Goal: Task Accomplishment & Management: Manage account settings

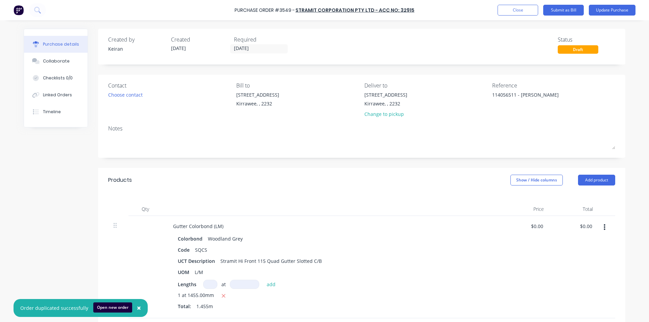
type textarea "114056511 - [PERSON_NAME]"
click at [136, 302] on button "×" at bounding box center [139, 308] width 18 height 16
type textarea "x"
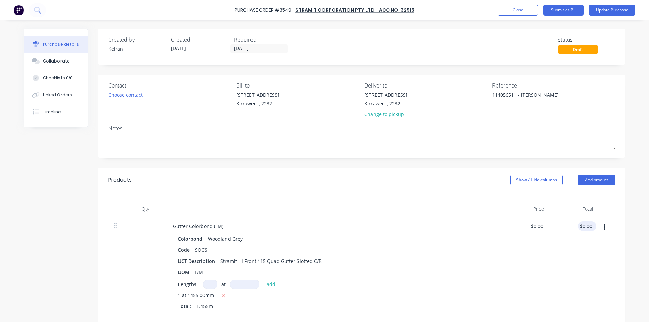
type input "0.00"
click at [590, 229] on input "0.00" at bounding box center [586, 226] width 16 height 10
click at [590, 229] on input "0.00" at bounding box center [587, 226] width 13 height 10
type textarea "x"
click at [590, 229] on input "0.00" at bounding box center [587, 226] width 13 height 10
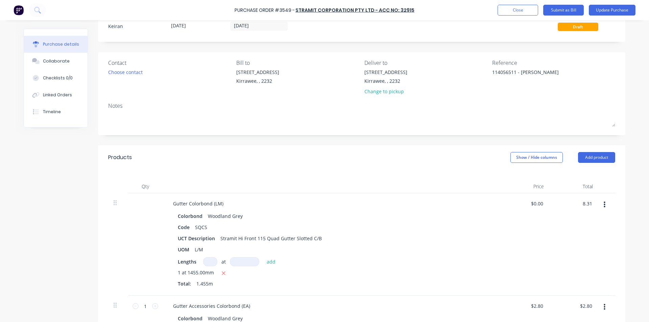
scroll to position [68, 0]
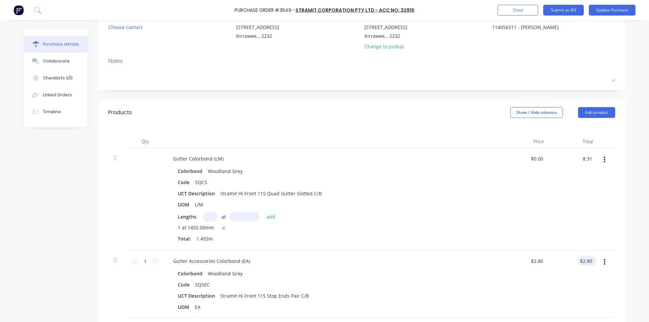
type input "8.31"
type input "$5.7113"
type input "$8.31"
type input "2.80"
click at [587, 263] on input "2.80" at bounding box center [587, 261] width 13 height 10
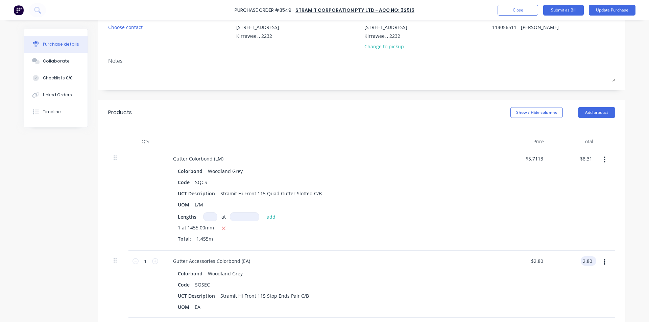
type textarea "x"
click at [587, 263] on input "2.80" at bounding box center [587, 261] width 13 height 10
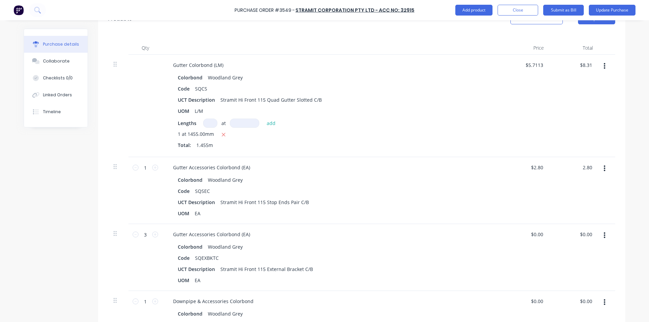
scroll to position [169, 0]
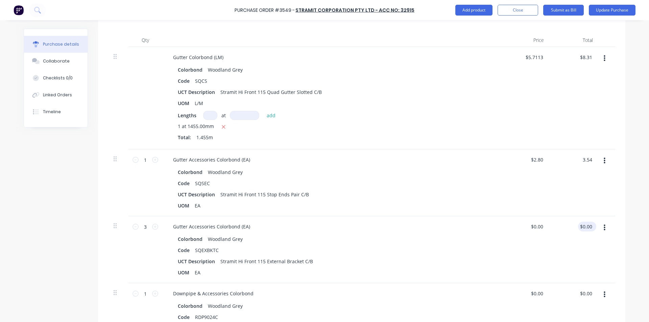
type input "3.54"
type input "$3.54"
type input "0.00"
click at [585, 229] on input "0.00" at bounding box center [587, 227] width 13 height 10
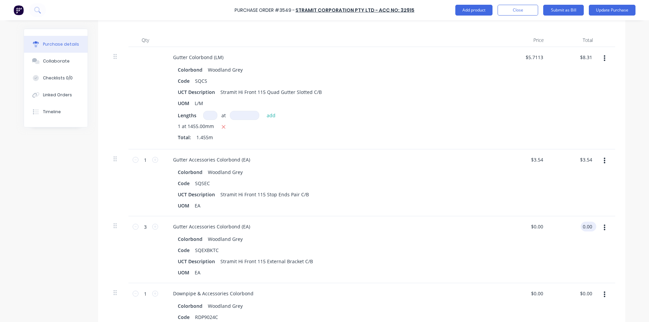
type textarea "x"
click at [585, 229] on input "0.00" at bounding box center [587, 227] width 13 height 10
type input "6.18"
type input "$2.06"
type input "$6.18"
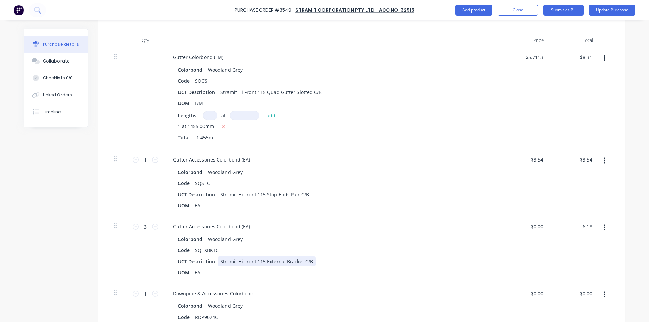
type textarea "x"
click at [438, 259] on div "UCT Description Stramit Hi Front 115 External Bracket C/B" at bounding box center [330, 261] width 310 height 10
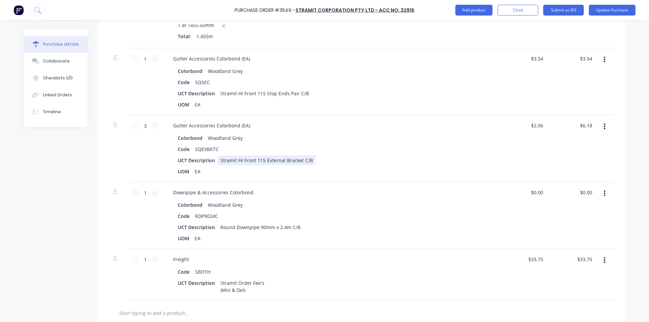
scroll to position [270, 0]
type input "0.00"
click at [583, 189] on input "0.00" at bounding box center [586, 192] width 16 height 10
type textarea "x"
click at [583, 189] on input "0.00" at bounding box center [587, 192] width 13 height 10
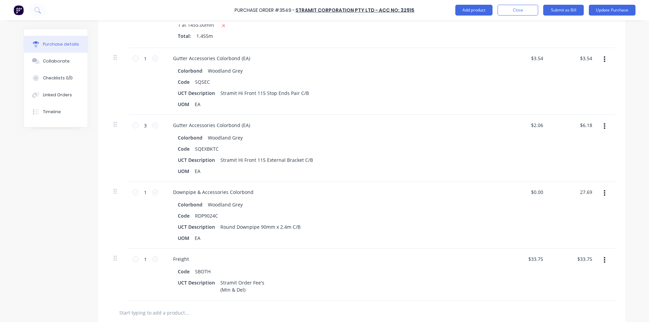
type input "27.69"
type input "$27.69"
click at [540, 214] on div "$27.69 $27.69" at bounding box center [524, 215] width 49 height 67
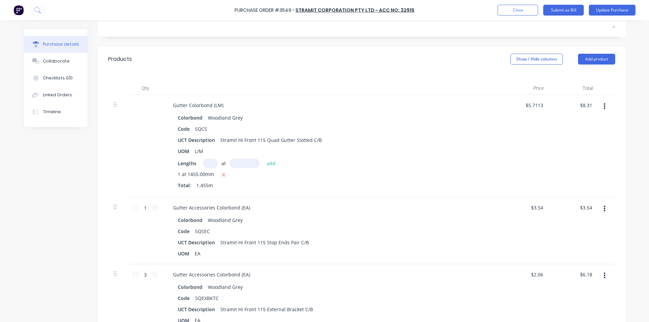
scroll to position [0, 0]
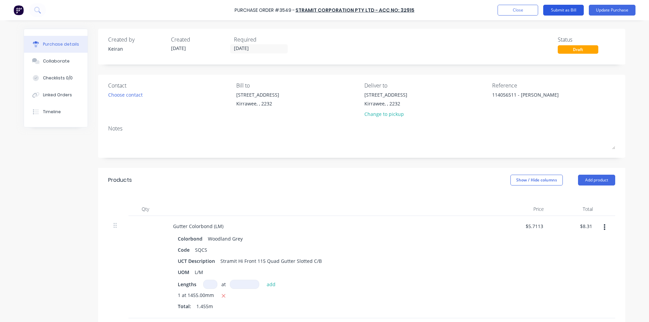
click at [568, 8] on button "Submit as Bill" at bounding box center [563, 10] width 41 height 11
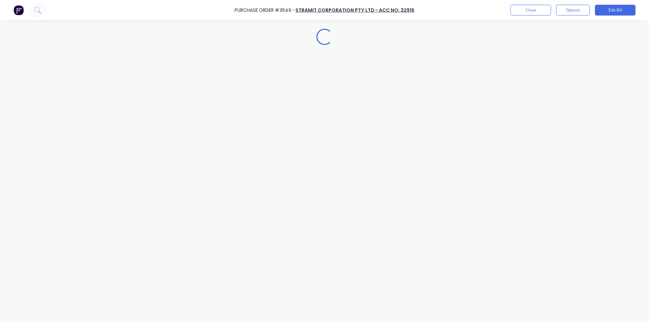
type textarea "x"
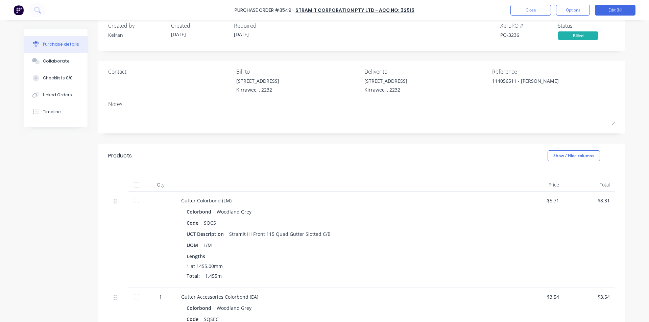
scroll to position [14, 0]
click at [524, 12] on button "Close" at bounding box center [530, 10] width 41 height 11
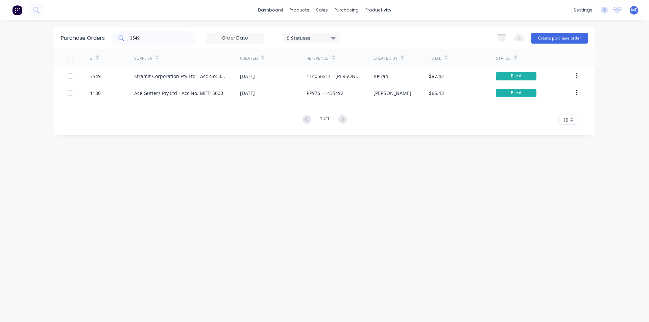
click at [153, 37] on input "3549" at bounding box center [157, 38] width 56 height 7
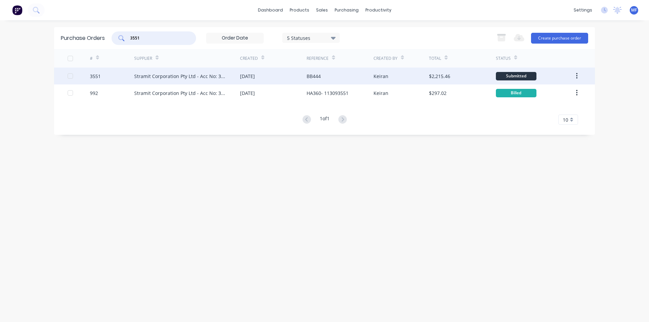
type input "3551"
click at [319, 73] on div "BB444" at bounding box center [313, 76] width 14 height 7
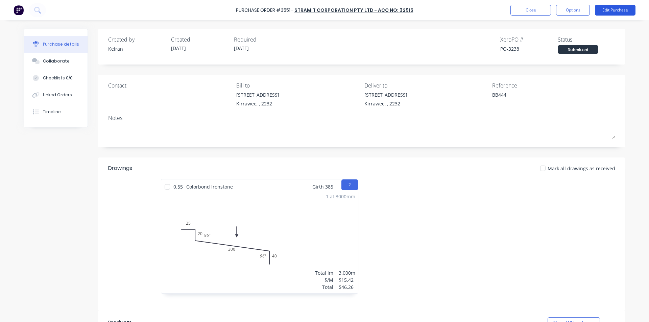
click at [616, 11] on button "Edit Purchase" at bounding box center [615, 10] width 41 height 11
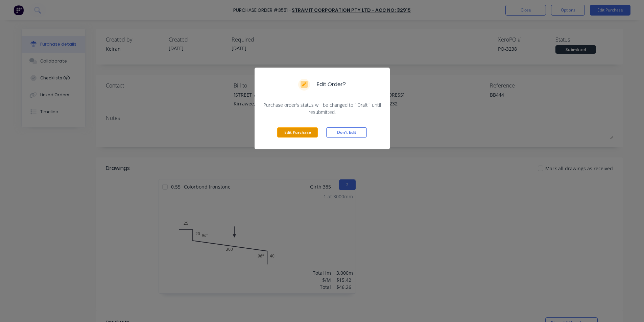
click at [297, 136] on button "Edit Purchase" at bounding box center [297, 132] width 41 height 10
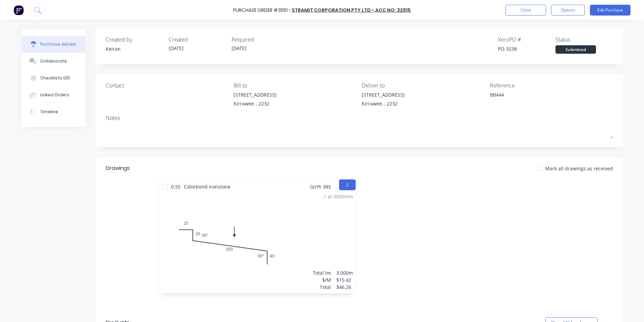
type textarea "x"
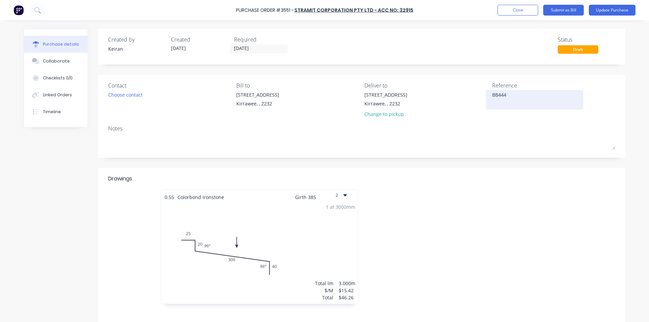
click at [511, 97] on textarea "BB444" at bounding box center [534, 98] width 84 height 15
type textarea "11405BB444"
type textarea "x"
type textarea "114056BB444"
type textarea "x"
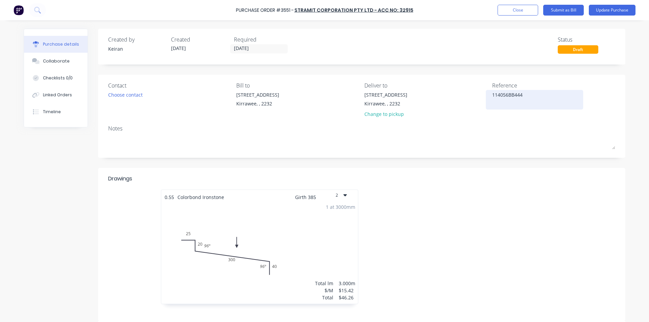
type textarea "1140565BB444"
type textarea "x"
type textarea "11405651BB444"
type textarea "x"
type textarea "114056518BB444"
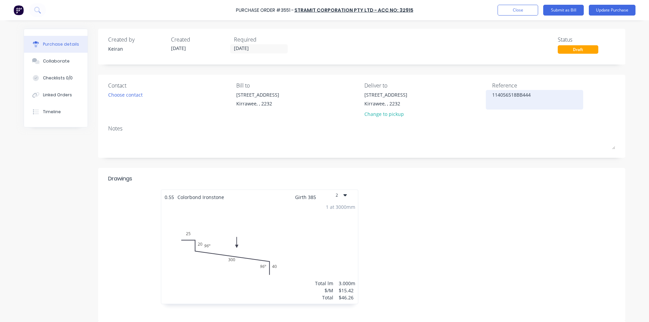
type textarea "x"
type textarea "114056518 BB444"
type textarea "x"
type textarea "114056518 -BB444"
type textarea "x"
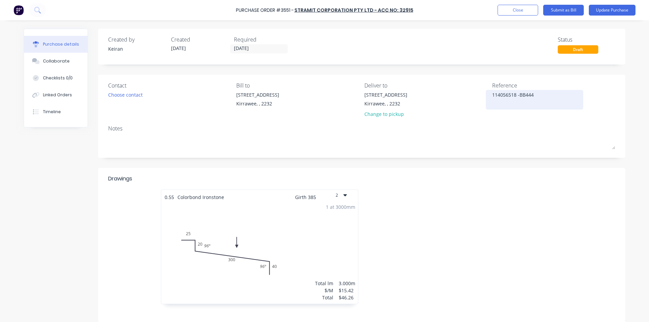
type textarea "114056518 - BB444"
type textarea "x"
type textarea "114056518 - mBB444"
type textarea "x"
type textarea "114056518 - BB444"
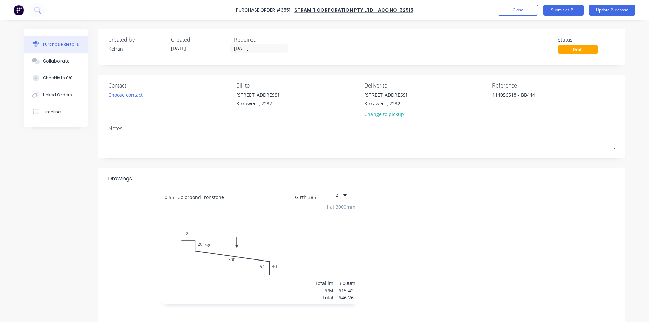
type textarea "x"
type textarea "114056518 - BB444"
click at [465, 226] on div at bounding box center [464, 250] width 204 height 121
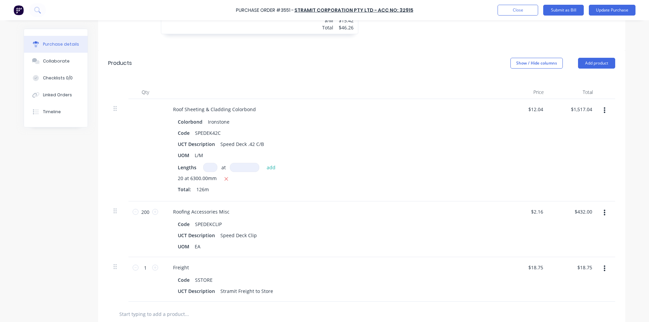
scroll to position [270, 0]
type textarea "x"
type input "1517.04"
click at [575, 110] on input "1517.04" at bounding box center [582, 109] width 21 height 10
type textarea "x"
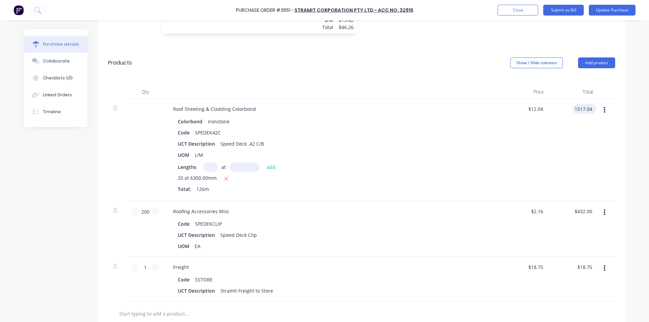
click at [575, 110] on input "1517.04" at bounding box center [582, 109] width 21 height 10
type input "1590.25"
type textarea "x"
type input "$12.621"
type input "$1,590.25"
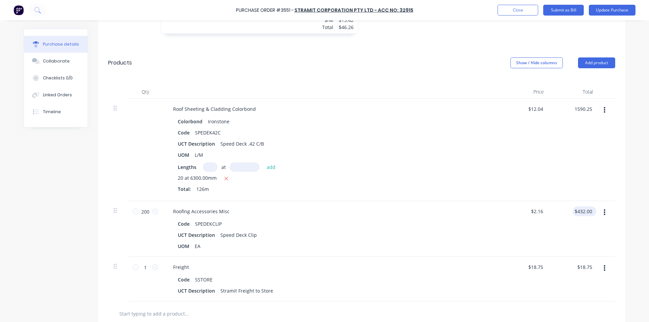
type input "432.00"
click at [584, 213] on input "432.00" at bounding box center [582, 211] width 21 height 10
type textarea "x"
type input "$432.00"
type input "18.75"
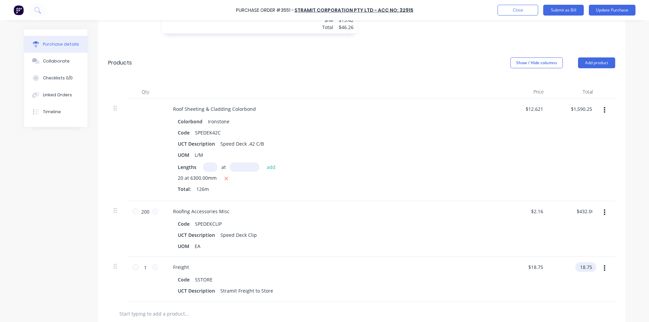
click at [580, 265] on input "18.75" at bounding box center [584, 267] width 18 height 10
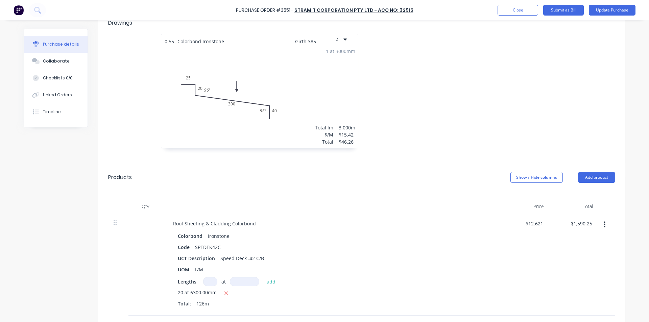
scroll to position [190, 0]
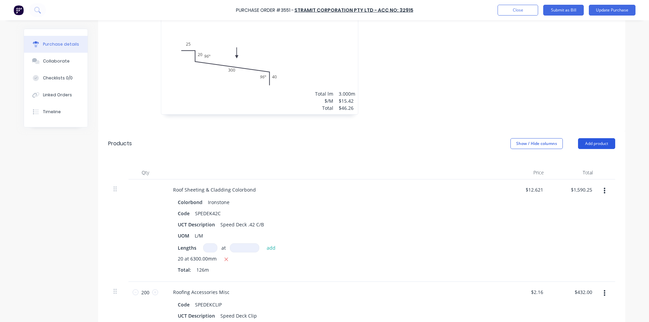
type textarea "x"
type input "$18.75"
click at [596, 140] on button "Add product" at bounding box center [596, 143] width 37 height 11
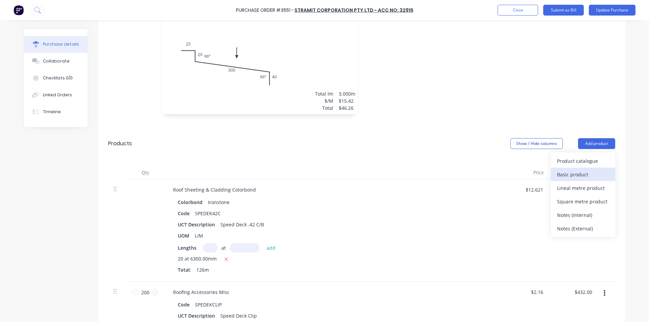
click at [562, 170] on div "Basic product" at bounding box center [583, 175] width 52 height 10
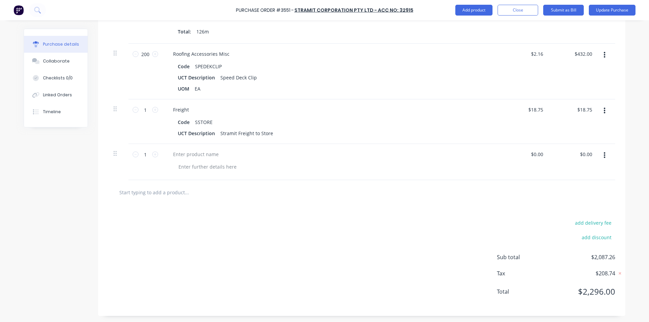
scroll to position [428, 0]
type textarea "x"
click at [193, 151] on div at bounding box center [196, 154] width 56 height 10
type textarea "x"
type input "0.00"
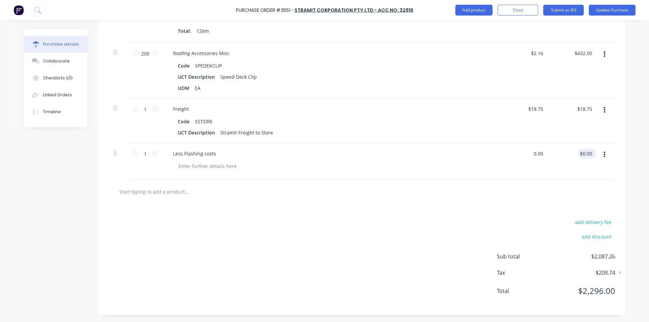
type textarea "x"
type input "$0.00"
type input "0.00"
click at [581, 150] on input "0.00" at bounding box center [587, 154] width 13 height 10
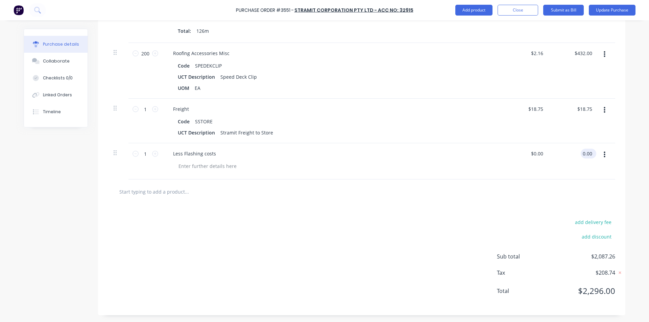
click at [584, 156] on input "0.00" at bounding box center [587, 154] width 13 height 10
type textarea "x"
click at [584, 156] on input "0.00" at bounding box center [587, 154] width 13 height 10
type input "-12.69"
type textarea "x"
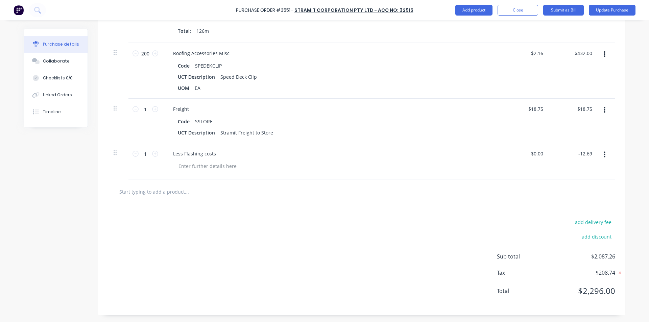
type input "$-12.69"
click at [568, 168] on div "$-12.69 -12.69" at bounding box center [573, 161] width 49 height 36
type textarea "x"
type input "-12.69"
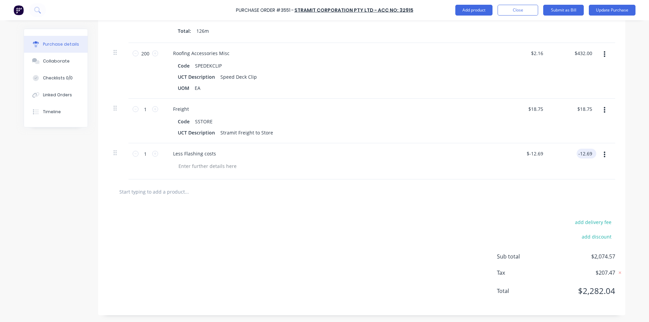
click at [583, 154] on input "-12.69" at bounding box center [584, 154] width 17 height 10
type textarea "x"
click at [583, 154] on input "-12.69" at bounding box center [584, 154] width 17 height 10
type input "--12.70"
type textarea "x"
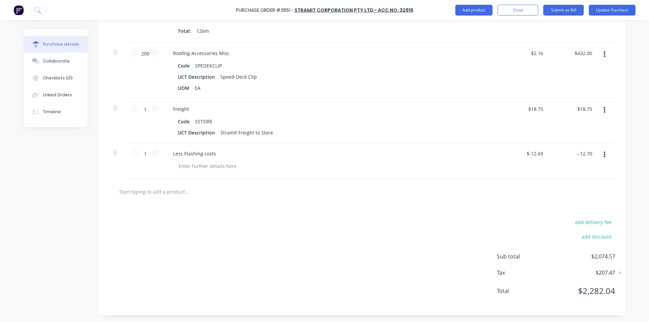
type input "$-12.69"
click at [537, 179] on div at bounding box center [361, 191] width 507 height 25
click at [592, 152] on div "$-12.69 $-12.69" at bounding box center [585, 154] width 22 height 10
type textarea "x"
type input "-12.69"
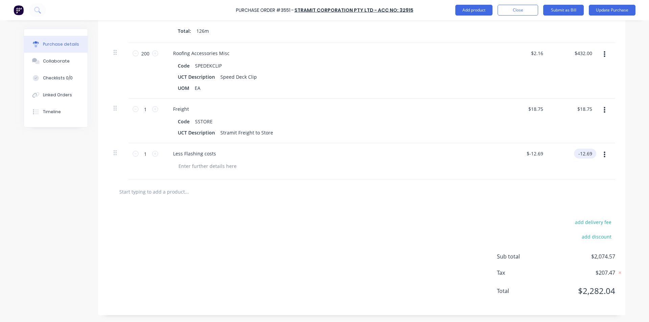
click at [589, 153] on input "-12.69" at bounding box center [584, 154] width 20 height 10
type textarea "x"
type input "18.75"
type input "$-12.69"
click at [589, 108] on input "18.75" at bounding box center [584, 109] width 18 height 10
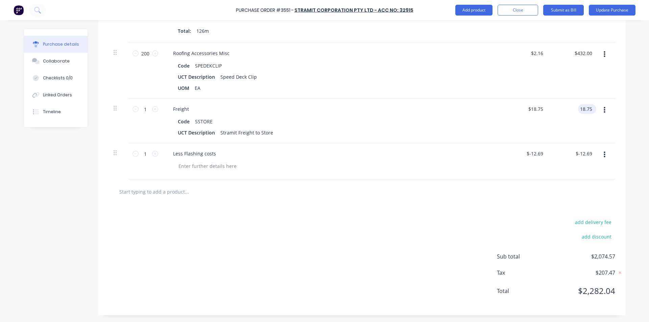
click at [589, 108] on input "18.75" at bounding box center [586, 109] width 16 height 10
type textarea "x"
click at [589, 108] on input "18.75" at bounding box center [586, 109] width 16 height 10
type input "18.74"
type textarea "x"
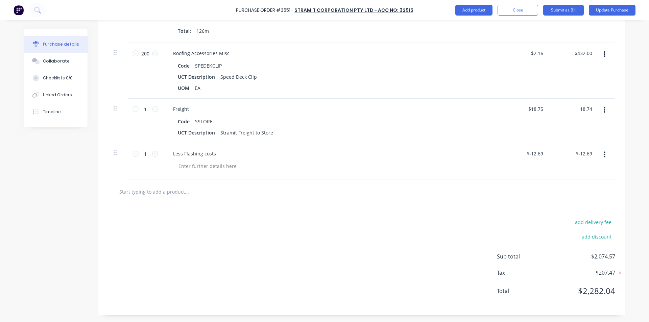
type input "$18.74"
click at [539, 100] on div "$18.74 $18.75" at bounding box center [524, 121] width 49 height 45
type textarea "x"
type input "432.00"
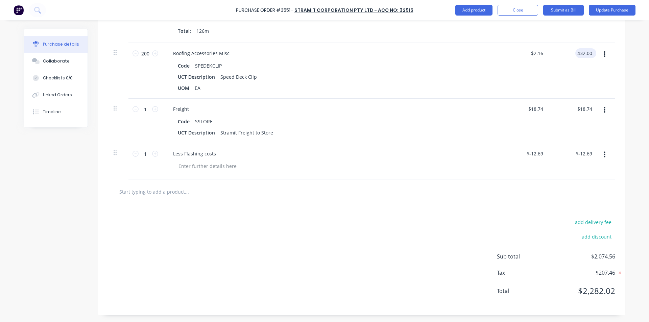
click at [588, 55] on input "432.00" at bounding box center [584, 53] width 18 height 10
type textarea "x"
click at [588, 55] on input "432.00" at bounding box center [584, 53] width 18 height 10
type input "432.01"
type textarea "x"
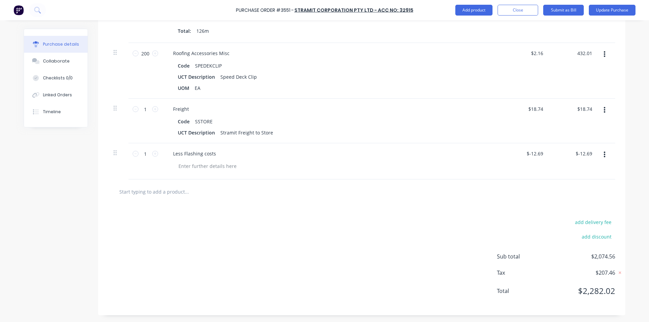
type input "$2.1601"
type input "$432.01"
click at [569, 60] on div "$432.01 432.01" at bounding box center [573, 71] width 49 height 56
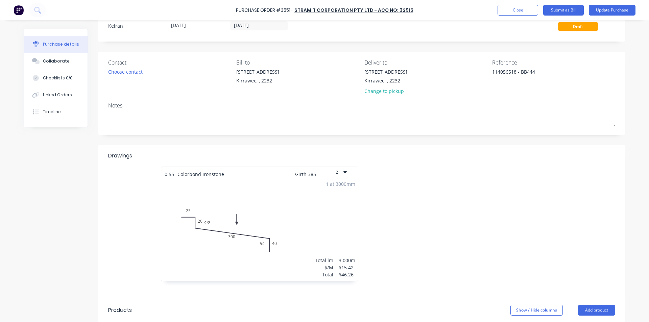
scroll to position [0, 0]
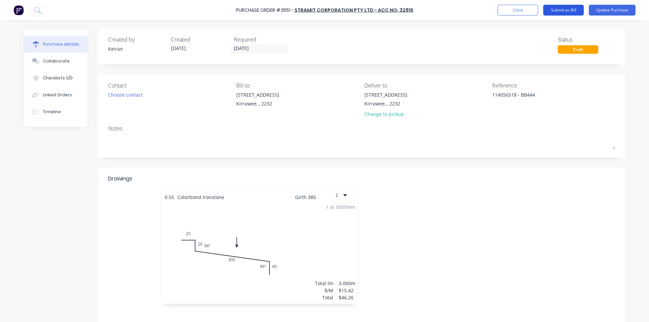
click at [564, 13] on button "Submit as Bill" at bounding box center [563, 10] width 41 height 11
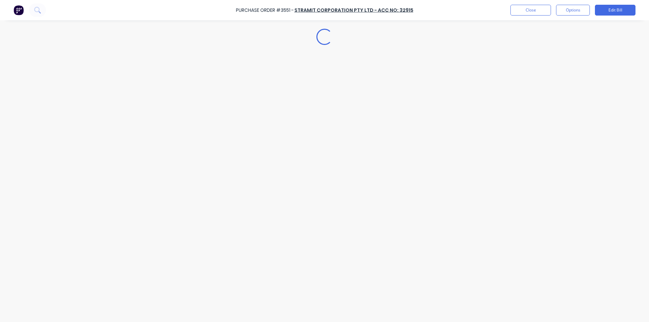
type textarea "x"
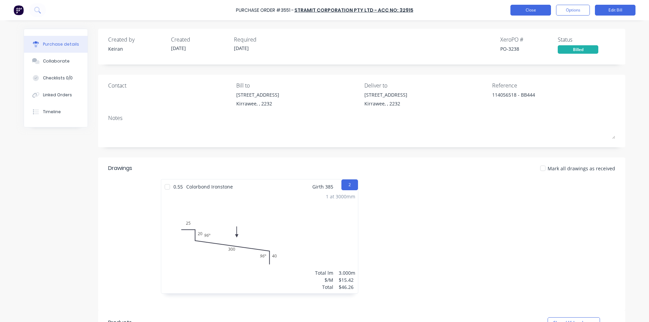
click at [530, 9] on button "Close" at bounding box center [530, 10] width 41 height 11
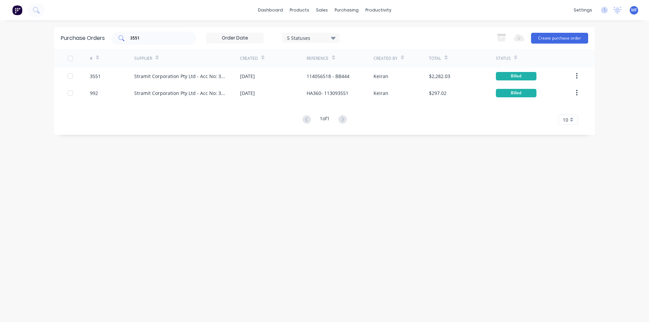
click at [155, 37] on input "3551" at bounding box center [157, 38] width 56 height 7
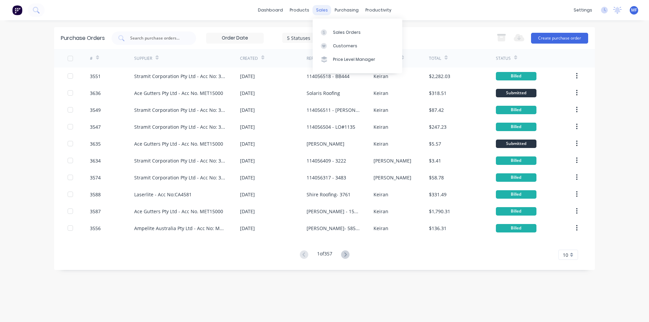
click at [326, 12] on div "sales" at bounding box center [322, 10] width 19 height 10
click at [345, 26] on link "Sales Orders" at bounding box center [358, 32] width 90 height 14
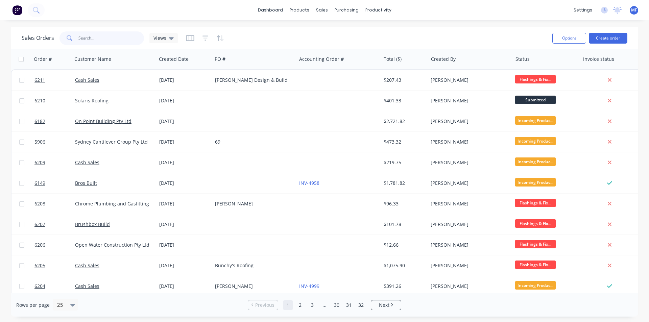
click at [115, 35] on input "text" at bounding box center [111, 38] width 66 height 14
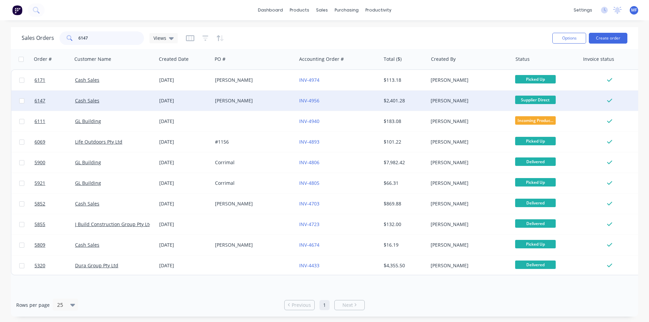
type input "6147"
click at [291, 99] on div "[PERSON_NAME]" at bounding box center [254, 100] width 79 height 7
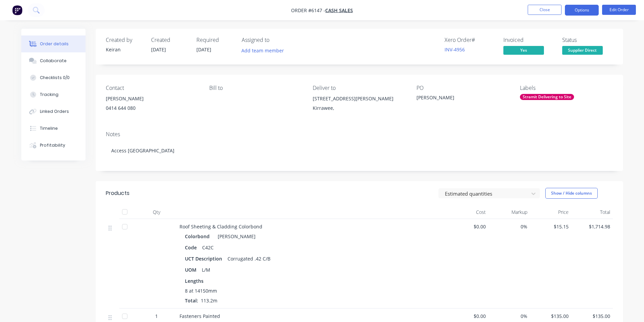
click at [591, 12] on button "Options" at bounding box center [582, 10] width 34 height 11
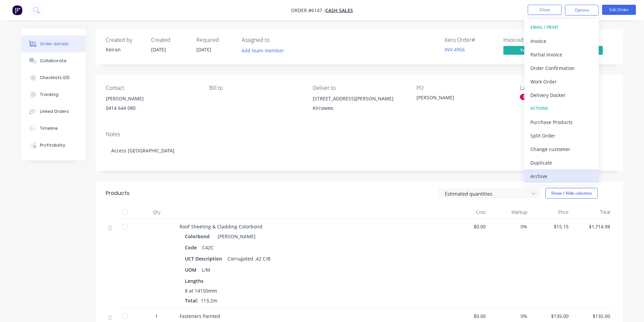
click at [546, 176] on div "Archive" at bounding box center [561, 176] width 62 height 10
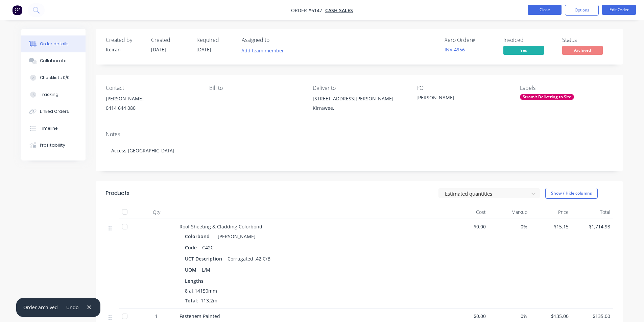
click at [547, 9] on button "Close" at bounding box center [544, 10] width 34 height 10
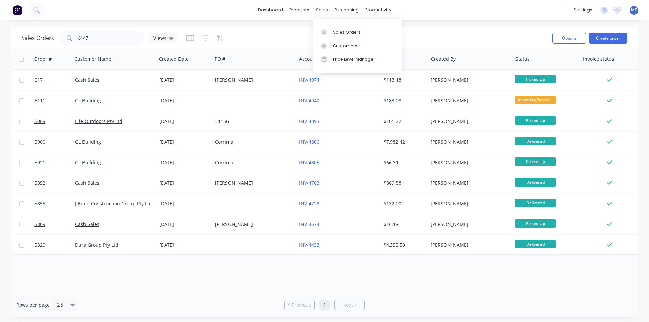
drag, startPoint x: 326, startPoint y: 11, endPoint x: 325, endPoint y: 22, distance: 10.5
click at [326, 12] on div "sales" at bounding box center [322, 10] width 19 height 10
click at [332, 47] on link "Customers" at bounding box center [358, 46] width 90 height 14
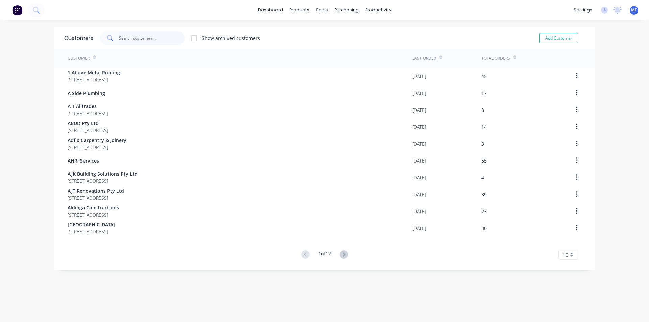
click at [135, 39] on input "text" at bounding box center [152, 38] width 66 height 14
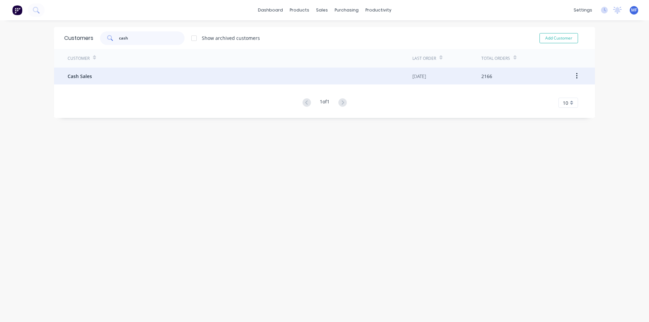
type input "cash"
click at [68, 80] on div "Cash Sales" at bounding box center [240, 76] width 345 height 17
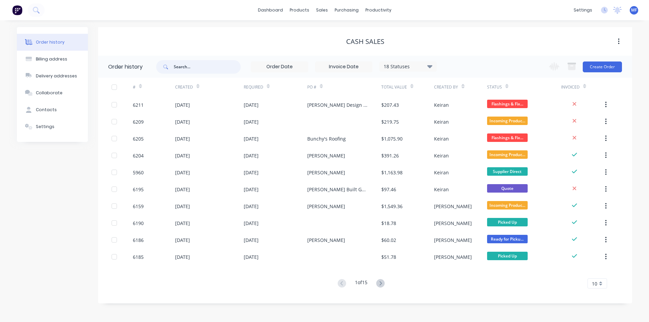
click at [188, 70] on input "text" at bounding box center [207, 67] width 67 height 14
type input "[PERSON_NAME]"
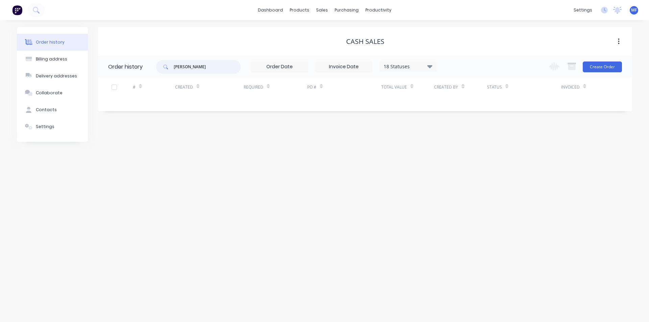
click at [214, 68] on input "[PERSON_NAME]" at bounding box center [207, 67] width 67 height 14
click at [208, 69] on input "[PERSON_NAME]" at bounding box center [207, 67] width 67 height 14
type input "j"
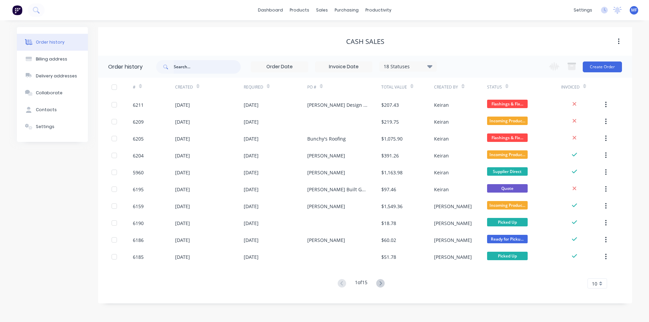
click at [181, 71] on input "text" at bounding box center [207, 67] width 67 height 14
click at [181, 69] on input "text" at bounding box center [207, 67] width 67 height 14
click at [351, 33] on div "Purchase Orders" at bounding box center [368, 32] width 36 height 6
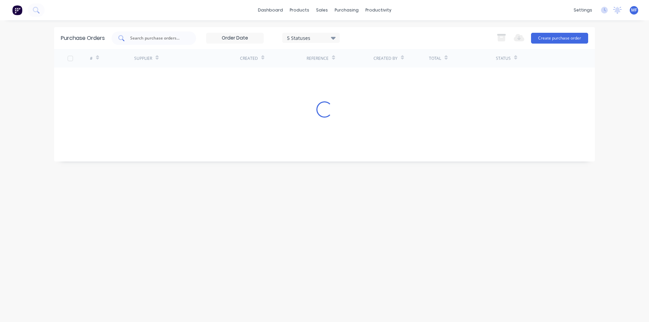
click at [147, 35] on input "text" at bounding box center [157, 38] width 56 height 7
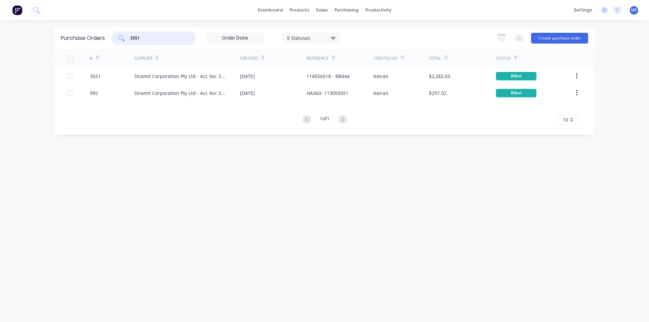
click at [163, 37] on input "3551" at bounding box center [157, 38] width 56 height 7
drag, startPoint x: 346, startPoint y: 6, endPoint x: 356, endPoint y: 36, distance: 32.4
click at [346, 6] on div "purchasing" at bounding box center [346, 10] width 31 height 10
click at [358, 32] on div "Purchase Orders" at bounding box center [368, 32] width 36 height 6
click at [171, 42] on div "3551" at bounding box center [154, 38] width 84 height 14
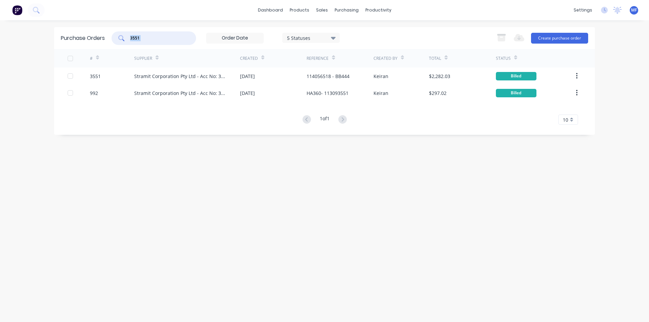
click at [171, 42] on div "3551" at bounding box center [154, 38] width 84 height 14
type input "3"
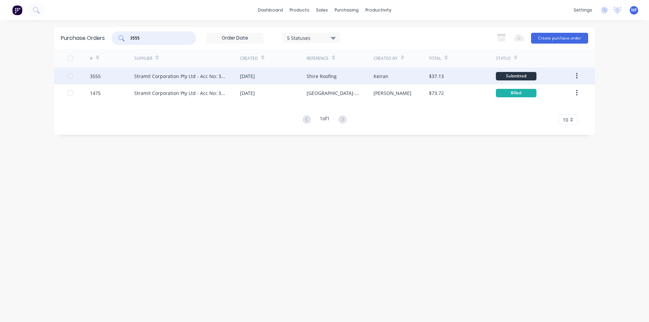
type input "3555"
click at [235, 74] on div "Stramit Corporation Pty Ltd - Acc No: 32915" at bounding box center [187, 76] width 106 height 17
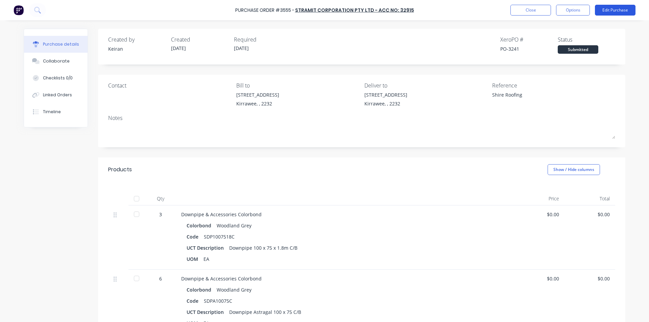
click at [621, 10] on button "Edit Purchase" at bounding box center [615, 10] width 41 height 11
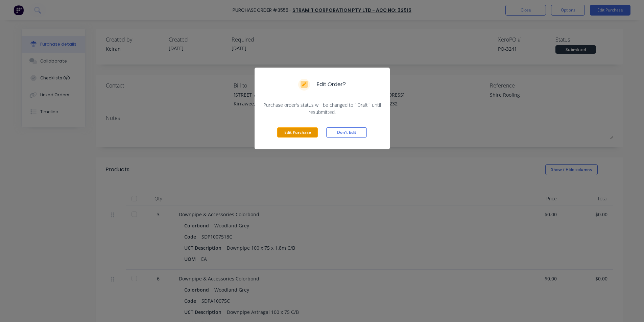
click at [308, 131] on button "Edit Purchase" at bounding box center [297, 132] width 41 height 10
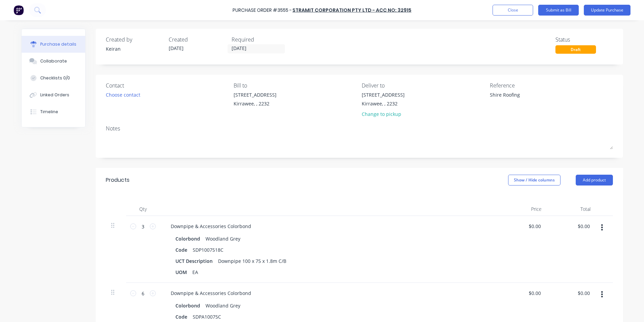
type textarea "x"
click at [543, 100] on textarea "Shire Roofing" at bounding box center [534, 98] width 84 height 15
type textarea "114056547 - Shire Roofing"
type textarea "x"
type textarea "114056547 - Shire Roofing"
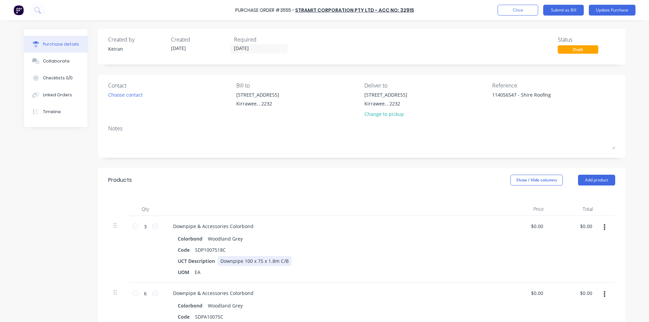
click at [451, 263] on div "UCT Description Downpipe 100 x 75 x 1.8m C/B" at bounding box center [330, 261] width 310 height 10
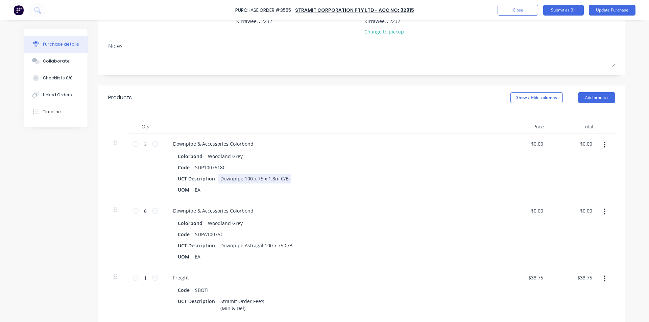
scroll to position [101, 0]
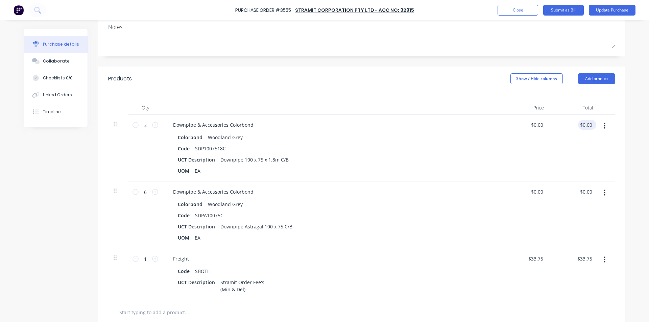
type textarea "x"
type input "0.00"
click at [581, 129] on div "0.00 0.00" at bounding box center [587, 125] width 13 height 10
click at [589, 124] on input "0.00" at bounding box center [587, 125] width 13 height 10
type textarea "x"
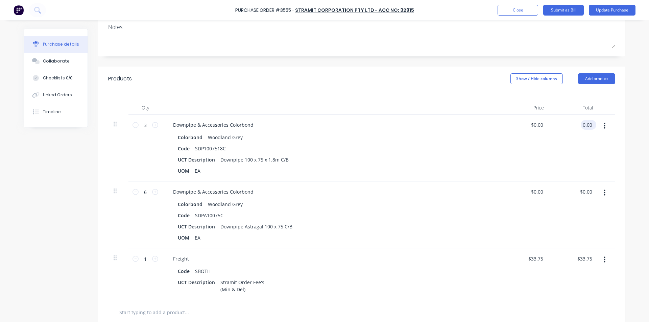
click at [589, 124] on input "0.00" at bounding box center [587, 125] width 13 height 10
type input "47.55"
type textarea "x"
type input "$15.85"
type input "$47.55"
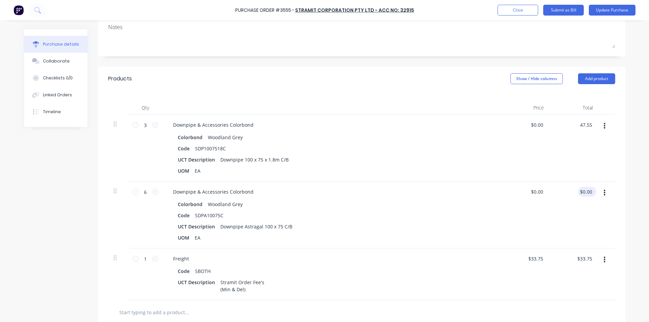
type input "0.00"
click at [590, 193] on input "0.00" at bounding box center [586, 192] width 16 height 10
click at [584, 195] on input "0.00" at bounding box center [587, 192] width 13 height 10
type textarea "x"
click at [584, 195] on input "0.00" at bounding box center [587, 192] width 13 height 10
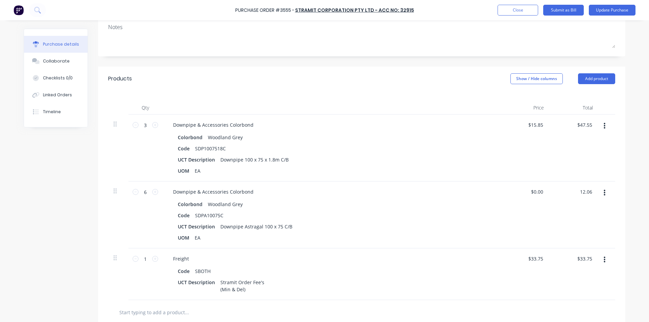
type input "12.06"
type textarea "x"
type input "$2.01"
type input "$12.06"
click at [556, 260] on div "$33.75 $33.75" at bounding box center [573, 274] width 49 height 52
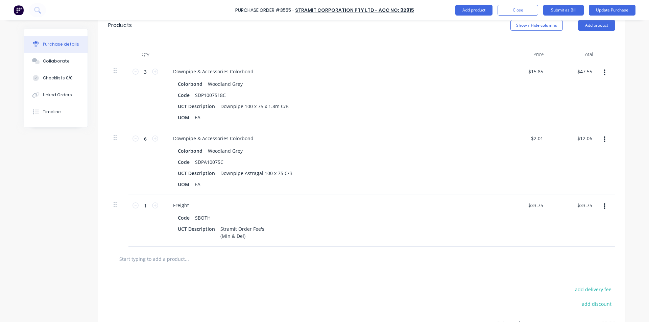
scroll to position [222, 0]
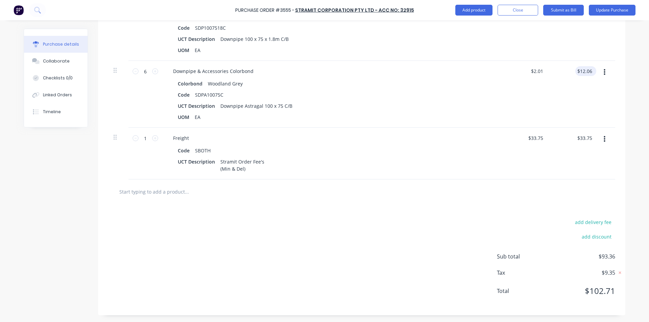
type textarea "x"
type input "12.06"
click at [590, 73] on input "12.06" at bounding box center [584, 71] width 18 height 10
type textarea "x"
click at [590, 73] on input "12.06" at bounding box center [586, 71] width 16 height 10
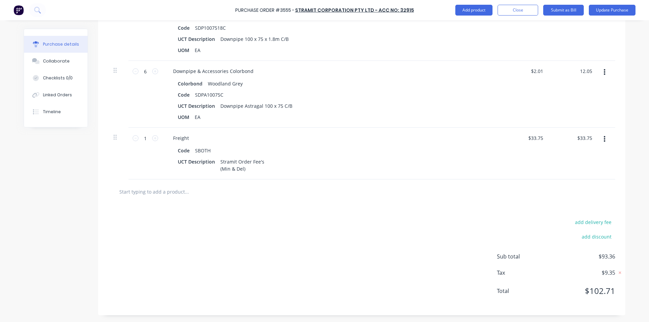
type input "12.05"
type textarea "x"
type input "$2.0083"
type input "$12.05"
click at [579, 93] on div "$12.05 12.05" at bounding box center [573, 94] width 49 height 67
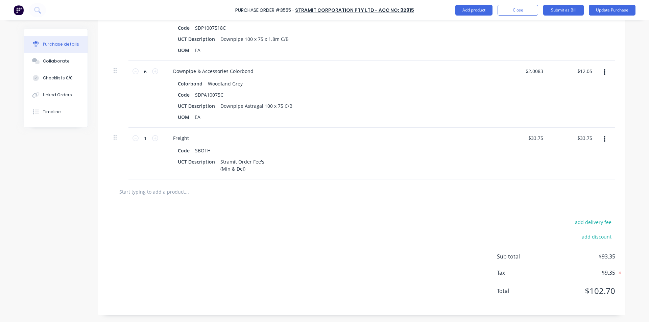
drag, startPoint x: 370, startPoint y: 229, endPoint x: 373, endPoint y: 227, distance: 3.6
click at [370, 229] on div "add delivery fee add discount Sub total $93.35 Tax $9.35 Total $102.70" at bounding box center [361, 259] width 527 height 111
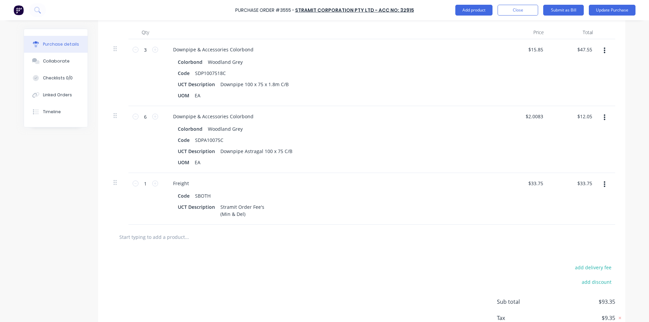
scroll to position [203, 0]
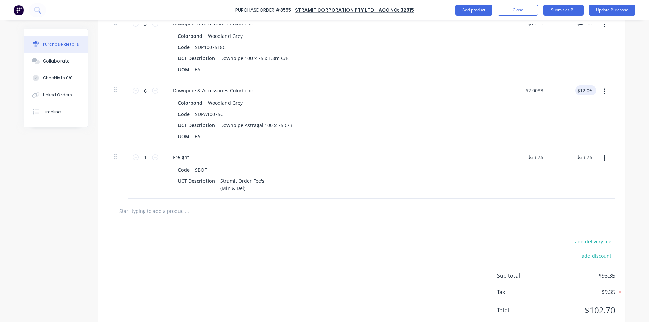
type textarea "x"
type input "12.05"
click at [582, 89] on input "12.05" at bounding box center [586, 90] width 16 height 10
type textarea "x"
click at [582, 89] on input "12.05" at bounding box center [586, 90] width 16 height 10
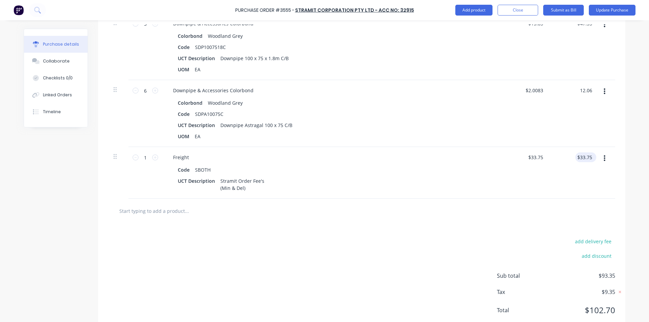
type input "12.06"
type textarea "x"
type input "$2.01"
type input "$12.06"
type input "33.75"
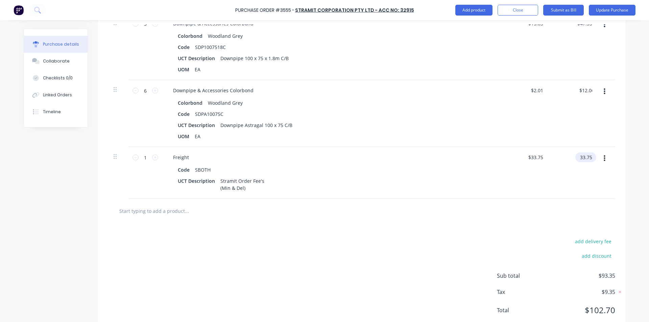
click at [588, 158] on input "33.75" at bounding box center [584, 157] width 18 height 10
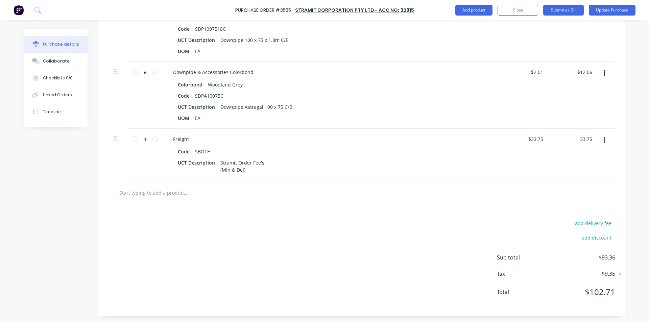
scroll to position [222, 0]
type textarea "x"
type input "33.75"
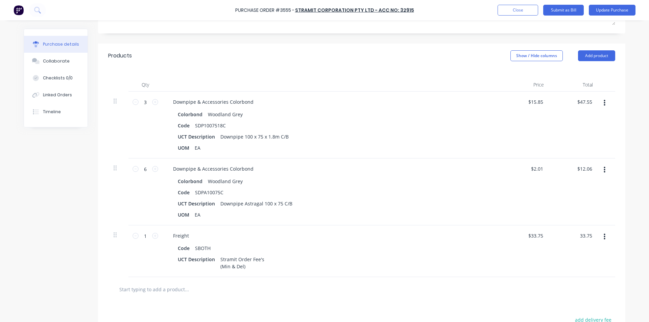
scroll to position [121, 0]
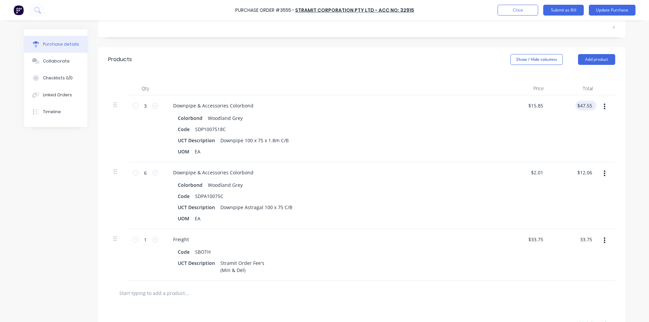
type textarea "x"
type input "47.55"
type input "$33.75"
click at [588, 104] on input "47.55" at bounding box center [586, 106] width 16 height 10
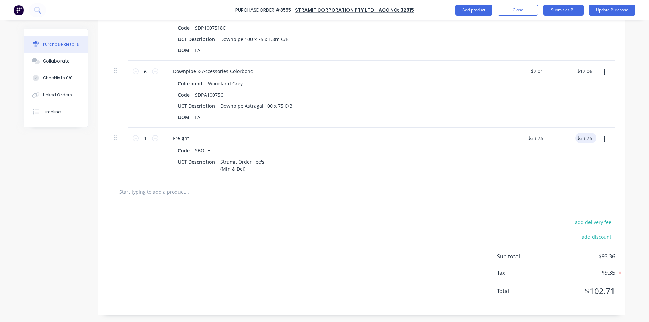
type textarea "x"
type input "$47.55"
click at [590, 140] on input "33.75" at bounding box center [586, 138] width 16 height 10
type input "33.74"
type textarea "x"
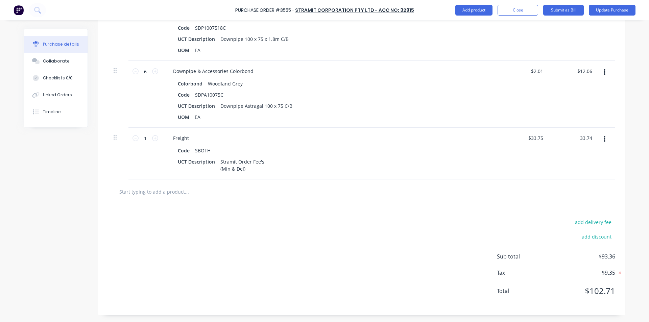
type input "$33.74"
click at [576, 167] on div "$33.74 33.74" at bounding box center [573, 154] width 49 height 52
type textarea "x"
type input "12.06"
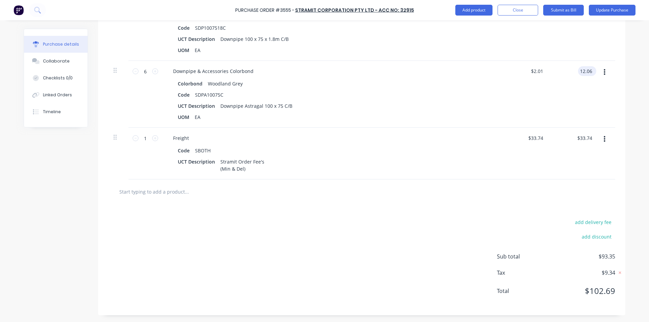
click at [586, 69] on input "12.06" at bounding box center [586, 71] width 16 height 10
type textarea "x"
type input "$12.06"
click at [590, 67] on div "$12.06 12.06" at bounding box center [586, 71] width 16 height 10
type textarea "x"
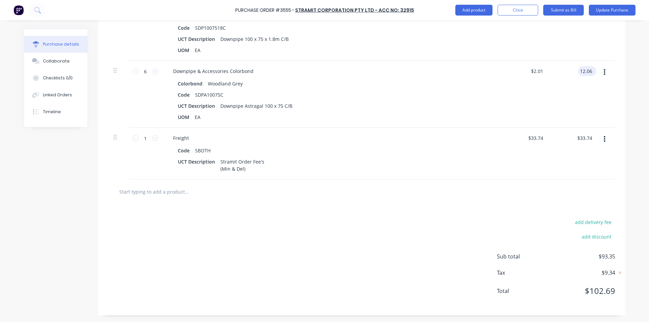
click at [590, 70] on input "12.06" at bounding box center [586, 71] width 16 height 10
type input "12.07"
type textarea "x"
type input "$2.0117"
type input "$12.07"
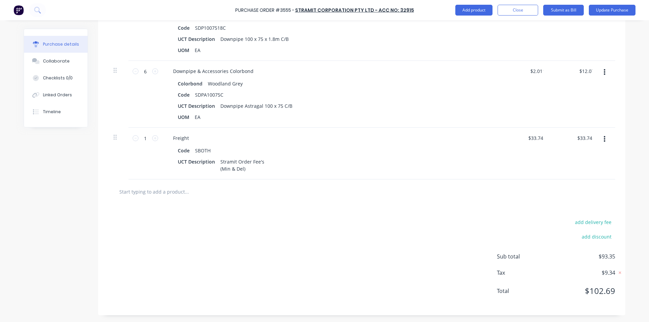
click at [564, 116] on div "$12.07 12.07" at bounding box center [573, 94] width 49 height 67
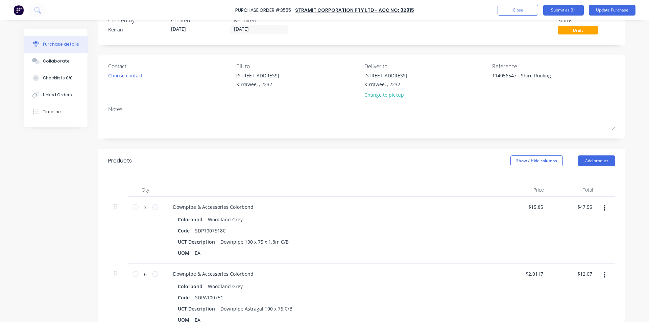
scroll to position [0, 0]
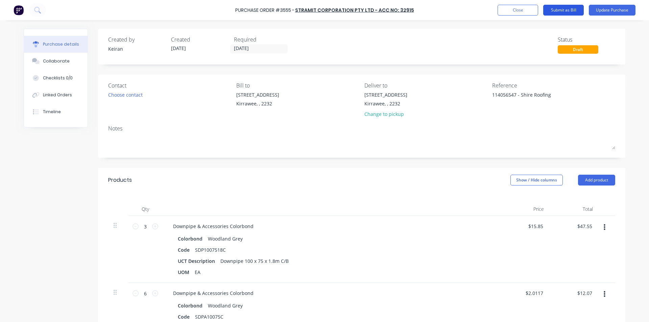
click at [560, 10] on button "Submit as Bill" at bounding box center [563, 10] width 41 height 11
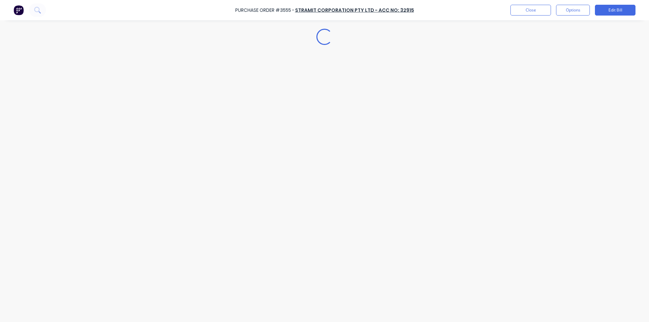
type textarea "x"
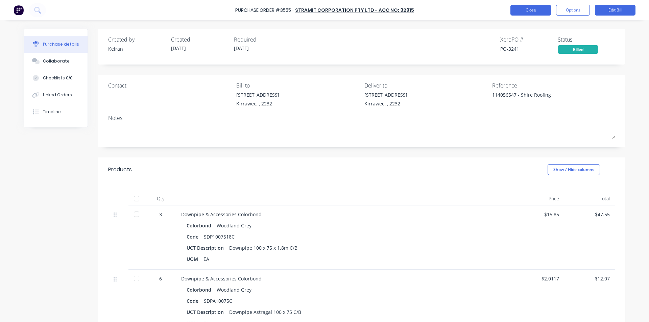
click at [526, 11] on button "Close" at bounding box center [530, 10] width 41 height 11
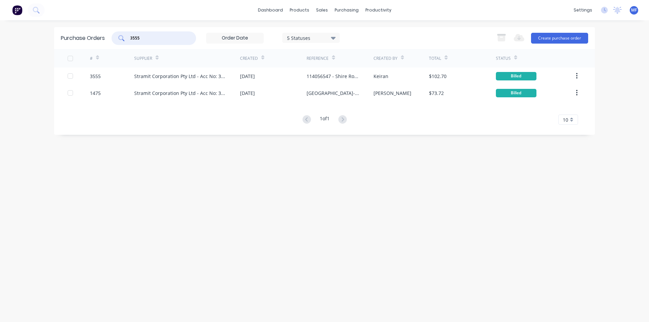
click at [145, 38] on input "3555" at bounding box center [157, 38] width 56 height 7
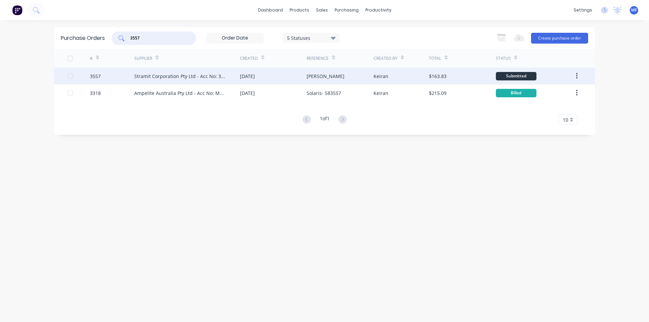
type input "3557"
click at [197, 75] on div "Stramit Corporation Pty Ltd - Acc No: 32915" at bounding box center [180, 76] width 92 height 7
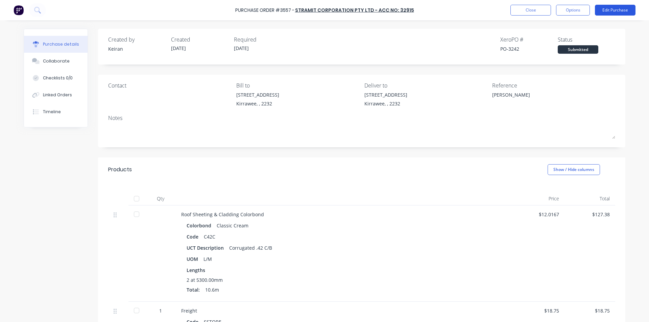
click at [620, 10] on button "Edit Purchase" at bounding box center [615, 10] width 41 height 11
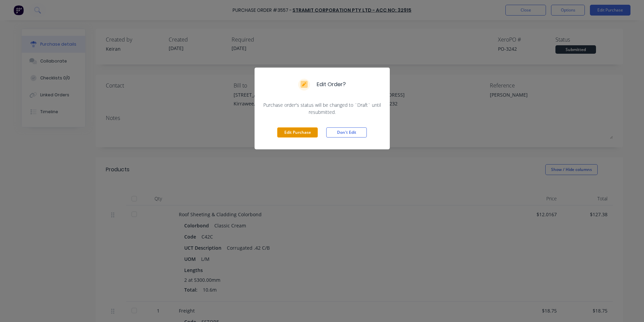
click at [308, 130] on button "Edit Purchase" at bounding box center [297, 132] width 41 height 10
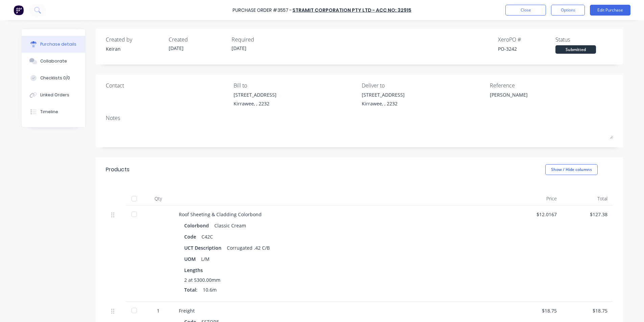
type textarea "x"
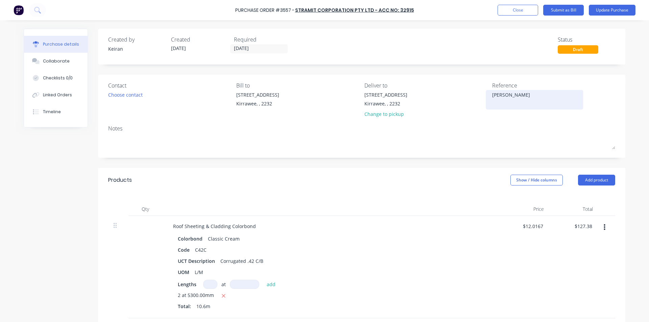
drag, startPoint x: 531, startPoint y: 94, endPoint x: 527, endPoint y: 97, distance: 4.1
click at [531, 95] on textarea "[PERSON_NAME]" at bounding box center [534, 98] width 84 height 15
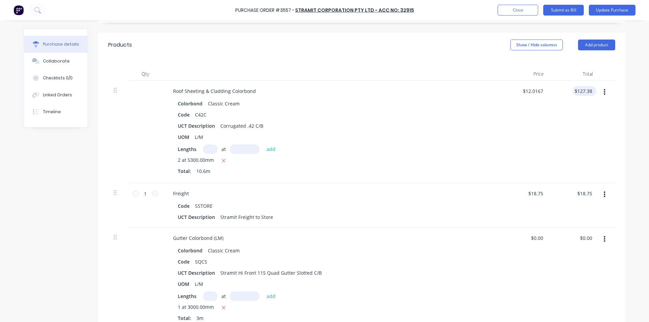
type textarea "114056551- [PERSON_NAME]"
type textarea "x"
type textarea "114056551- [PERSON_NAME]"
type input "127.38"
click at [585, 92] on input "127.38" at bounding box center [582, 91] width 21 height 10
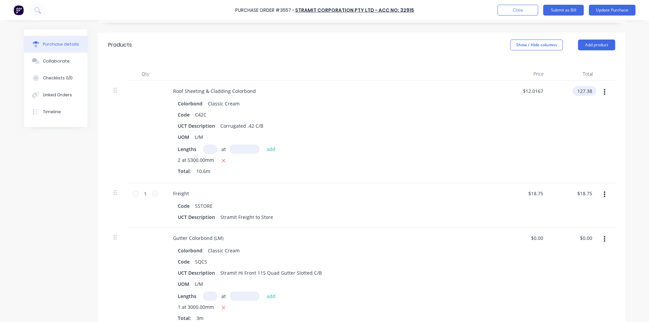
type textarea "x"
click at [585, 92] on input "127.38" at bounding box center [584, 91] width 18 height 10
type input "133.52"
type textarea "x"
type input "$12.5962"
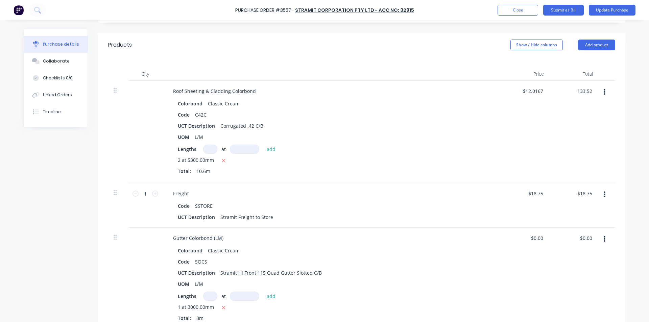
type input "$133.52"
click at [570, 121] on div "$133.52 $133.52" at bounding box center [573, 132] width 49 height 102
type textarea "x"
type input "18.75"
click at [578, 197] on input "18.75" at bounding box center [586, 194] width 16 height 10
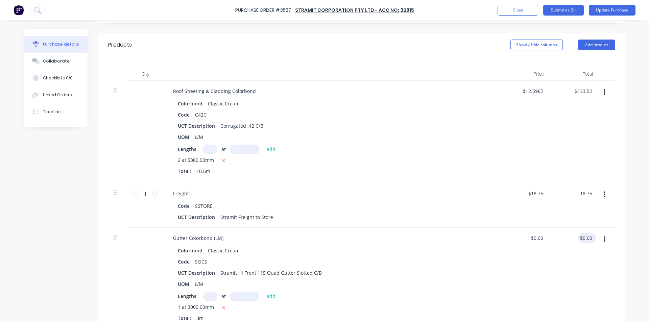
type textarea "x"
type input "$18.75"
click at [579, 234] on div "$0.00 $0.00" at bounding box center [586, 238] width 16 height 10
type textarea "x"
type input "0.00"
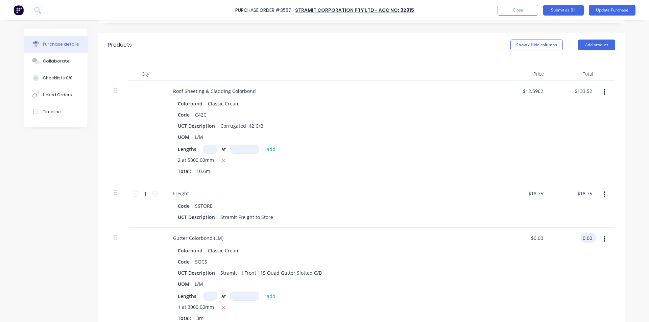
click at [586, 237] on input "0.00" at bounding box center [587, 238] width 13 height 10
type textarea "x"
click at [586, 237] on input "0.00" at bounding box center [587, 238] width 13 height 10
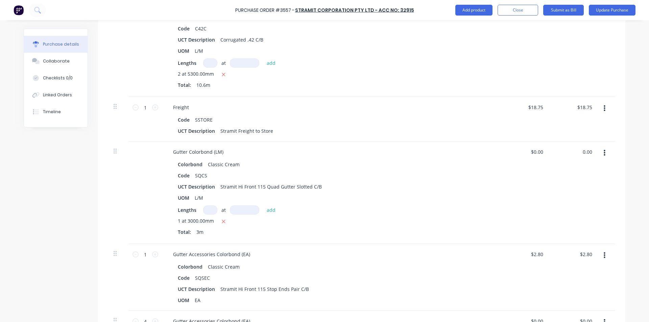
scroll to position [237, 0]
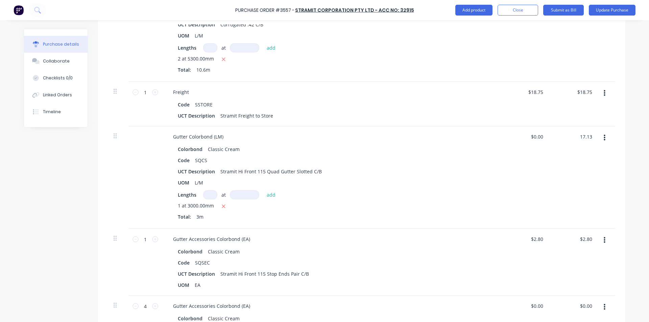
type input "17.13"
type textarea "x"
type input "$5.71"
type input "$17.13"
click at [550, 165] on div "$17.13 17.13" at bounding box center [573, 177] width 49 height 102
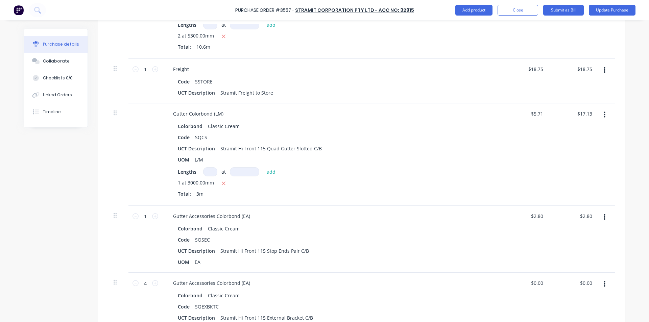
scroll to position [304, 0]
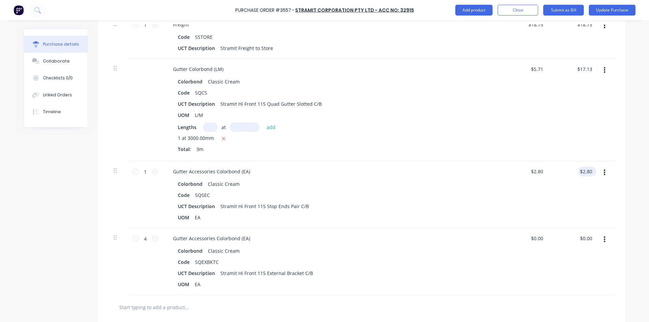
type textarea "x"
type input "2.80"
click at [582, 172] on input "2.80" at bounding box center [587, 172] width 13 height 10
type textarea "x"
click at [582, 171] on input "2.80" at bounding box center [587, 172] width 13 height 10
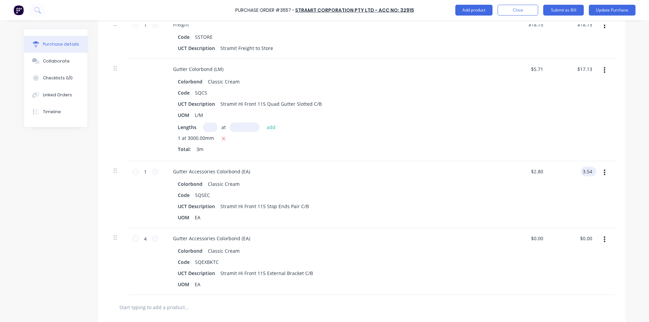
type input "3.54"
type textarea "x"
type input "$3.54"
type textarea "x"
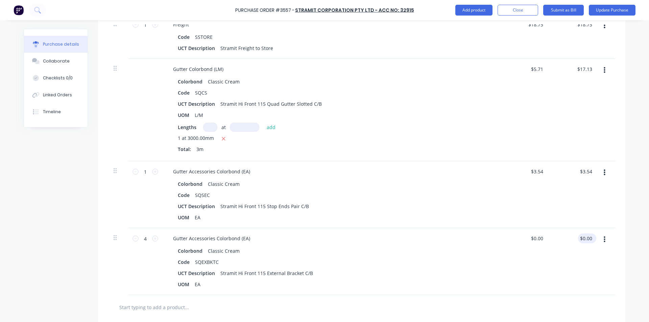
type input "0.00"
click at [577, 238] on div "0.00 0.00" at bounding box center [573, 261] width 49 height 67
click at [583, 240] on input "0.00" at bounding box center [587, 239] width 13 height 10
type textarea "x"
click at [583, 240] on input "0.00" at bounding box center [587, 239] width 13 height 10
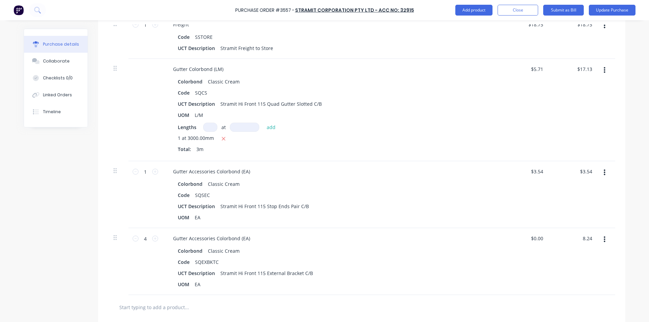
type input "8.24"
type textarea "x"
type input "$2.06"
type input "$8.24"
click at [454, 266] on div "Code SQEXBKTC" at bounding box center [330, 262] width 310 height 10
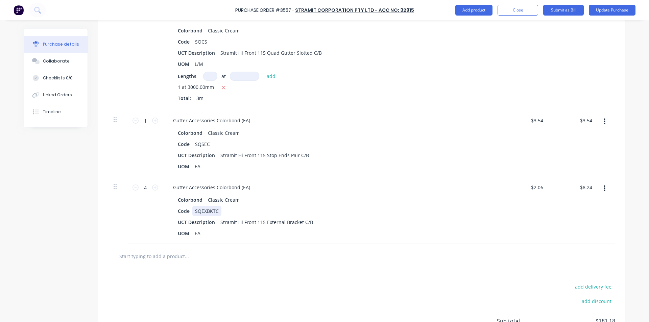
scroll to position [420, 0]
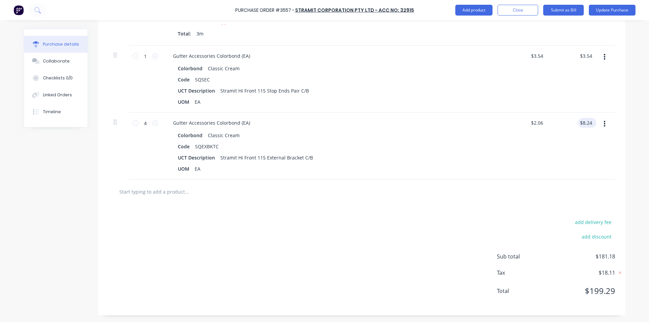
type textarea "x"
type input "8.24"
click at [584, 121] on input "8.24" at bounding box center [586, 123] width 16 height 10
type textarea "x"
click at [584, 121] on input "8.24" at bounding box center [587, 123] width 13 height 10
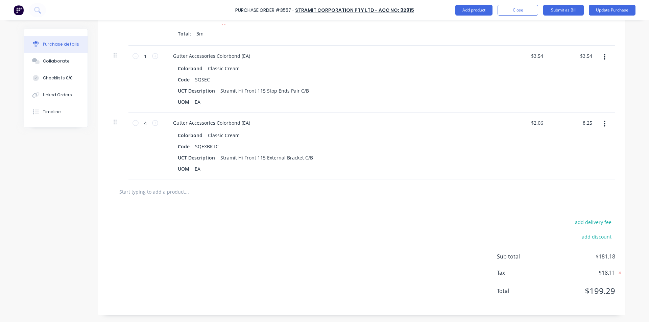
type input "8.25"
type textarea "x"
type input "$2.0625"
click at [491, 171] on div "Colorbond Classic Cream Code SQEXBKTC UCT Description Stramit Hi Front 115 Exte…" at bounding box center [331, 151] width 327 height 43
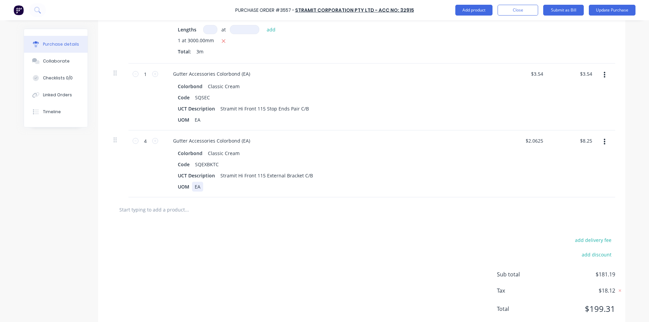
scroll to position [386, 0]
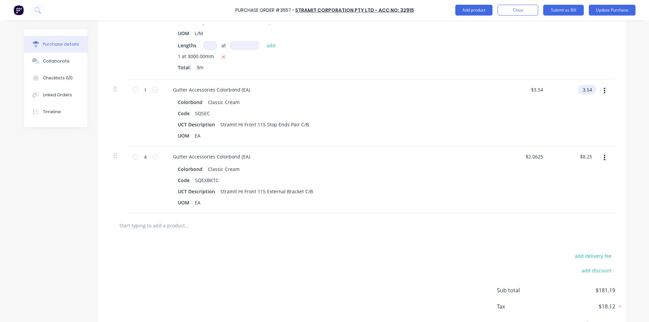
click at [586, 90] on input "3.54" at bounding box center [586, 90] width 16 height 10
click at [586, 90] on input "3.54" at bounding box center [587, 90] width 13 height 10
click at [591, 88] on div "$3.54 3.54" at bounding box center [589, 90] width 16 height 10
click at [590, 90] on input "3.54" at bounding box center [586, 90] width 16 height 10
click at [564, 126] on div "$3.53 3.53" at bounding box center [573, 112] width 49 height 67
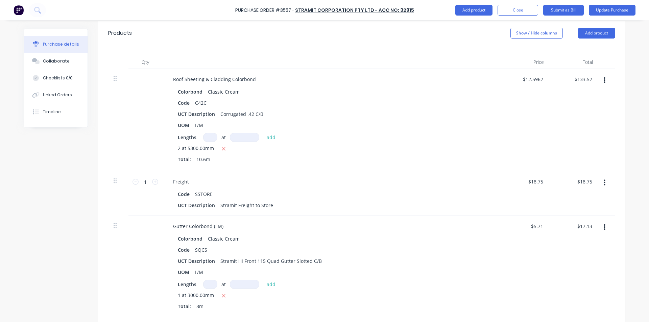
scroll to position [0, 0]
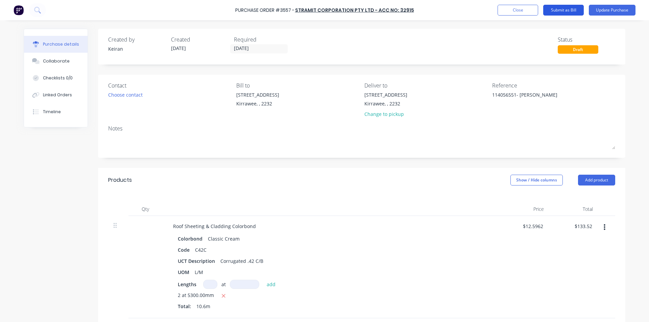
click at [569, 8] on button "Submit as Bill" at bounding box center [563, 10] width 41 height 11
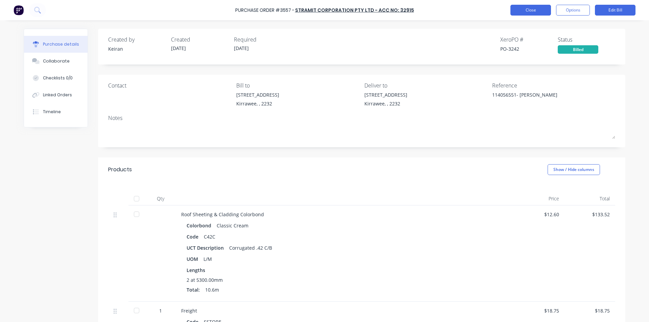
click at [534, 14] on button "Close" at bounding box center [530, 10] width 41 height 11
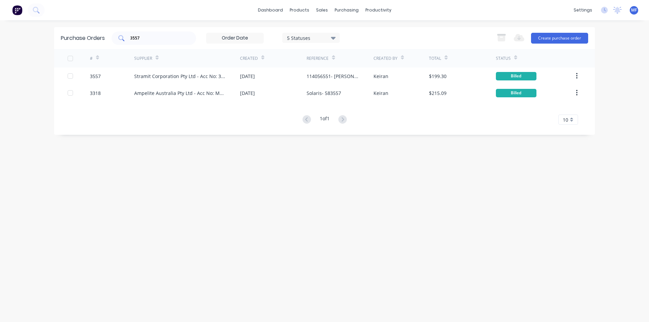
click at [149, 42] on div "3557" at bounding box center [154, 38] width 84 height 14
click at [149, 40] on input "3557" at bounding box center [157, 38] width 56 height 7
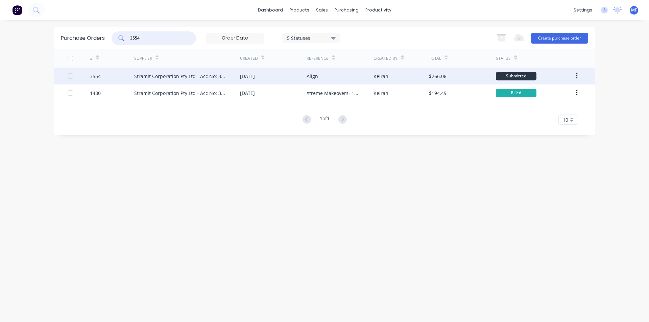
click at [164, 76] on div "Stramit Corporation Pty Ltd - Acc No: 32915" at bounding box center [180, 76] width 92 height 7
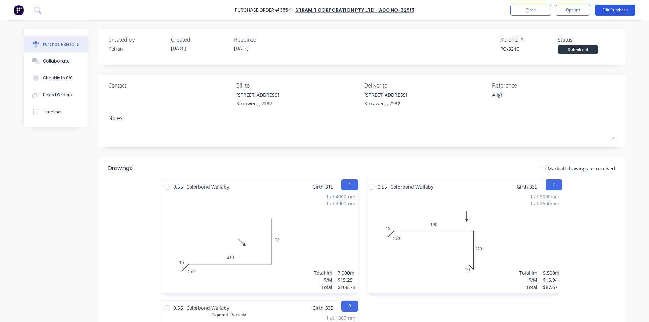
click at [610, 7] on button "Edit Purchase" at bounding box center [615, 10] width 41 height 11
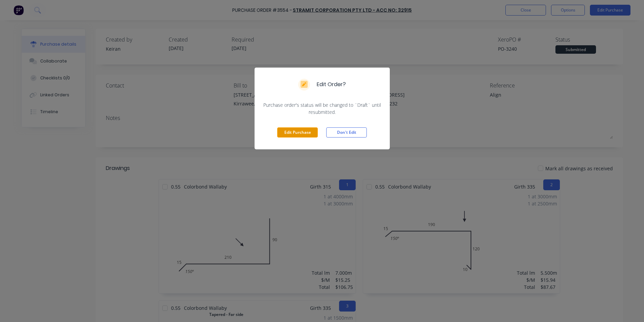
click at [306, 136] on button "Edit Purchase" at bounding box center [297, 132] width 41 height 10
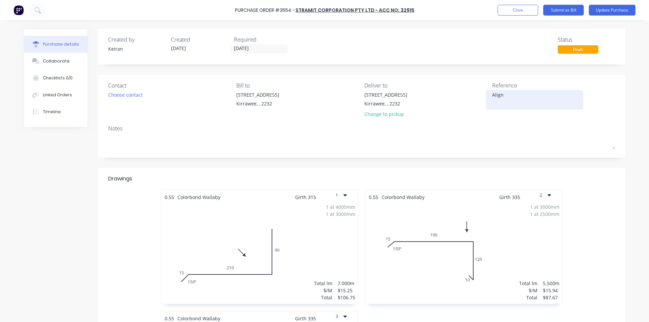
click at [525, 99] on textarea "Align" at bounding box center [534, 98] width 84 height 15
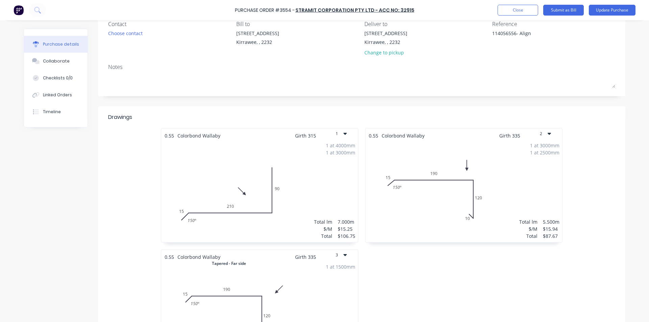
scroll to position [68, 0]
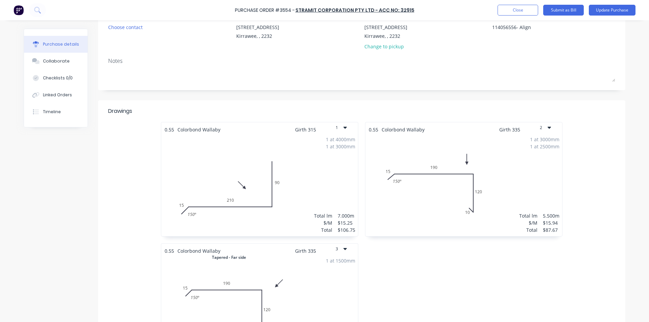
click at [416, 262] on div "0.55 Colorbond Wallaby Girth 335 2 15 190 120 10 150 º 1 at 3000mm 1 at 2500mm …" at bounding box center [464, 303] width 204 height 362
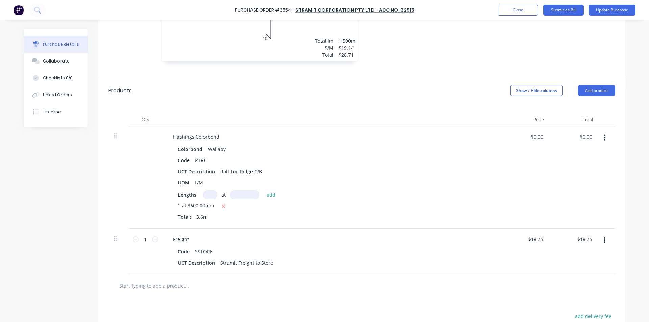
scroll to position [507, 0]
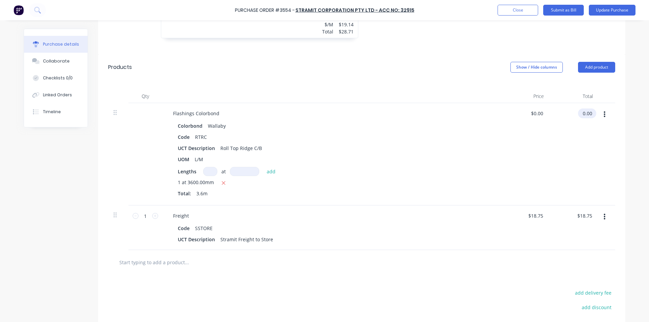
click at [585, 112] on input "0.00" at bounding box center [586, 113] width 16 height 10
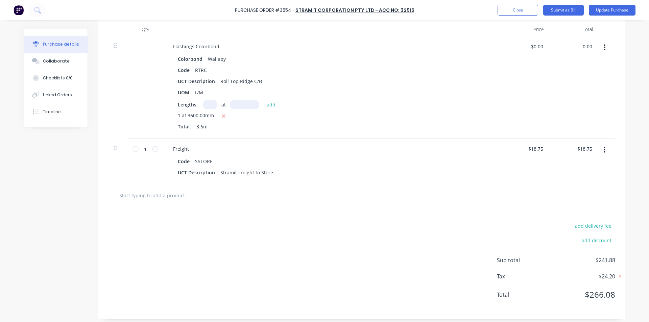
scroll to position [578, 0]
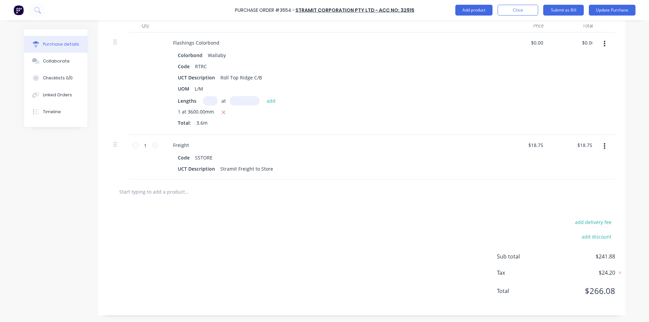
click at [292, 213] on div "add delivery fee add discount Sub total $241.88 Tax $24.20 Total $266.08" at bounding box center [361, 259] width 527 height 111
click at [581, 42] on input "0.00" at bounding box center [587, 43] width 13 height 10
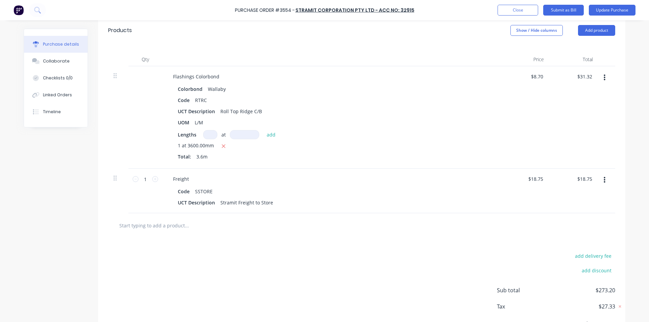
click at [549, 75] on div "$31.32 $31.32" at bounding box center [573, 117] width 49 height 102
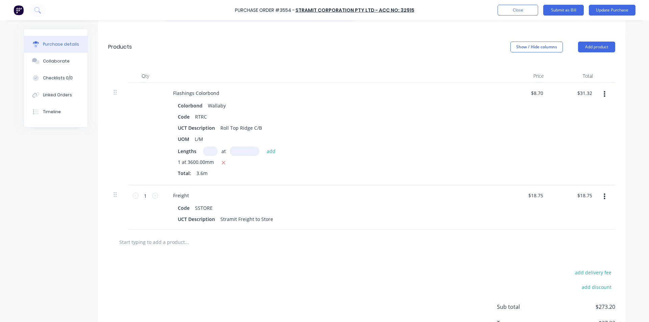
scroll to position [510, 0]
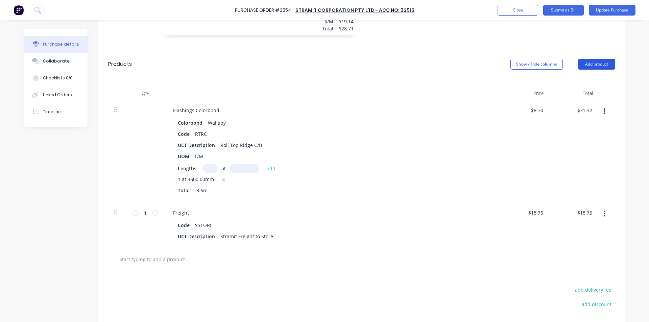
click at [590, 66] on button "Add product" at bounding box center [596, 64] width 37 height 11
click at [572, 95] on div "Basic product" at bounding box center [583, 95] width 52 height 10
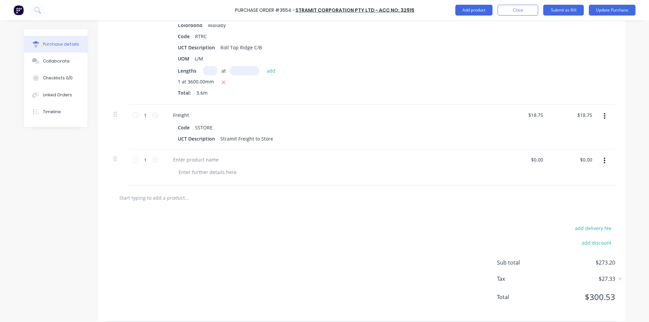
scroll to position [611, 0]
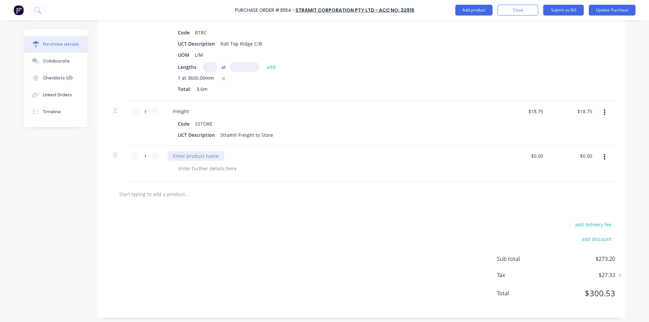
click at [182, 154] on div at bounding box center [196, 156] width 56 height 10
click at [584, 157] on input "0.00" at bounding box center [587, 156] width 13 height 10
click at [584, 156] on input "0.00" at bounding box center [587, 156] width 13 height 10
click at [555, 192] on div at bounding box center [362, 194] width 496 height 14
click at [585, 161] on div "$-78.50 $-78.50" at bounding box center [573, 164] width 49 height 36
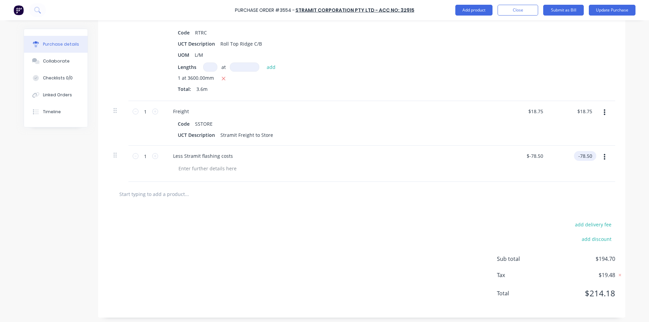
click at [585, 157] on input "-78.50" at bounding box center [584, 156] width 20 height 10
click at [585, 157] on input "-78.50" at bounding box center [584, 156] width 17 height 10
click at [507, 194] on div at bounding box center [362, 194] width 496 height 14
click at [587, 108] on input "18.75" at bounding box center [586, 109] width 16 height 10
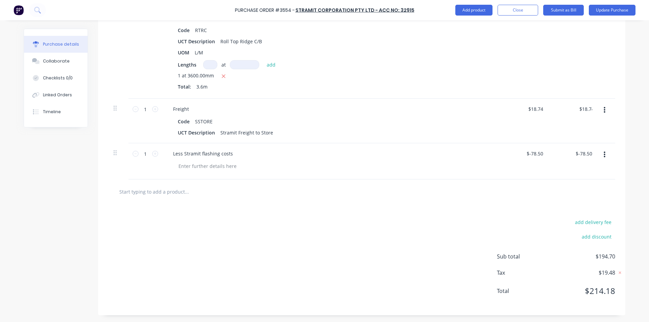
drag, startPoint x: 545, startPoint y: 130, endPoint x: 543, endPoint y: 127, distance: 4.1
click at [543, 127] on div "$18.74 $18.75" at bounding box center [524, 121] width 49 height 45
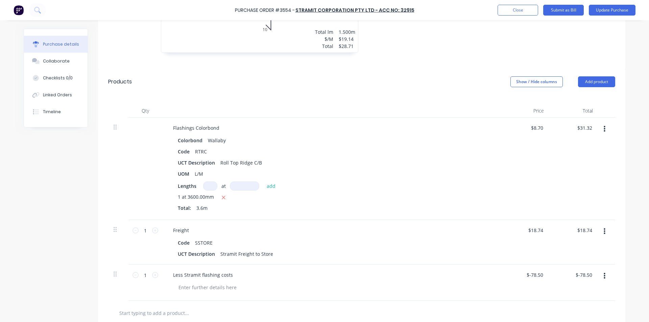
scroll to position [478, 0]
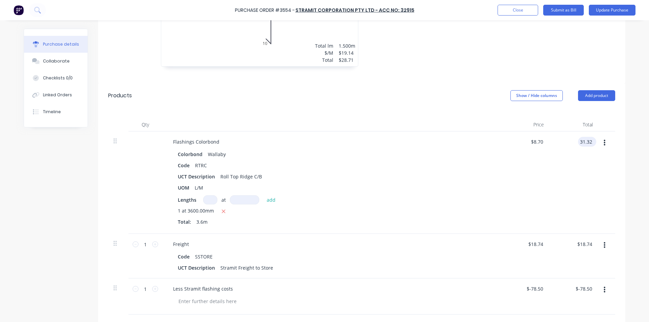
click at [589, 140] on input "31.32" at bounding box center [586, 142] width 16 height 10
click at [534, 169] on div "$8.7028 $8.70" at bounding box center [524, 182] width 49 height 102
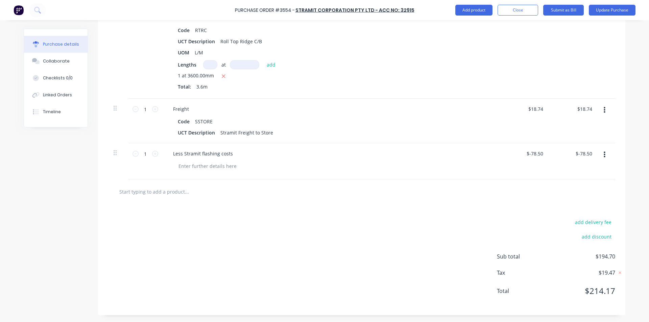
click at [395, 247] on div "add delivery fee add discount Sub total $194.70 Tax $19.47 Total $214.17" at bounding box center [361, 259] width 527 height 111
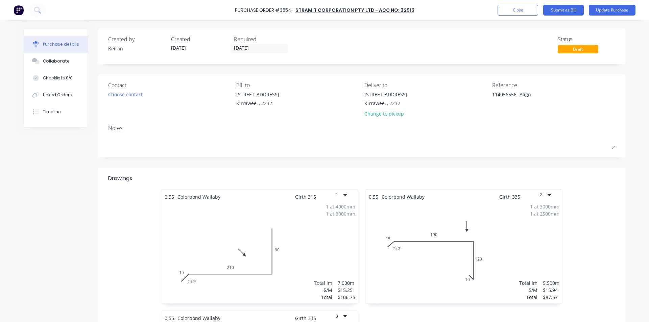
scroll to position [0, 0]
click at [566, 4] on div "Purchase Order #3554 - Stramit Corporation Pty Ltd - Acc No: 32915 Add product …" at bounding box center [324, 10] width 649 height 20
click at [566, 6] on button "Submit as Bill" at bounding box center [563, 10] width 41 height 11
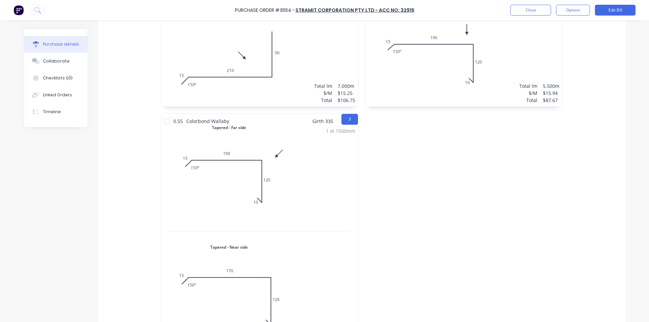
scroll to position [94, 0]
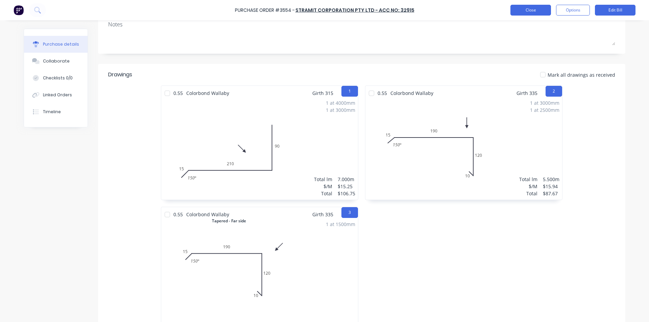
click at [533, 10] on button "Close" at bounding box center [530, 10] width 41 height 11
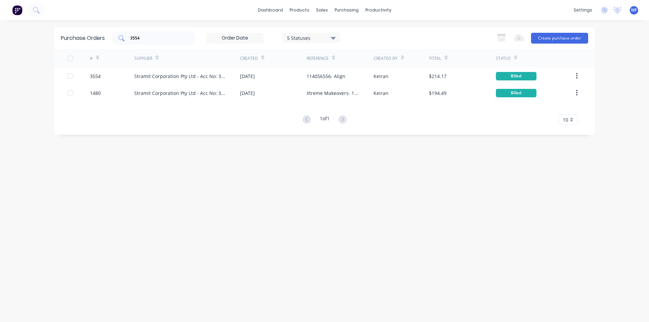
click at [141, 35] on input "3554" at bounding box center [157, 38] width 56 height 7
click at [144, 36] on input "3554" at bounding box center [157, 38] width 56 height 7
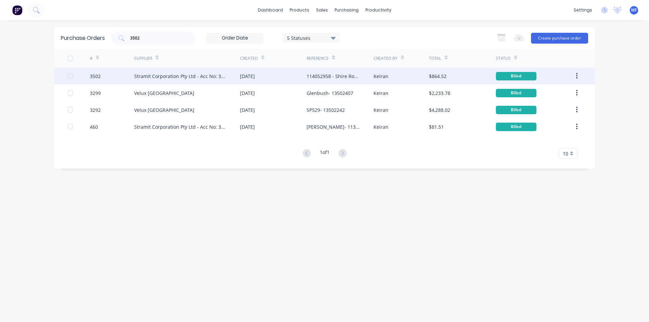
click at [183, 75] on div "Stramit Corporation Pty Ltd - Acc No: 32915" at bounding box center [180, 76] width 92 height 7
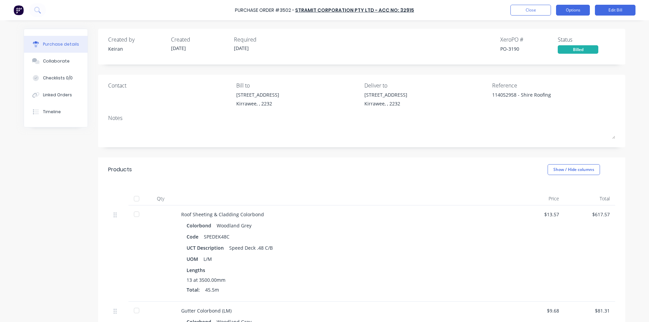
click at [569, 8] on button "Options" at bounding box center [573, 10] width 34 height 11
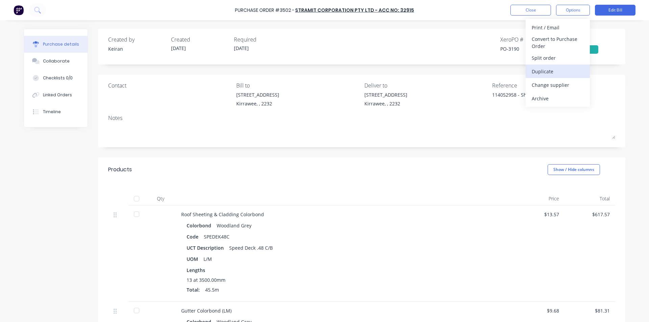
click at [547, 70] on div "Duplicate" at bounding box center [558, 72] width 52 height 10
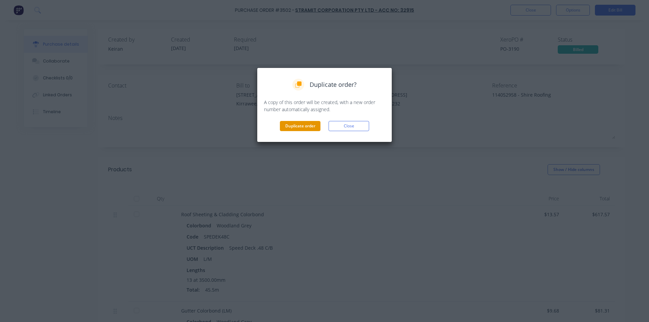
click at [313, 127] on button "Duplicate order" at bounding box center [300, 126] width 41 height 10
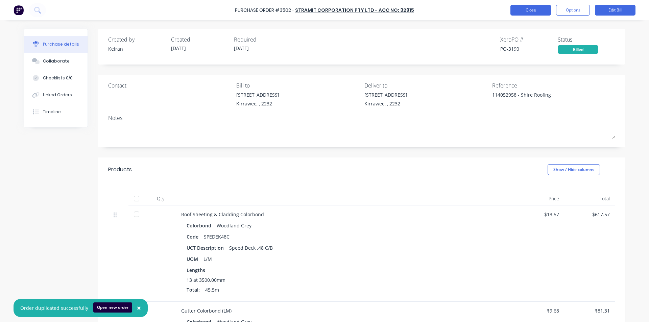
click at [532, 7] on button "Close" at bounding box center [530, 10] width 41 height 11
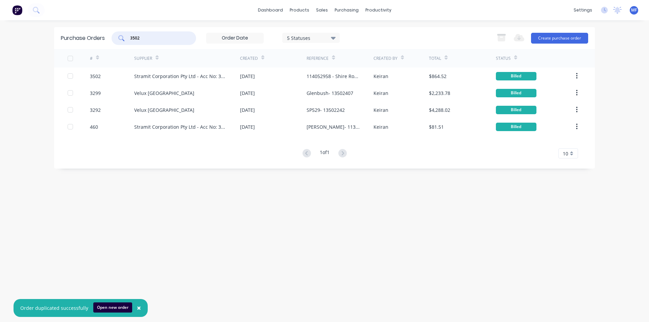
click at [145, 37] on input "3502" at bounding box center [157, 38] width 56 height 7
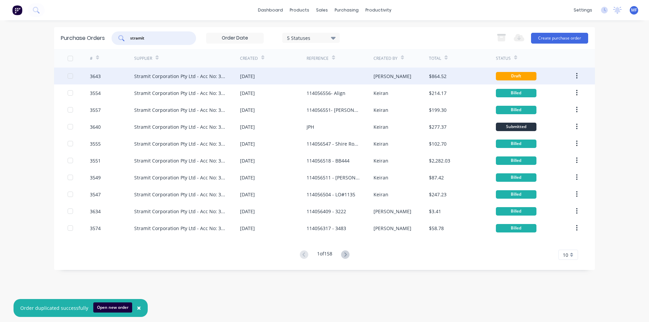
click at [164, 72] on div "Stramit Corporation Pty Ltd - Acc No: 32915" at bounding box center [187, 76] width 106 height 17
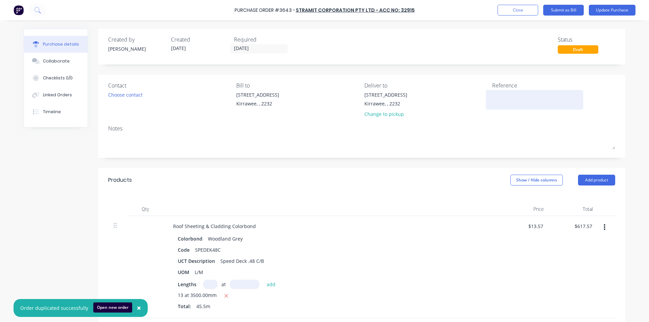
click at [514, 103] on textarea at bounding box center [534, 98] width 84 height 15
click at [335, 190] on div "Products Show / Hide columns Add product" at bounding box center [361, 180] width 527 height 24
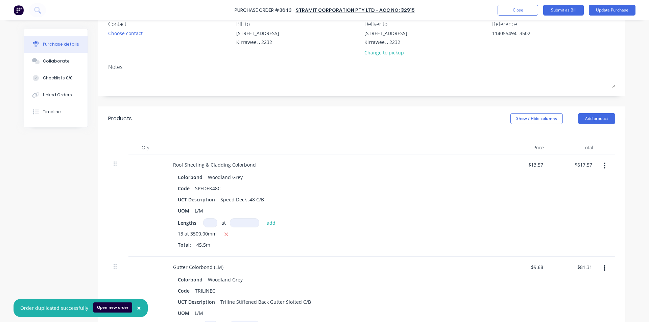
scroll to position [68, 0]
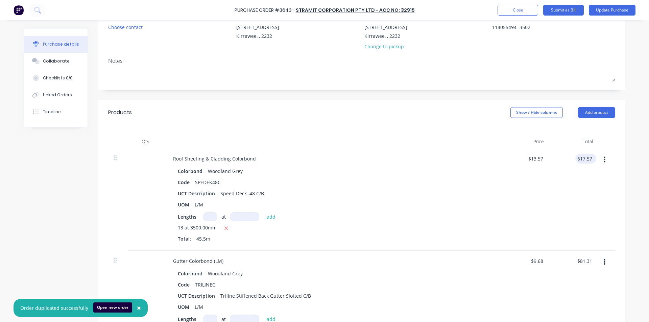
click at [585, 155] on input "617.57" at bounding box center [584, 159] width 18 height 10
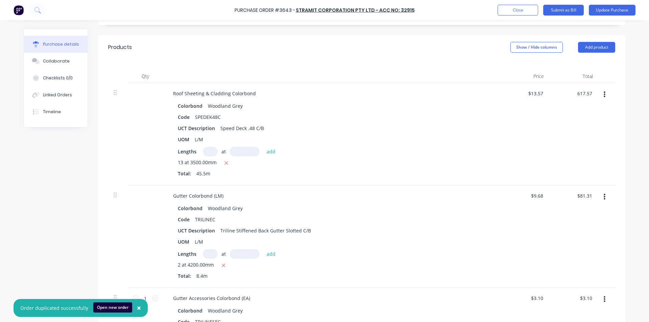
scroll to position [135, 0]
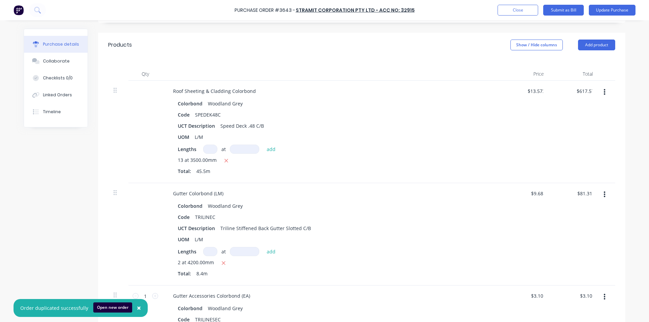
click at [604, 91] on icon "button" at bounding box center [605, 92] width 2 height 7
click at [573, 145] on button "Delete" at bounding box center [583, 151] width 57 height 14
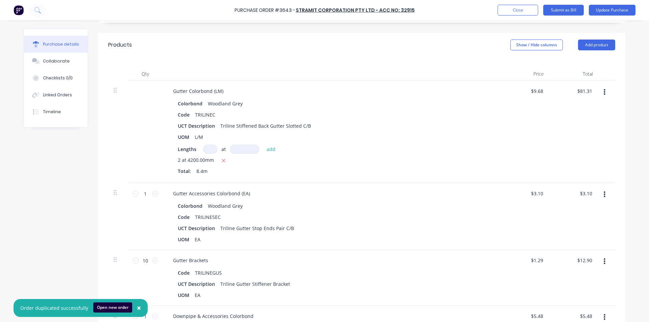
click at [603, 91] on button "button" at bounding box center [604, 92] width 16 height 12
click at [589, 148] on button "Delete" at bounding box center [583, 151] width 57 height 14
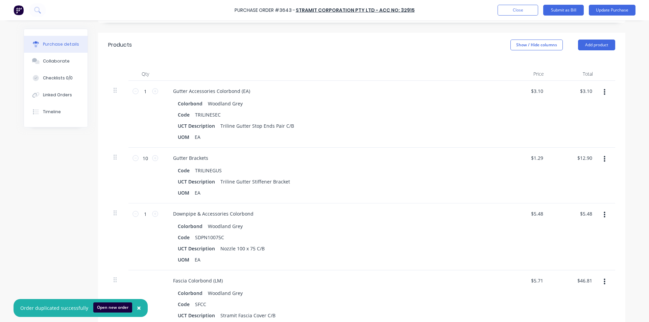
click at [604, 159] on icon "button" at bounding box center [605, 159] width 2 height 6
click at [572, 215] on button "Delete" at bounding box center [583, 218] width 57 height 14
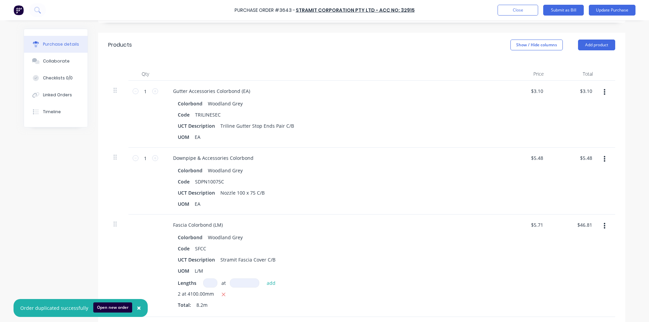
click at [604, 158] on icon "button" at bounding box center [605, 159] width 2 height 6
click at [576, 217] on button "Delete" at bounding box center [583, 218] width 57 height 14
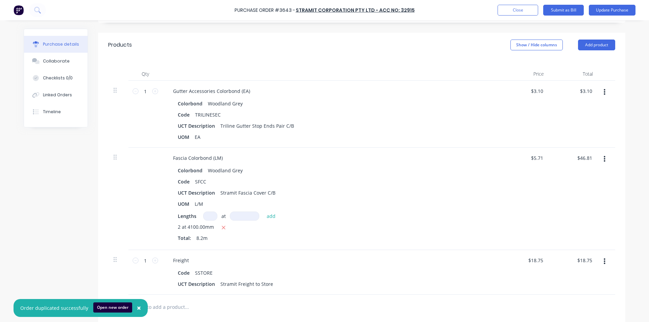
click at [604, 158] on icon "button" at bounding box center [605, 158] width 2 height 7
click at [586, 221] on button "Delete" at bounding box center [583, 218] width 57 height 14
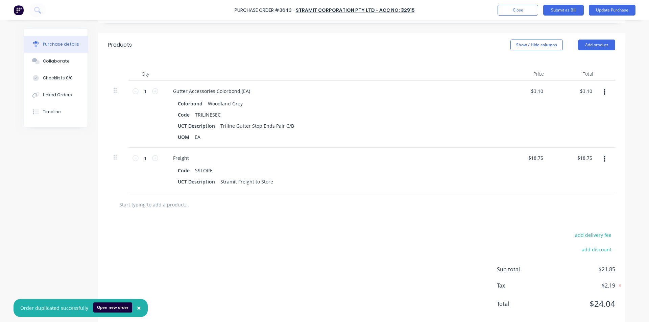
click at [604, 160] on icon "button" at bounding box center [605, 158] width 2 height 7
click at [584, 215] on button "Delete" at bounding box center [583, 218] width 57 height 14
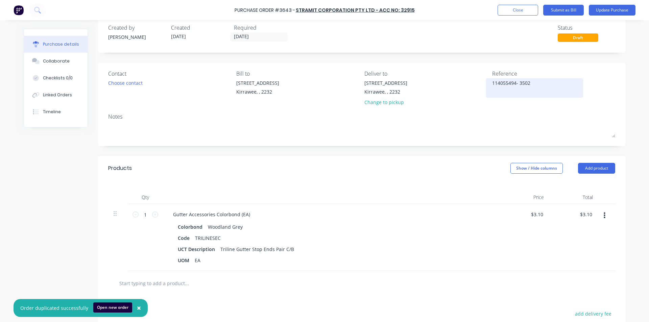
scroll to position [2, 0]
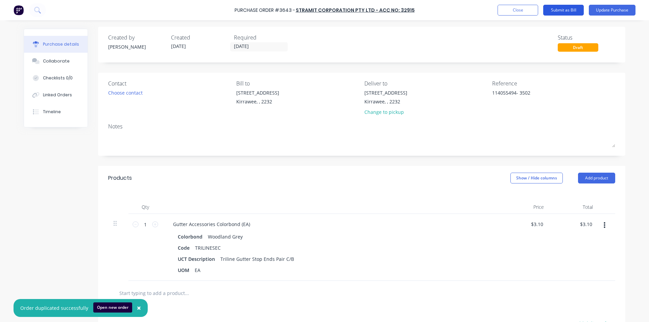
click at [569, 10] on button "Submit as Bill" at bounding box center [563, 10] width 41 height 11
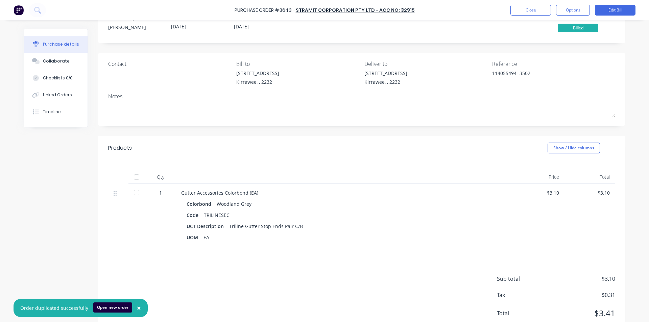
scroll to position [44, 0]
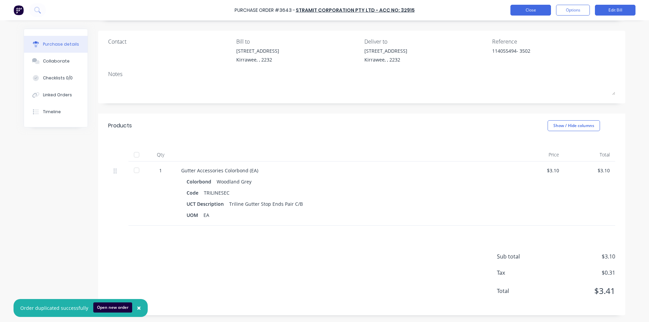
click at [534, 14] on button "Close" at bounding box center [530, 10] width 41 height 11
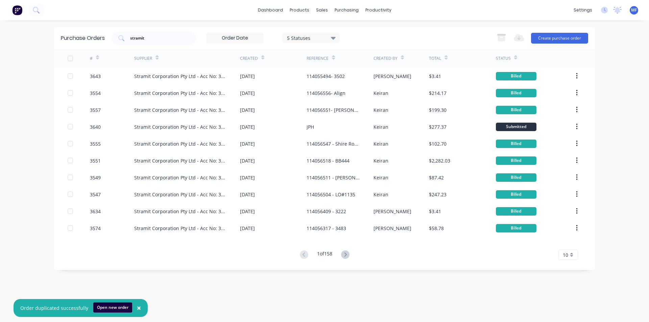
click at [138, 306] on button "×" at bounding box center [139, 308] width 18 height 16
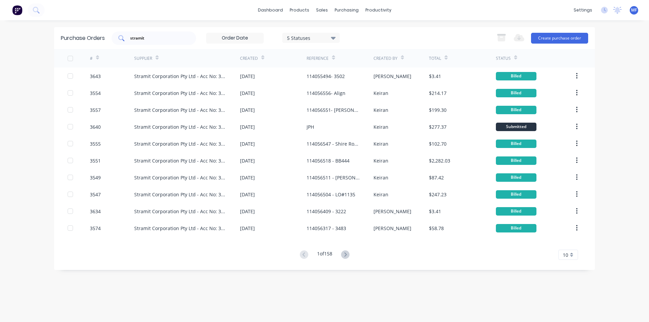
click at [151, 35] on input "stramit" at bounding box center [157, 38] width 56 height 7
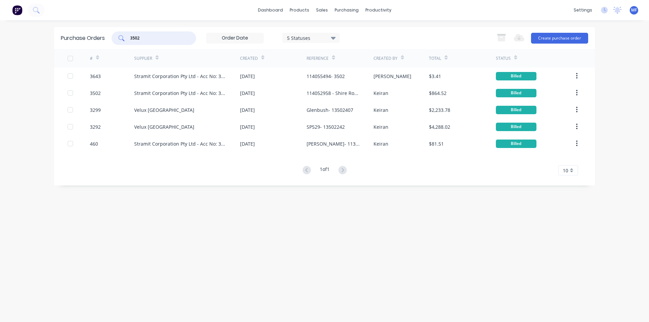
click at [146, 38] on input "3502" at bounding box center [157, 38] width 56 height 7
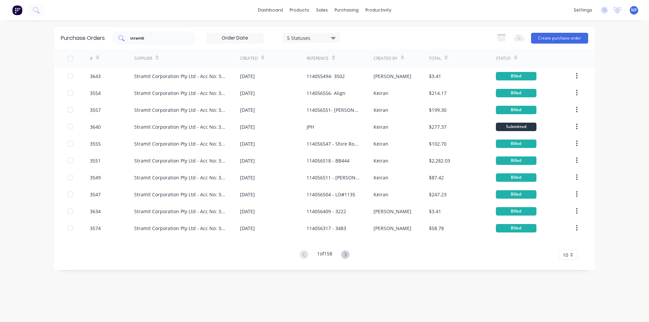
click at [157, 36] on input "stramit" at bounding box center [157, 38] width 56 height 7
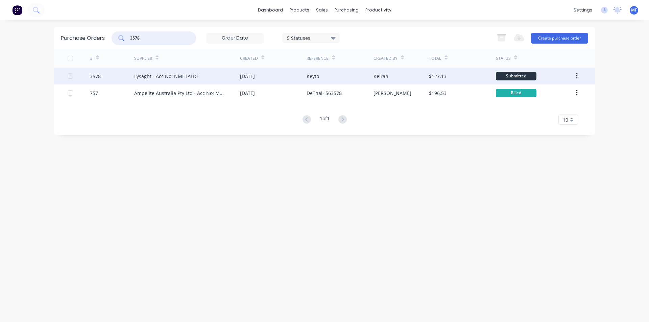
click at [251, 74] on div "[DATE]" at bounding box center [247, 76] width 15 height 7
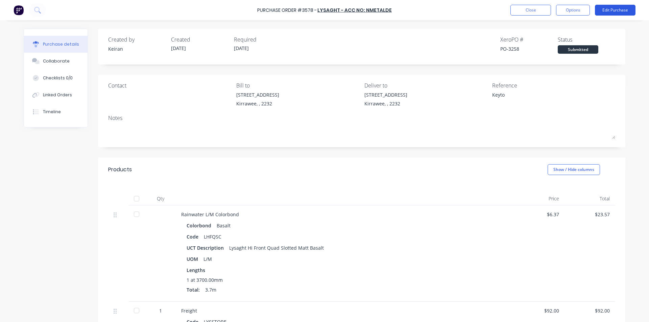
click at [619, 8] on button "Edit Purchase" at bounding box center [615, 10] width 41 height 11
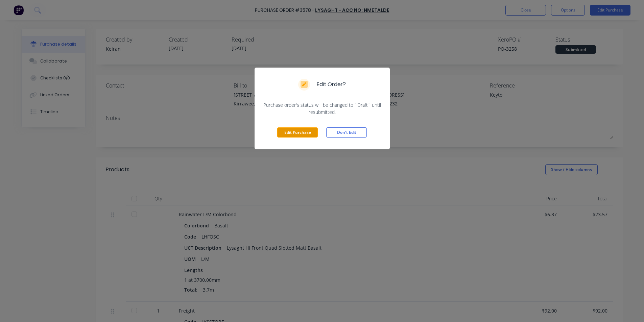
click at [298, 129] on button "Edit Purchase" at bounding box center [297, 132] width 41 height 10
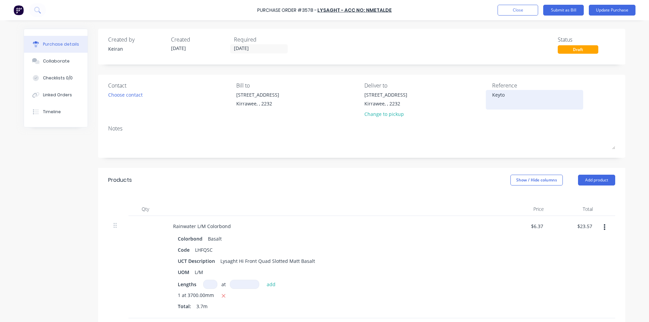
click at [506, 96] on textarea "Keyto" at bounding box center [534, 98] width 84 height 15
click at [462, 196] on div "Qty Price Total Rainwater L/M Colorbond Colorbond Basalt Code LHFQSC UCT Descri…" at bounding box center [361, 277] width 527 height 171
click at [408, 215] on div "Qty Price Total Rainwater L/M Colorbond Colorbond Basalt Code LHFQSC UCT Descri…" at bounding box center [361, 277] width 527 height 171
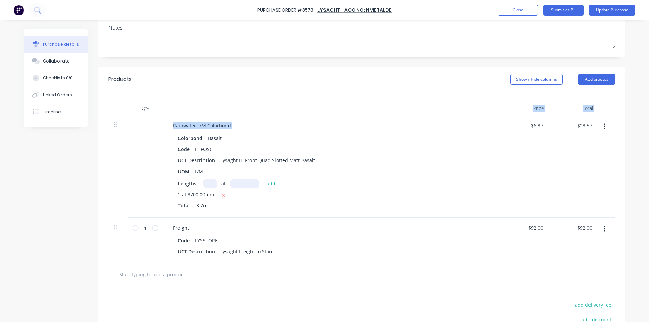
scroll to position [101, 0]
click at [578, 126] on input "23.57" at bounding box center [584, 125] width 18 height 10
click at [578, 126] on input "23.57" at bounding box center [586, 125] width 16 height 10
click at [494, 222] on div "Freight Code LYSSTORE UCT Description Lysaght Freight to Store" at bounding box center [331, 239] width 338 height 45
click at [588, 226] on input "92.00" at bounding box center [584, 227] width 18 height 10
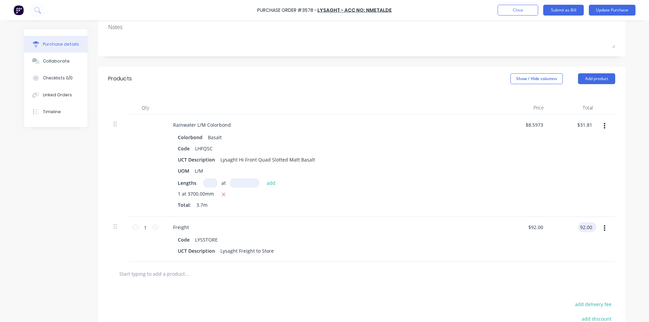
click at [588, 226] on input "92.00" at bounding box center [586, 227] width 16 height 10
click at [442, 206] on div "Total: 3.7m" at bounding box center [331, 204] width 307 height 7
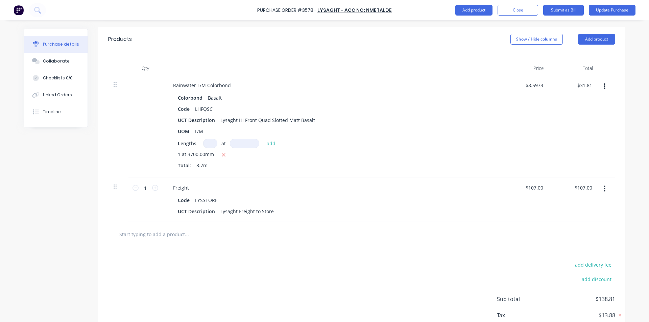
scroll to position [183, 0]
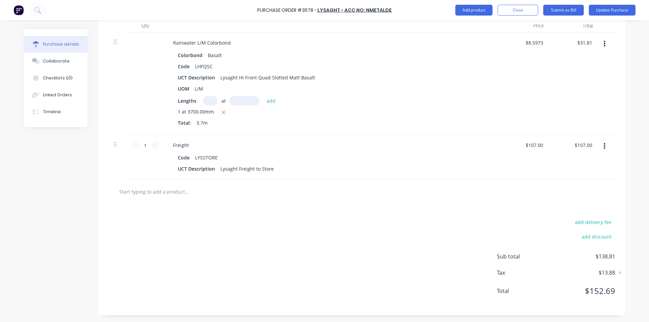
click at [566, 105] on div "$31.81 $31.81" at bounding box center [573, 83] width 49 height 102
click at [582, 40] on input "31.81" at bounding box center [584, 43] width 18 height 10
click at [583, 45] on input "31.81" at bounding box center [586, 43] width 16 height 10
click at [583, 44] on input "31.81" at bounding box center [586, 43] width 16 height 10
click at [589, 41] on input "31.81" at bounding box center [586, 43] width 16 height 10
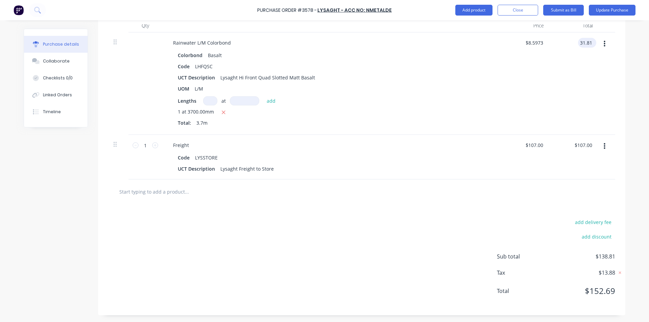
click at [589, 41] on input "31.81" at bounding box center [586, 43] width 16 height 10
click at [591, 45] on div "$31.81 31.81" at bounding box center [587, 43] width 18 height 10
click at [591, 43] on input "31.81" at bounding box center [586, 43] width 16 height 10
click at [533, 86] on div "$8.5946 $8.5973" at bounding box center [524, 83] width 49 height 102
click at [590, 42] on input "31.80" at bounding box center [586, 43] width 16 height 10
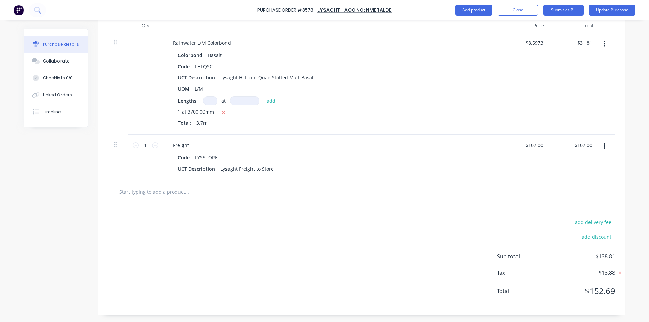
click at [570, 98] on div "$31.81 $31.81" at bounding box center [573, 83] width 49 height 102
click at [242, 199] on div at bounding box center [361, 191] width 507 height 25
click at [207, 194] on input "text" at bounding box center [186, 192] width 135 height 14
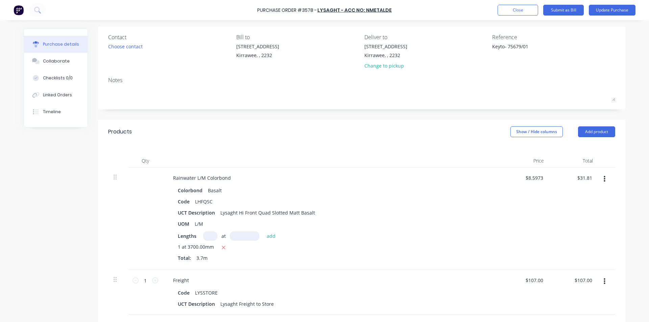
scroll to position [15, 0]
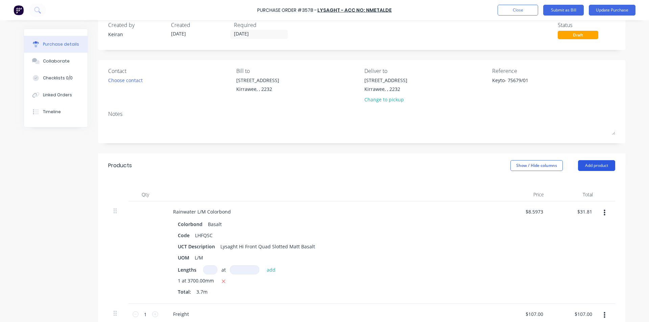
click at [591, 167] on button "Add product" at bounding box center [596, 165] width 37 height 11
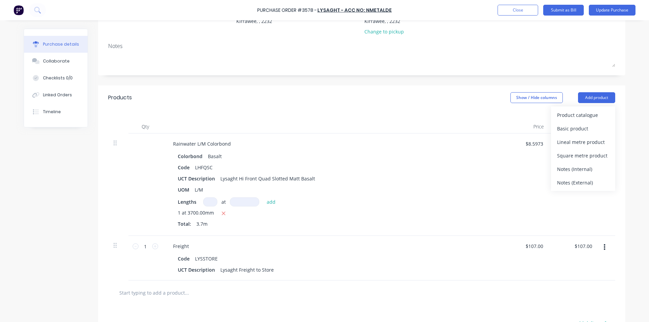
scroll to position [82, 0]
click at [567, 127] on div "Basic product" at bounding box center [583, 129] width 52 height 10
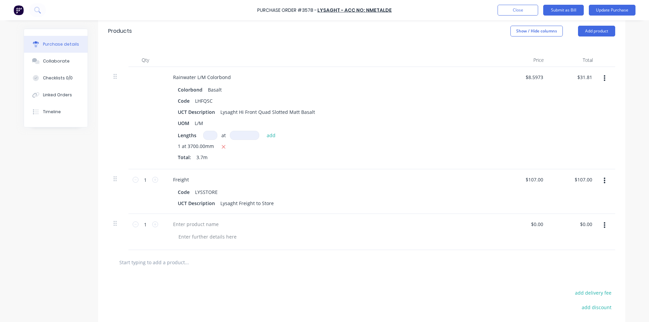
scroll to position [150, 0]
click at [188, 224] on div at bounding box center [196, 224] width 56 height 10
click at [172, 222] on div at bounding box center [196, 224] width 56 height 10
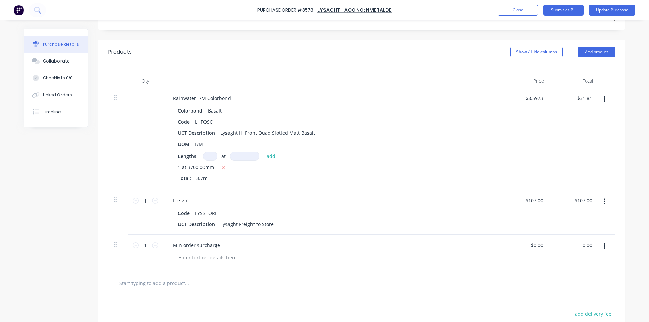
scroll to position [116, 0]
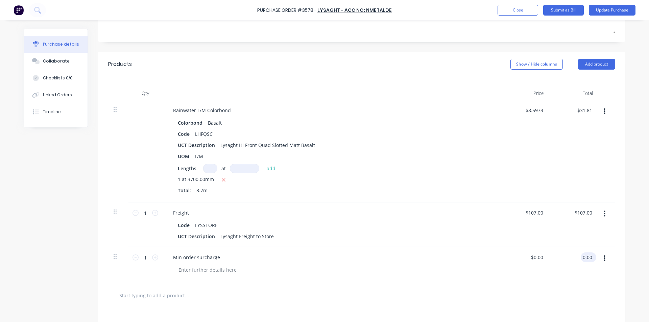
click at [585, 252] on input "0.00" at bounding box center [587, 257] width 13 height 10
click at [588, 259] on input "0.00" at bounding box center [587, 257] width 13 height 10
click at [533, 293] on div at bounding box center [362, 296] width 496 height 14
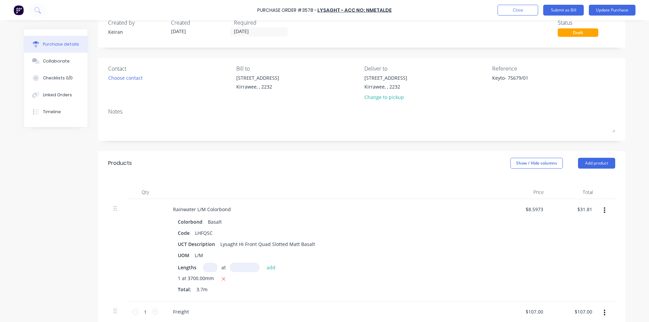
scroll to position [0, 0]
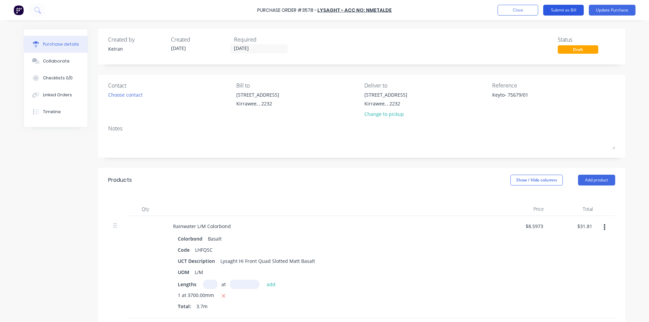
click at [573, 11] on button "Submit as Bill" at bounding box center [563, 10] width 41 height 11
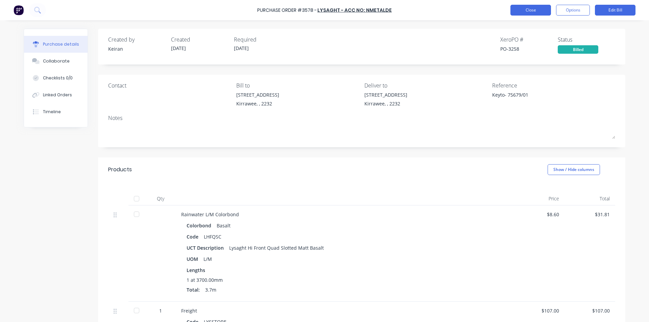
click at [537, 8] on button "Close" at bounding box center [530, 10] width 41 height 11
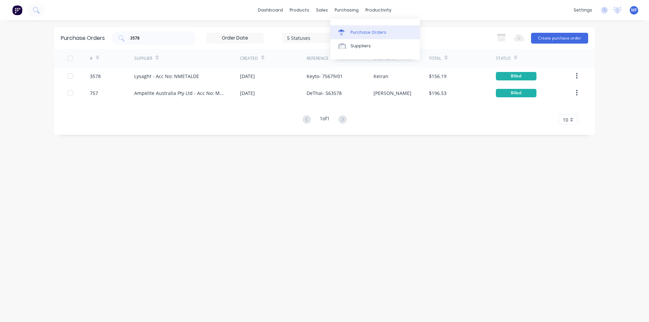
click at [350, 29] on link "Purchase Orders" at bounding box center [375, 32] width 90 height 14
click at [144, 39] on input "3578" at bounding box center [157, 38] width 56 height 7
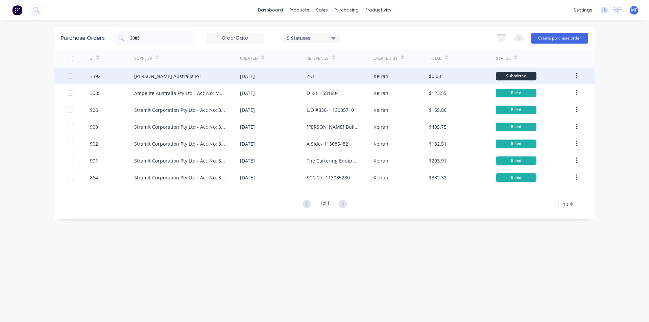
click at [154, 78] on div "[PERSON_NAME] Australia P/l" at bounding box center [167, 76] width 67 height 7
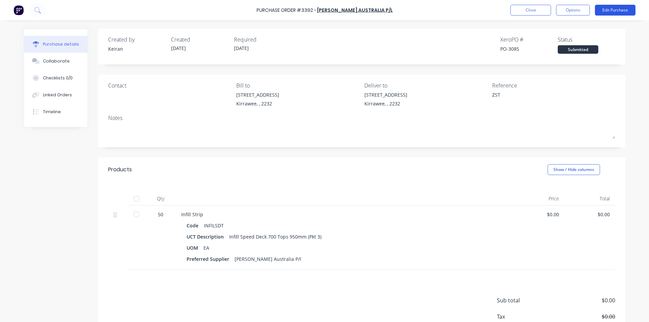
click at [625, 11] on button "Edit Purchase" at bounding box center [615, 10] width 41 height 11
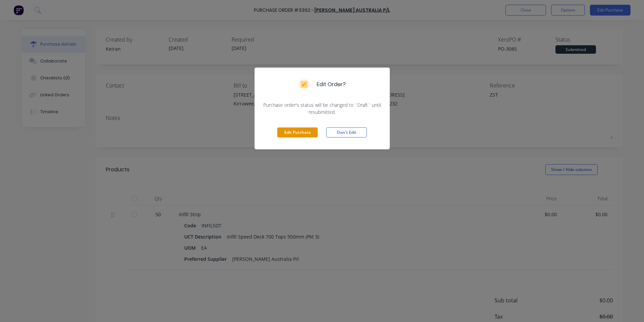
click at [292, 137] on button "Edit Purchase" at bounding box center [297, 132] width 41 height 10
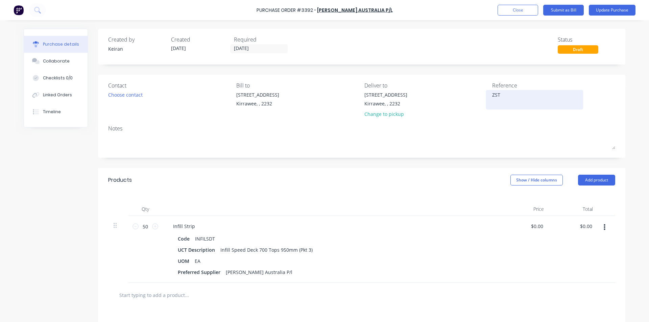
click at [522, 99] on textarea "ZST" at bounding box center [534, 98] width 84 height 15
click at [449, 225] on div "Infill Strip" at bounding box center [331, 226] width 327 height 10
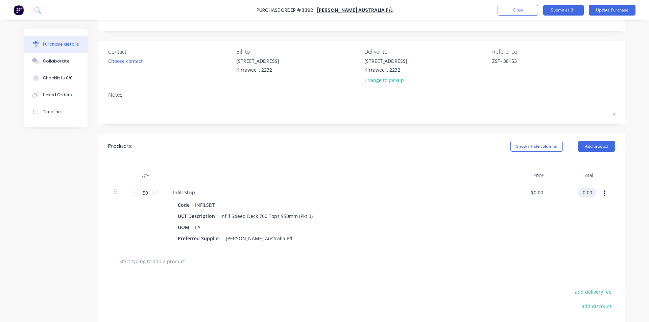
click at [588, 188] on input "0.00" at bounding box center [586, 193] width 16 height 10
click at [588, 188] on input "0.00" at bounding box center [587, 193] width 13 height 10
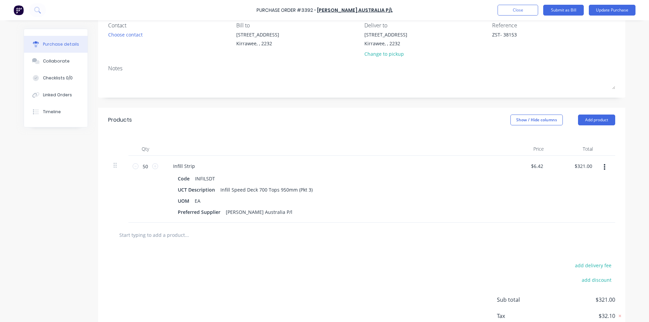
scroll to position [101, 0]
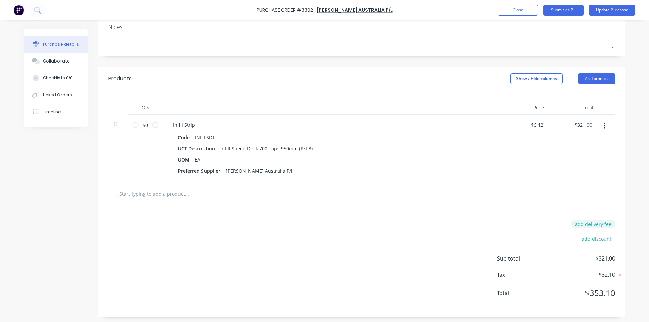
click at [583, 224] on button "add delivery fee" at bounding box center [593, 224] width 44 height 9
click at [584, 227] on input "[DATE]" at bounding box center [586, 225] width 41 height 10
click at [534, 225] on div "Delivery fee" at bounding box center [547, 224] width 27 height 7
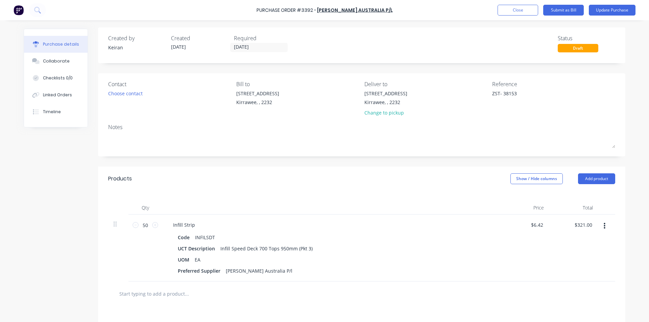
scroll to position [0, 0]
click at [564, 8] on button "Submit as Bill" at bounding box center [563, 10] width 41 height 11
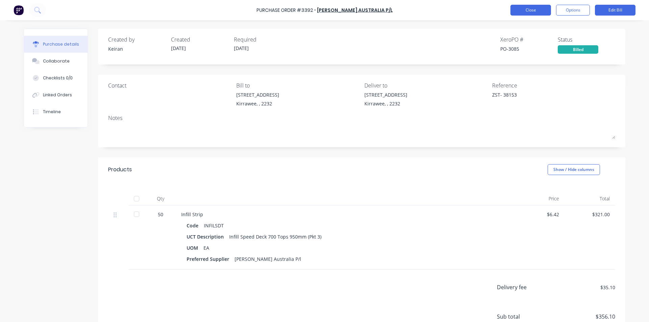
click at [521, 8] on button "Close" at bounding box center [530, 10] width 41 height 11
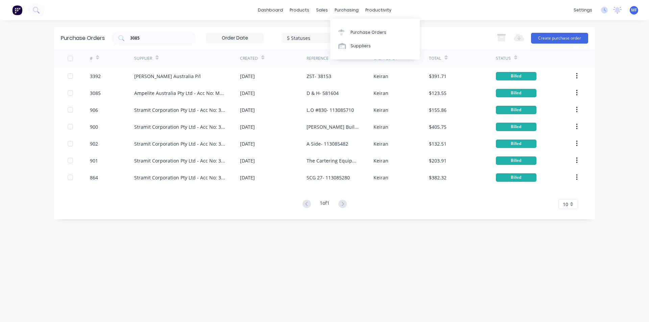
click at [343, 13] on div "purchasing" at bounding box center [346, 10] width 31 height 10
click at [344, 34] on div at bounding box center [343, 32] width 10 height 6
click at [158, 39] on input "3085" at bounding box center [157, 38] width 56 height 7
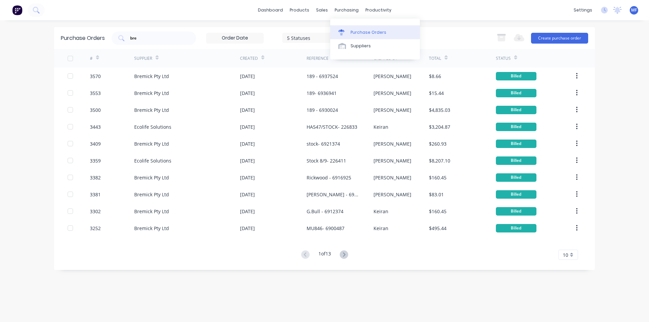
click at [348, 31] on link "Purchase Orders" at bounding box center [375, 32] width 90 height 14
click at [571, 42] on button "Create purchase order" at bounding box center [559, 38] width 57 height 11
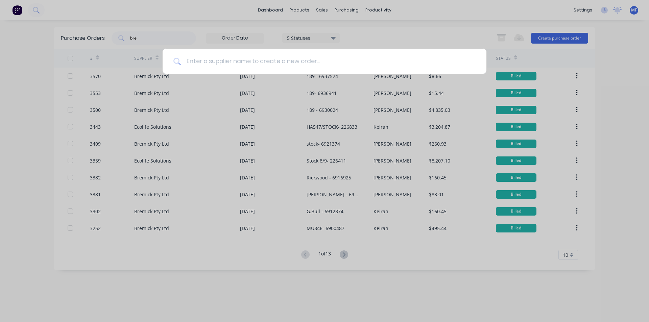
click at [258, 65] on input at bounding box center [328, 61] width 295 height 25
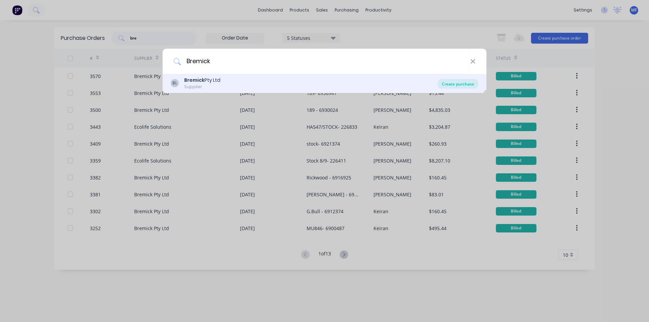
click at [457, 84] on div "Create purchase" at bounding box center [458, 83] width 41 height 9
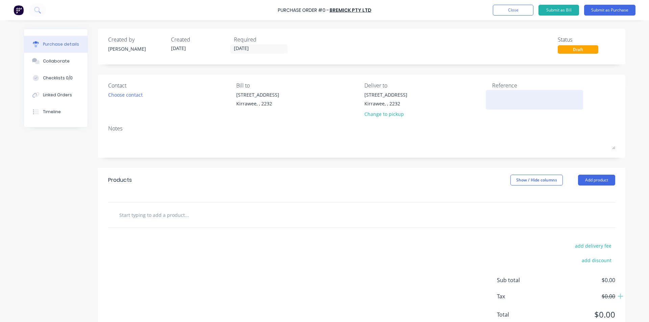
click at [521, 99] on textarea at bounding box center [534, 98] width 84 height 15
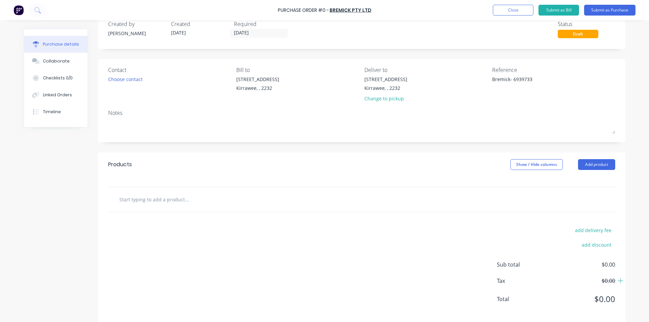
scroll to position [24, 0]
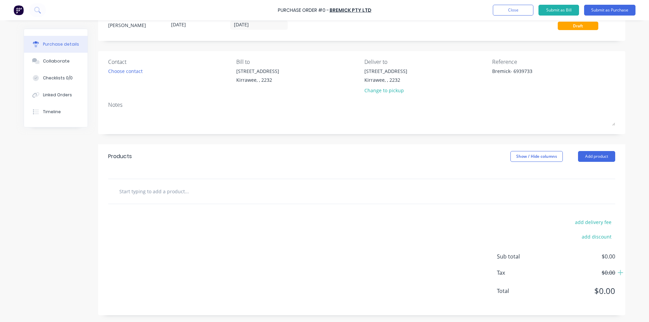
click at [452, 196] on div at bounding box center [362, 192] width 496 height 14
click at [591, 152] on button "Add product" at bounding box center [596, 156] width 37 height 11
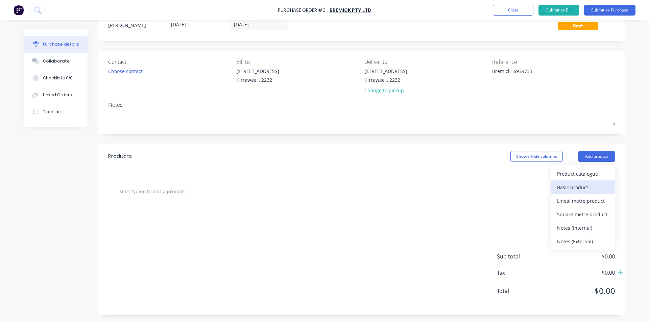
click at [571, 190] on div "Basic product" at bounding box center [583, 187] width 52 height 10
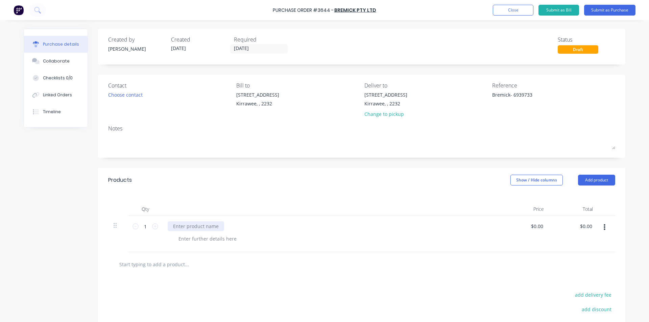
click at [189, 227] on div at bounding box center [196, 226] width 56 height 10
click at [582, 221] on div "0.00 $0.00" at bounding box center [573, 234] width 49 height 36
click at [582, 221] on input "0.00" at bounding box center [587, 226] width 13 height 10
click at [583, 224] on input "0.00" at bounding box center [587, 226] width 13 height 10
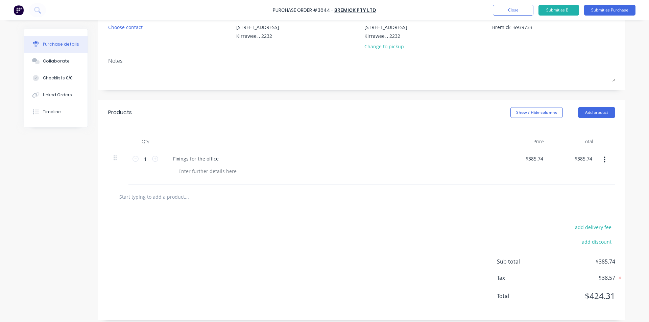
scroll to position [73, 0]
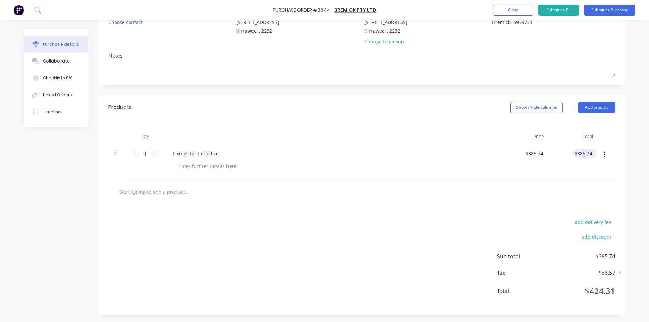
click at [592, 151] on div "$385.74 $385.74" at bounding box center [584, 154] width 24 height 10
click at [590, 155] on input "385.74" at bounding box center [584, 154] width 18 height 10
click at [556, 206] on div "add delivery fee add discount Sub total $385.75 Tax $38.58 Total $424.33" at bounding box center [361, 259] width 527 height 111
click at [588, 153] on input "385.75" at bounding box center [582, 154] width 21 height 10
click at [419, 209] on div "add delivery fee add discount Sub total $385.74 Tax $38.57 Total $424.31" at bounding box center [361, 259] width 527 height 111
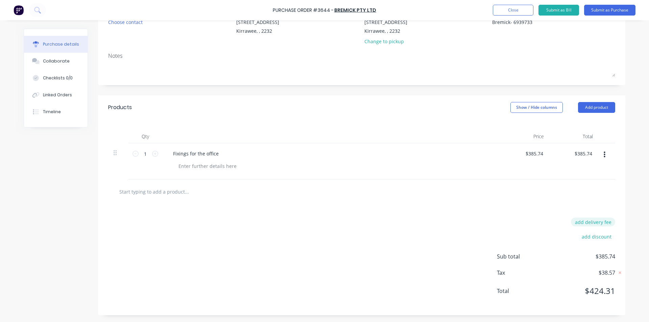
click at [589, 224] on button "add delivery fee" at bounding box center [593, 222] width 44 height 9
click at [547, 194] on div at bounding box center [362, 192] width 496 height 14
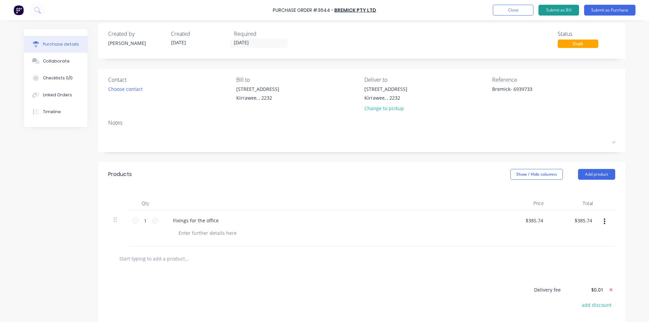
scroll to position [5, 0]
click at [561, 10] on button "Submit as Bill" at bounding box center [558, 10] width 41 height 11
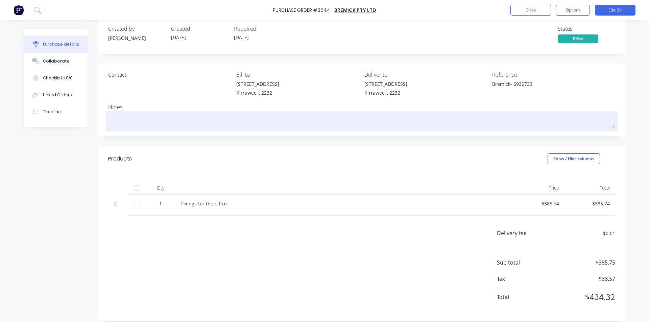
scroll to position [17, 0]
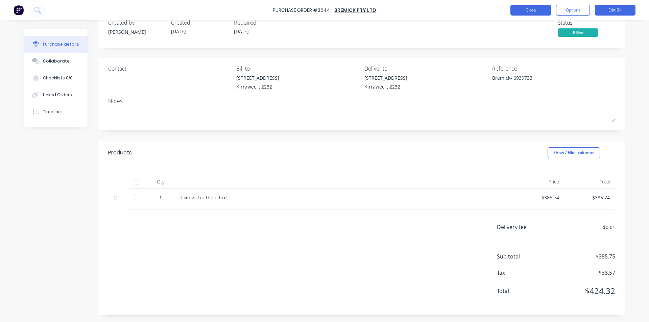
click at [527, 14] on button "Close" at bounding box center [530, 10] width 41 height 11
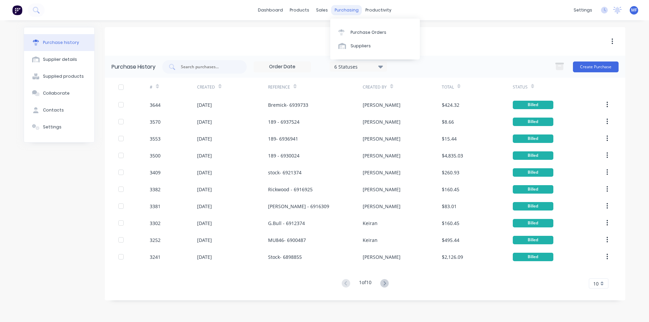
click at [342, 7] on div "purchasing" at bounding box center [346, 10] width 31 height 10
click at [356, 28] on link "Purchase Orders" at bounding box center [375, 32] width 90 height 14
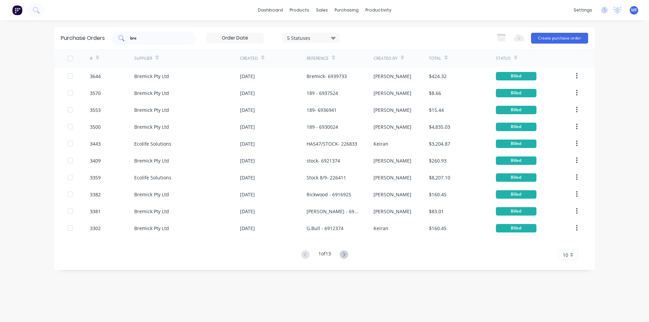
click at [147, 35] on input "bre" at bounding box center [157, 38] width 56 height 7
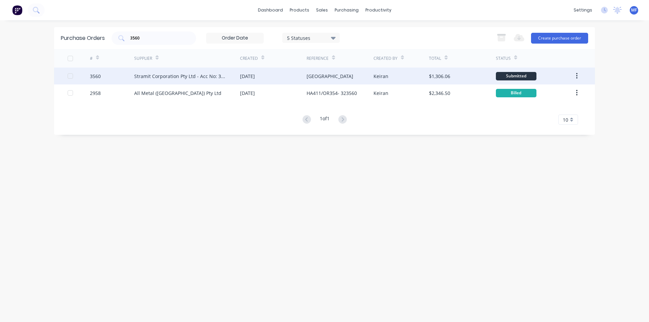
click at [140, 72] on div "Stramit Corporation Pty Ltd - Acc No: 32915" at bounding box center [187, 76] width 106 height 17
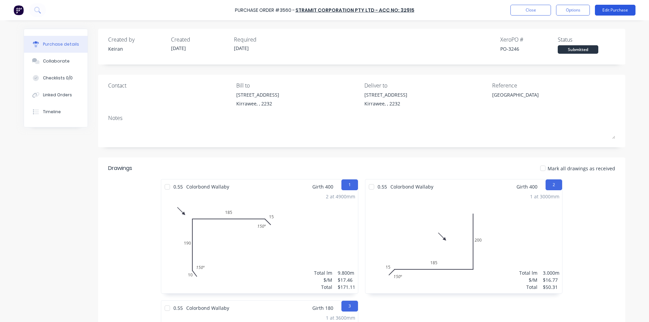
click at [617, 7] on button "Edit Purchase" at bounding box center [615, 10] width 41 height 11
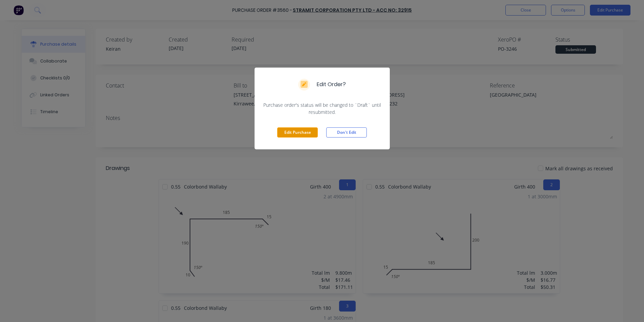
click at [304, 134] on button "Edit Purchase" at bounding box center [297, 132] width 41 height 10
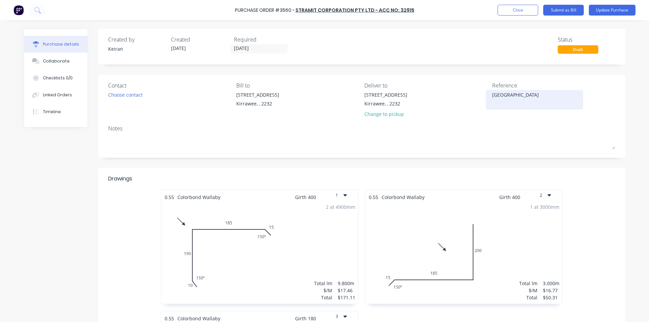
click at [543, 93] on textarea "[GEOGRAPHIC_DATA]" at bounding box center [534, 98] width 84 height 15
click at [492, 99] on div "[GEOGRAPHIC_DATA]" at bounding box center [534, 99] width 84 height 17
click at [492, 97] on textarea "[GEOGRAPHIC_DATA]" at bounding box center [534, 98] width 84 height 15
click at [598, 153] on div "Contact Choose contact [PERSON_NAME] to [STREET_ADDRESS] Deliver to [STREET_ADD…" at bounding box center [361, 116] width 527 height 83
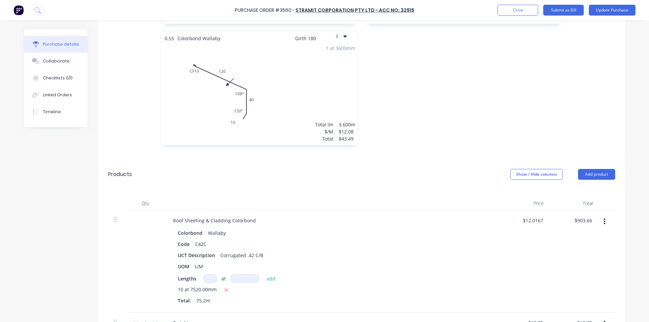
scroll to position [304, 0]
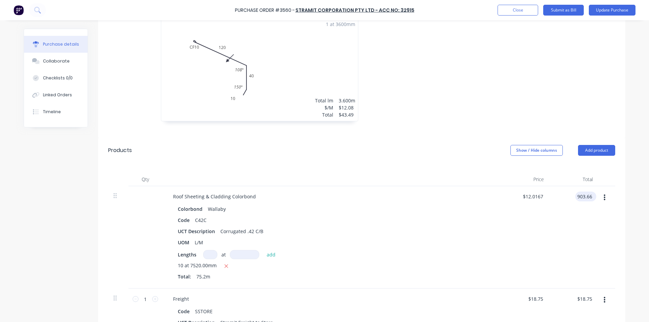
click at [578, 195] on input "903.66" at bounding box center [584, 197] width 18 height 10
click at [525, 232] on div "$12.5959 $12.5959" at bounding box center [524, 237] width 49 height 102
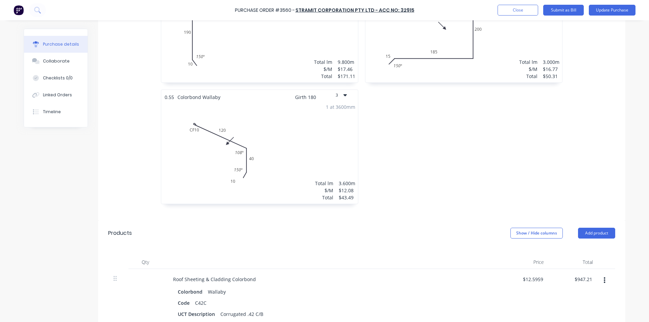
scroll to position [323, 0]
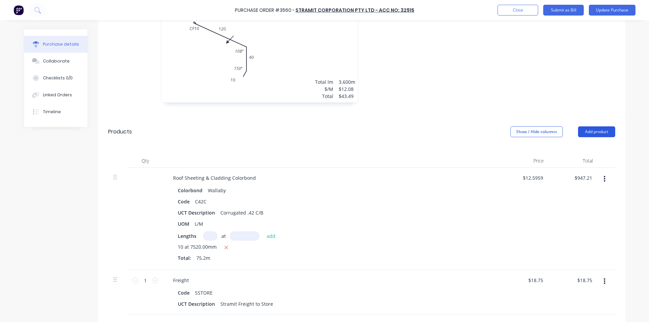
click at [597, 135] on button "Add product" at bounding box center [596, 131] width 37 height 11
click at [580, 164] on div "Basic product" at bounding box center [583, 163] width 52 height 10
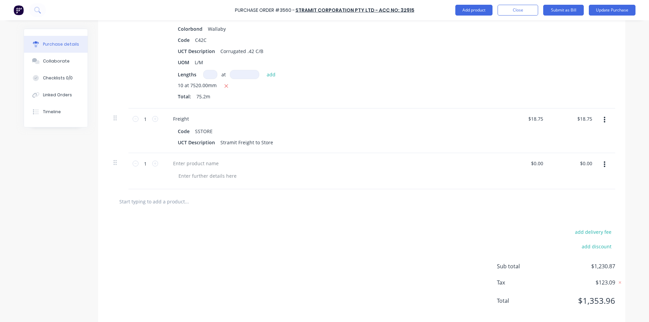
scroll to position [492, 0]
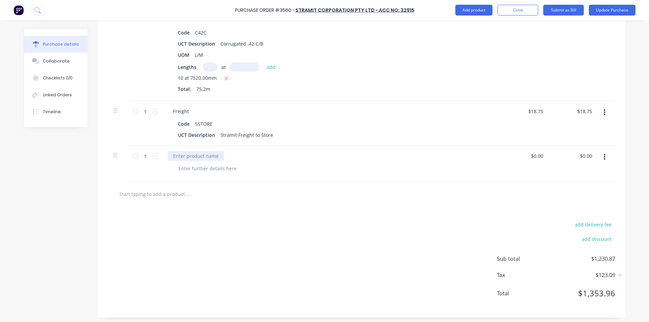
click at [189, 155] on div at bounding box center [196, 156] width 56 height 10
click at [588, 158] on input "0.00" at bounding box center [587, 156] width 13 height 10
click at [567, 9] on button "Submit as Bill" at bounding box center [563, 10] width 41 height 11
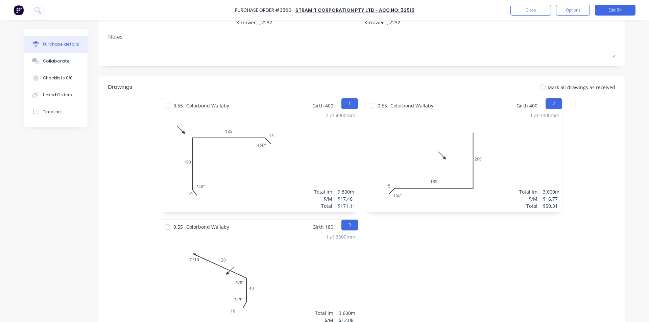
scroll to position [0, 0]
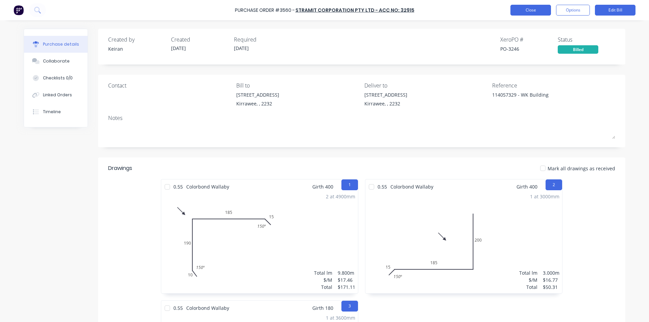
click at [529, 11] on button "Close" at bounding box center [530, 10] width 41 height 11
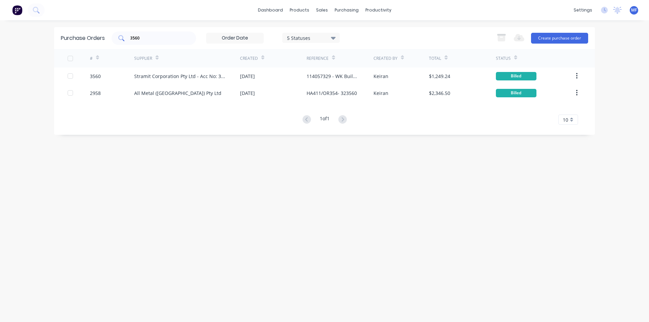
click at [146, 36] on input "3560" at bounding box center [157, 38] width 56 height 7
click at [146, 35] on input "3560" at bounding box center [157, 38] width 56 height 7
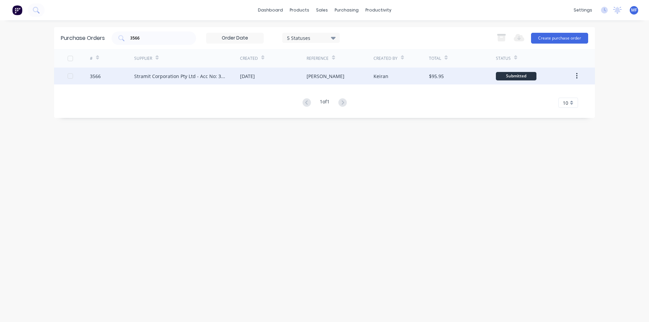
click at [211, 71] on div "Stramit Corporation Pty Ltd - Acc No: 32915" at bounding box center [187, 76] width 106 height 17
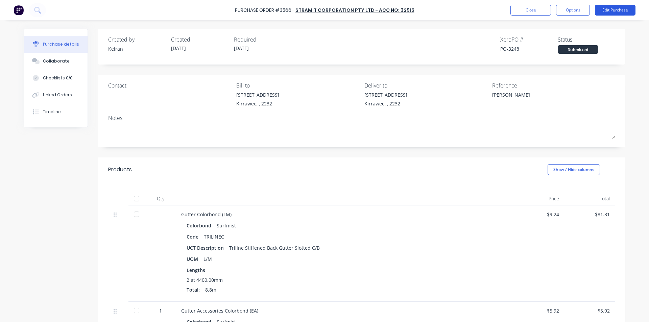
click at [623, 11] on button "Edit Purchase" at bounding box center [615, 10] width 41 height 11
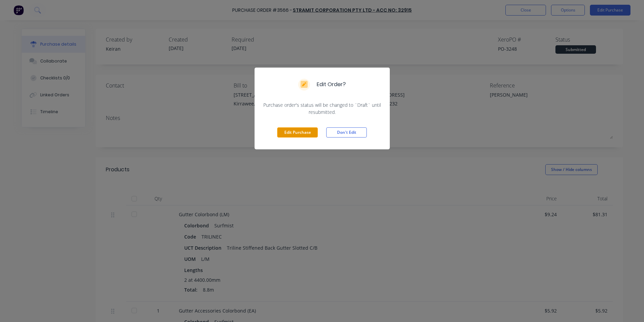
click at [308, 129] on button "Edit Purchase" at bounding box center [297, 132] width 41 height 10
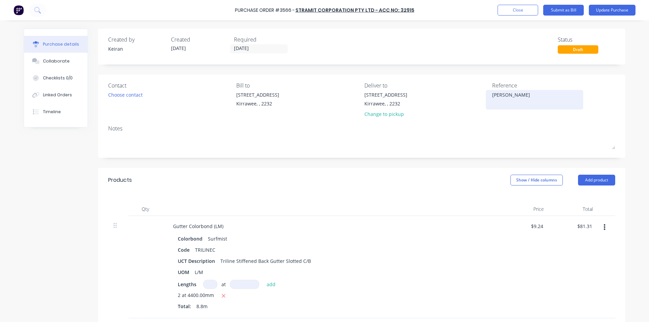
click at [513, 93] on textarea "[PERSON_NAME]" at bounding box center [534, 98] width 84 height 15
drag, startPoint x: 426, startPoint y: 218, endPoint x: 433, endPoint y: 213, distance: 8.4
click at [425, 219] on div "Gutter Colorbond (LM) Colorbond Surfmist Code TRILINEC UCT Description Triline …" at bounding box center [331, 267] width 338 height 102
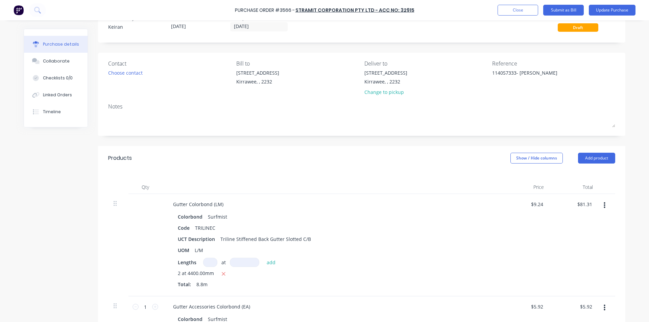
scroll to position [34, 0]
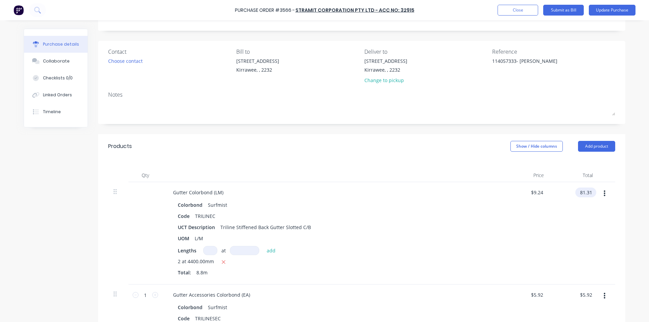
click at [588, 191] on input "81.31" at bounding box center [584, 193] width 18 height 10
click at [588, 191] on input "81.31" at bounding box center [586, 193] width 16 height 10
click at [587, 192] on input "81.31" at bounding box center [586, 193] width 16 height 10
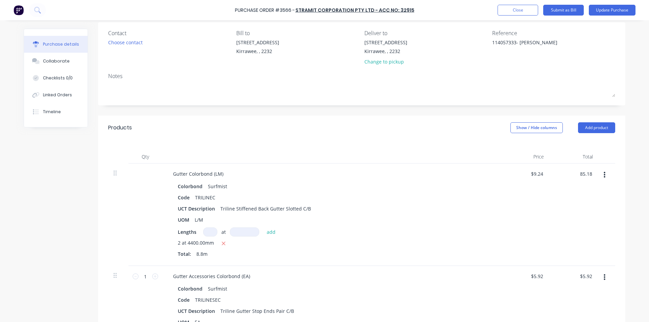
scroll to position [68, 0]
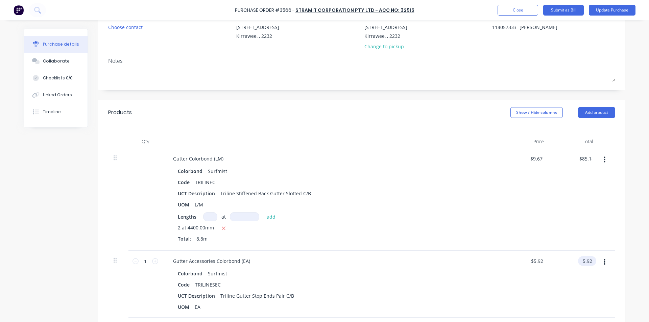
click at [588, 264] on input "5.92" at bounding box center [586, 261] width 16 height 10
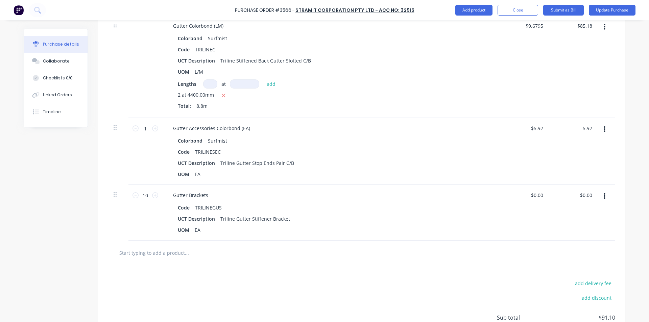
scroll to position [203, 0]
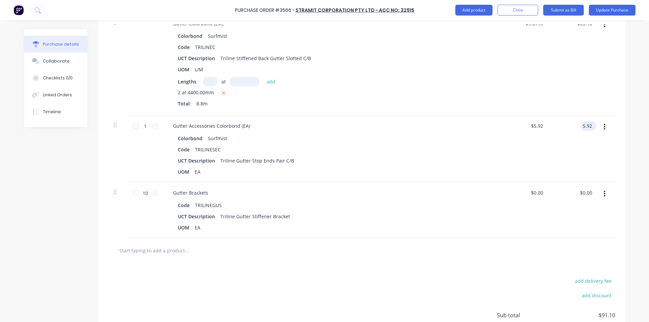
click at [586, 123] on input "5.92" at bounding box center [587, 126] width 13 height 10
click at [561, 146] on div "$6.20 $6.20" at bounding box center [573, 149] width 49 height 67
click at [582, 189] on input "0.00" at bounding box center [586, 193] width 16 height 10
click at [586, 193] on input "0.00" at bounding box center [587, 193] width 13 height 10
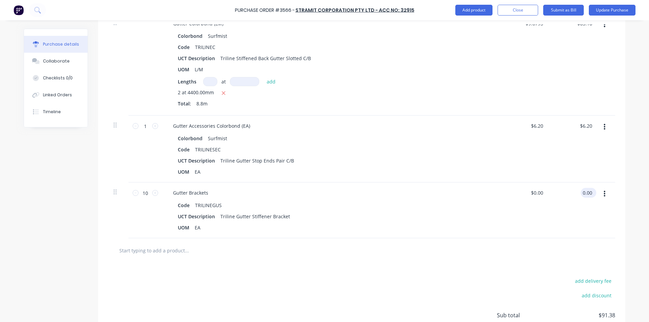
click at [586, 193] on input "0.00" at bounding box center [587, 193] width 13 height 10
click at [536, 214] on div "$1.29 $1.29" at bounding box center [524, 210] width 49 height 56
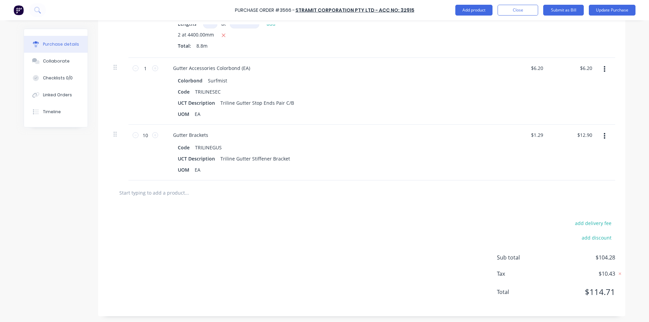
scroll to position [262, 0]
click at [161, 193] on input "text" at bounding box center [186, 192] width 135 height 14
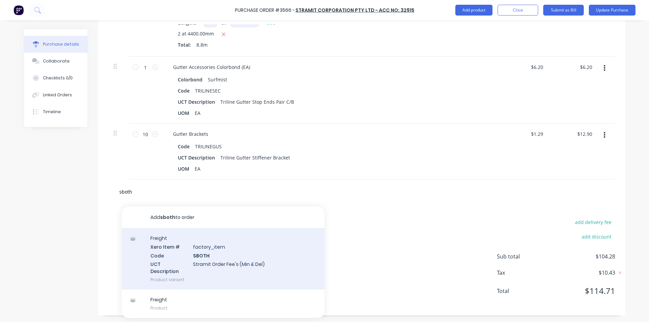
click at [222, 252] on div "Freight Xero Item # factory_item Code SBOTH UCT Description Stramit Order Fee's…" at bounding box center [223, 259] width 203 height 62
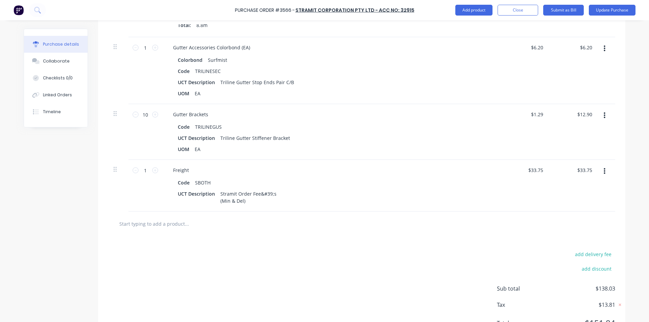
scroll to position [313, 0]
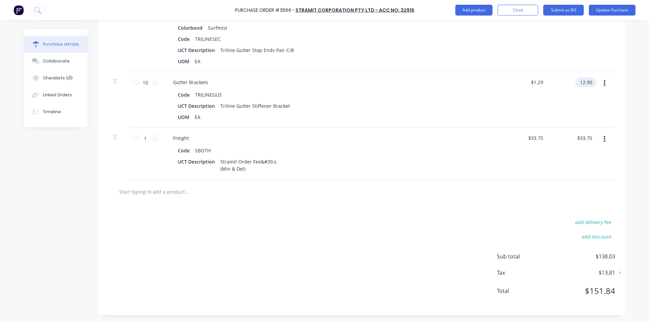
click at [583, 81] on input "12.90" at bounding box center [584, 82] width 18 height 10
click at [583, 81] on input "12.90" at bounding box center [586, 82] width 16 height 10
click at [459, 136] on div "Freight" at bounding box center [331, 138] width 327 height 10
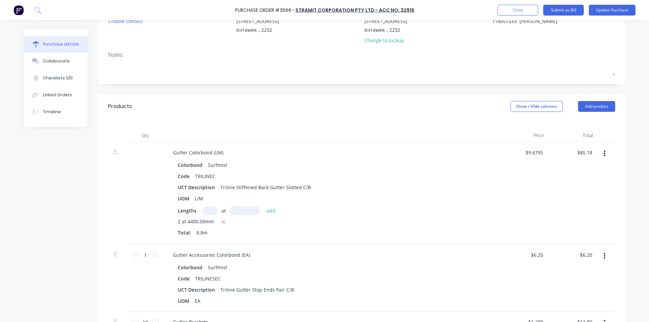
scroll to position [0, 0]
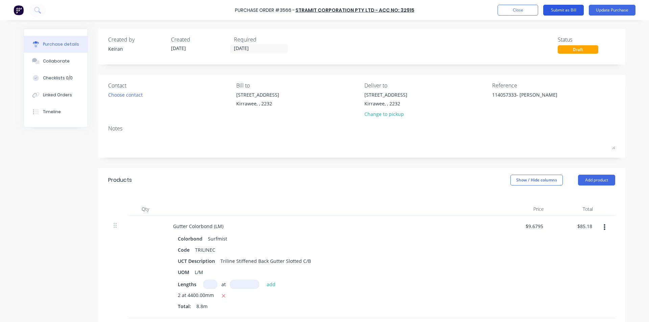
click at [562, 9] on button "Submit as Bill" at bounding box center [563, 10] width 41 height 11
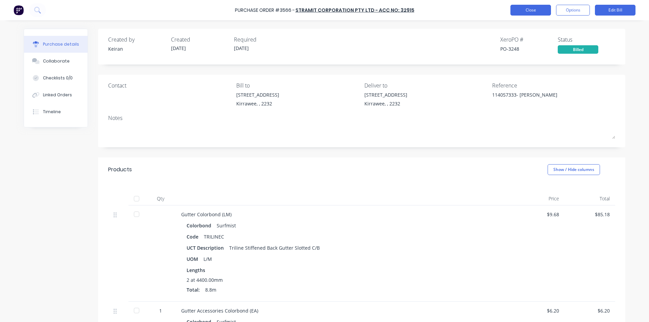
click at [524, 13] on button "Close" at bounding box center [530, 10] width 41 height 11
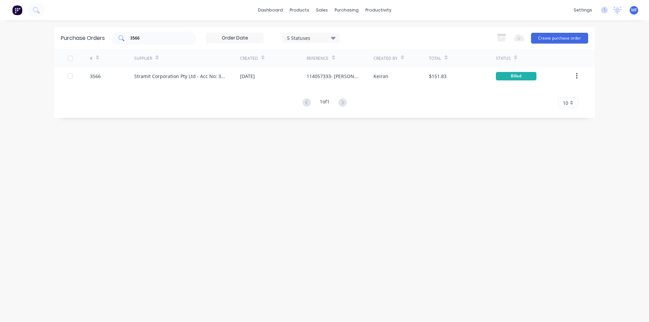
click at [156, 38] on input "3566" at bounding box center [157, 38] width 56 height 7
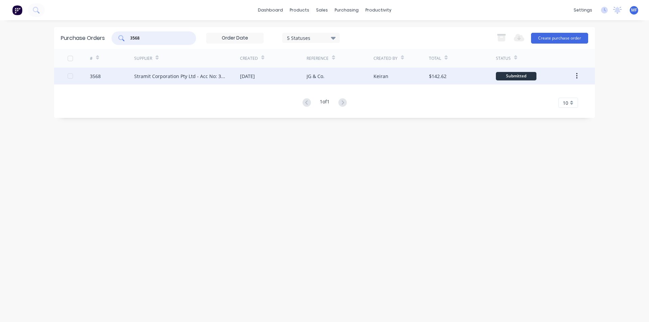
click at [197, 73] on div "Stramit Corporation Pty Ltd - Acc No: 32915" at bounding box center [180, 76] width 92 height 7
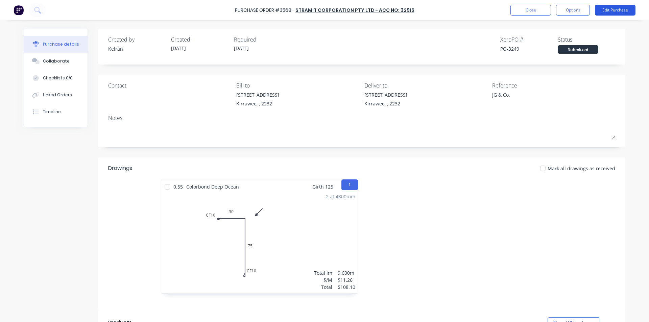
click at [611, 7] on button "Edit Purchase" at bounding box center [615, 10] width 41 height 11
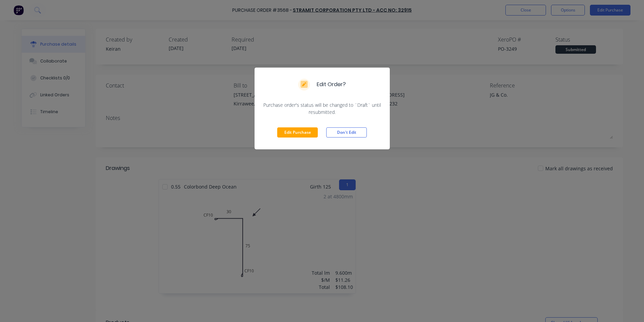
drag, startPoint x: 306, startPoint y: 132, endPoint x: 493, endPoint y: 125, distance: 186.7
click at [308, 132] on button "Edit Purchase" at bounding box center [297, 132] width 41 height 10
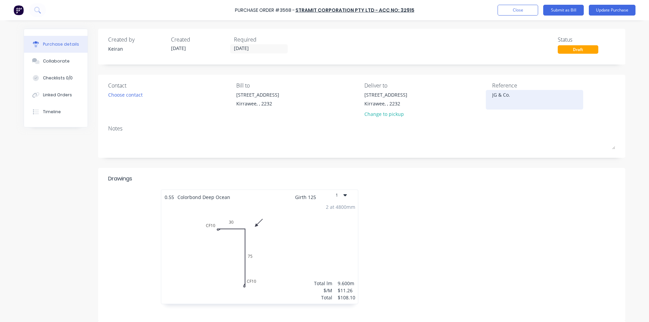
click at [525, 97] on textarea "JG & Co." at bounding box center [534, 98] width 84 height 15
click at [535, 186] on div "Drawings" at bounding box center [361, 182] width 507 height 15
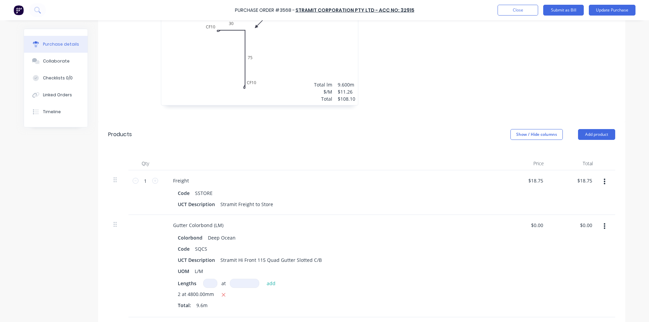
scroll to position [237, 0]
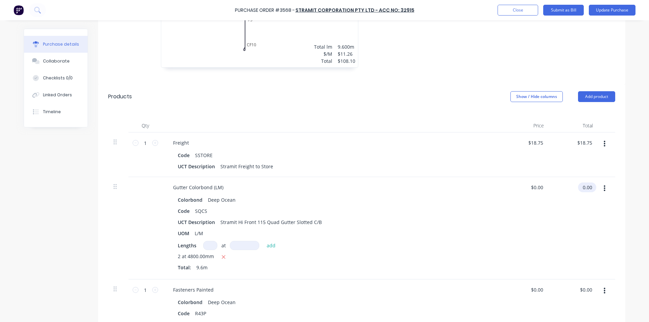
click at [585, 185] on input "0.00" at bounding box center [586, 187] width 16 height 10
click at [585, 185] on input "0.00" at bounding box center [587, 187] width 13 height 10
click at [373, 201] on div "Colorbond Deep Ocean" at bounding box center [331, 200] width 307 height 10
click at [584, 286] on input "0.00" at bounding box center [587, 290] width 13 height 10
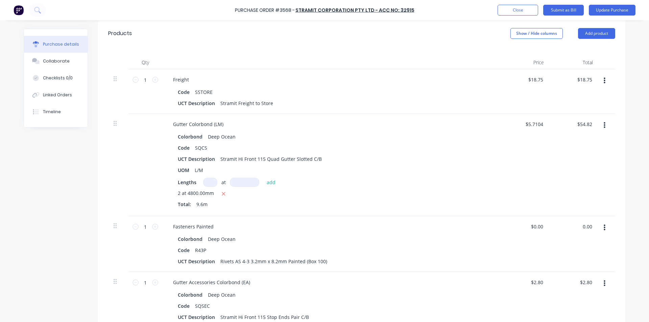
scroll to position [304, 0]
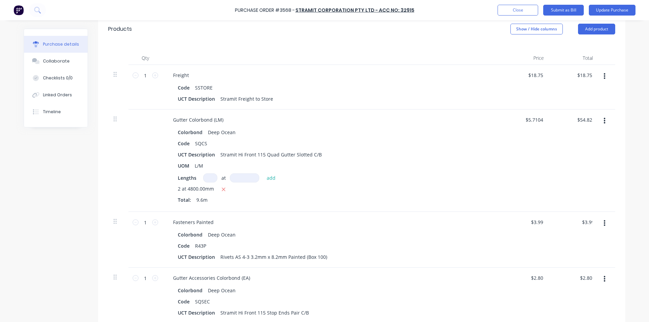
click at [495, 185] on div "Gutter Colorbond (LM) Colorbond Deep Ocean Code SQCS UCT Description Stramit Hi…" at bounding box center [331, 160] width 338 height 102
click at [585, 276] on input "2.80" at bounding box center [586, 278] width 16 height 10
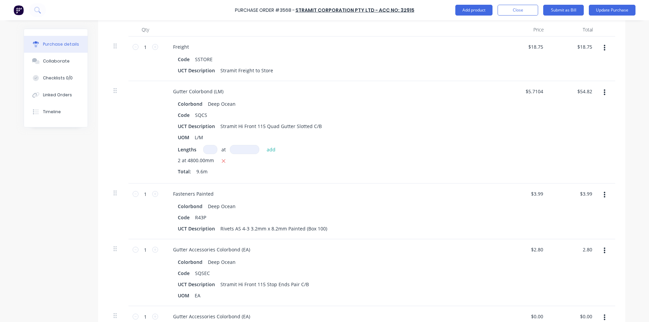
scroll to position [406, 0]
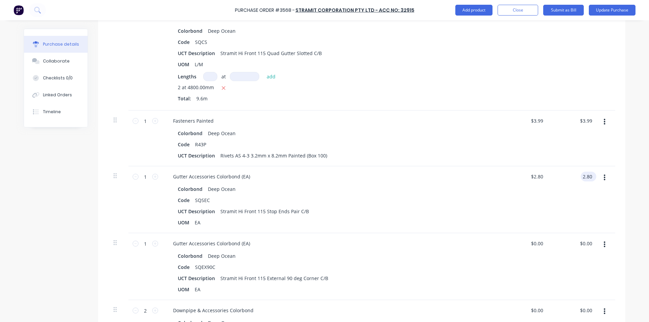
click at [583, 177] on input "2.80" at bounding box center [587, 177] width 13 height 10
click at [533, 189] on div "$3.54 $3.54" at bounding box center [524, 199] width 49 height 67
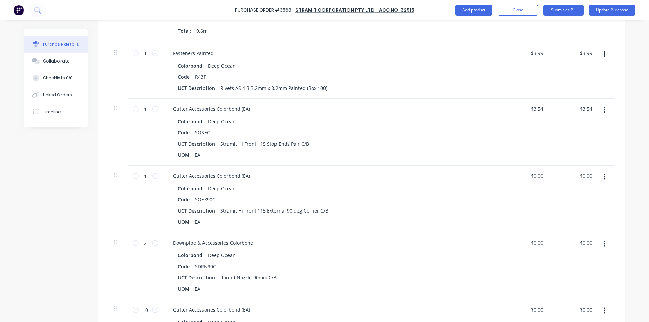
click at [586, 181] on div "$0.00 $0.00" at bounding box center [573, 199] width 49 height 67
click at [586, 178] on input "0.00" at bounding box center [586, 176] width 16 height 10
click at [586, 178] on input "0.00" at bounding box center [587, 176] width 13 height 10
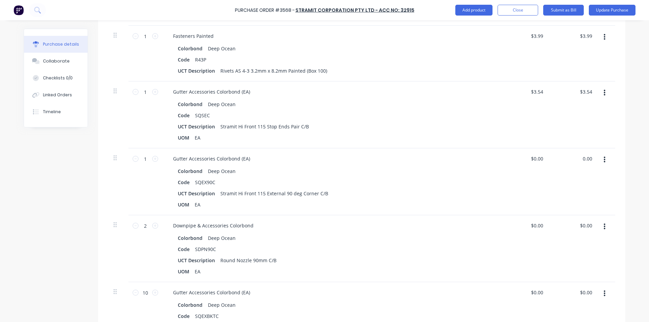
scroll to position [507, 0]
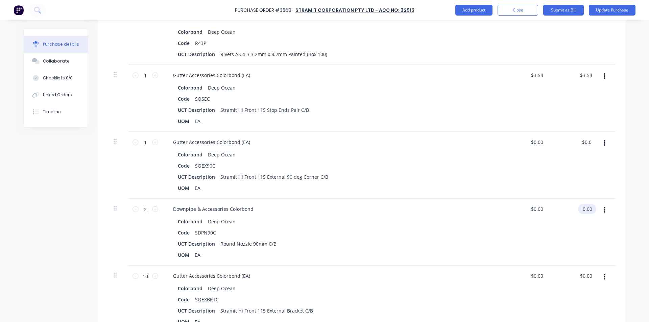
click at [584, 207] on input "0.00" at bounding box center [586, 209] width 16 height 10
click at [584, 207] on input "0.00" at bounding box center [587, 209] width 13 height 10
click at [504, 196] on div "$0.00 $0.00" at bounding box center [524, 165] width 49 height 67
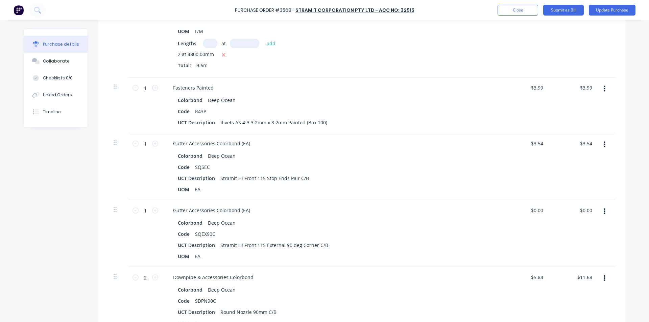
scroll to position [439, 0]
click at [581, 210] on input "0.00" at bounding box center [586, 210] width 16 height 10
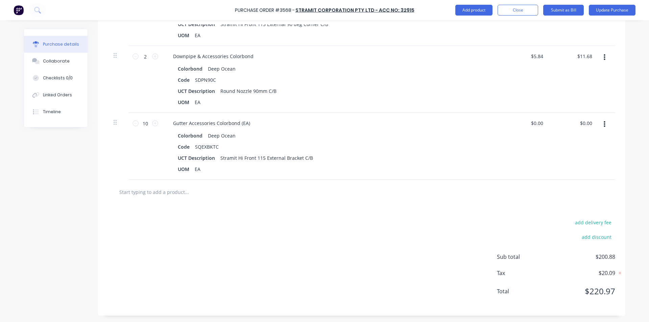
scroll to position [660, 0]
click at [588, 125] on input "0.00" at bounding box center [586, 123] width 16 height 10
click at [581, 123] on input "0.00" at bounding box center [587, 123] width 13 height 10
click at [473, 163] on div "Colorbond Deep Ocean Code SQEXBKTC UCT Description Stramit Hi Front 115 Externa…" at bounding box center [331, 151] width 327 height 43
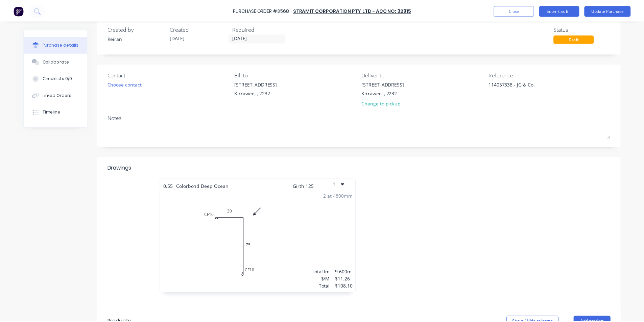
scroll to position [0, 0]
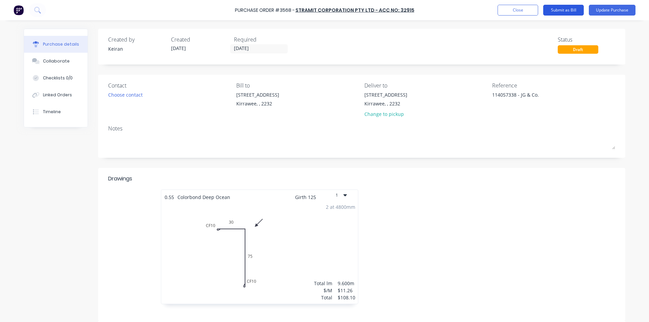
click at [570, 9] on button "Submit as Bill" at bounding box center [563, 10] width 41 height 11
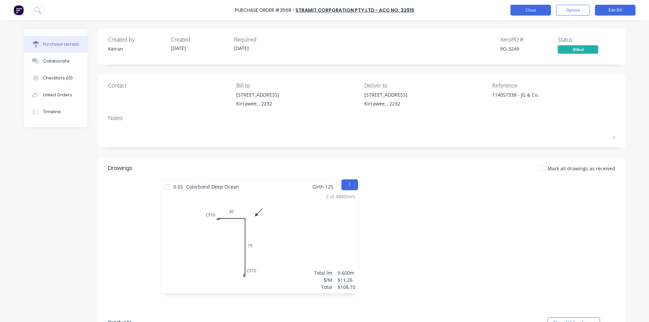
click at [517, 10] on button "Close" at bounding box center [530, 10] width 41 height 11
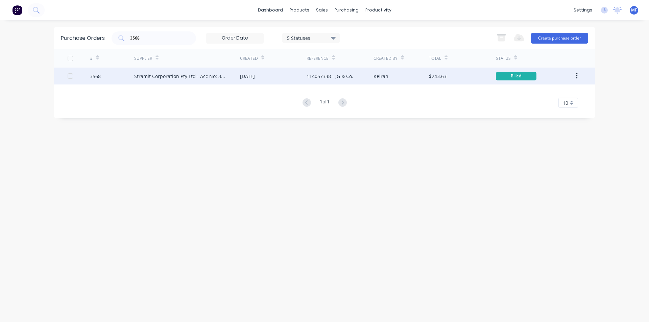
click at [170, 77] on div "Stramit Corporation Pty Ltd - Acc No: 32915" at bounding box center [180, 76] width 92 height 7
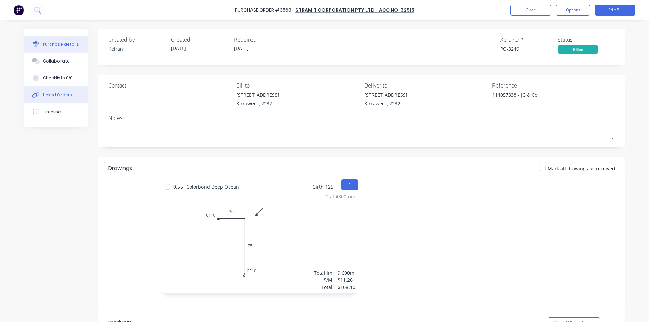
click at [56, 94] on div "Linked Orders" at bounding box center [57, 95] width 29 height 6
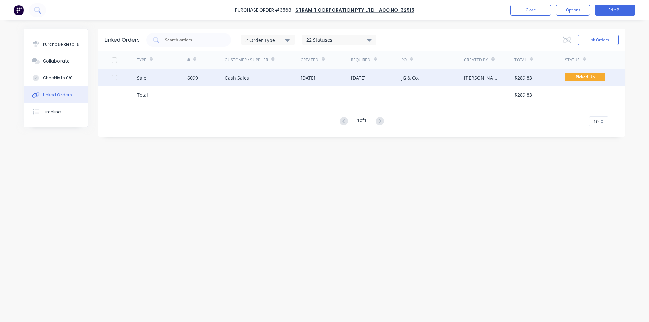
click at [268, 73] on div "Cash Sales" at bounding box center [263, 77] width 76 height 17
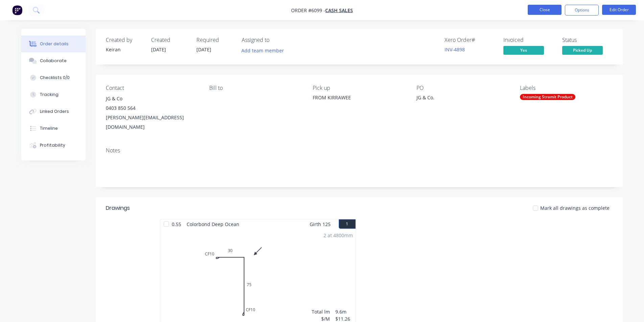
click at [545, 6] on button "Close" at bounding box center [544, 10] width 34 height 10
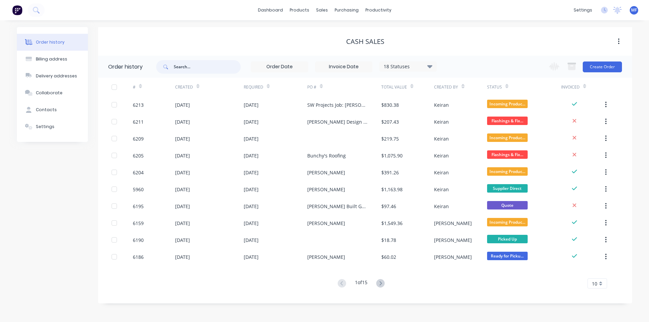
click at [193, 63] on input "text" at bounding box center [207, 67] width 67 height 14
click at [337, 8] on div "purchasing" at bounding box center [346, 10] width 31 height 10
click at [361, 26] on link "Purchase Orders" at bounding box center [375, 32] width 90 height 14
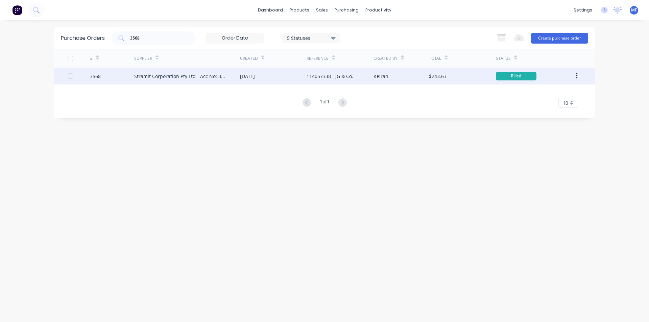
click at [409, 74] on div "Keiran" at bounding box center [401, 76] width 56 height 17
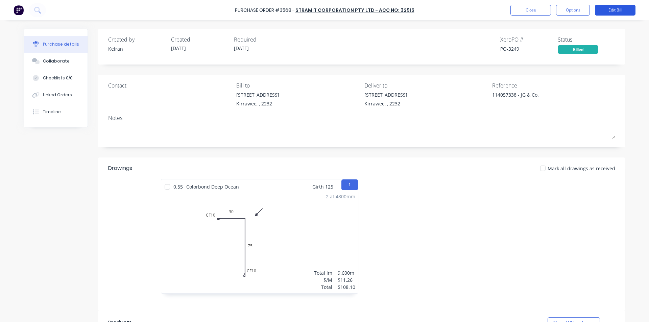
click at [611, 11] on button "Edit Bill" at bounding box center [615, 10] width 41 height 11
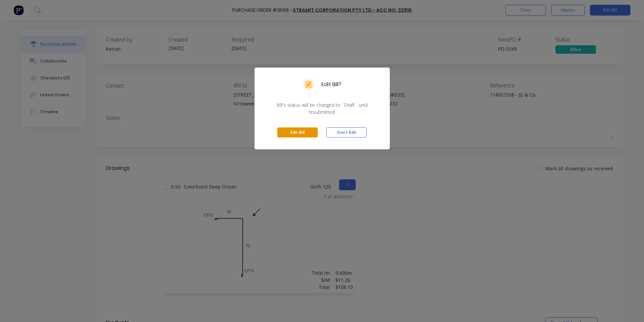
click at [296, 135] on button "Edit Bill" at bounding box center [297, 132] width 41 height 10
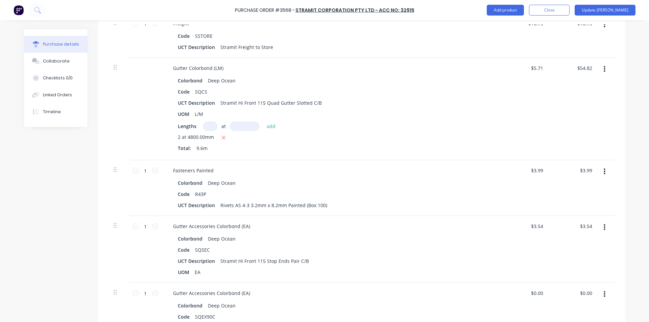
scroll to position [153, 0]
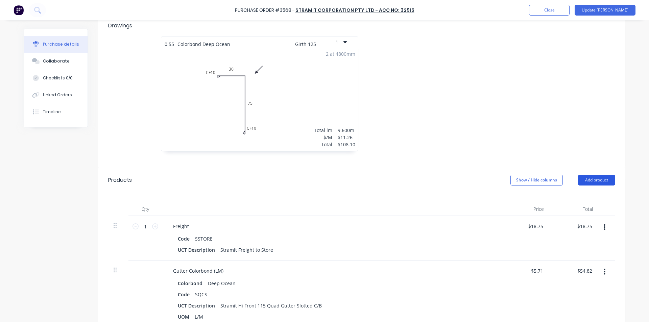
click at [595, 179] on button "Add product" at bounding box center [596, 180] width 37 height 11
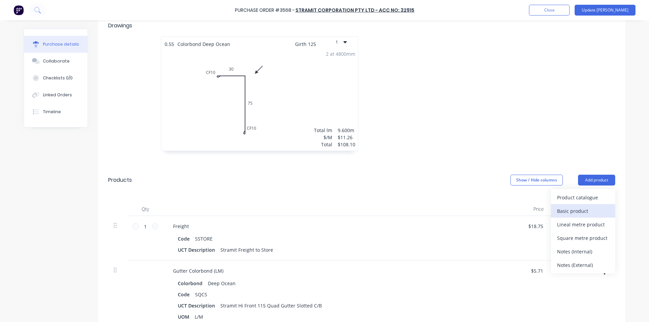
click at [584, 208] on div "Basic product" at bounding box center [583, 211] width 52 height 10
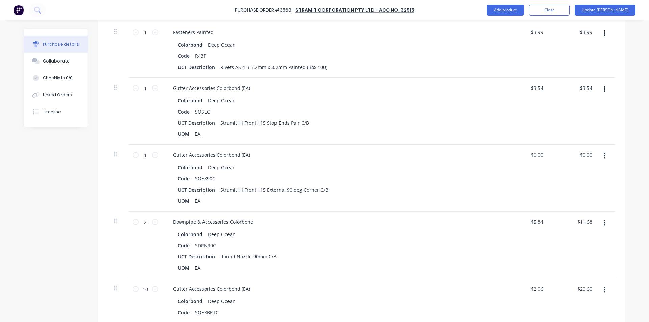
scroll to position [626, 0]
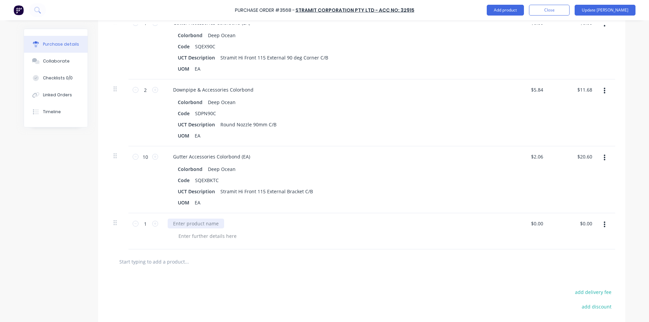
click at [208, 223] on div at bounding box center [196, 224] width 56 height 10
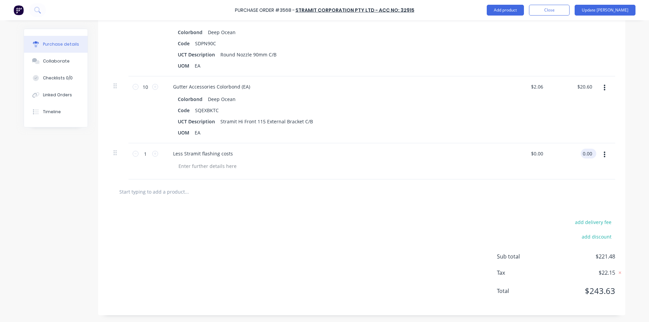
click at [588, 151] on input "0.00" at bounding box center [587, 154] width 13 height 10
click at [428, 230] on div "add delivery fee add discount Sub total $182.55 Tax $18.26 Total $200.81" at bounding box center [361, 259] width 527 height 111
click at [381, 225] on div "add delivery fee add discount Sub total $182.55 Tax $18.26 Total $200.81" at bounding box center [361, 259] width 527 height 111
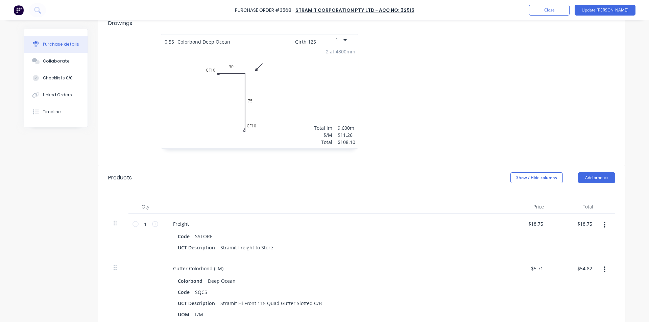
scroll to position [0, 0]
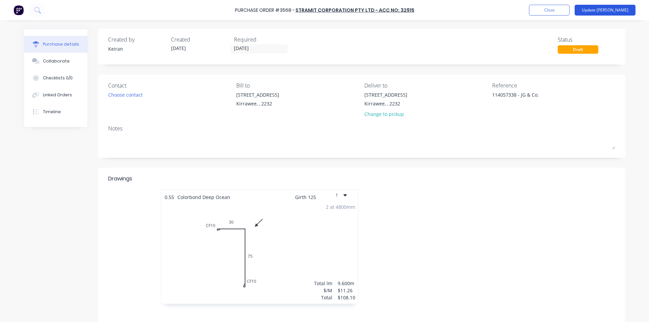
click at [616, 9] on button "Update [PERSON_NAME]" at bounding box center [604, 10] width 61 height 11
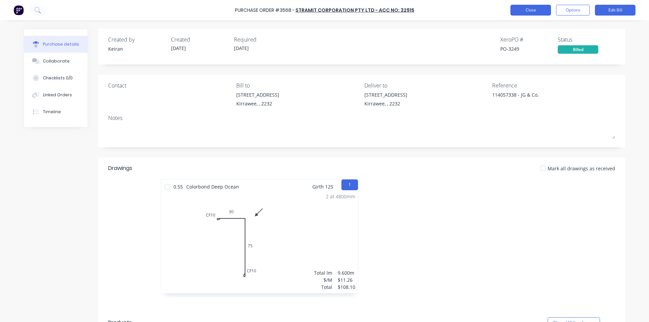
click at [526, 9] on button "Close" at bounding box center [530, 10] width 41 height 11
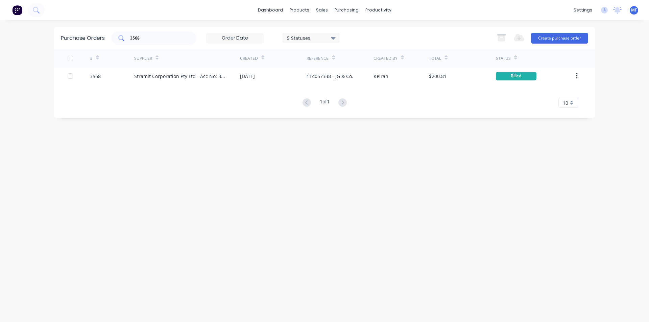
click at [153, 38] on input "3568" at bounding box center [157, 38] width 56 height 7
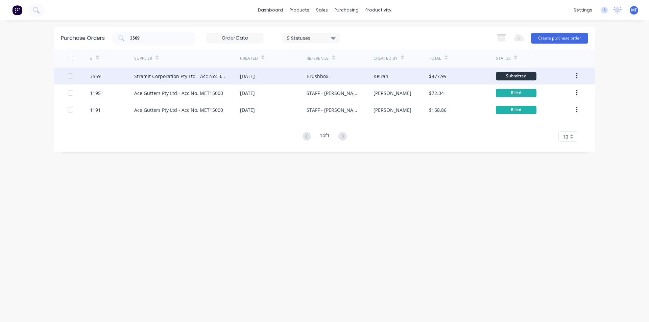
click at [204, 74] on div "Stramit Corporation Pty Ltd - Acc No: 32915" at bounding box center [180, 76] width 92 height 7
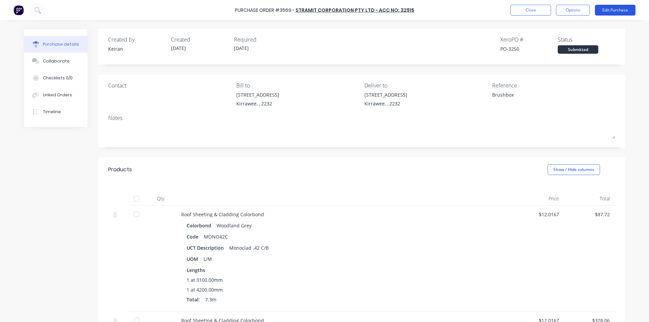
click at [610, 7] on button "Edit Purchase" at bounding box center [615, 10] width 41 height 11
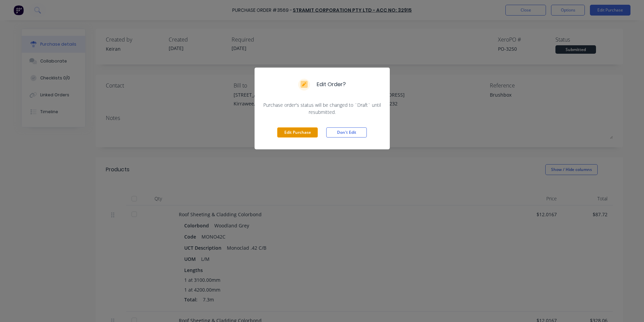
click at [294, 134] on button "Edit Purchase" at bounding box center [297, 132] width 41 height 10
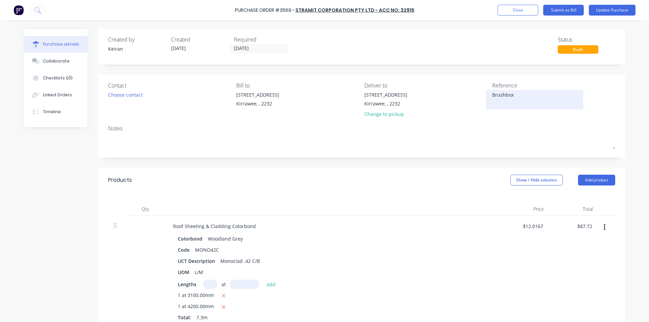
click at [522, 93] on textarea "Brushbox" at bounding box center [534, 98] width 84 height 15
click at [410, 186] on div "Products Show / Hide columns Add product" at bounding box center [361, 180] width 527 height 24
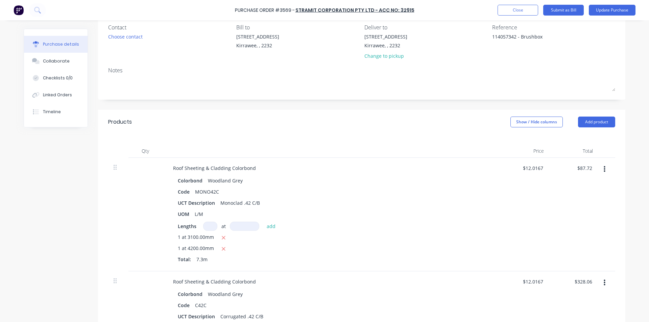
scroll to position [68, 0]
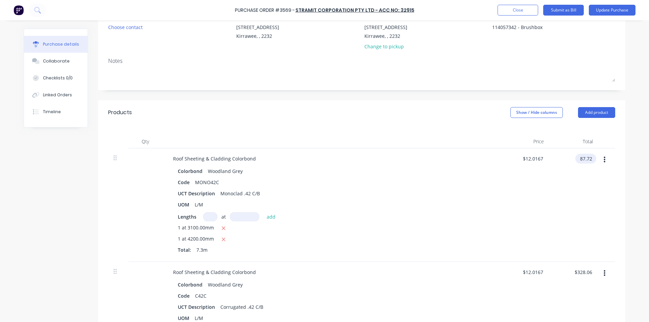
click at [586, 155] on input "87.72" at bounding box center [584, 159] width 18 height 10
click at [583, 159] on input "87.72" at bounding box center [586, 159] width 16 height 10
click at [572, 188] on div "$91.95 91.95" at bounding box center [573, 205] width 49 height 114
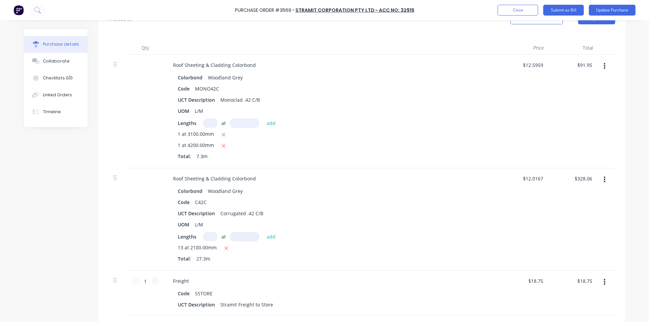
scroll to position [169, 0]
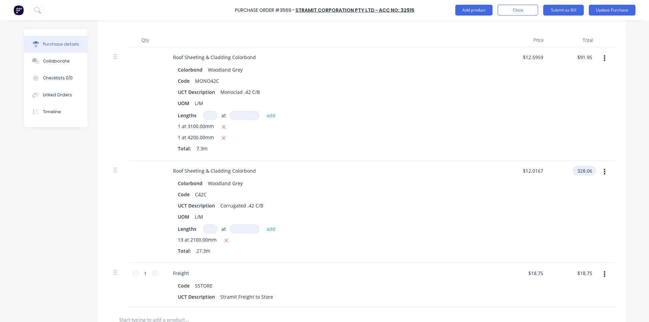
click at [579, 169] on input "328.06" at bounding box center [582, 171] width 21 height 10
click at [579, 169] on input "328.06" at bounding box center [584, 171] width 18 height 10
click at [569, 212] on div "$343.87 $343.87" at bounding box center [573, 212] width 49 height 102
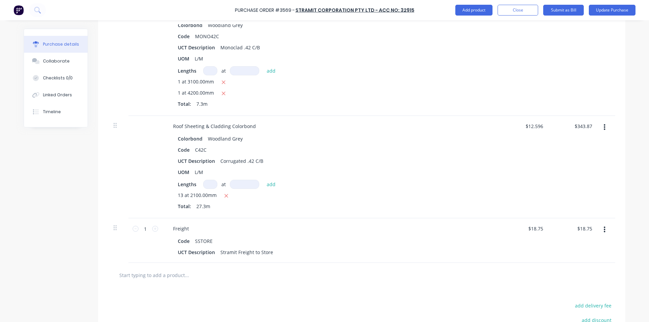
scroll to position [297, 0]
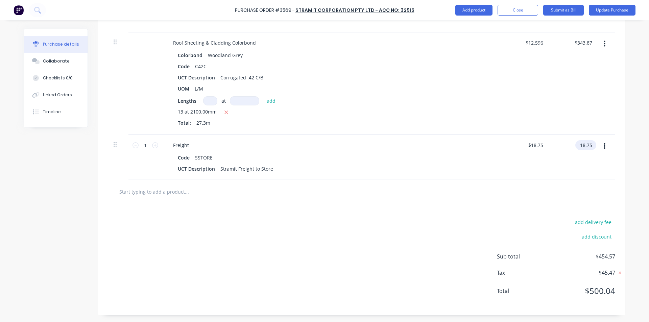
click at [584, 145] on input "18.75" at bounding box center [584, 145] width 18 height 10
click at [588, 45] on input "343.87" at bounding box center [584, 43] width 18 height 10
click at [580, 61] on div "$343.86 343.86" at bounding box center [573, 83] width 49 height 102
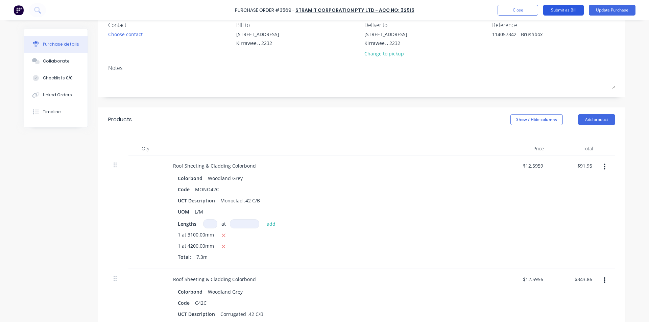
click at [561, 9] on button "Submit as Bill" at bounding box center [563, 10] width 41 height 11
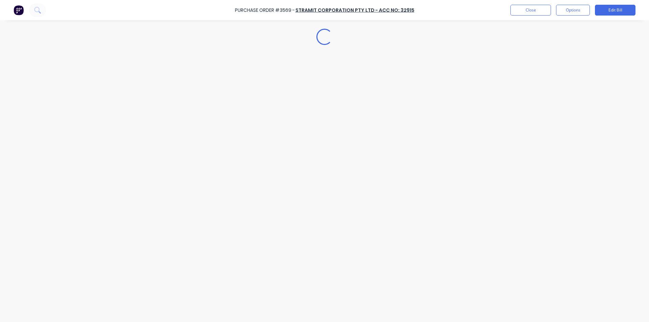
scroll to position [0, 0]
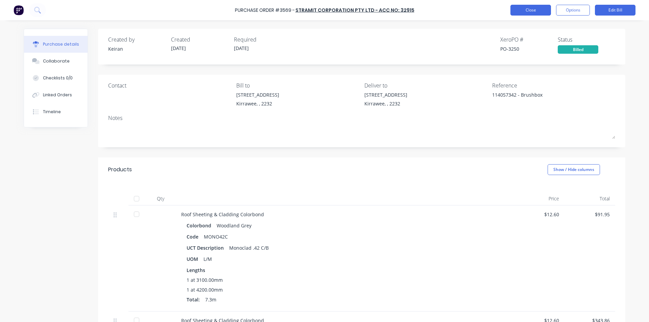
click at [523, 8] on button "Close" at bounding box center [530, 10] width 41 height 11
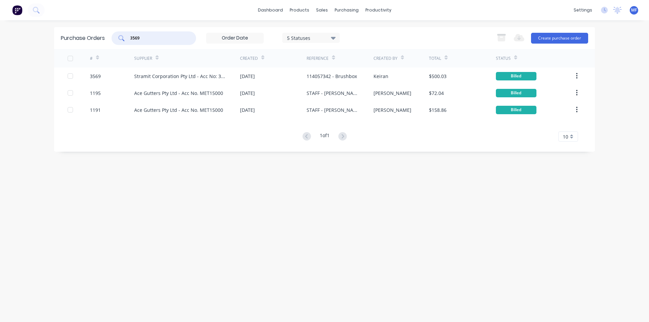
click at [160, 38] on input "3569" at bounding box center [157, 38] width 56 height 7
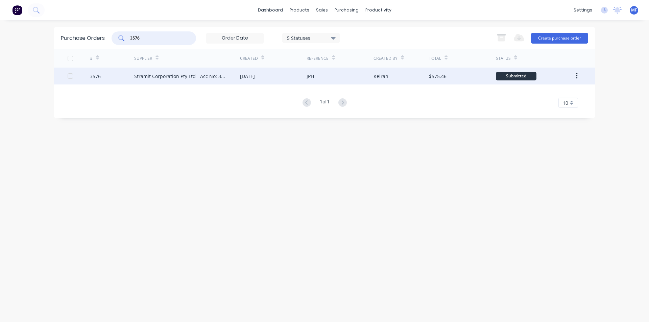
click at [157, 73] on div "Stramit Corporation Pty Ltd - Acc No: 32915" at bounding box center [180, 76] width 92 height 7
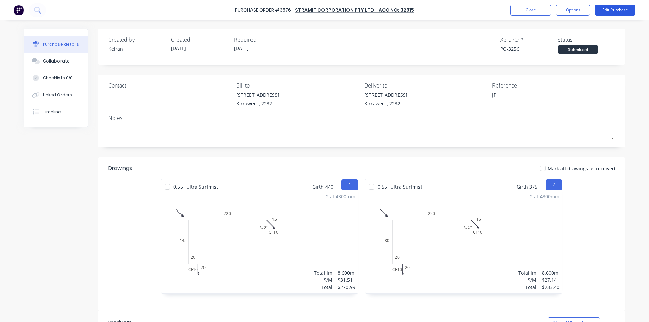
click at [615, 8] on button "Edit Purchase" at bounding box center [615, 10] width 41 height 11
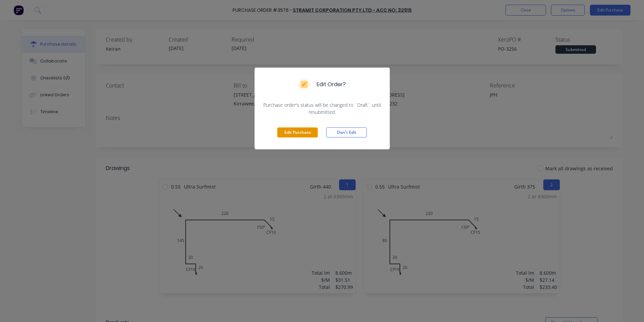
click at [302, 128] on button "Edit Purchase" at bounding box center [297, 132] width 41 height 10
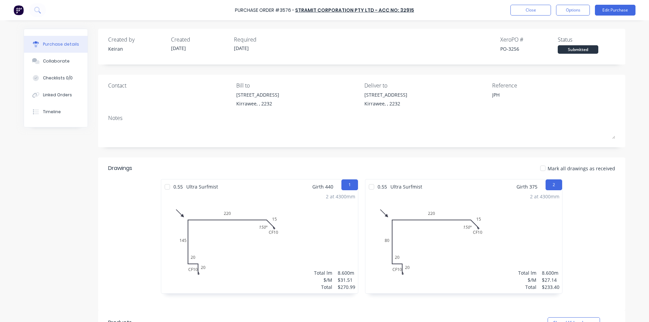
click at [517, 96] on textarea "JPH" at bounding box center [534, 98] width 84 height 15
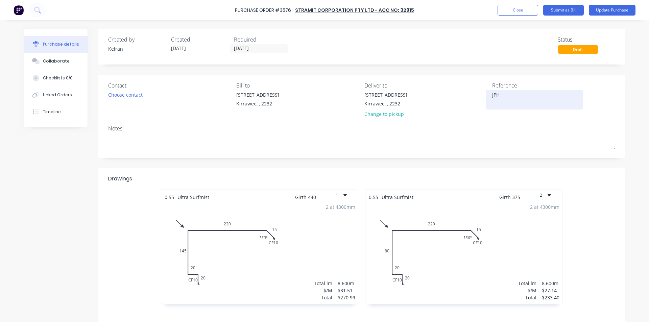
click at [518, 95] on textarea "JPH" at bounding box center [534, 98] width 84 height 15
click at [529, 129] on div "Notes" at bounding box center [361, 128] width 507 height 8
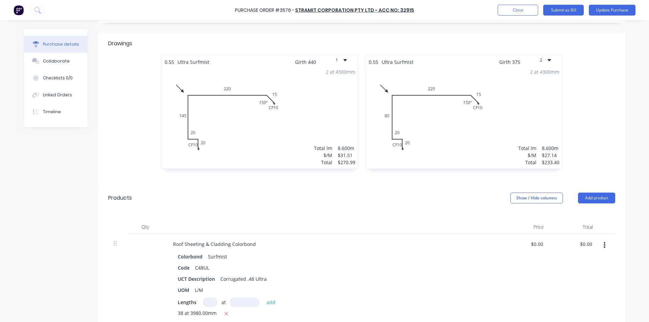
scroll to position [237, 0]
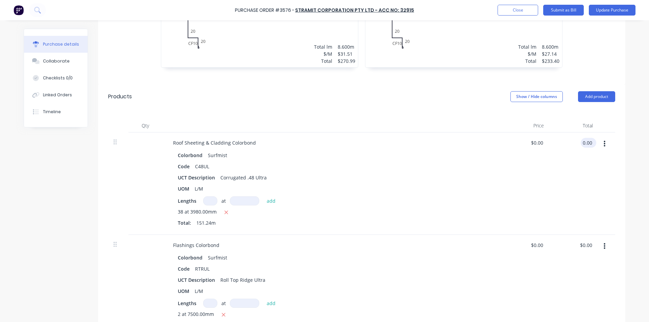
click at [581, 142] on input "0.00" at bounding box center [587, 143] width 13 height 10
click at [582, 142] on input "0.00" at bounding box center [587, 143] width 13 height 10
drag, startPoint x: 429, startPoint y: 179, endPoint x: 439, endPoint y: 180, distance: 10.3
click at [429, 178] on div "UCT Description Corrugated .48 Ultra" at bounding box center [330, 178] width 310 height 10
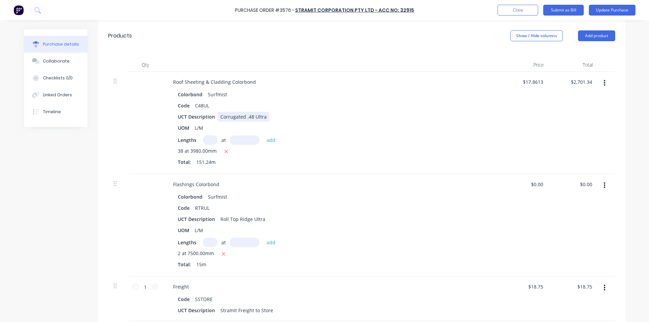
scroll to position [304, 0]
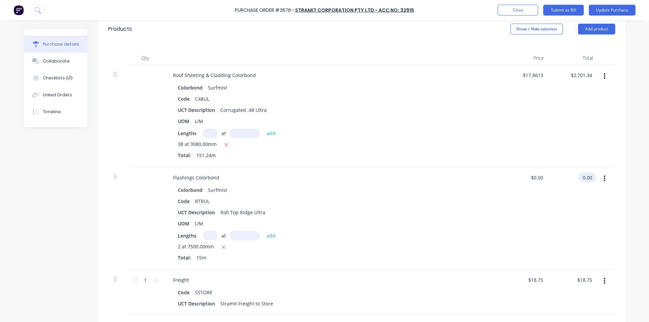
click at [583, 177] on input "0.00" at bounding box center [586, 178] width 16 height 10
click at [583, 177] on input "0.00" at bounding box center [587, 178] width 13 height 10
click at [442, 188] on div "Colorbond Surfmist" at bounding box center [331, 190] width 307 height 10
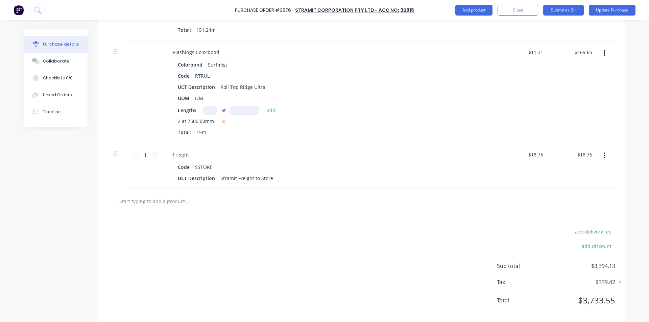
scroll to position [439, 0]
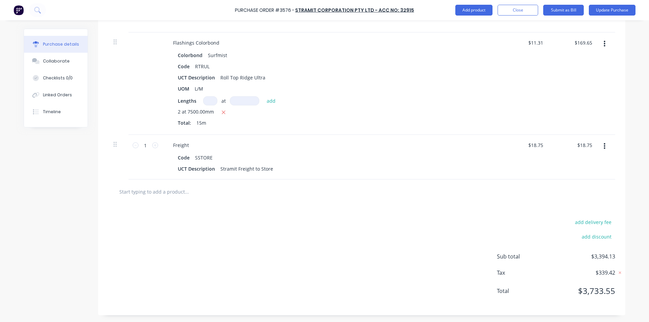
click at [402, 229] on div "add delivery fee add discount Sub total $3,394.13 Tax $339.42 Total $3,733.55" at bounding box center [361, 259] width 527 height 111
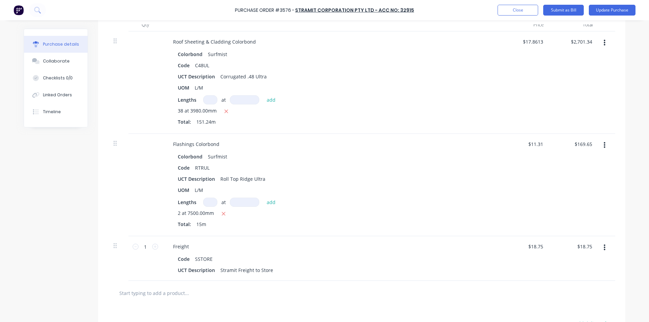
scroll to position [169, 0]
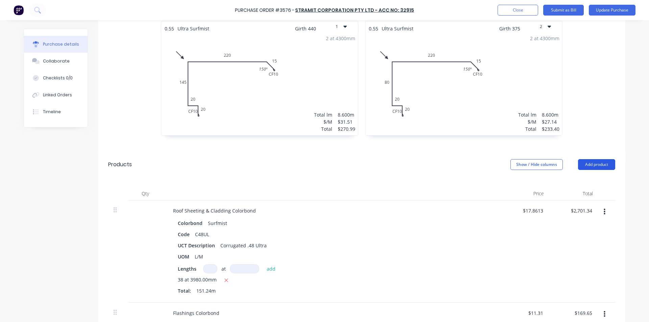
click at [588, 162] on button "Add product" at bounding box center [596, 164] width 37 height 11
drag, startPoint x: 572, startPoint y: 194, endPoint x: 561, endPoint y: 206, distance: 16.5
click at [572, 194] on div "Basic product" at bounding box center [583, 196] width 52 height 10
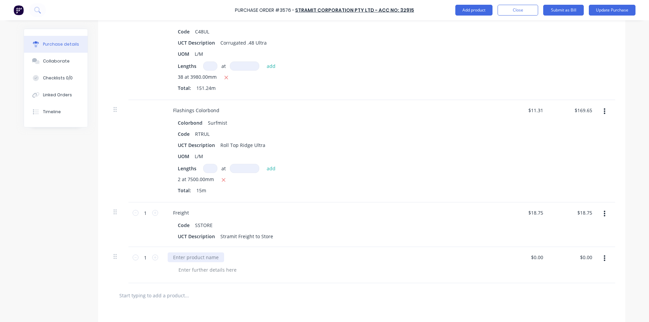
click at [194, 254] on div at bounding box center [196, 257] width 56 height 10
click at [589, 256] on input "0.00" at bounding box center [586, 257] width 16 height 10
click at [589, 256] on input "0.00" at bounding box center [587, 257] width 13 height 10
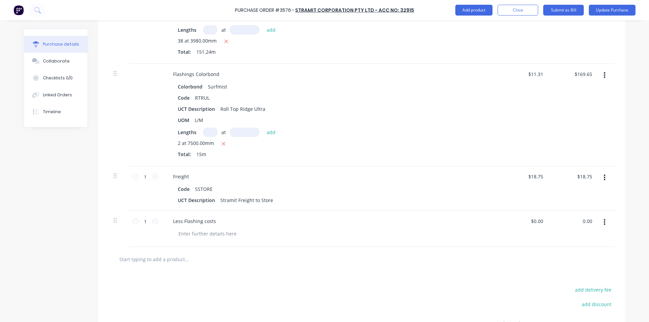
scroll to position [473, 0]
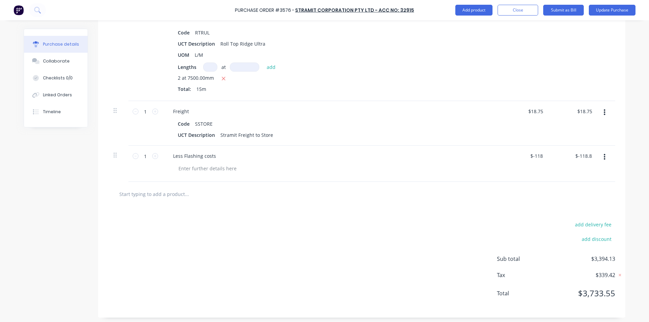
click at [420, 175] on div "Less Flashing costs" at bounding box center [331, 164] width 338 height 36
click at [589, 112] on input "18.75" at bounding box center [584, 111] width 18 height 10
click at [494, 126] on div "Freight Code SSTORE UCT Description Stramit Freight to Store" at bounding box center [331, 123] width 338 height 45
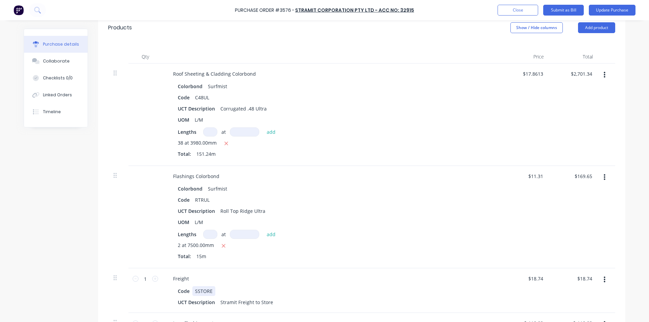
scroll to position [272, 0]
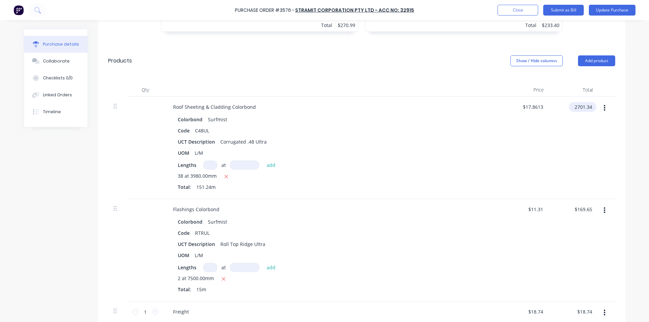
click at [590, 104] on input "2701.34" at bounding box center [581, 107] width 25 height 10
click at [530, 137] on div "$17.8613 $17.8613" at bounding box center [524, 148] width 49 height 102
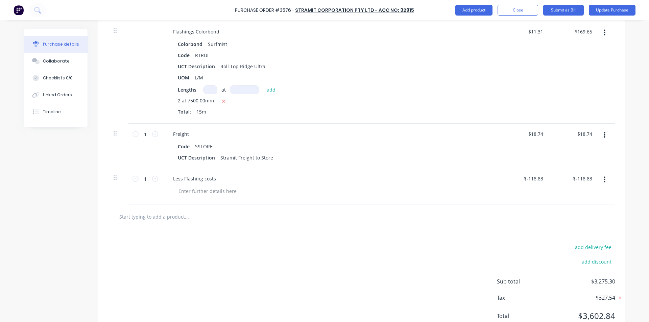
scroll to position [475, 0]
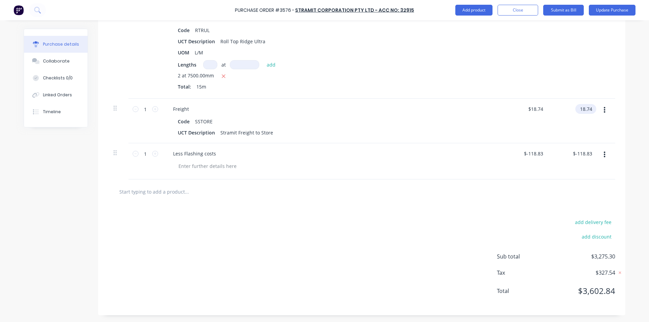
click at [590, 110] on input "18.74" at bounding box center [584, 109] width 18 height 10
click at [591, 151] on div "$-118.83 $-118.83" at bounding box center [583, 154] width 25 height 10
click at [591, 153] on div "$-118.83 $-118.83" at bounding box center [583, 154] width 25 height 10
click at [589, 153] on input "-118.83" at bounding box center [584, 154] width 20 height 10
click at [433, 238] on div "add delivery fee add discount Sub total $3,275.29 Tax $327.54 Total $3,602.83" at bounding box center [361, 259] width 527 height 111
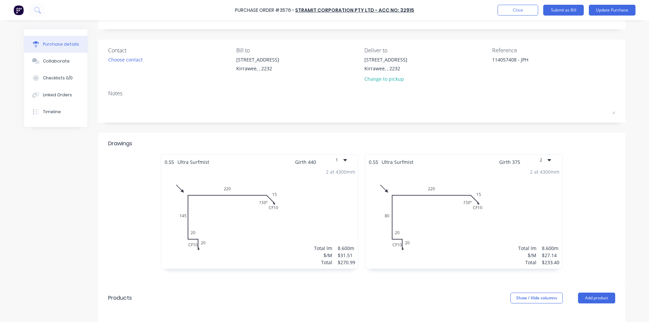
scroll to position [0, 0]
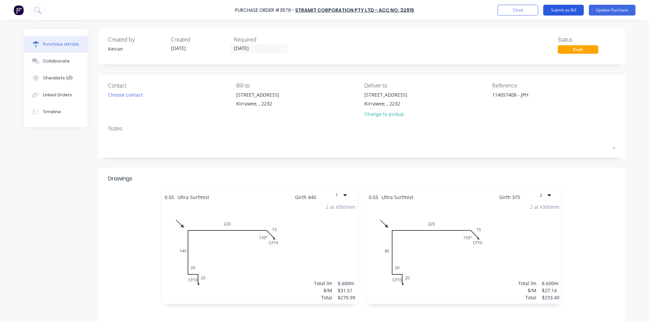
click at [561, 11] on button "Submit as Bill" at bounding box center [563, 10] width 41 height 11
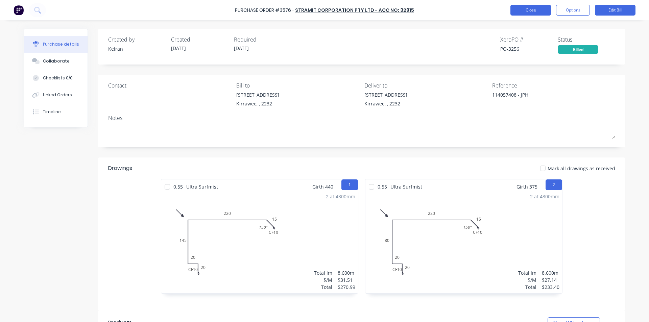
click at [539, 11] on button "Close" at bounding box center [530, 10] width 41 height 11
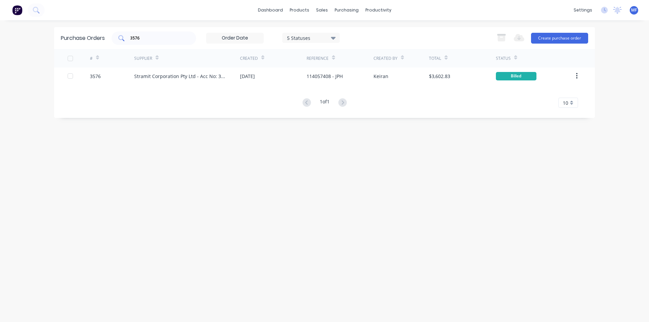
click at [151, 35] on input "3576" at bounding box center [157, 38] width 56 height 7
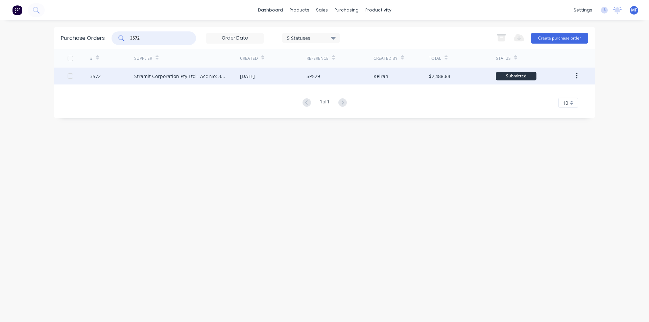
click at [194, 77] on div "Stramit Corporation Pty Ltd - Acc No: 32915" at bounding box center [180, 76] width 92 height 7
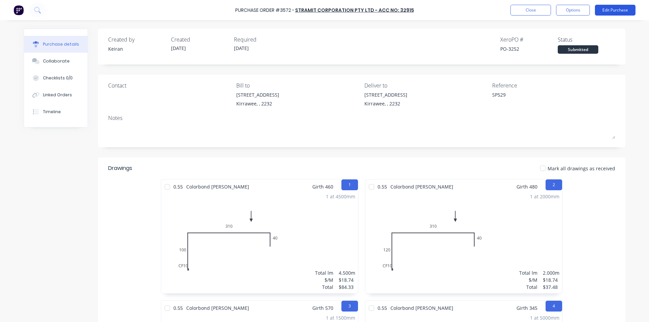
click at [612, 11] on button "Edit Purchase" at bounding box center [615, 10] width 41 height 11
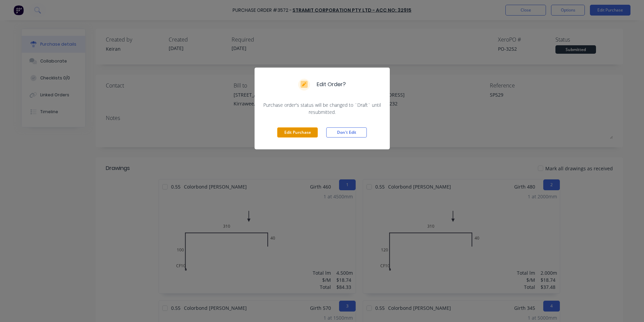
click at [296, 130] on button "Edit Purchase" at bounding box center [297, 132] width 41 height 10
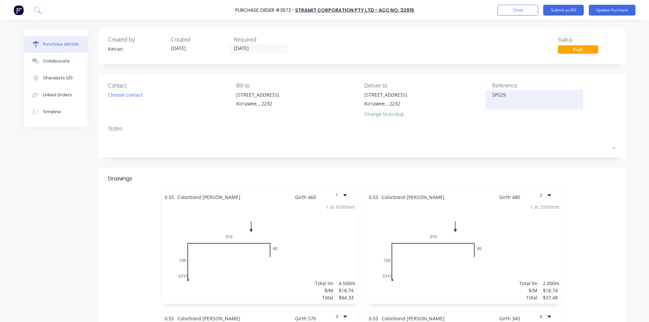
click at [518, 101] on textarea "SP529" at bounding box center [534, 98] width 84 height 15
click at [518, 102] on textarea "114057377 - SP529" at bounding box center [534, 98] width 84 height 15
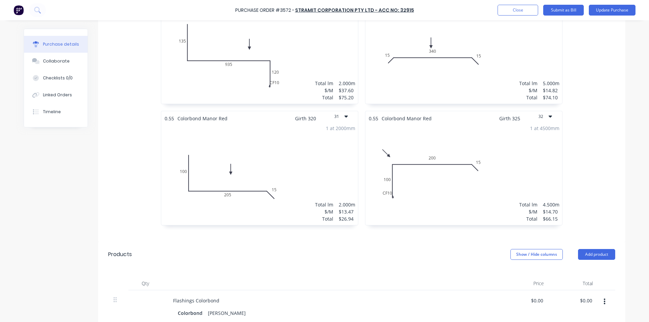
scroll to position [1892, 0]
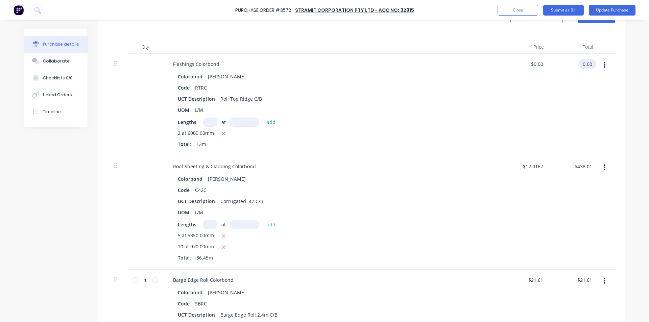
click at [582, 63] on input "0.00" at bounding box center [586, 64] width 16 height 10
click at [587, 63] on input "0.00" at bounding box center [587, 64] width 13 height 10
click at [584, 166] on input "438.01" at bounding box center [584, 167] width 18 height 10
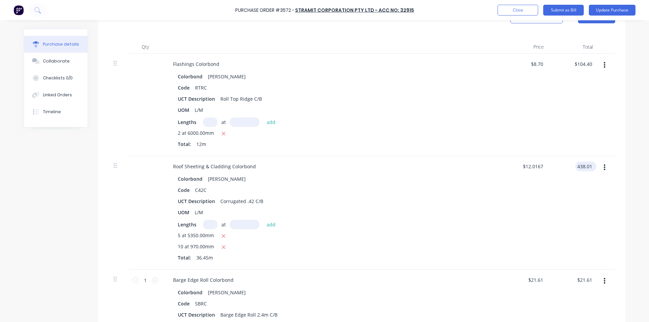
click at [584, 166] on input "438.01" at bounding box center [584, 167] width 18 height 10
click at [464, 193] on div "Code C42C" at bounding box center [330, 190] width 310 height 10
click at [578, 281] on input "21.61" at bounding box center [584, 280] width 18 height 10
click at [579, 281] on input "21.61" at bounding box center [586, 280] width 16 height 10
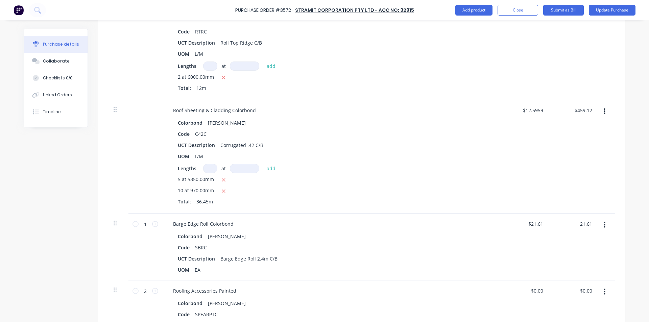
scroll to position [1960, 0]
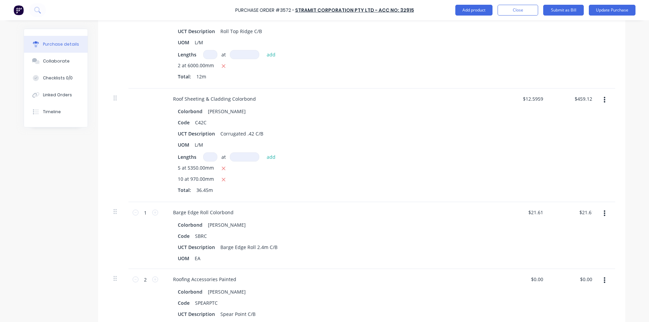
click at [418, 196] on div "5 at 5350.00mm 10 at 970.00mm Total: 36.45m" at bounding box center [331, 180] width 307 height 32
click at [448, 126] on div "Code C42C" at bounding box center [330, 123] width 310 height 10
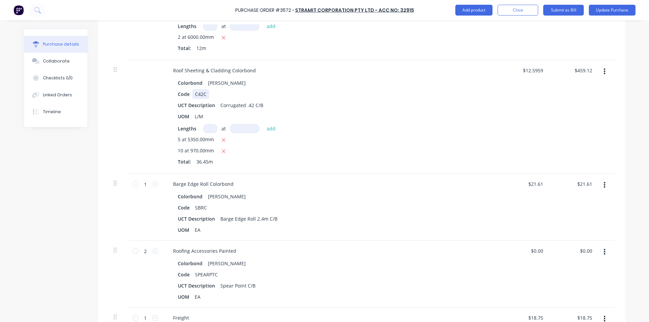
scroll to position [2028, 0]
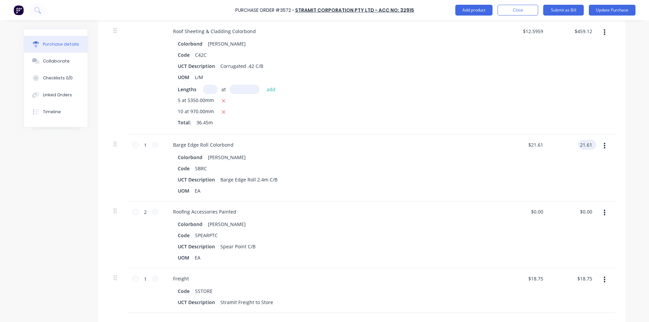
click at [579, 142] on input "21.61" at bounding box center [586, 145] width 16 height 10
click at [543, 196] on div "$22.64 $21.61" at bounding box center [524, 167] width 49 height 67
click at [582, 210] on input "0.00" at bounding box center [586, 212] width 16 height 10
click at [582, 210] on input "0.00" at bounding box center [587, 212] width 13 height 10
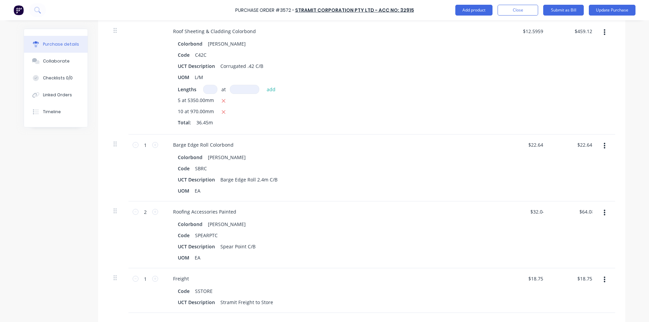
click at [487, 219] on div "Roofing Accessories Painted Colorbond Shale Grey Code SPEARPTC UCT Description …" at bounding box center [331, 234] width 338 height 67
click at [584, 274] on input "18.75" at bounding box center [584, 279] width 18 height 10
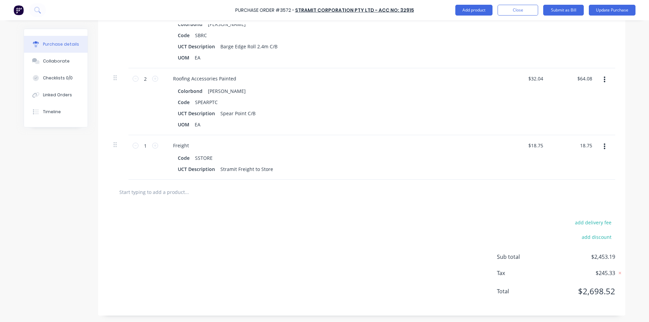
scroll to position [2161, 0]
click at [534, 201] on div at bounding box center [361, 191] width 507 height 25
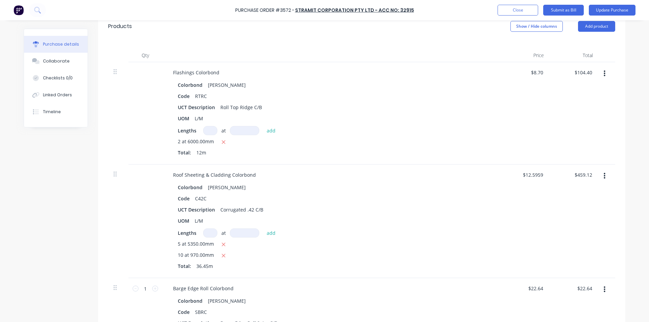
scroll to position [1756, 0]
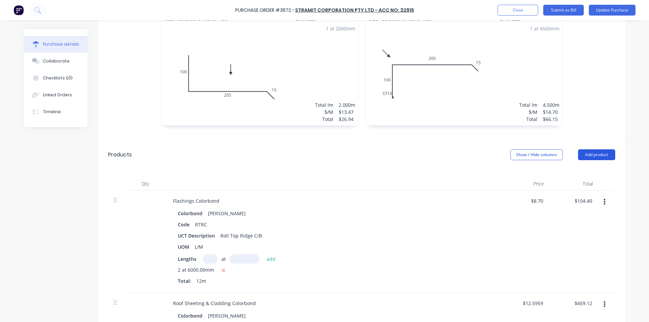
click at [595, 154] on button "Add product" at bounding box center [596, 154] width 37 height 11
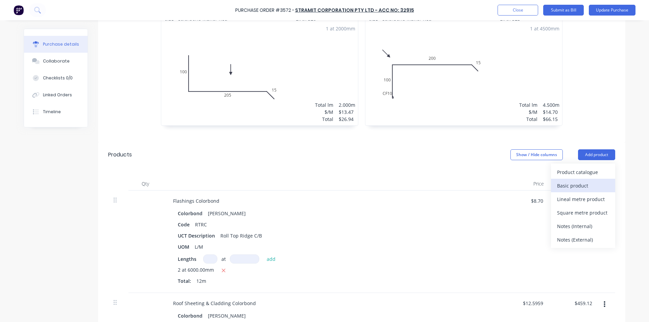
click at [582, 184] on div "Basic product" at bounding box center [583, 186] width 52 height 10
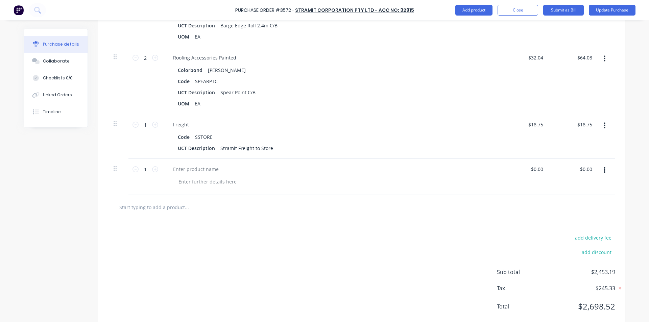
scroll to position [2197, 0]
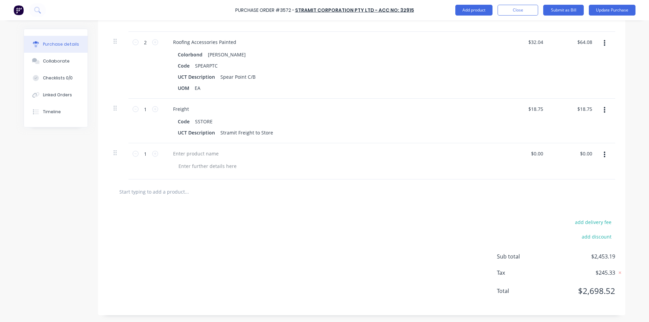
click at [192, 148] on div at bounding box center [331, 161] width 338 height 36
click at [194, 152] on div at bounding box center [196, 154] width 56 height 10
click at [582, 150] on input "0.00" at bounding box center [587, 154] width 13 height 10
click at [514, 179] on div at bounding box center [361, 191] width 507 height 25
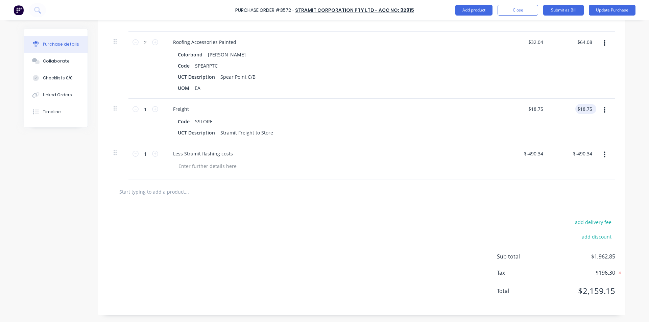
click at [593, 108] on div "$18.75 $18.75" at bounding box center [585, 109] width 21 height 10
click at [590, 109] on input "18.75" at bounding box center [586, 109] width 16 height 10
click at [588, 110] on input "18.74" at bounding box center [586, 109] width 16 height 10
click at [395, 192] on div at bounding box center [362, 192] width 496 height 14
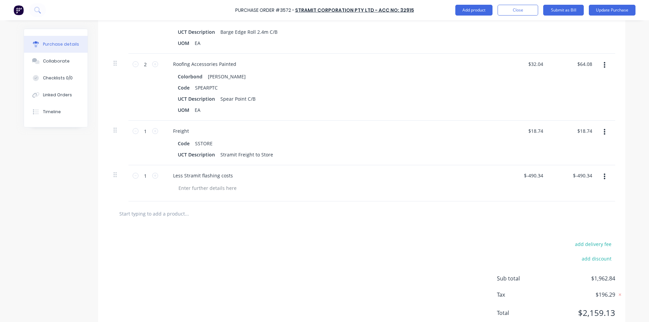
scroll to position [2163, 0]
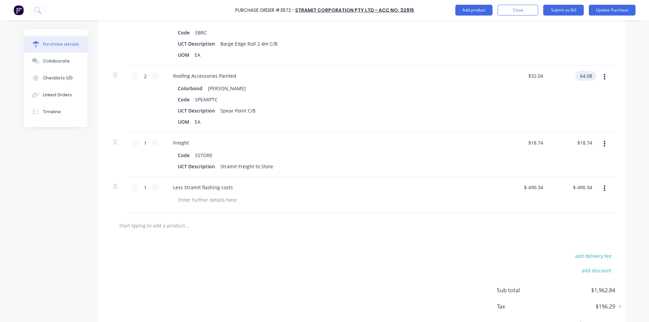
click at [588, 73] on input "64.08" at bounding box center [584, 76] width 18 height 10
click at [578, 96] on div "$64.09 64.09" at bounding box center [573, 99] width 49 height 67
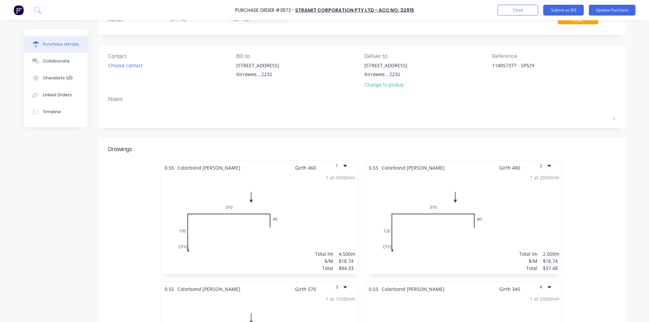
scroll to position [0, 0]
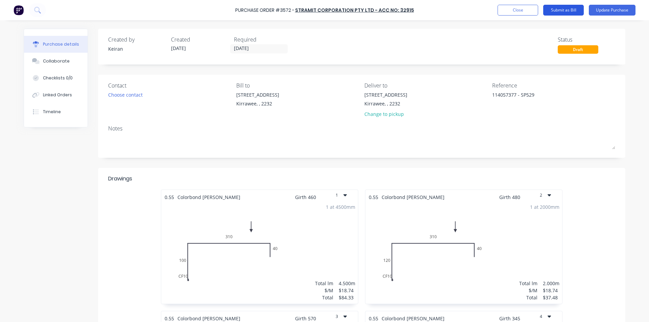
click at [562, 12] on button "Submit as Bill" at bounding box center [563, 10] width 41 height 11
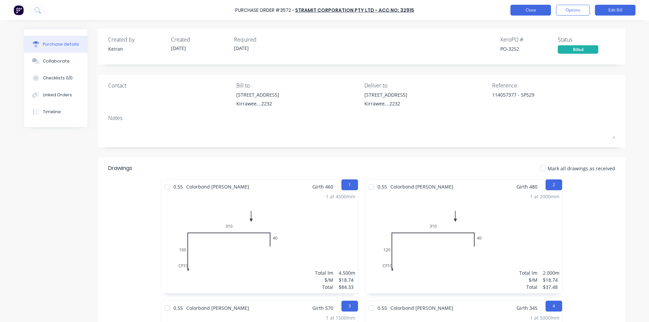
click at [522, 10] on button "Close" at bounding box center [530, 10] width 41 height 11
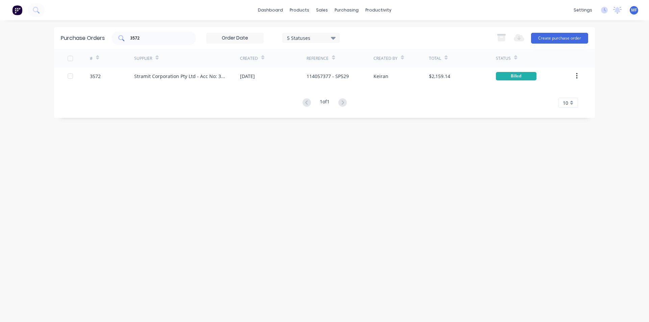
click at [154, 38] on input "3572" at bounding box center [157, 38] width 56 height 7
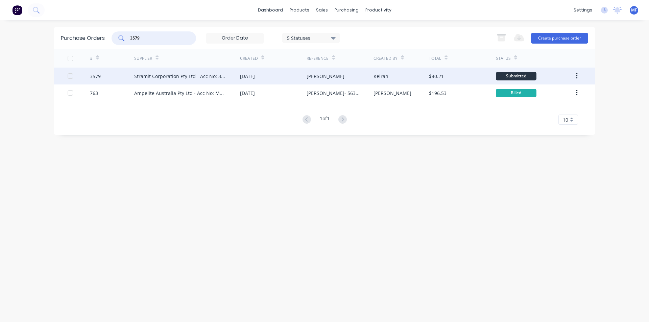
click at [243, 77] on div "[DATE]" at bounding box center [247, 76] width 15 height 7
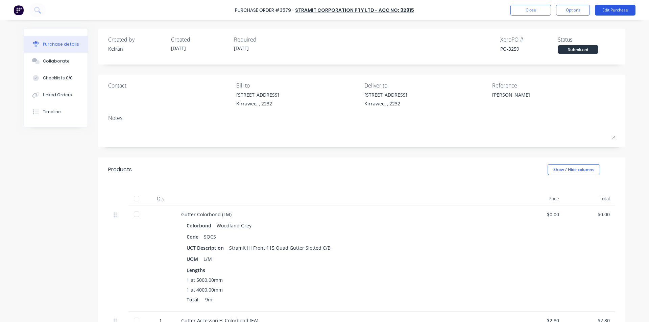
click at [619, 14] on button "Edit Purchase" at bounding box center [615, 10] width 41 height 11
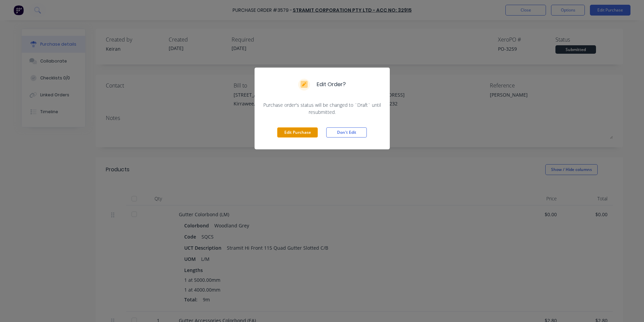
click at [295, 136] on button "Edit Purchase" at bounding box center [297, 132] width 41 height 10
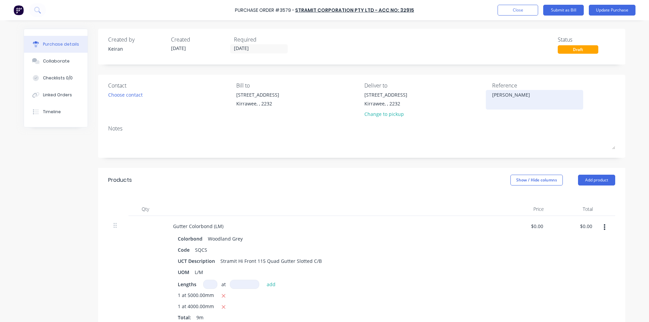
click at [526, 93] on textarea "[PERSON_NAME]" at bounding box center [534, 98] width 84 height 15
click at [488, 110] on div "Contact Choose contact [PERSON_NAME] to [STREET_ADDRESS] Deliver to [STREET_ADD…" at bounding box center [361, 101] width 507 height 40
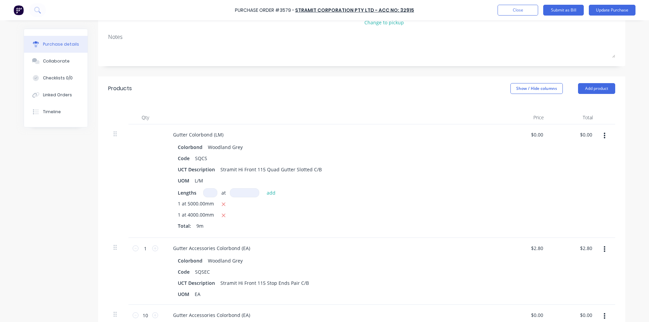
scroll to position [169, 0]
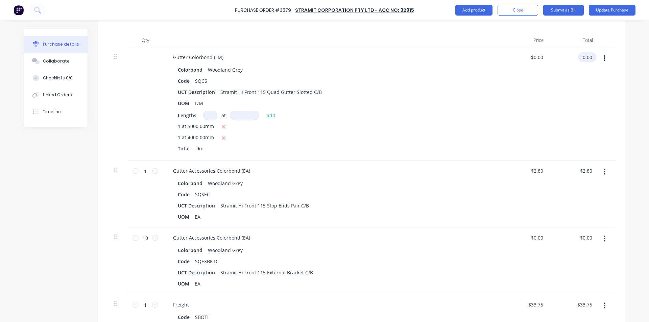
click at [585, 58] on input "0.00" at bounding box center [586, 57] width 16 height 10
click at [585, 58] on input "0.00" at bounding box center [587, 57] width 13 height 10
drag, startPoint x: 453, startPoint y: 123, endPoint x: 478, endPoint y: 141, distance: 30.3
click at [456, 123] on div "1 at 5000.00mm" at bounding box center [331, 127] width 307 height 8
click at [586, 169] on input "2.80" at bounding box center [587, 171] width 13 height 10
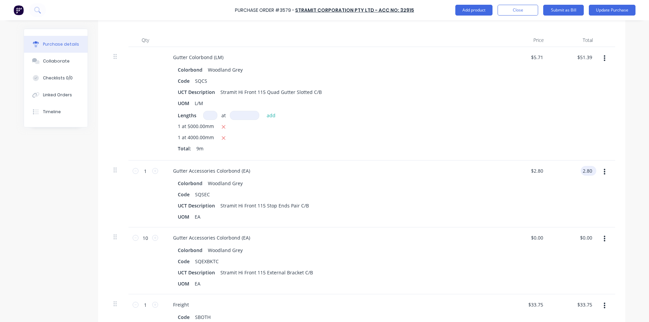
click at [586, 169] on input "2.80" at bounding box center [587, 171] width 13 height 10
click at [529, 178] on div "$3.54 $3.54" at bounding box center [524, 194] width 49 height 67
click at [586, 241] on input "0.00" at bounding box center [586, 238] width 16 height 10
click at [586, 241] on input "0.00" at bounding box center [587, 238] width 13 height 10
click at [421, 221] on div "UOM EA" at bounding box center [330, 217] width 310 height 10
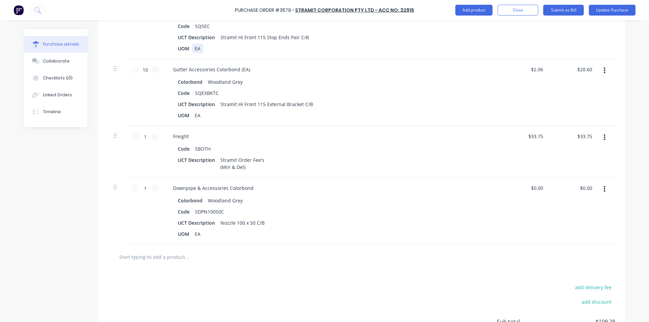
scroll to position [338, 0]
click at [584, 183] on input "0.00" at bounding box center [586, 187] width 16 height 10
click at [588, 186] on input "0.00" at bounding box center [587, 187] width 13 height 10
click at [335, 208] on div "Code SDPN10050C" at bounding box center [330, 211] width 310 height 10
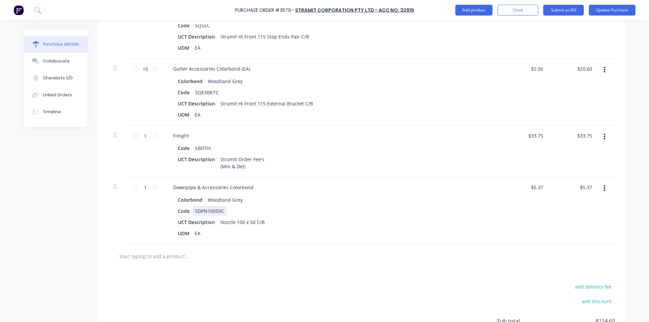
scroll to position [402, 0]
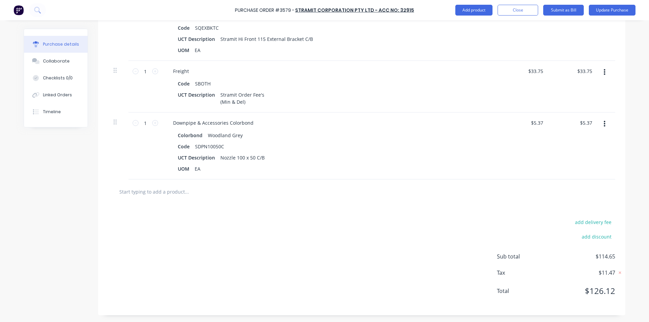
click at [330, 211] on div "add delivery fee add discount Sub total $114.65 Tax $11.47 Total $126.12" at bounding box center [361, 259] width 527 height 111
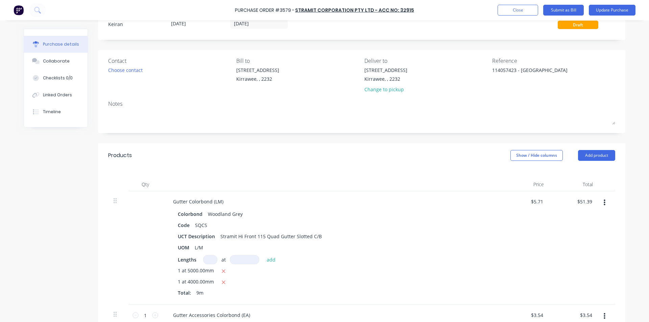
scroll to position [0, 0]
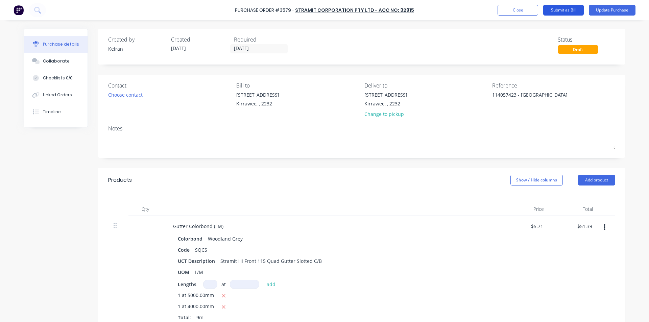
click at [568, 9] on button "Submit as Bill" at bounding box center [563, 10] width 41 height 11
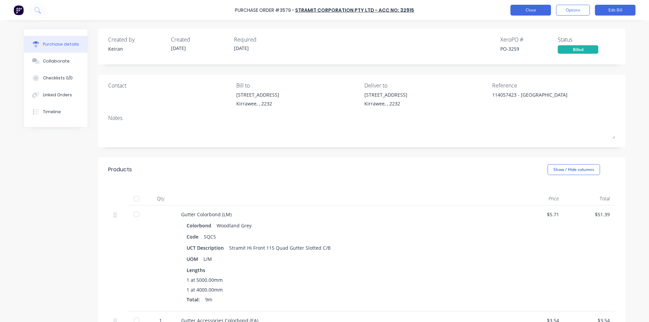
click at [534, 10] on button "Close" at bounding box center [530, 10] width 41 height 11
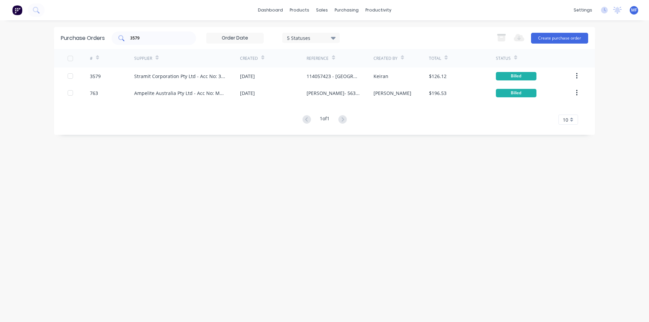
click at [155, 36] on input "3579" at bounding box center [157, 38] width 56 height 7
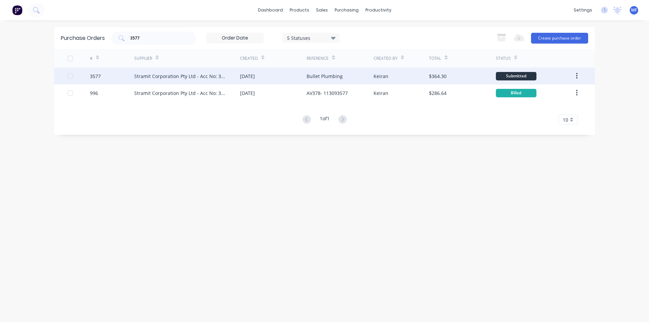
click at [187, 76] on div "Stramit Corporation Pty Ltd - Acc No: 32915" at bounding box center [180, 76] width 92 height 7
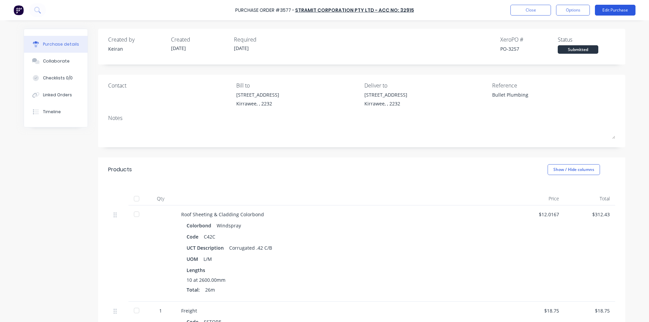
click at [611, 10] on button "Edit Purchase" at bounding box center [615, 10] width 41 height 11
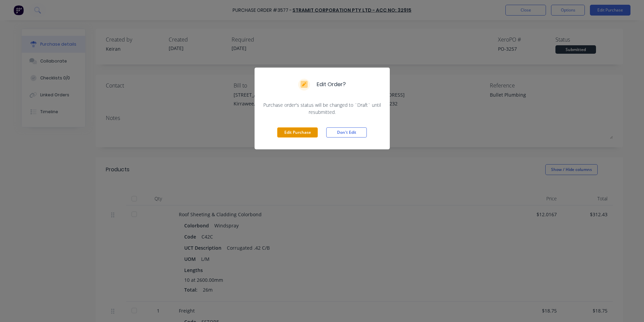
click at [312, 131] on button "Edit Purchase" at bounding box center [297, 132] width 41 height 10
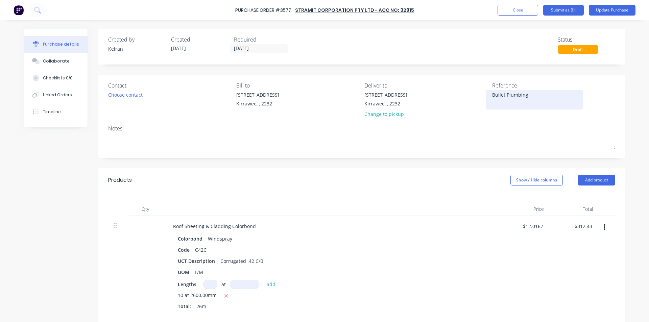
click at [547, 101] on textarea "Bullet Plumbing" at bounding box center [534, 98] width 84 height 15
drag, startPoint x: 450, startPoint y: 190, endPoint x: 449, endPoint y: 204, distance: 14.6
click at [453, 187] on div "Products Show / Hide columns Add product" at bounding box center [361, 180] width 527 height 24
click at [582, 222] on input "312.43" at bounding box center [582, 226] width 21 height 10
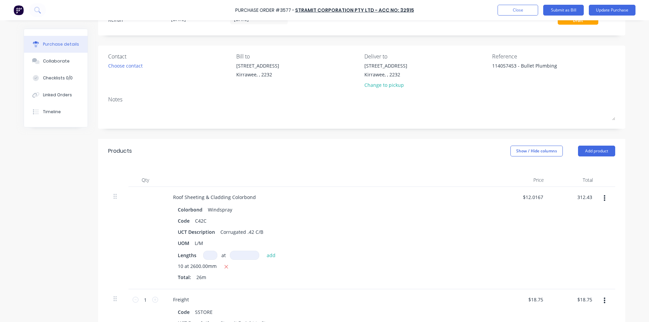
scroll to position [68, 0]
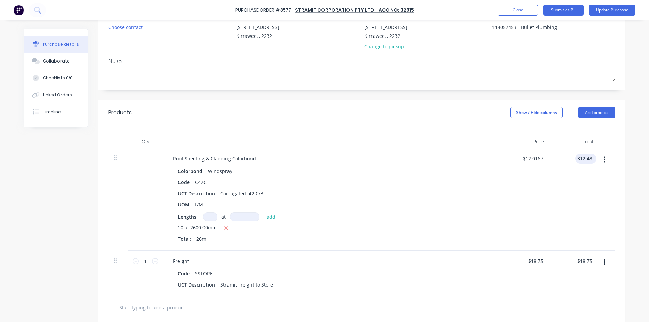
click at [584, 162] on input "312.43" at bounding box center [584, 159] width 18 height 10
click at [549, 220] on div "$327.49 327.49" at bounding box center [573, 199] width 49 height 102
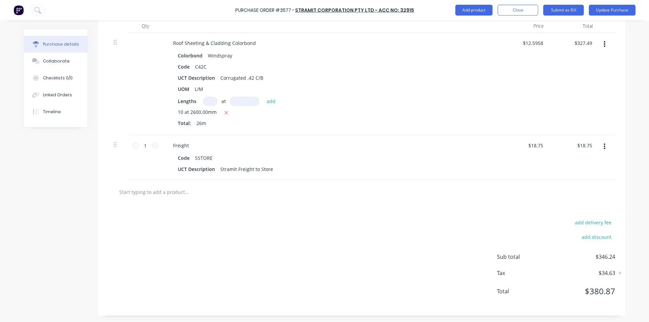
scroll to position [183, 0]
click at [585, 146] on input "18.75" at bounding box center [586, 145] width 16 height 10
click at [534, 196] on div at bounding box center [362, 192] width 496 height 14
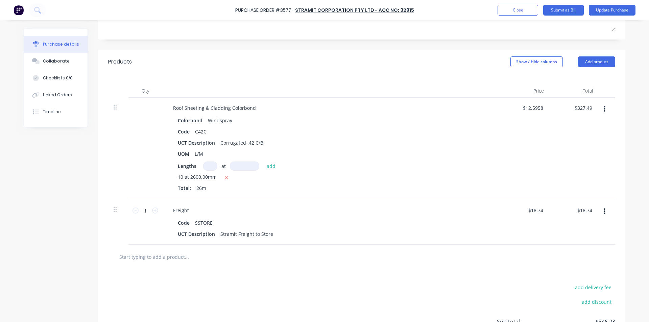
scroll to position [116, 0]
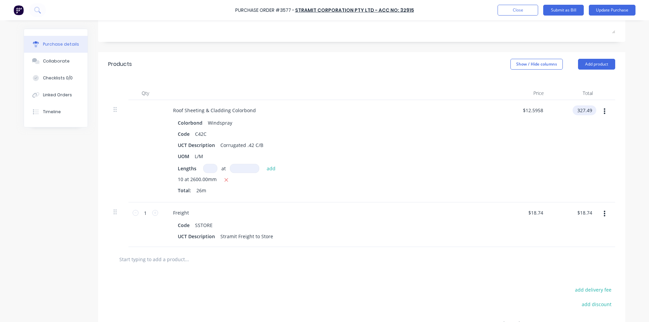
click at [585, 108] on input "327.49" at bounding box center [582, 110] width 21 height 10
click at [591, 109] on input "327.49" at bounding box center [584, 110] width 18 height 10
click at [575, 144] on div "$327.50 327.50" at bounding box center [573, 151] width 49 height 102
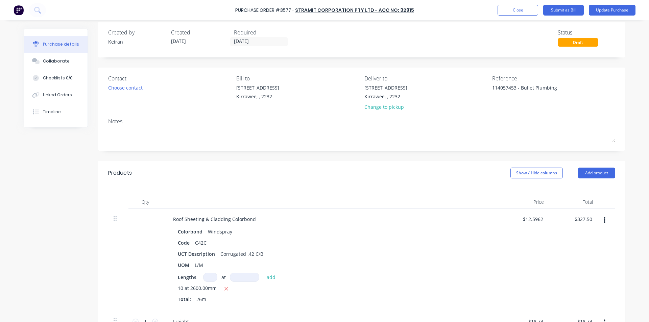
scroll to position [0, 0]
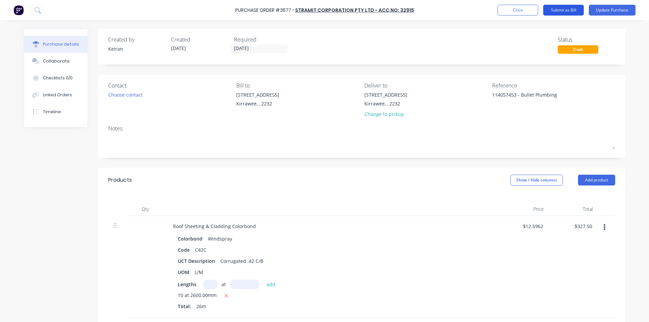
click at [567, 9] on button "Submit as Bill" at bounding box center [563, 10] width 41 height 11
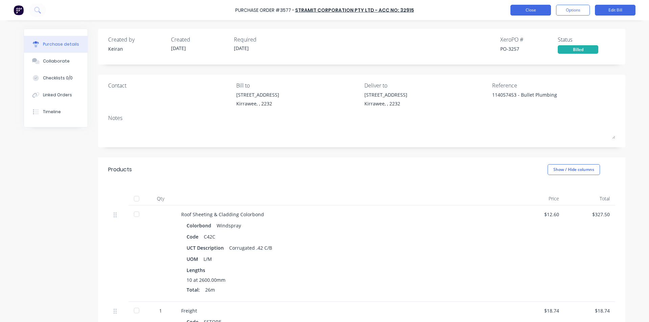
click at [529, 13] on button "Close" at bounding box center [530, 10] width 41 height 11
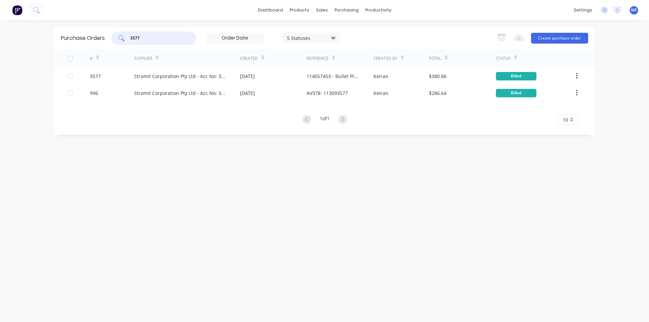
click at [177, 36] on input "3577" at bounding box center [157, 38] width 56 height 7
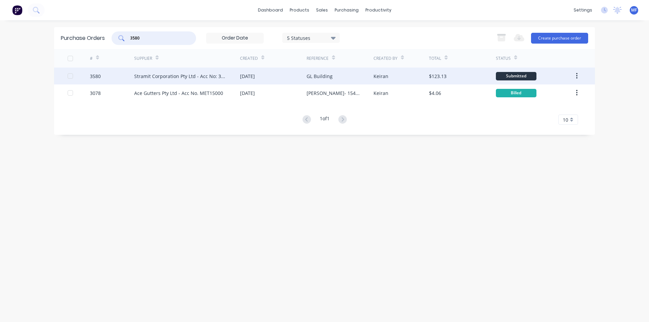
click at [137, 74] on div "Stramit Corporation Pty Ltd - Acc No: 32915" at bounding box center [180, 76] width 92 height 7
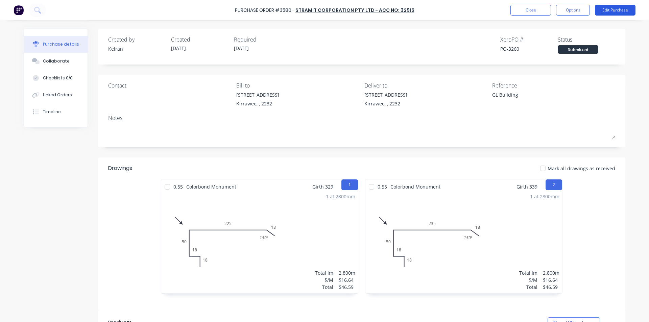
click at [617, 14] on button "Edit Purchase" at bounding box center [615, 10] width 41 height 11
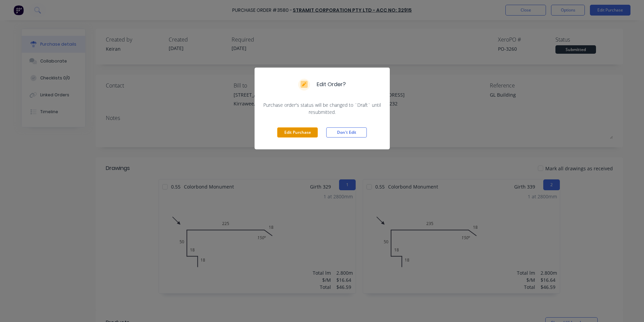
click at [288, 137] on button "Edit Purchase" at bounding box center [297, 132] width 41 height 10
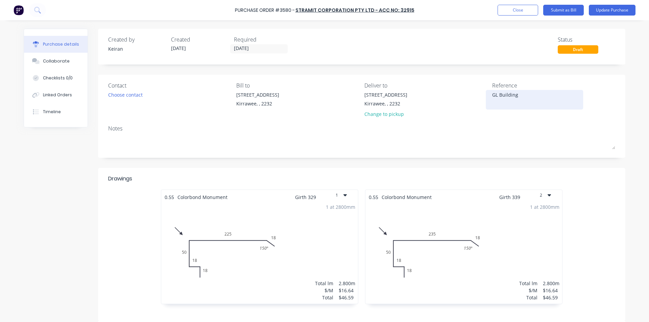
click at [492, 98] on textarea "GL Building" at bounding box center [534, 98] width 84 height 15
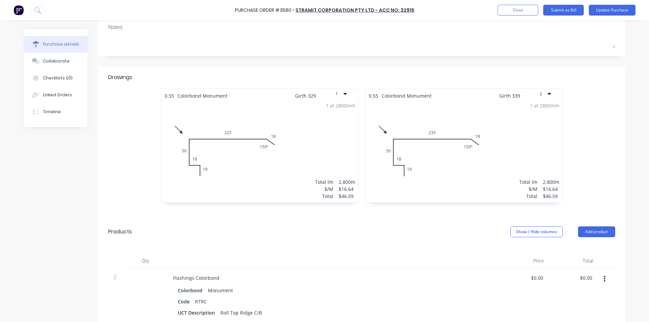
scroll to position [135, 0]
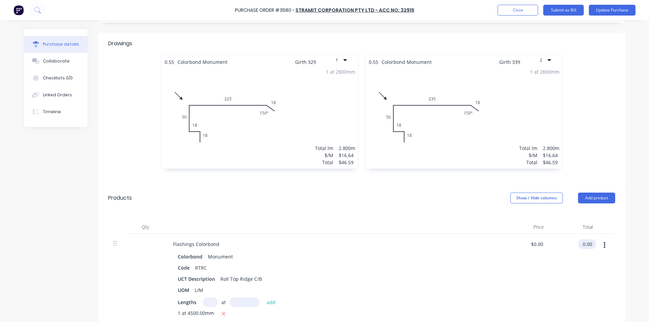
click at [590, 246] on input "0.00" at bounding box center [586, 244] width 16 height 10
click at [590, 246] on input "0.00" at bounding box center [587, 244] width 13 height 10
click at [475, 265] on div "Code RTRC" at bounding box center [330, 268] width 310 height 10
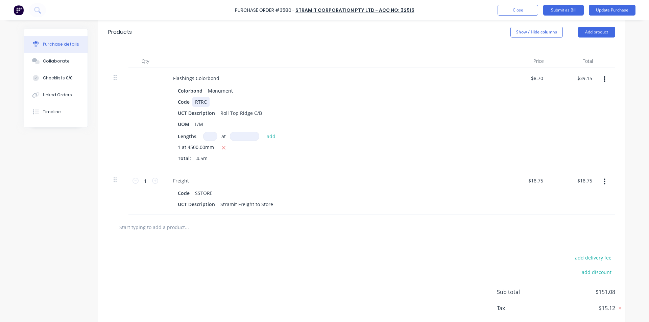
scroll to position [304, 0]
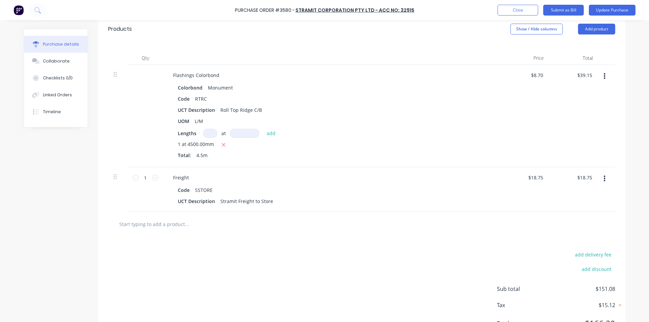
click at [170, 225] on input "text" at bounding box center [186, 224] width 135 height 14
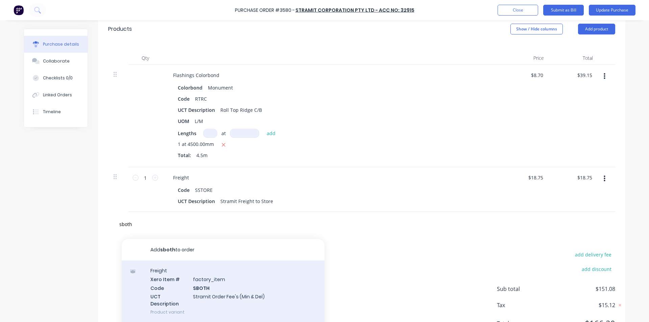
click at [223, 285] on div "Freight Xero Item # factory_item Code SBOTH UCT Description Stramit Order Fee's…" at bounding box center [223, 292] width 203 height 62
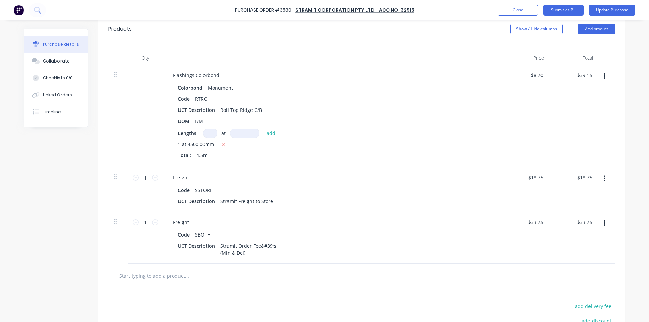
click at [604, 178] on button "button" at bounding box center [604, 179] width 16 height 12
click at [574, 236] on button "Delete" at bounding box center [583, 237] width 57 height 14
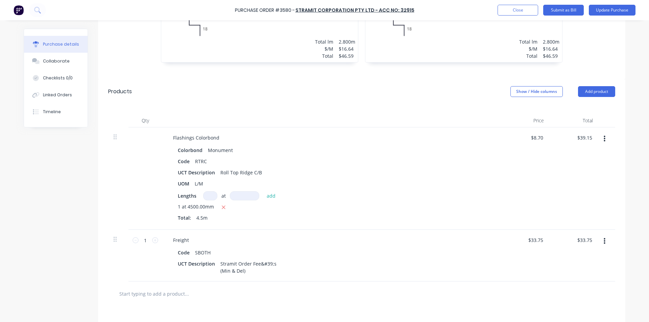
scroll to position [208, 0]
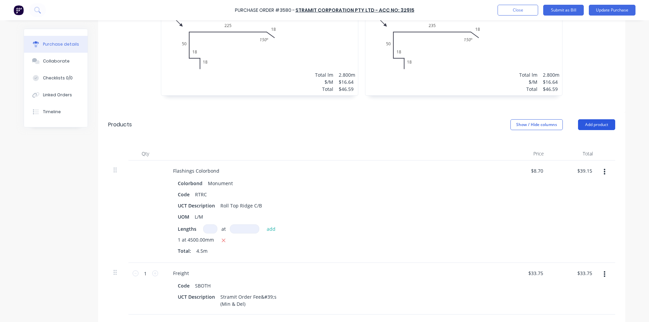
click at [598, 124] on button "Add product" at bounding box center [596, 124] width 37 height 11
click at [585, 153] on div "Basic product" at bounding box center [583, 156] width 52 height 10
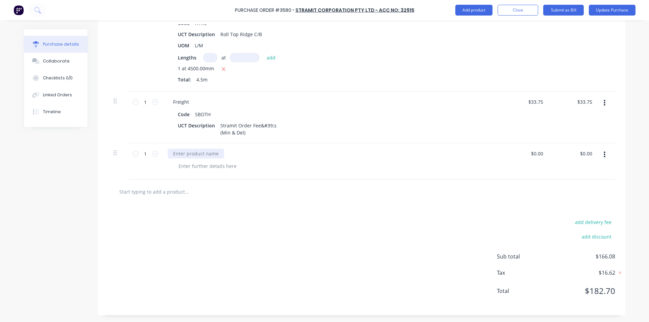
click at [179, 155] on div at bounding box center [196, 154] width 56 height 10
click at [588, 104] on input "33.75" at bounding box center [586, 102] width 16 height 10
click at [589, 151] on input "-33.48" at bounding box center [584, 154] width 20 height 10
click at [553, 199] on div at bounding box center [361, 191] width 507 height 25
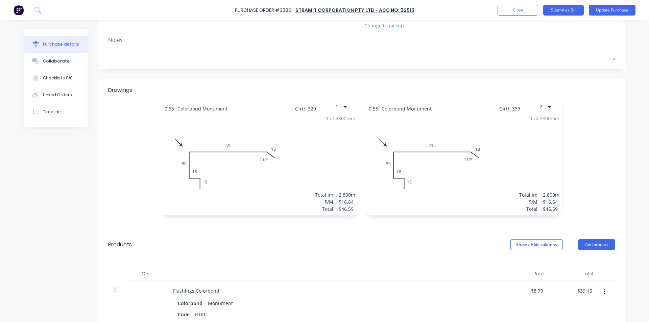
scroll to position [8, 0]
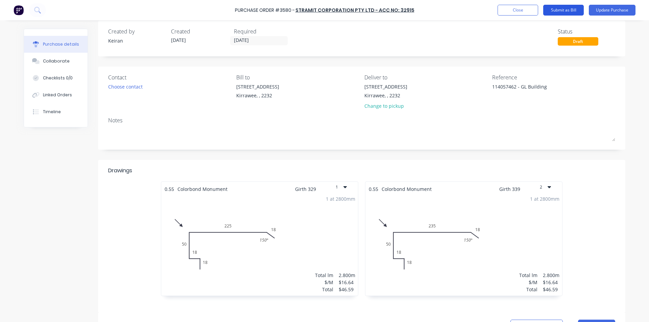
click at [571, 10] on button "Submit as Bill" at bounding box center [563, 10] width 41 height 11
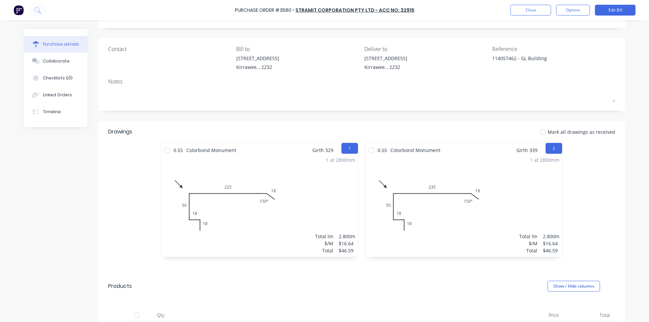
scroll to position [0, 0]
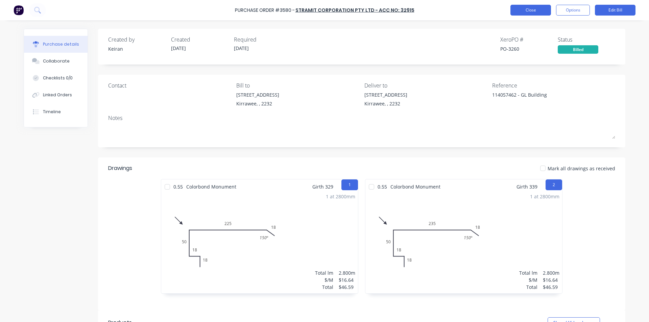
click at [538, 10] on button "Close" at bounding box center [530, 10] width 41 height 11
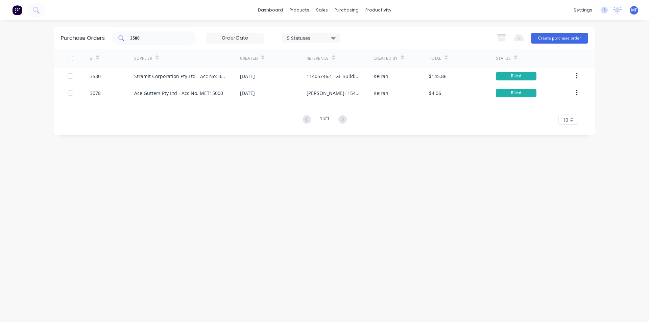
click at [140, 38] on input "3580" at bounding box center [157, 38] width 56 height 7
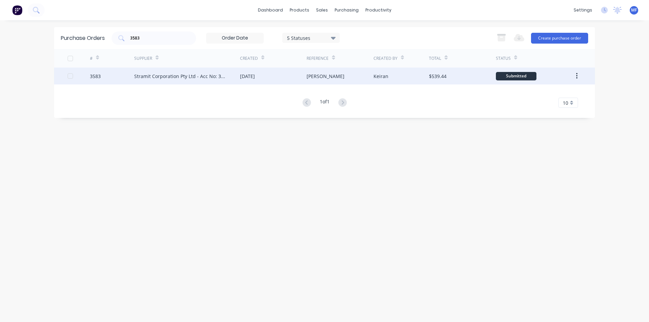
click at [179, 72] on div "Stramit Corporation Pty Ltd - Acc No: 32915" at bounding box center [187, 76] width 106 height 17
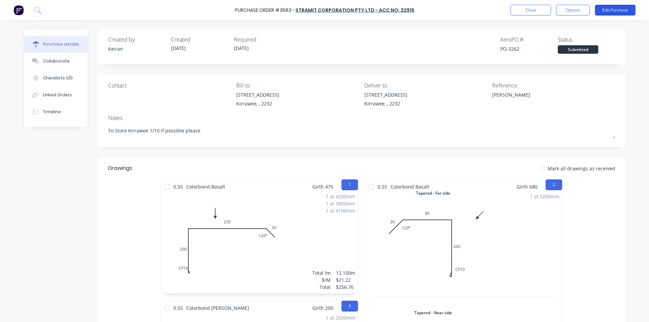
click at [614, 9] on button "Edit Purchase" at bounding box center [615, 10] width 41 height 11
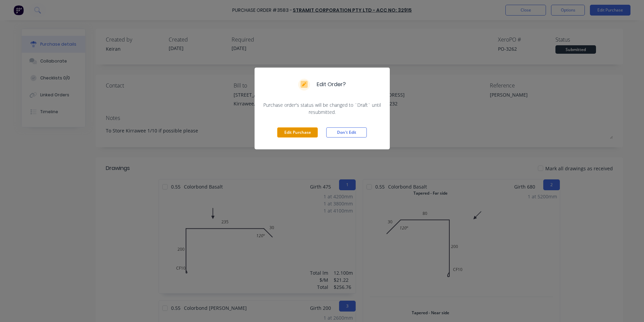
click at [308, 132] on button "Edit Purchase" at bounding box center [297, 132] width 41 height 10
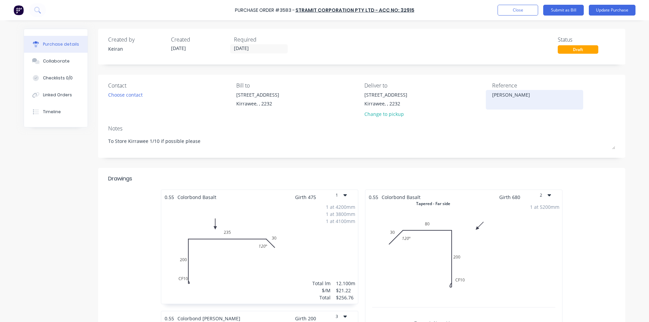
click at [522, 93] on textarea "[PERSON_NAME]" at bounding box center [534, 98] width 84 height 15
click at [489, 176] on div "Drawings" at bounding box center [361, 182] width 507 height 15
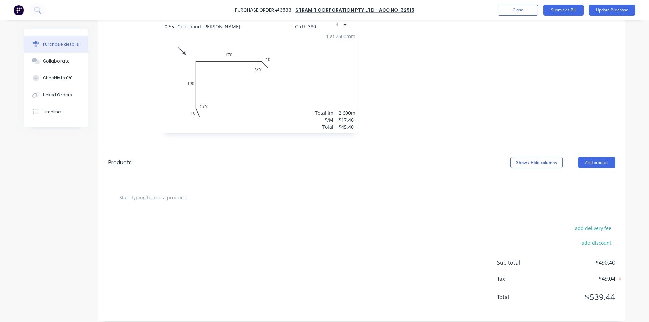
scroll to position [419, 0]
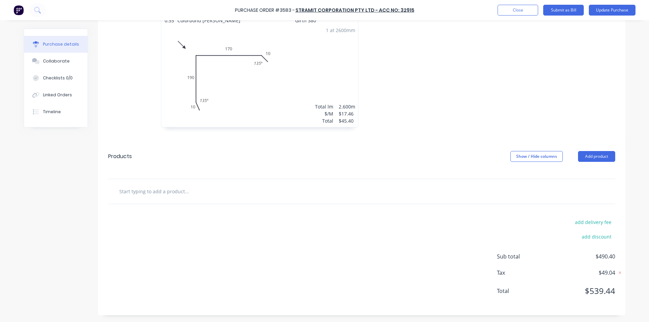
click at [457, 197] on div at bounding box center [362, 192] width 496 height 14
click at [597, 152] on button "Add product" at bounding box center [596, 156] width 37 height 11
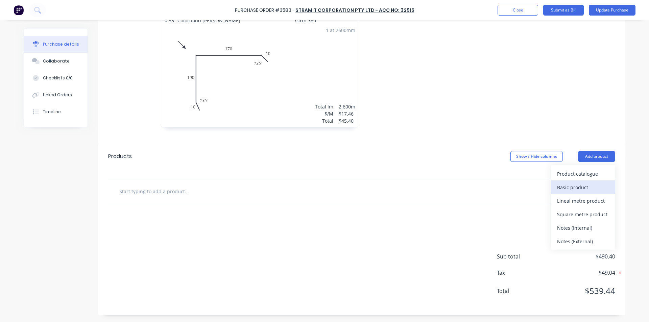
click at [571, 185] on div "Basic product" at bounding box center [583, 187] width 52 height 10
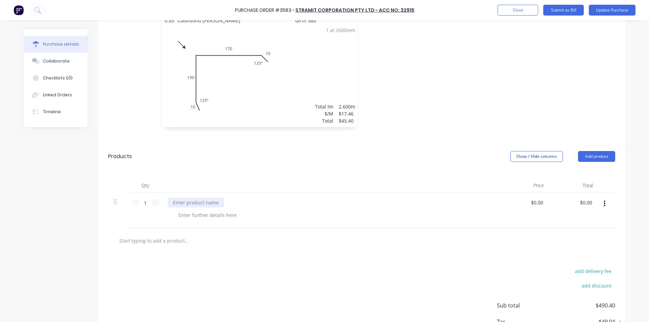
click at [201, 200] on div at bounding box center [196, 203] width 56 height 10
click at [326, 243] on div at bounding box center [362, 241] width 496 height 14
click at [579, 206] on div "0.00 $0.00" at bounding box center [586, 203] width 16 height 10
click at [579, 206] on div "$0.00 $0.00" at bounding box center [586, 203] width 16 height 10
click at [511, 242] on div at bounding box center [362, 241] width 496 height 14
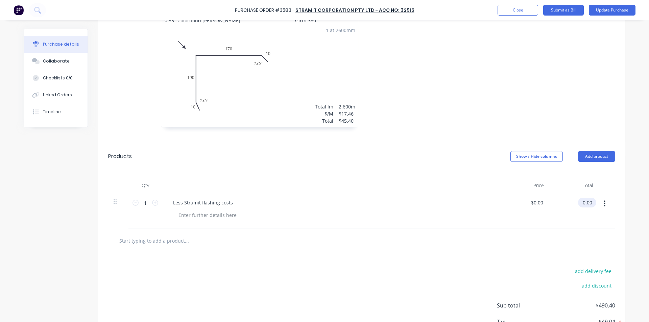
click at [582, 205] on input "0.00" at bounding box center [586, 203] width 16 height 10
click at [582, 204] on input "0.00" at bounding box center [587, 203] width 13 height 10
click at [583, 203] on input "0.00" at bounding box center [587, 203] width 13 height 10
click at [584, 202] on input "0.00" at bounding box center [587, 203] width 13 height 10
click at [454, 233] on div at bounding box center [361, 240] width 507 height 25
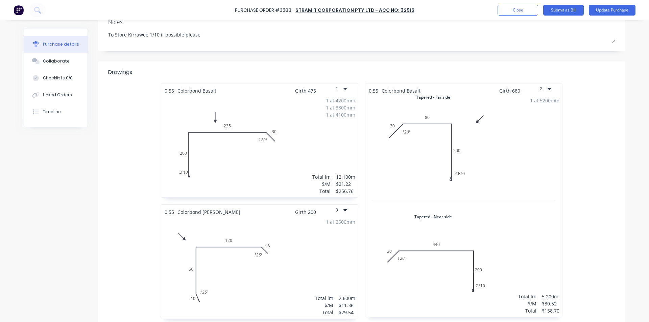
scroll to position [0, 0]
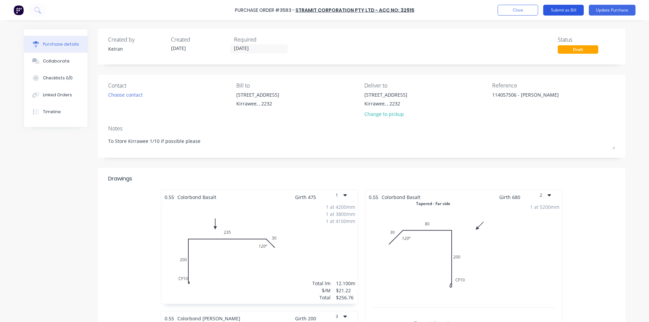
click at [573, 10] on button "Submit as Bill" at bounding box center [563, 10] width 41 height 11
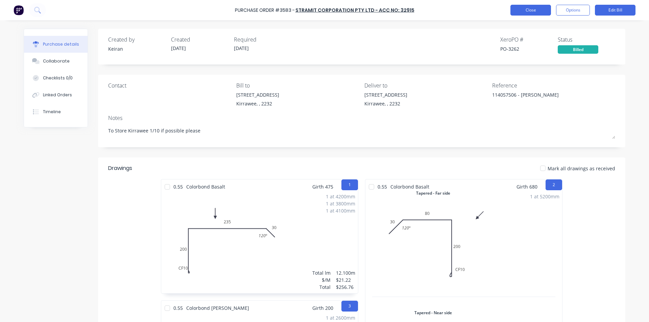
click at [542, 7] on button "Close" at bounding box center [530, 10] width 41 height 11
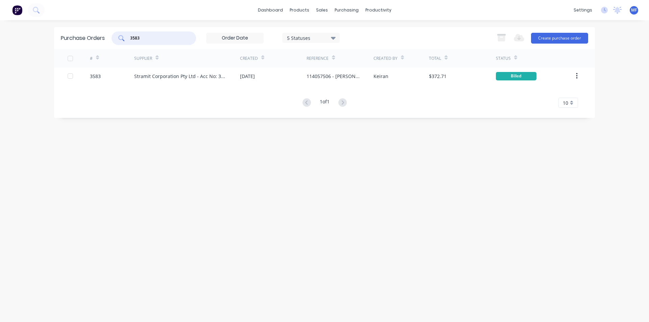
click at [143, 41] on input "3583" at bounding box center [157, 38] width 56 height 7
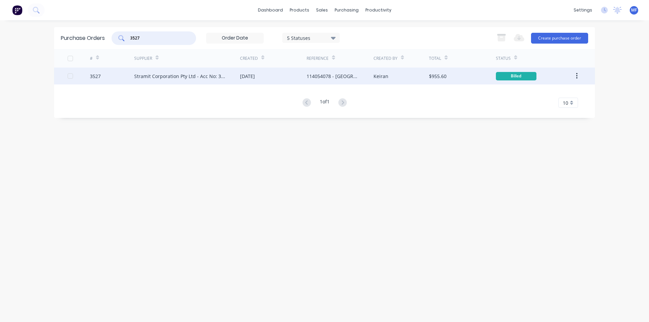
click at [188, 73] on div "Stramit Corporation Pty Ltd - Acc No: 32915" at bounding box center [180, 76] width 92 height 7
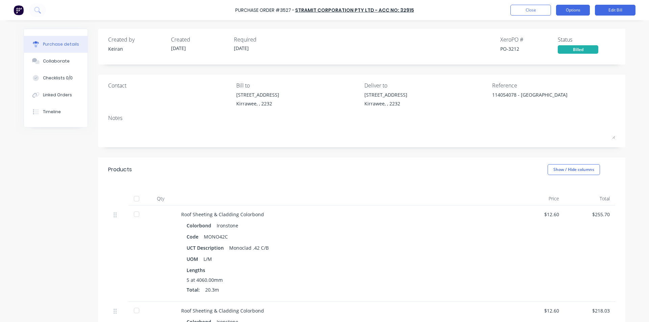
drag, startPoint x: 576, startPoint y: 8, endPoint x: 574, endPoint y: 14, distance: 5.8
click at [576, 8] on button "Options" at bounding box center [573, 10] width 34 height 11
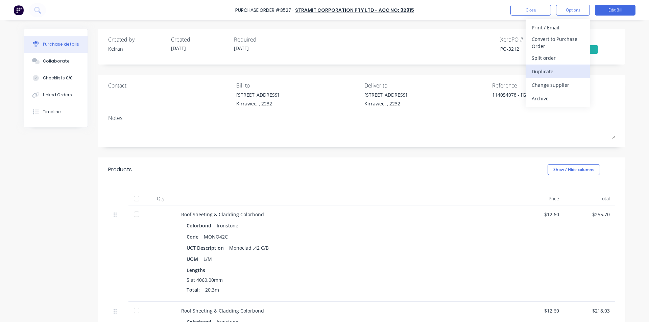
click at [555, 74] on div "Duplicate" at bounding box center [558, 72] width 52 height 10
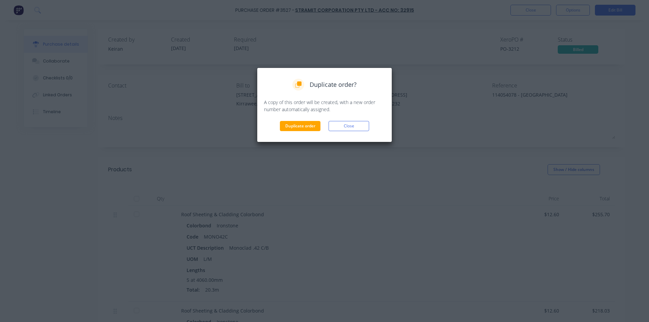
click at [309, 120] on div "Duplicate order? A copy of this order will be created, with a new order number …" at bounding box center [324, 105] width 121 height 52
click at [307, 124] on button "Duplicate order" at bounding box center [300, 126] width 41 height 10
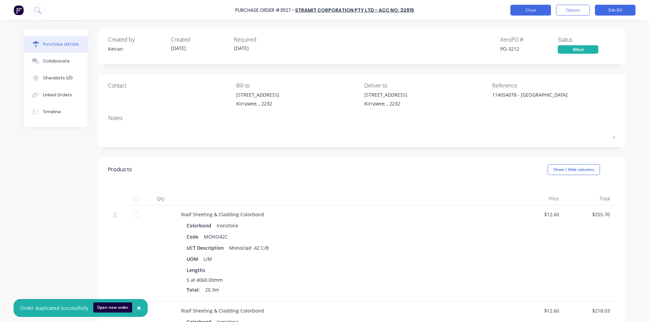
click at [532, 8] on button "Close" at bounding box center [530, 10] width 41 height 11
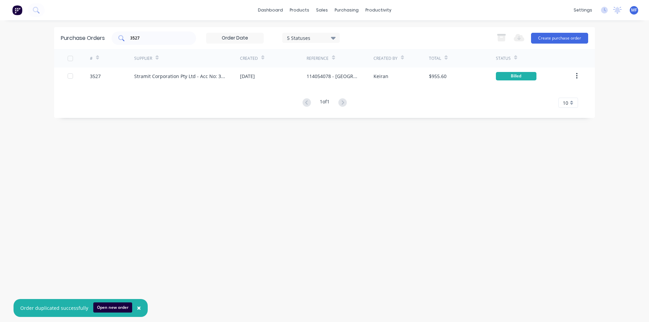
click at [156, 36] on input "3527" at bounding box center [157, 38] width 56 height 7
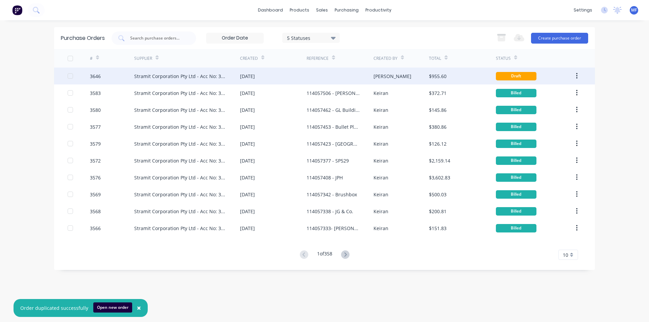
click at [170, 73] on div "Stramit Corporation Pty Ltd - Acc No: 32915" at bounding box center [180, 76] width 92 height 7
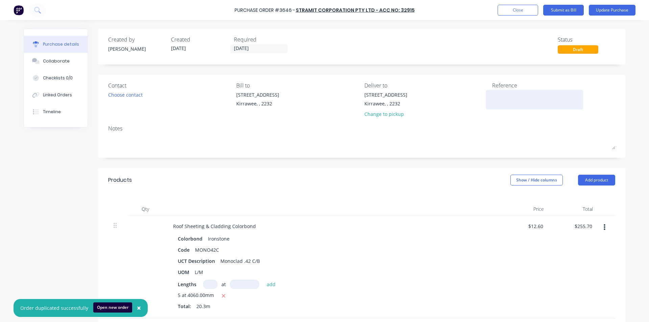
click at [500, 101] on textarea at bounding box center [534, 98] width 84 height 15
click at [539, 236] on div "$12.60 $12.60" at bounding box center [524, 267] width 49 height 102
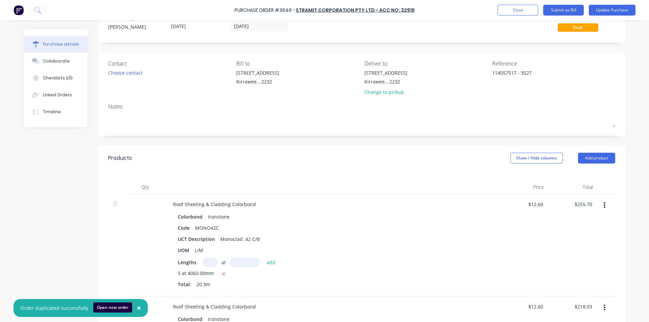
scroll to position [34, 0]
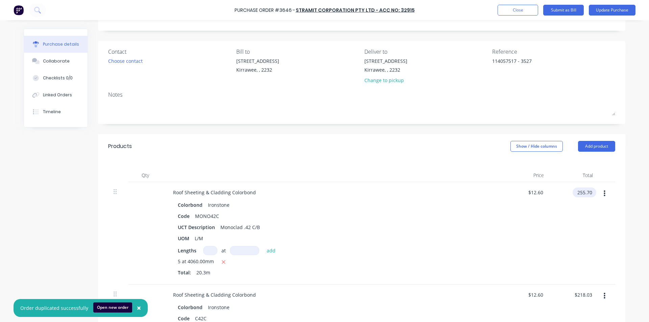
click at [585, 191] on input "255.70" at bounding box center [582, 193] width 21 height 10
click at [583, 193] on input "255.70" at bounding box center [584, 193] width 18 height 10
click at [584, 193] on input "255.70" at bounding box center [584, 193] width 18 height 10
click at [564, 222] on div "$0.00 0" at bounding box center [573, 233] width 49 height 102
click at [585, 195] on input "0.00" at bounding box center [587, 193] width 13 height 10
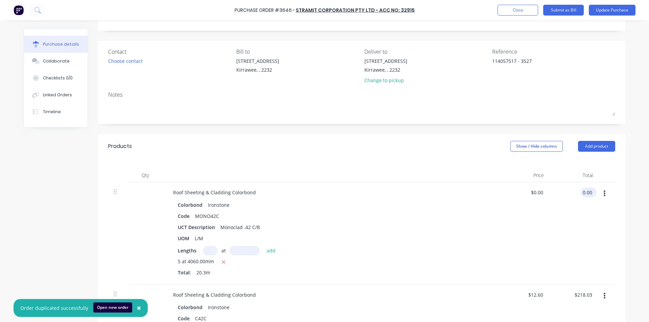
click at [585, 195] on input "0.00" at bounding box center [587, 193] width 13 height 10
click at [545, 242] on div "$0.00 $0.00" at bounding box center [524, 233] width 49 height 102
click at [600, 294] on button "button" at bounding box center [604, 296] width 16 height 12
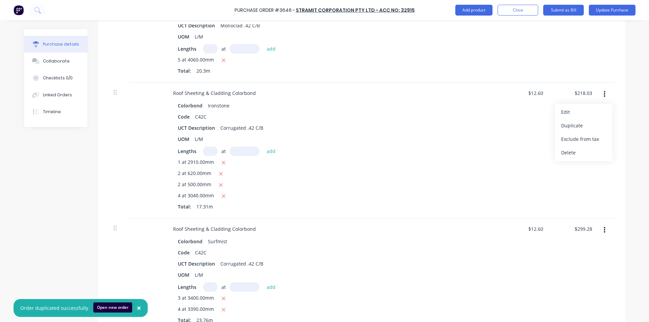
scroll to position [237, 0]
click at [570, 154] on button "Delete" at bounding box center [583, 152] width 57 height 14
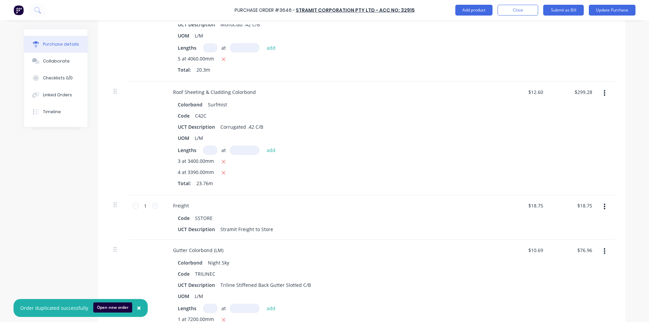
click at [604, 208] on icon "button" at bounding box center [605, 206] width 2 height 7
click at [581, 267] on button "Delete" at bounding box center [583, 266] width 57 height 14
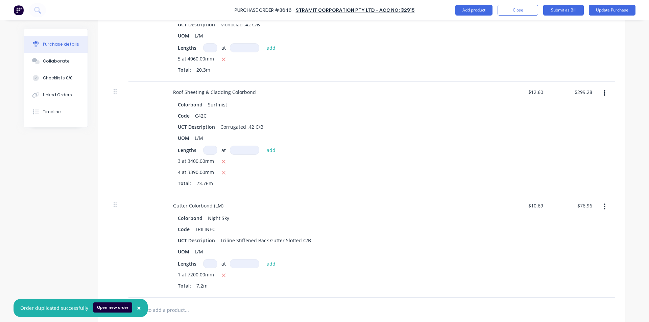
click at [604, 205] on icon "button" at bounding box center [605, 207] width 2 height 6
click at [579, 265] on button "Delete" at bounding box center [583, 266] width 57 height 14
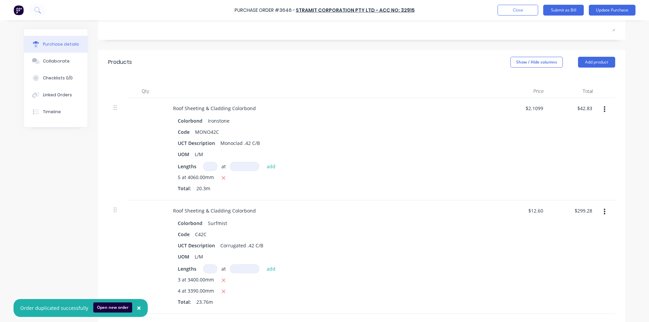
scroll to position [117, 0]
click at [604, 211] on icon "button" at bounding box center [605, 212] width 2 height 7
click at [570, 267] on button "Delete" at bounding box center [583, 271] width 57 height 14
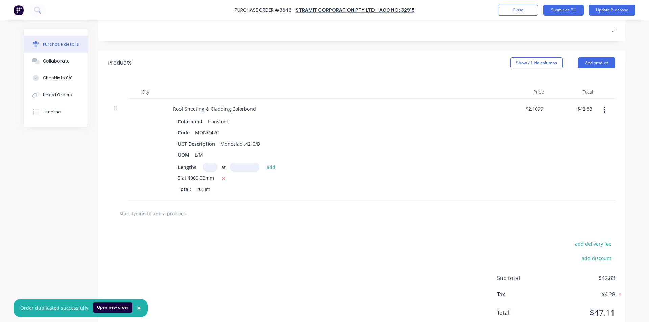
click at [452, 179] on div "5 at 4060.00mm" at bounding box center [331, 178] width 307 height 8
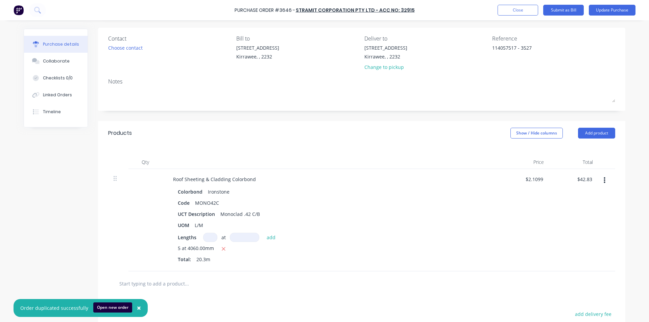
scroll to position [0, 0]
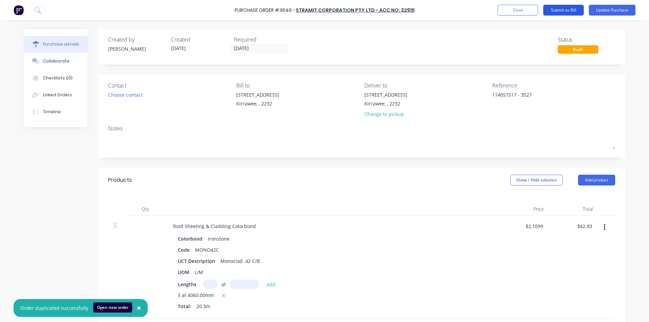
click at [567, 9] on button "Submit as Bill" at bounding box center [563, 10] width 41 height 11
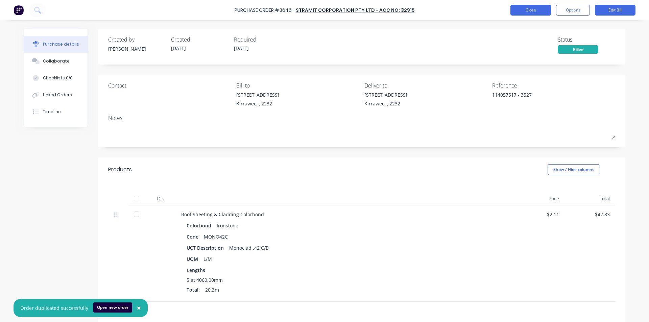
click at [529, 9] on button "Close" at bounding box center [530, 10] width 41 height 11
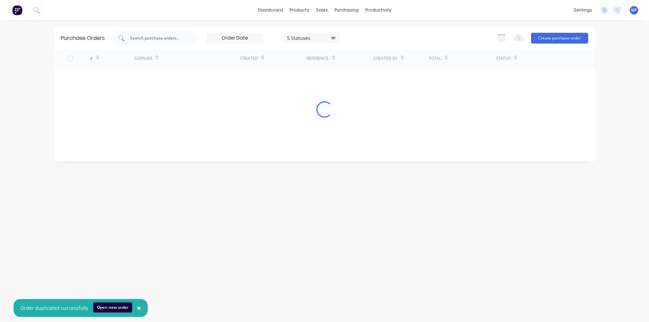
click at [158, 40] on input "text" at bounding box center [157, 38] width 56 height 7
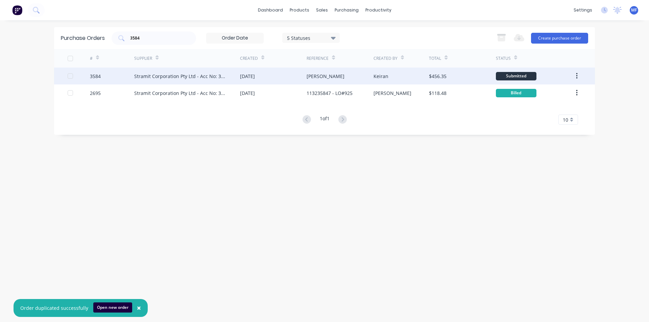
click at [207, 77] on div "Stramit Corporation Pty Ltd - Acc No: 32915" at bounding box center [180, 76] width 92 height 7
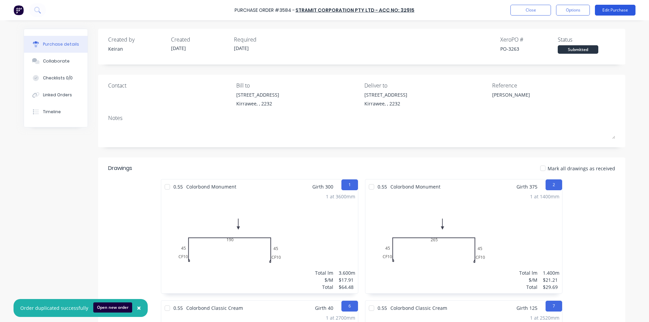
click at [622, 7] on button "Edit Purchase" at bounding box center [615, 10] width 41 height 11
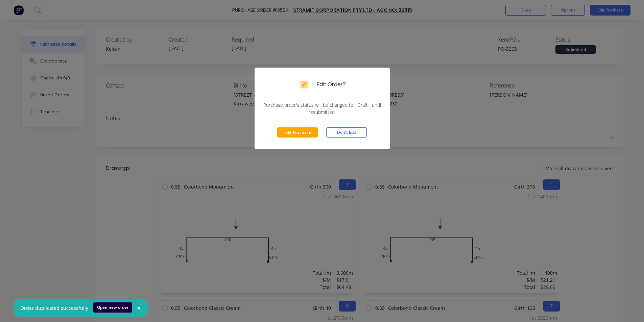
drag, startPoint x: 299, startPoint y: 132, endPoint x: 349, endPoint y: 114, distance: 52.6
click at [299, 131] on button "Edit Purchase" at bounding box center [297, 132] width 41 height 10
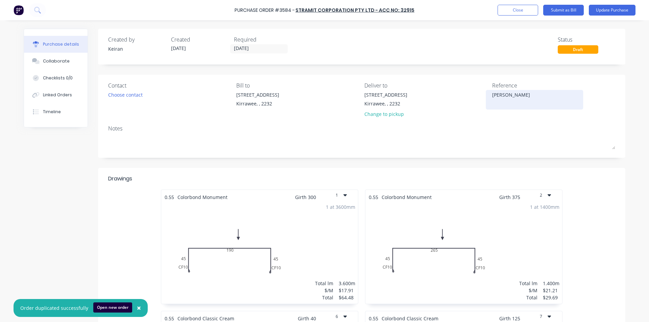
click at [518, 91] on div "[PERSON_NAME]" at bounding box center [534, 99] width 84 height 17
click at [518, 95] on textarea "[PERSON_NAME]" at bounding box center [534, 98] width 84 height 15
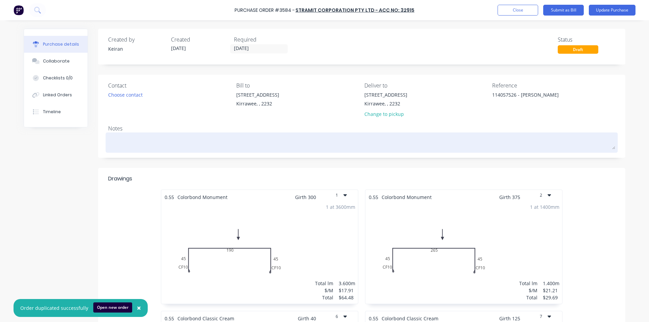
click at [566, 136] on textarea at bounding box center [361, 141] width 507 height 15
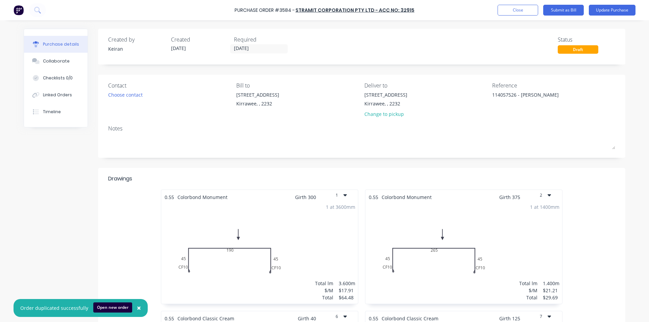
click at [595, 183] on div "Drawings" at bounding box center [361, 182] width 507 height 15
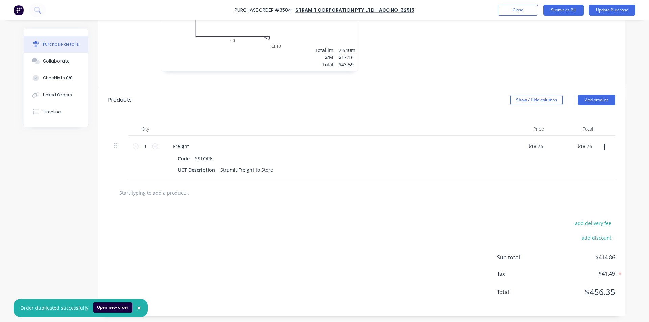
scroll to position [718, 0]
click at [587, 98] on button "Add product" at bounding box center [596, 99] width 37 height 11
drag, startPoint x: 581, startPoint y: 130, endPoint x: 310, endPoint y: 259, distance: 299.9
click at [580, 130] on div "Basic product" at bounding box center [583, 130] width 52 height 10
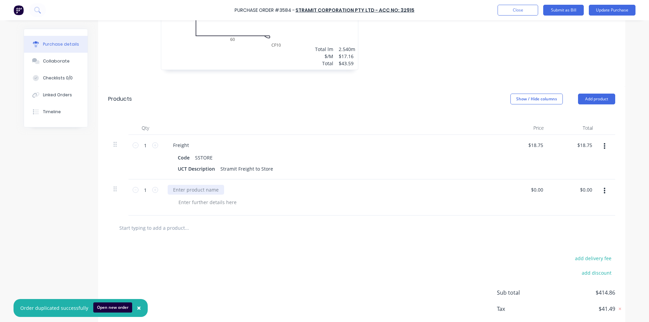
click at [183, 190] on div at bounding box center [196, 190] width 56 height 10
click at [579, 187] on input "0.00" at bounding box center [586, 190] width 16 height 10
click at [581, 187] on input "0.00" at bounding box center [587, 190] width 13 height 10
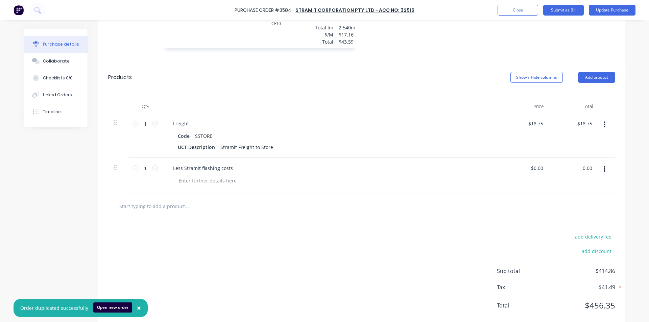
scroll to position [752, 0]
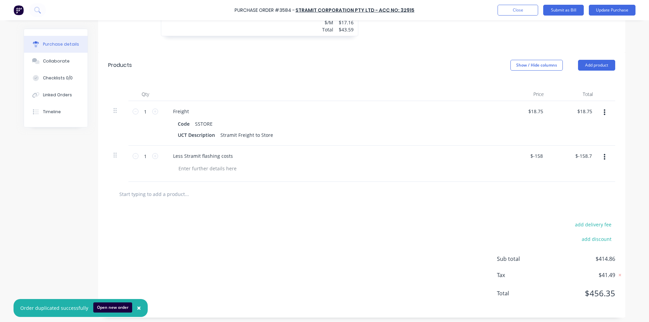
click at [334, 235] on div "add delivery fee add discount Sub total $414.86 Tax $41.49 Total $456.35" at bounding box center [361, 261] width 527 height 111
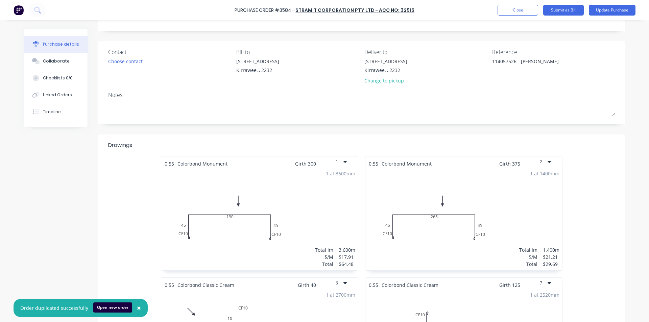
scroll to position [0, 0]
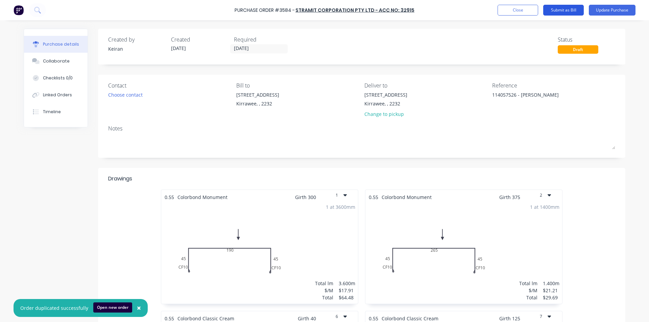
click at [558, 9] on button "Submit as Bill" at bounding box center [563, 10] width 41 height 11
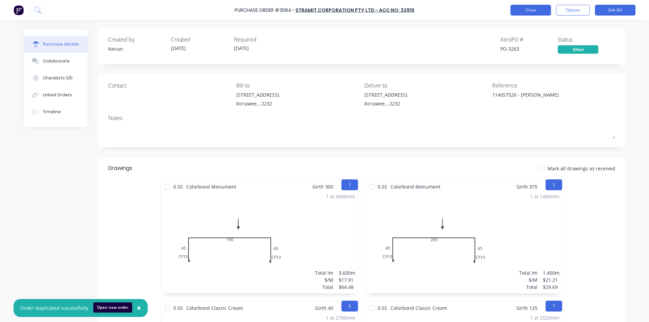
click at [531, 13] on button "Close" at bounding box center [530, 10] width 41 height 11
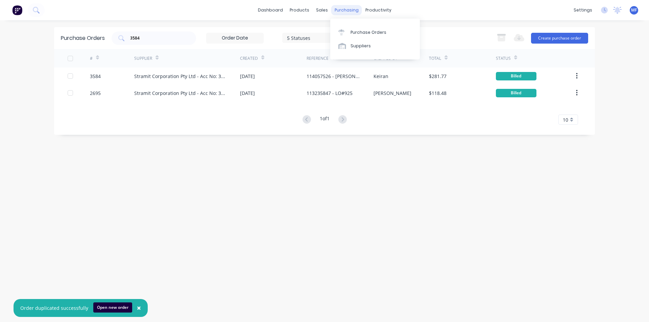
click at [345, 9] on div "purchasing" at bounding box center [346, 10] width 31 height 10
click at [359, 30] on div "Purchase Orders" at bounding box center [368, 32] width 36 height 6
click at [144, 39] on input "3584" at bounding box center [157, 38] width 56 height 7
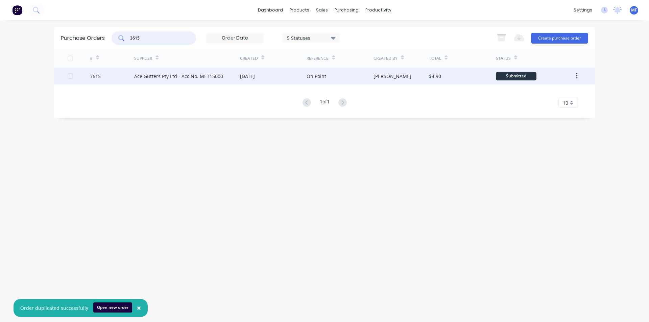
click at [162, 74] on div "Ace Gutters Pty Ltd - Acc No. MET15000" at bounding box center [178, 76] width 89 height 7
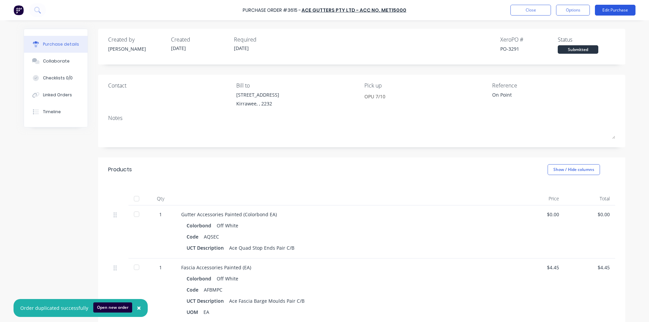
click at [609, 9] on button "Edit Purchase" at bounding box center [615, 10] width 41 height 11
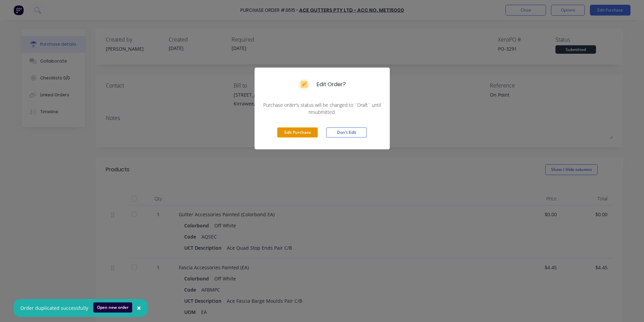
click at [298, 136] on button "Edit Purchase" at bounding box center [297, 132] width 41 height 10
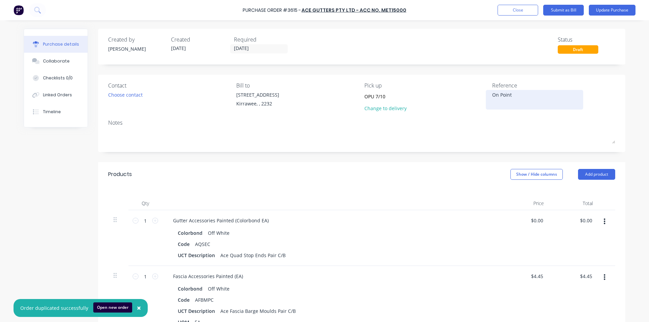
click at [532, 95] on textarea "On Point" at bounding box center [534, 98] width 84 height 15
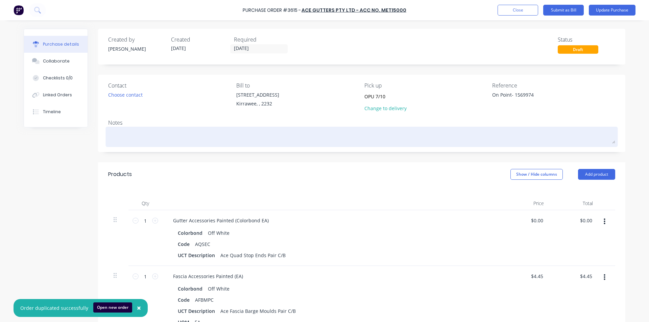
drag, startPoint x: 515, startPoint y: 131, endPoint x: 519, endPoint y: 129, distance: 4.2
click at [515, 130] on textarea at bounding box center [361, 135] width 507 height 15
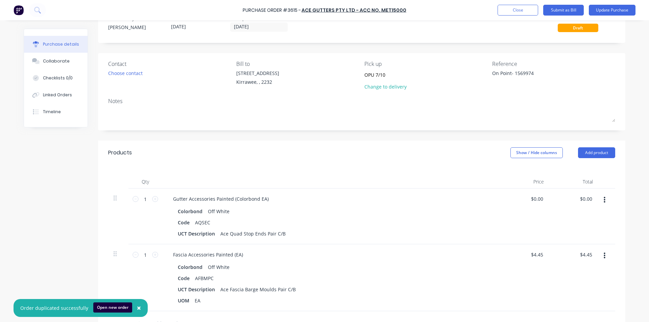
scroll to position [34, 0]
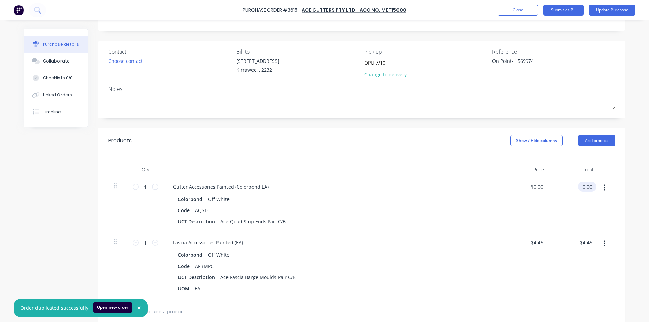
click at [583, 185] on input "0.00" at bounding box center [586, 187] width 16 height 10
click at [583, 185] on input "0.00" at bounding box center [587, 187] width 13 height 10
click at [583, 241] on input "4.45" at bounding box center [587, 243] width 13 height 10
click at [586, 242] on input "4.45" at bounding box center [587, 243] width 13 height 10
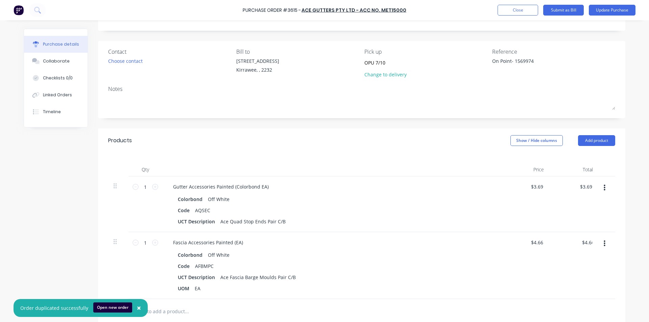
click at [549, 266] on div "$4.66 4.66" at bounding box center [573, 265] width 49 height 67
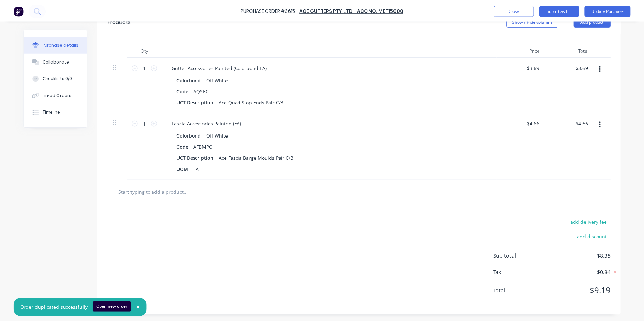
scroll to position [0, 0]
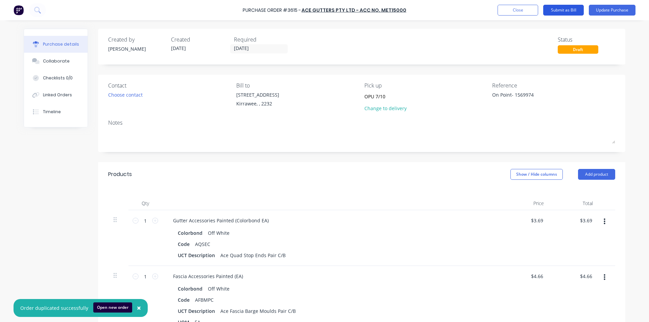
click at [569, 11] on button "Submit as Bill" at bounding box center [563, 10] width 41 height 11
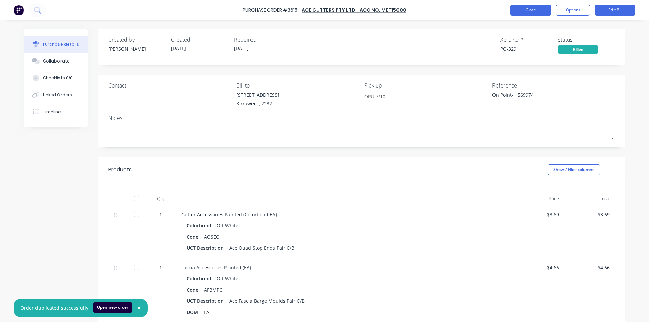
click at [521, 10] on button "Close" at bounding box center [530, 10] width 41 height 11
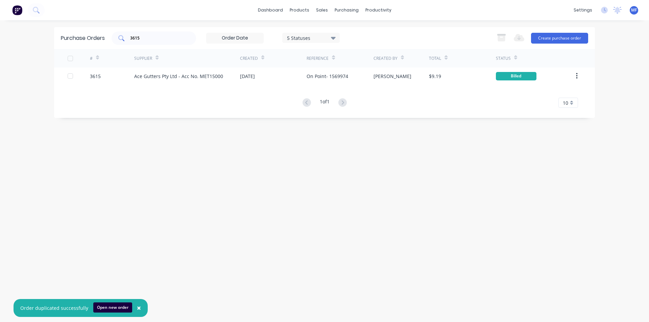
click at [151, 36] on input "3615" at bounding box center [157, 38] width 56 height 7
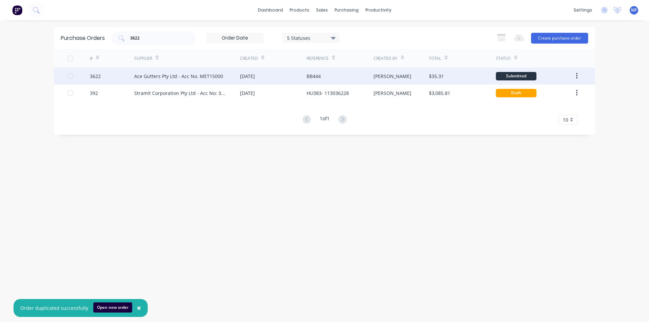
click at [180, 71] on div "Ace Gutters Pty Ltd - Acc No. MET15000" at bounding box center [187, 76] width 106 height 17
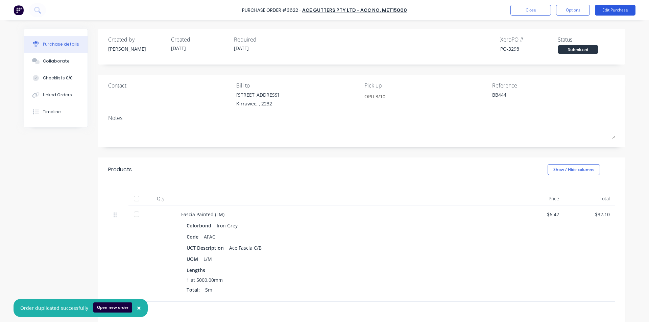
click at [624, 9] on button "Edit Purchase" at bounding box center [615, 10] width 41 height 11
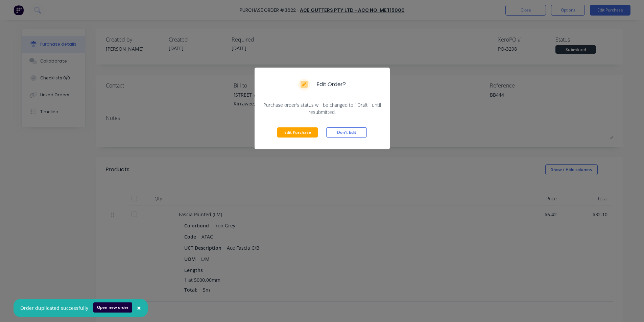
click at [293, 133] on button "Edit Purchase" at bounding box center [297, 132] width 41 height 10
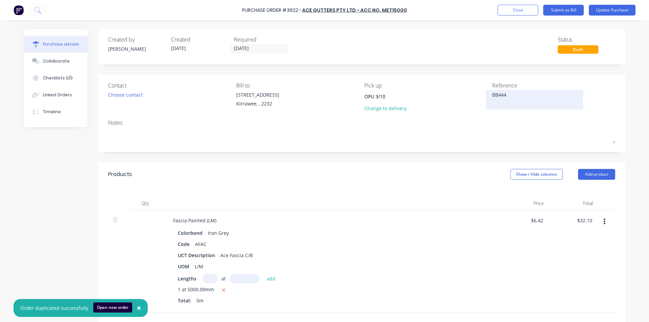
click at [515, 96] on textarea "BB444" at bounding box center [534, 98] width 84 height 15
drag, startPoint x: 515, startPoint y: 118, endPoint x: 512, endPoint y: 117, distance: 3.5
click at [514, 117] on div "Contact Choose contact [PERSON_NAME] to [STREET_ADDRESS] Pick up OPU 3/10 Chang…" at bounding box center [361, 113] width 527 height 77
drag, startPoint x: 357, startPoint y: 186, endPoint x: 362, endPoint y: 183, distance: 5.6
click at [357, 186] on div "Products Show / Hide columns Add product" at bounding box center [361, 174] width 527 height 24
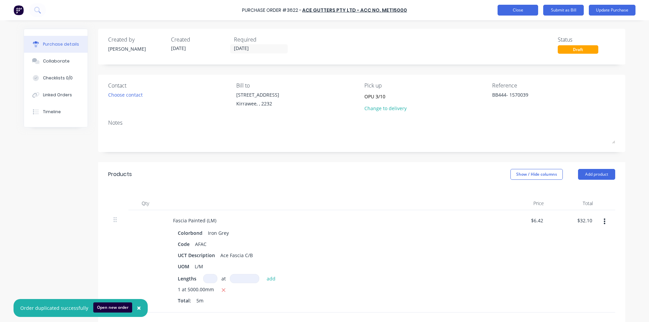
click at [518, 8] on button "Close" at bounding box center [517, 10] width 41 height 11
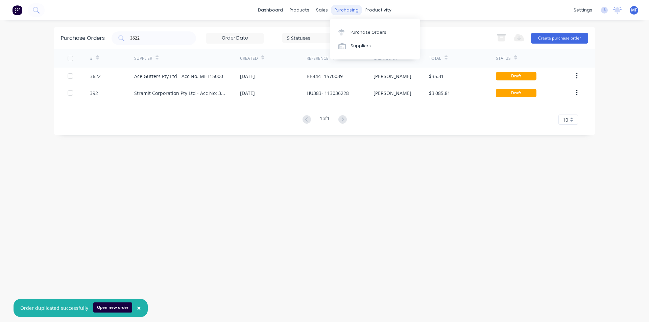
click at [338, 5] on div "purchasing" at bounding box center [346, 10] width 31 height 10
click at [341, 42] on link "Customers" at bounding box center [358, 46] width 90 height 14
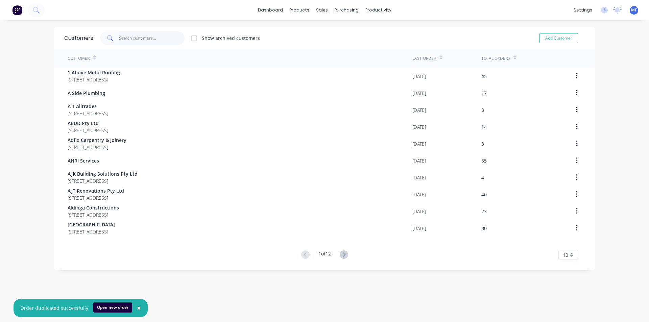
click at [146, 33] on input "text" at bounding box center [152, 38] width 66 height 14
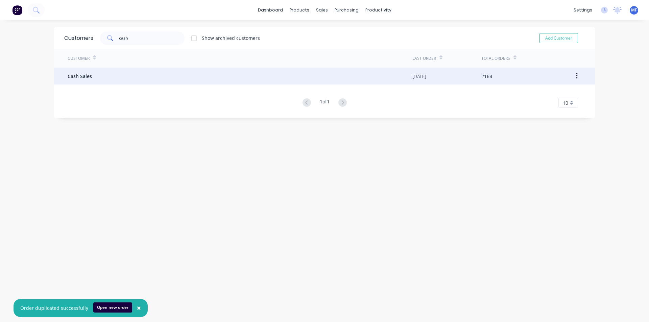
click at [88, 71] on div "Cash Sales" at bounding box center [240, 76] width 345 height 17
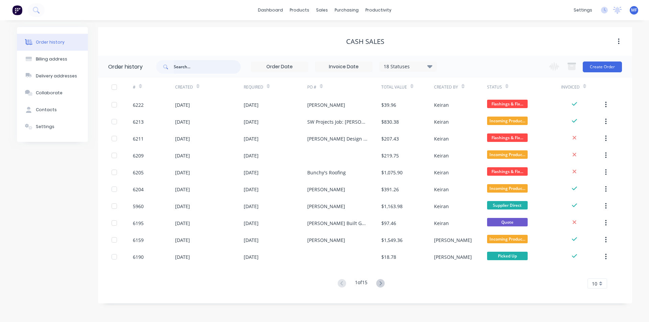
click at [176, 65] on input "text" at bounding box center [207, 67] width 67 height 14
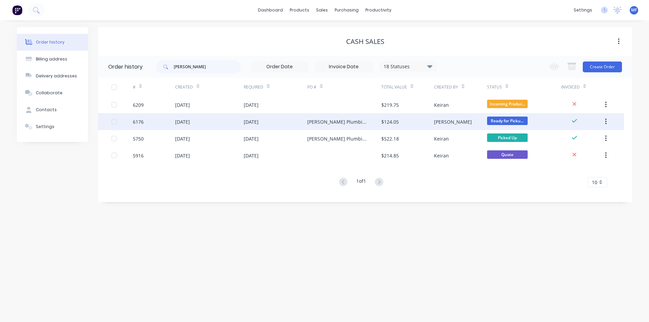
click at [446, 121] on div "[PERSON_NAME]" at bounding box center [453, 121] width 38 height 7
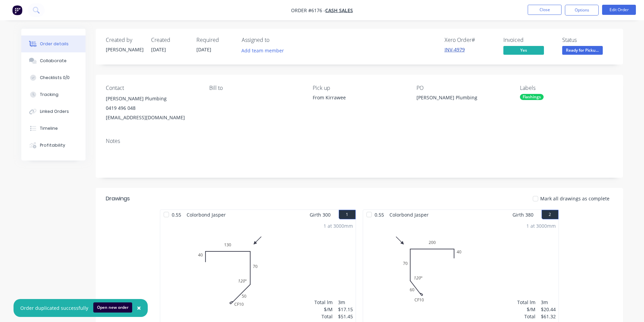
click at [451, 49] on link "INV-4979" at bounding box center [454, 49] width 20 height 6
click at [573, 11] on button "Options" at bounding box center [582, 10] width 34 height 11
click at [619, 113] on div "Contact [PERSON_NAME] Plumbing 0419 496 048 [EMAIL_ADDRESS][DOMAIN_NAME] Bill t…" at bounding box center [359, 104] width 527 height 58
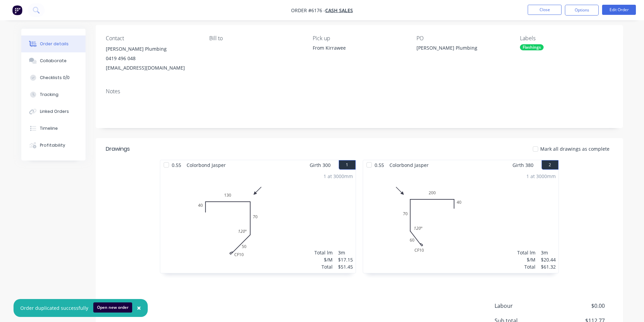
scroll to position [128, 0]
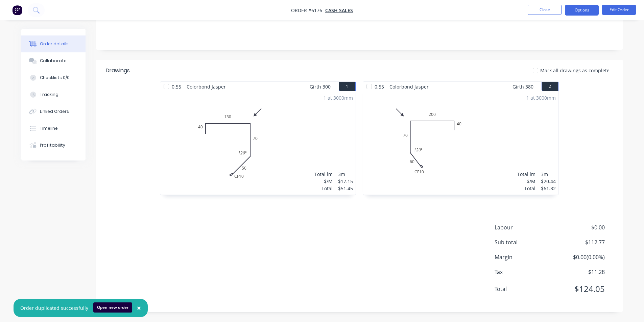
click at [581, 8] on button "Options" at bounding box center [582, 10] width 34 height 11
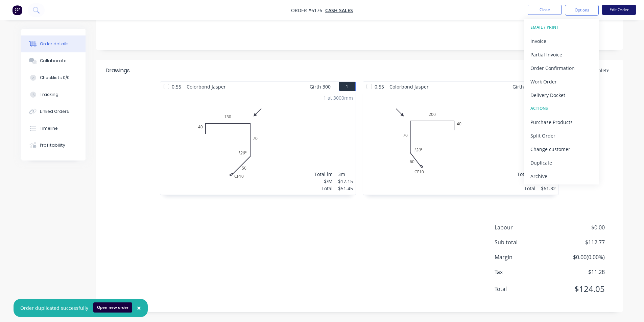
click at [618, 10] on button "Edit Order" at bounding box center [619, 10] width 34 height 10
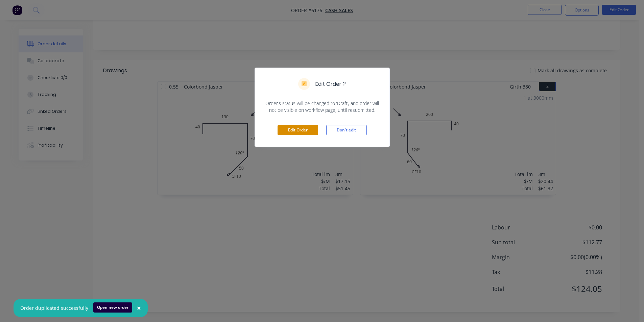
click at [301, 135] on button "Edit Order" at bounding box center [297, 130] width 41 height 10
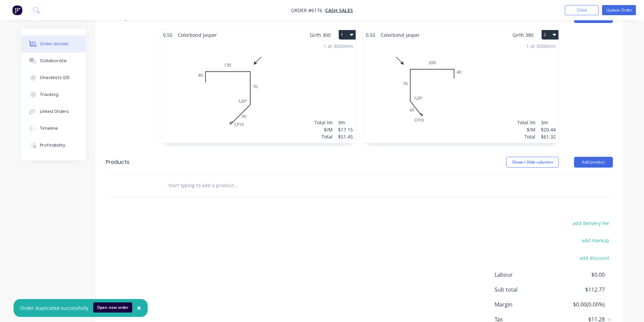
scroll to position [231, 0]
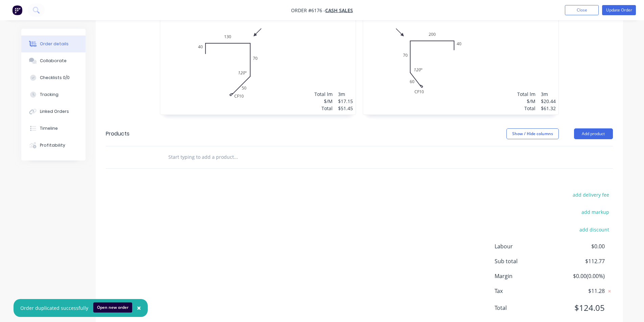
drag, startPoint x: 186, startPoint y: 135, endPoint x: 181, endPoint y: 128, distance: 8.3
click at [186, 150] on input "text" at bounding box center [235, 157] width 135 height 14
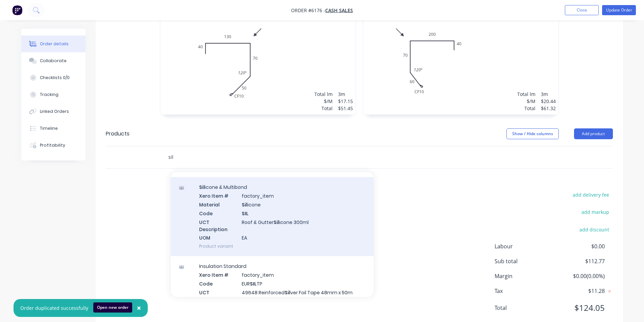
scroll to position [101, 0]
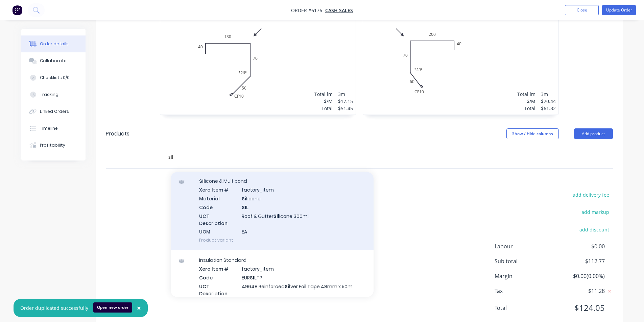
click at [287, 192] on div "Sil icone & Multibond Xero Item # factory_item Material Sil icone Code SIL UCT …" at bounding box center [272, 210] width 203 height 79
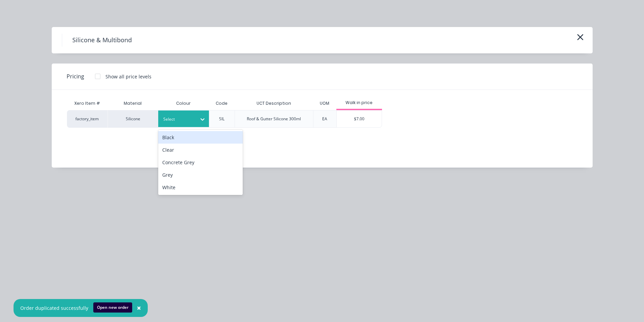
click at [204, 116] on icon at bounding box center [202, 119] width 7 height 7
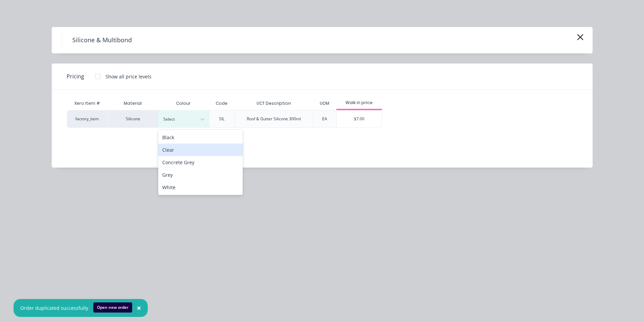
click at [191, 148] on div "Clear" at bounding box center [200, 150] width 84 height 13
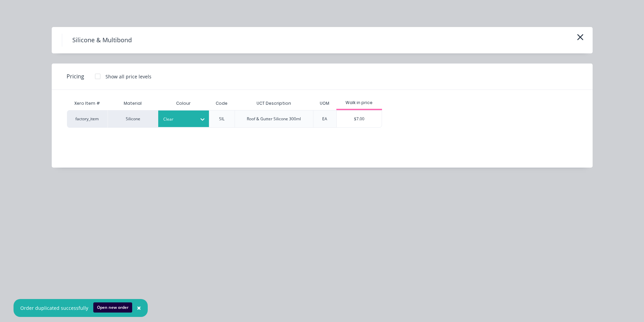
click at [357, 118] on div "$7.00" at bounding box center [359, 119] width 45 height 17
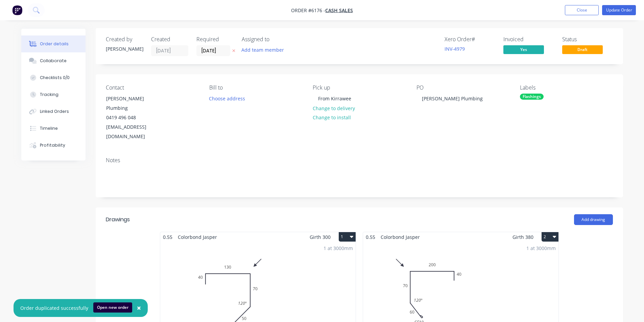
scroll to position [0, 0]
click at [621, 10] on button "Update Order" at bounding box center [619, 10] width 34 height 10
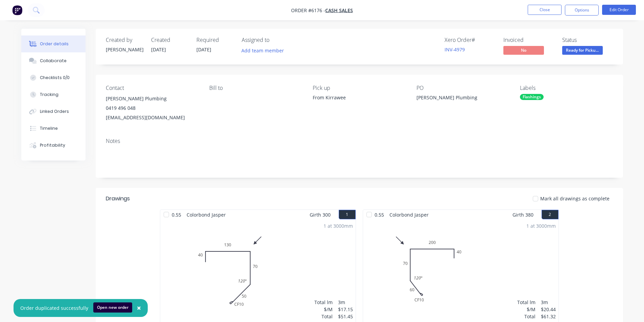
drag, startPoint x: 581, startPoint y: 6, endPoint x: 578, endPoint y: 4, distance: 4.3
click at [579, 5] on button "Options" at bounding box center [582, 10] width 34 height 11
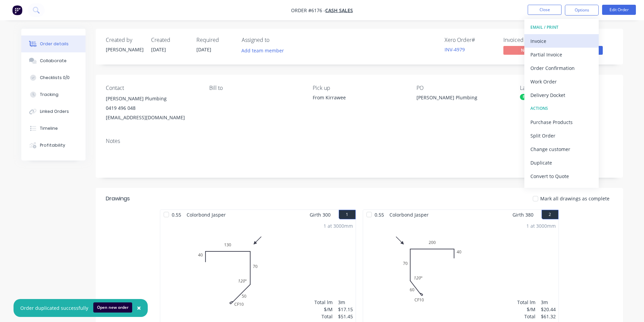
click at [533, 40] on div "Invoice" at bounding box center [561, 41] width 62 height 10
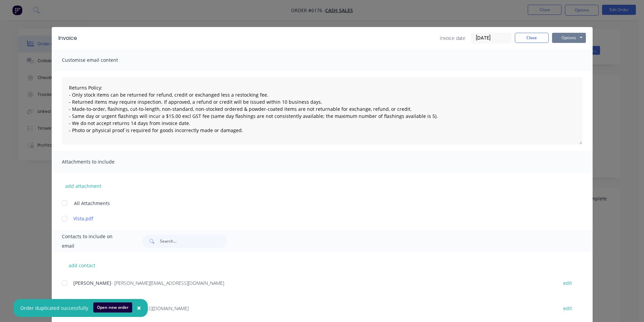
click at [562, 35] on button "Options" at bounding box center [569, 38] width 34 height 10
click at [564, 59] on button "Print" at bounding box center [573, 60] width 43 height 11
drag, startPoint x: 529, startPoint y: 41, endPoint x: 528, endPoint y: 36, distance: 4.1
click at [529, 37] on button "Close" at bounding box center [532, 38] width 34 height 10
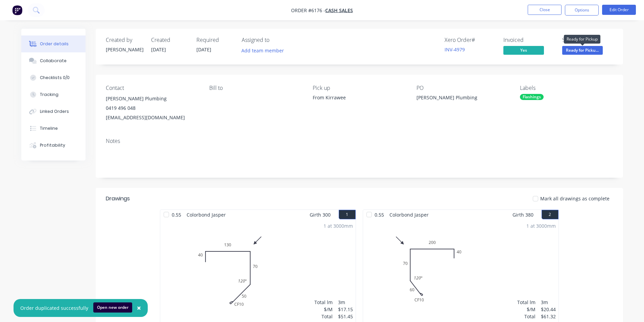
click at [573, 48] on span "Ready for Picku..." at bounding box center [582, 50] width 41 height 8
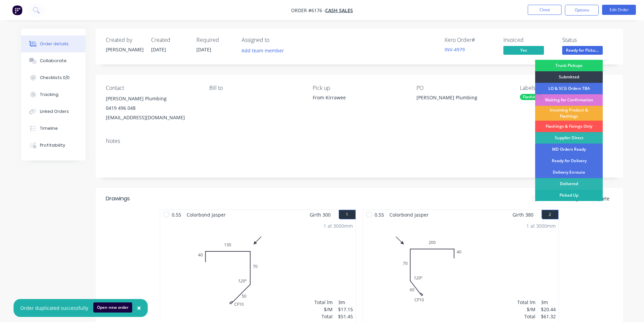
click at [583, 194] on div "Picked Up" at bounding box center [569, 195] width 68 height 11
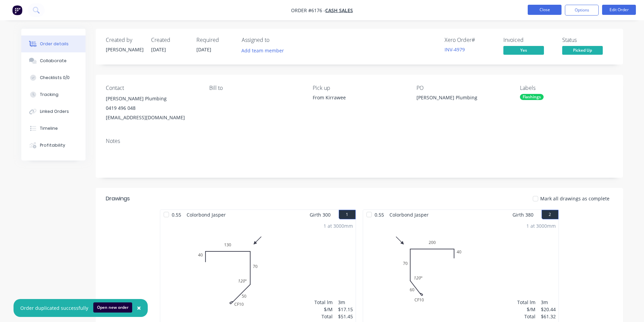
drag, startPoint x: 542, startPoint y: 11, endPoint x: 543, endPoint y: 6, distance: 4.4
click at [543, 6] on button "Close" at bounding box center [544, 10] width 34 height 10
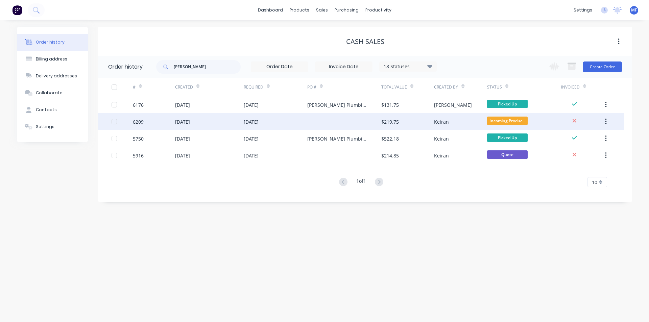
click at [389, 121] on div "$219.75" at bounding box center [390, 121] width 18 height 7
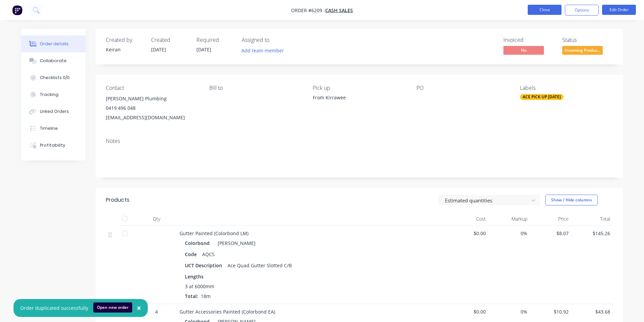
click at [541, 7] on button "Close" at bounding box center [544, 10] width 34 height 10
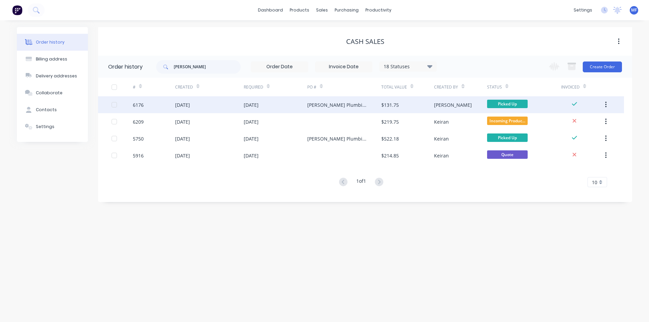
click at [400, 106] on div "$131.75" at bounding box center [407, 104] width 53 height 17
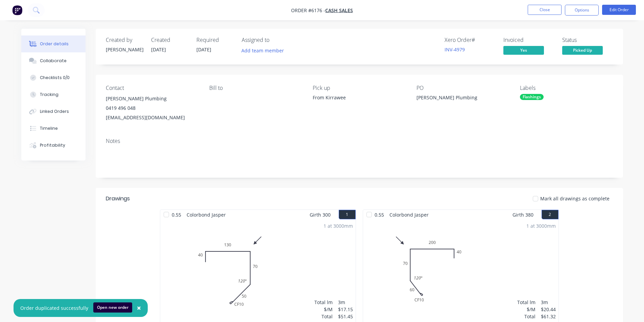
click at [458, 44] on div "Xero Order # INV-4979" at bounding box center [469, 47] width 51 height 20
click at [452, 49] on link "INV-4979" at bounding box center [454, 49] width 20 height 6
click at [541, 7] on button "Close" at bounding box center [544, 10] width 34 height 10
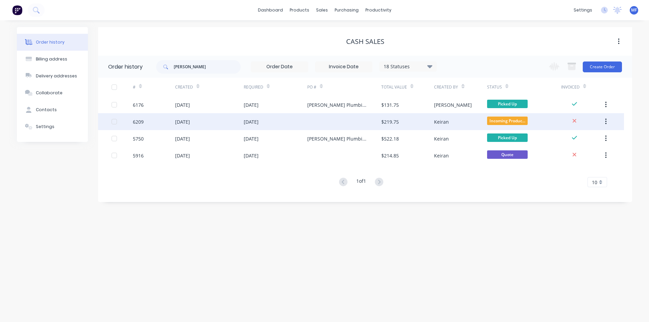
click at [396, 119] on div "$219.75" at bounding box center [390, 121] width 18 height 7
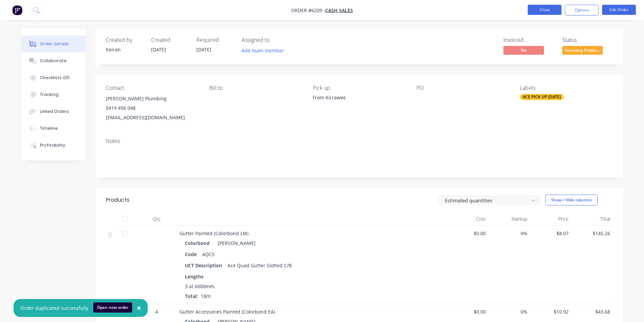
click at [544, 9] on button "Close" at bounding box center [544, 10] width 34 height 10
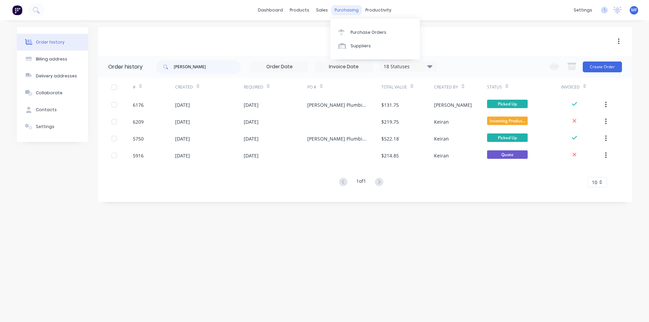
click at [343, 9] on div "purchasing" at bounding box center [346, 10] width 31 height 10
click at [354, 32] on div "Purchase Orders" at bounding box center [368, 32] width 36 height 6
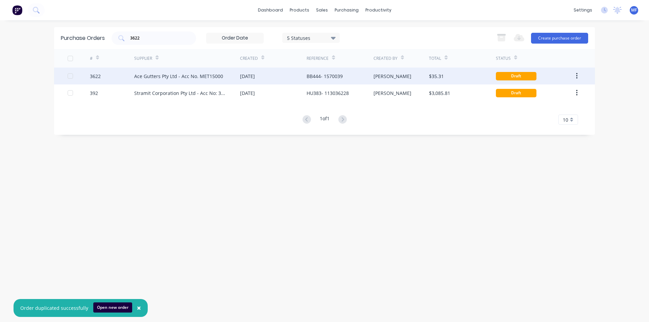
click at [158, 77] on div "Ace Gutters Pty Ltd - Acc No. MET15000" at bounding box center [178, 76] width 89 height 7
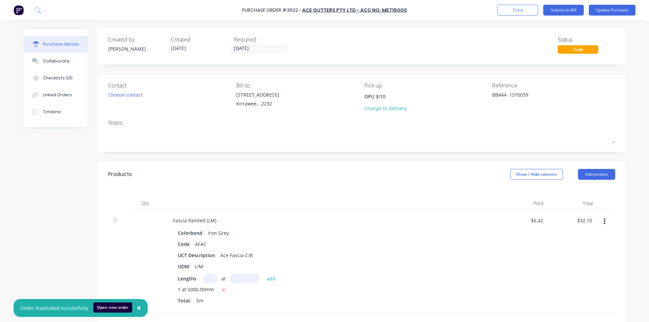
click at [390, 222] on div "Fascia Painted (LM)" at bounding box center [331, 221] width 327 height 10
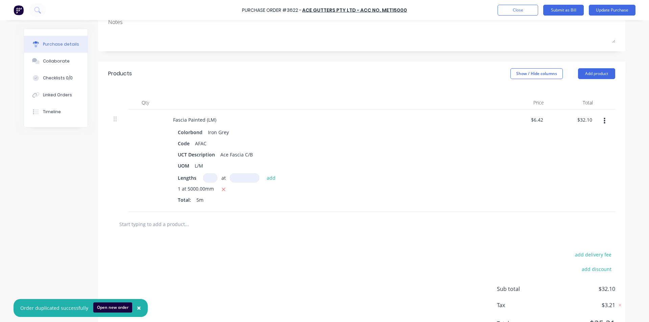
scroll to position [101, 0]
click at [586, 115] on input "32.10" at bounding box center [584, 119] width 18 height 10
click at [586, 123] on input "32.10" at bounding box center [586, 119] width 16 height 10
click at [586, 122] on input "32.10" at bounding box center [586, 119] width 16 height 10
click at [450, 136] on div "Colorbond Iron Grey" at bounding box center [331, 132] width 307 height 10
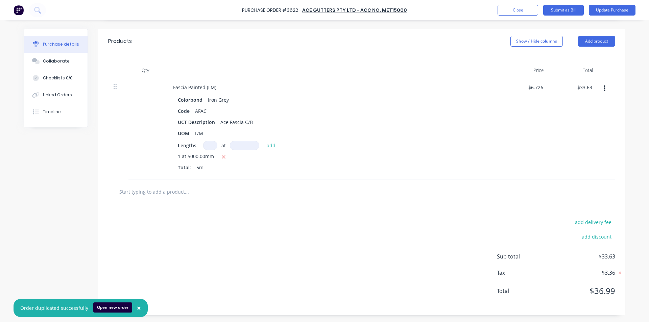
scroll to position [0, 0]
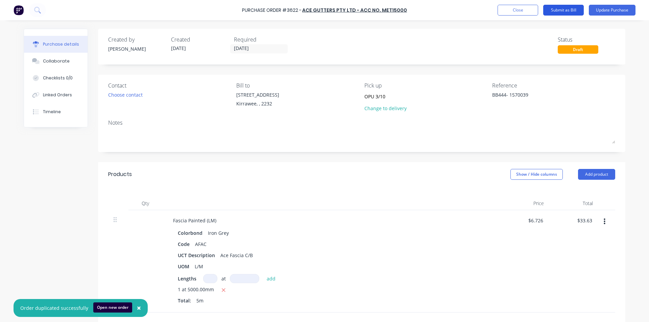
click at [561, 6] on button "Submit as Bill" at bounding box center [563, 10] width 41 height 11
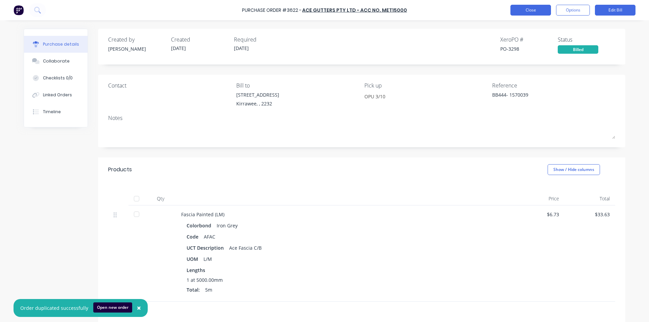
click at [529, 7] on button "Close" at bounding box center [530, 10] width 41 height 11
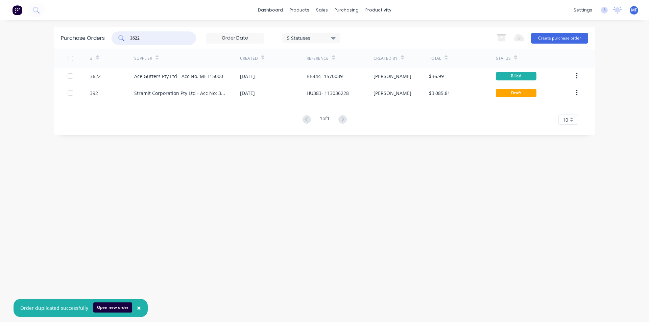
click at [144, 39] on input "3622" at bounding box center [157, 38] width 56 height 7
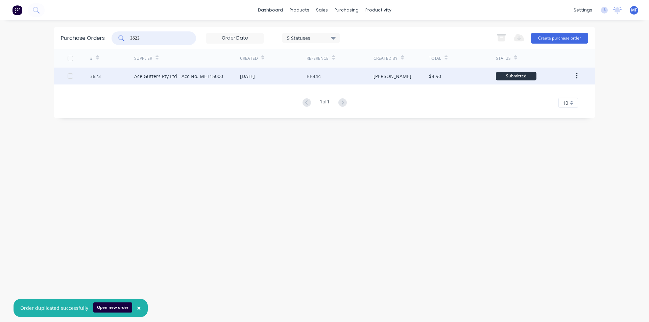
click at [162, 79] on div "Ace Gutters Pty Ltd - Acc No. MET15000" at bounding box center [178, 76] width 89 height 7
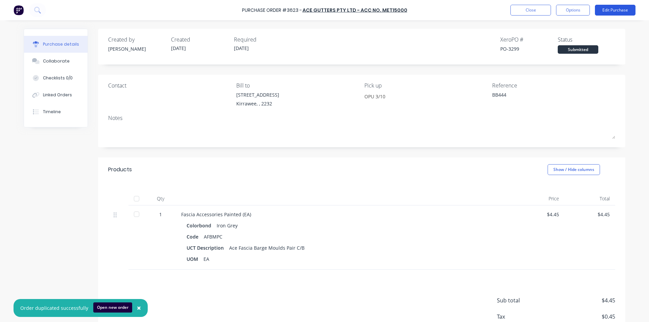
click at [618, 10] on button "Edit Purchase" at bounding box center [615, 10] width 41 height 11
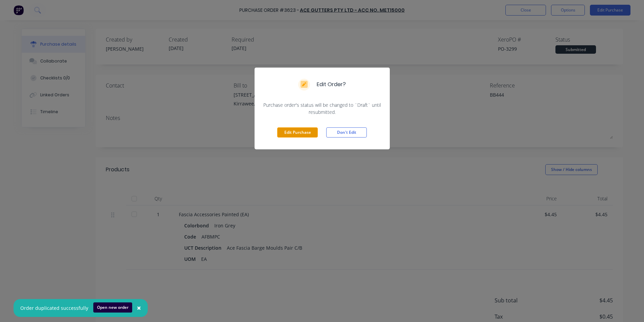
click at [296, 134] on button "Edit Purchase" at bounding box center [297, 132] width 41 height 10
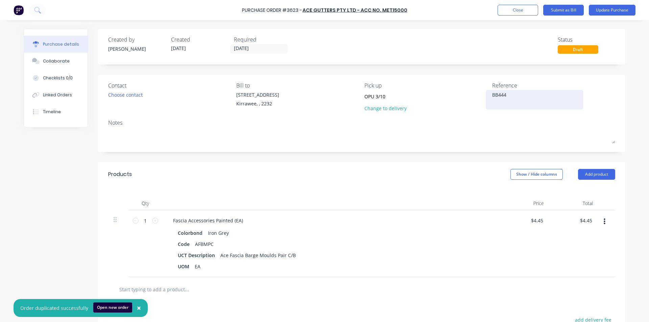
click at [516, 96] on textarea "BB444" at bounding box center [534, 98] width 84 height 15
click at [523, 96] on textarea "BB444" at bounding box center [534, 98] width 84 height 15
click at [446, 191] on div "Qty Price Total 1 1 Fascia Accessories Painted (EA) Colorbond Iron Grey Code AF…" at bounding box center [361, 232] width 527 height 91
click at [586, 220] on input "4.45" at bounding box center [587, 221] width 13 height 10
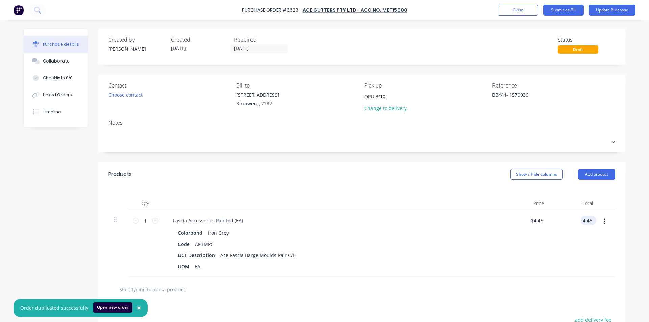
click at [586, 220] on input "4.45" at bounding box center [587, 221] width 13 height 10
click at [522, 262] on div "$4.66 $4.45" at bounding box center [524, 243] width 49 height 67
click at [575, 8] on button "Submit as Bill" at bounding box center [563, 10] width 41 height 11
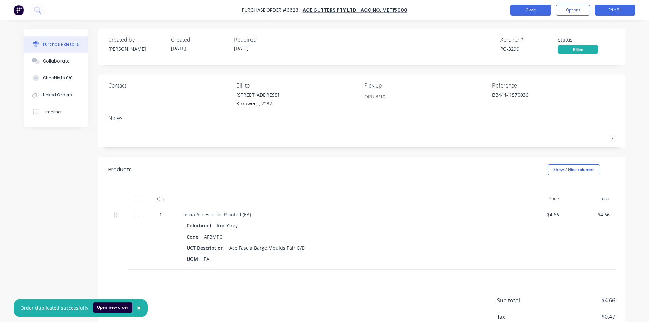
click at [527, 10] on button "Close" at bounding box center [530, 10] width 41 height 11
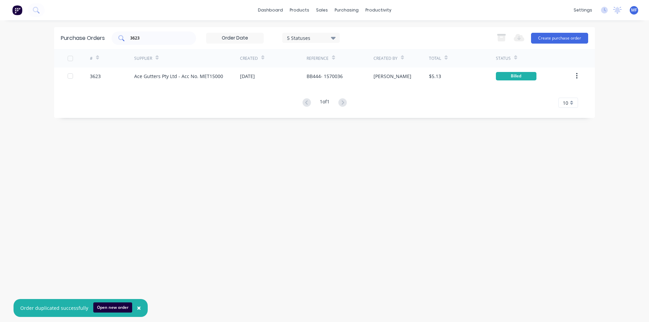
click at [149, 43] on div "3623" at bounding box center [154, 38] width 84 height 14
click at [149, 38] on input "3623" at bounding box center [157, 38] width 56 height 7
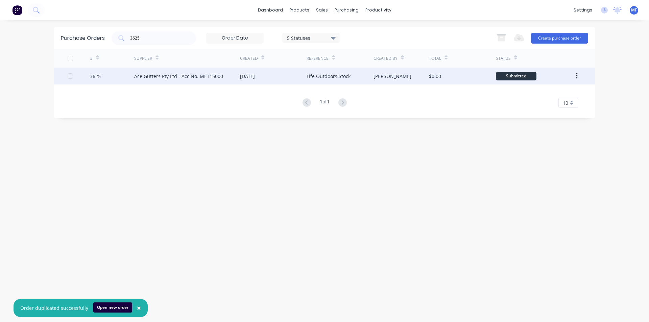
click at [180, 78] on div "Ace Gutters Pty Ltd - Acc No. MET15000" at bounding box center [178, 76] width 89 height 7
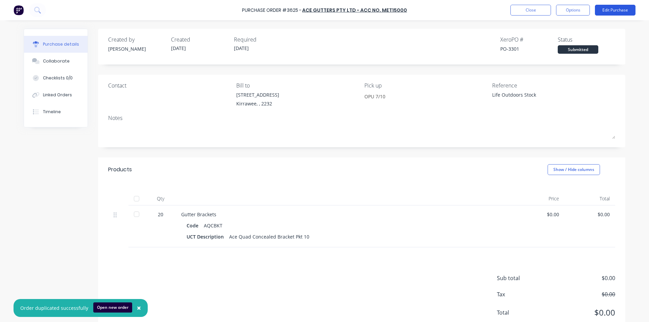
click at [619, 8] on button "Edit Purchase" at bounding box center [615, 10] width 41 height 11
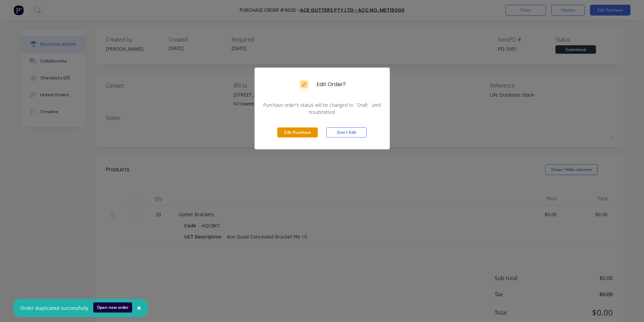
click at [299, 132] on button "Edit Purchase" at bounding box center [297, 132] width 41 height 10
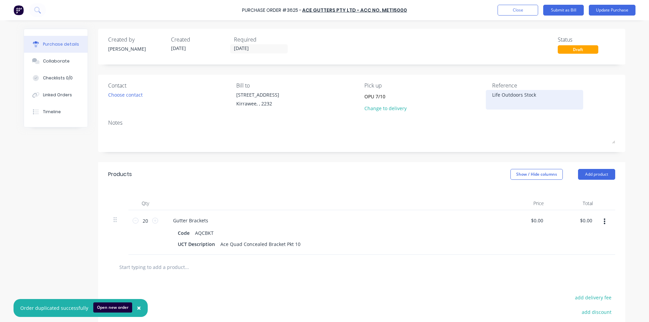
click at [546, 97] on textarea "Life Outdoors Stock" at bounding box center [534, 98] width 84 height 15
click at [383, 212] on div "Gutter Brackets Code AQCBKT UCT Description Ace Quad Concealed Bracket Pkt 10" at bounding box center [331, 232] width 338 height 45
click at [583, 219] on input "0.00" at bounding box center [586, 221] width 16 height 10
click at [583, 219] on input "0.00" at bounding box center [587, 221] width 13 height 10
click at [443, 253] on div "Gutter Brackets Code AQCBKT UCT Description Ace Quad Concealed Bracket Pkt 10" at bounding box center [331, 232] width 338 height 45
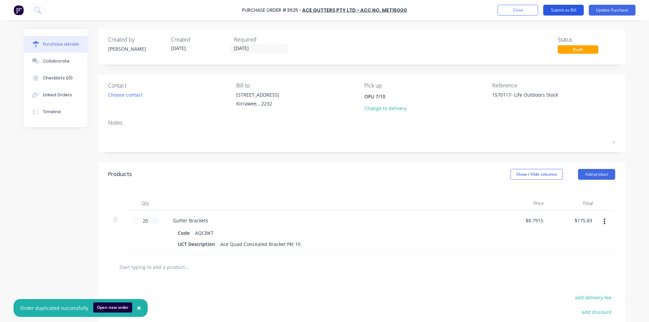
click at [571, 7] on button "Submit as Bill" at bounding box center [563, 10] width 41 height 11
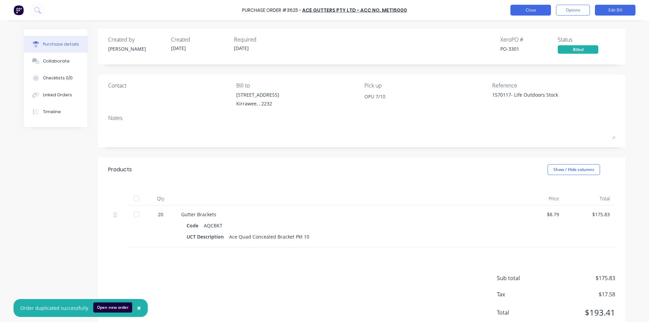
click at [539, 11] on button "Close" at bounding box center [530, 10] width 41 height 11
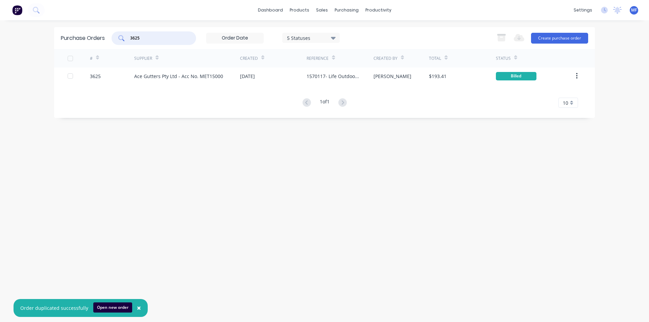
click at [166, 38] on input "3625" at bounding box center [157, 38] width 56 height 7
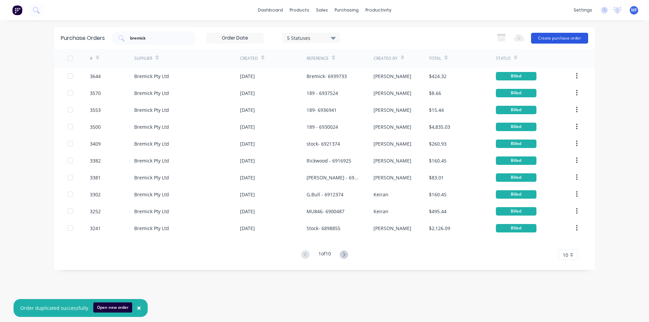
click at [563, 35] on button "Create purchase order" at bounding box center [559, 38] width 57 height 11
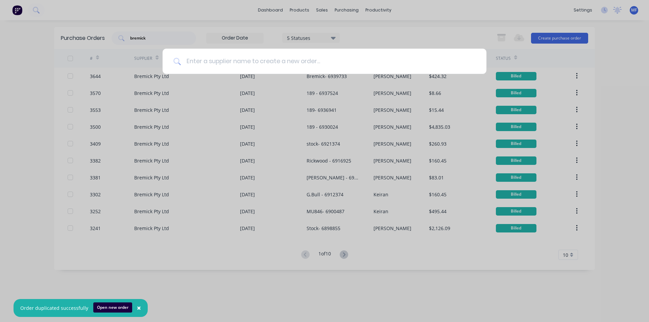
click at [204, 61] on input at bounding box center [328, 61] width 295 height 25
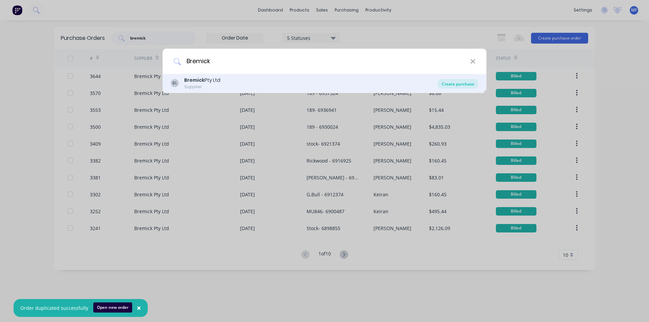
click at [459, 80] on div "Create purchase" at bounding box center [458, 83] width 41 height 9
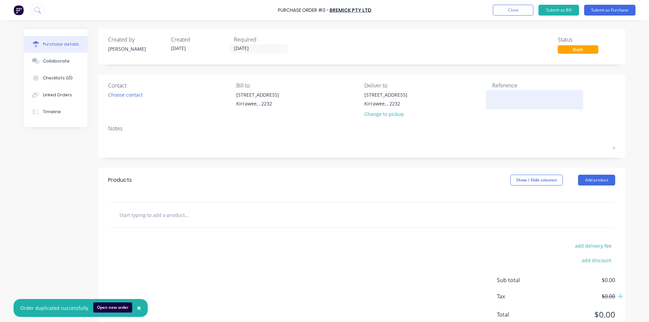
click at [516, 97] on textarea at bounding box center [534, 98] width 84 height 15
click at [489, 183] on div "Products Show / Hide columns Add product" at bounding box center [361, 180] width 527 height 24
click at [166, 212] on input "text" at bounding box center [186, 215] width 135 height 14
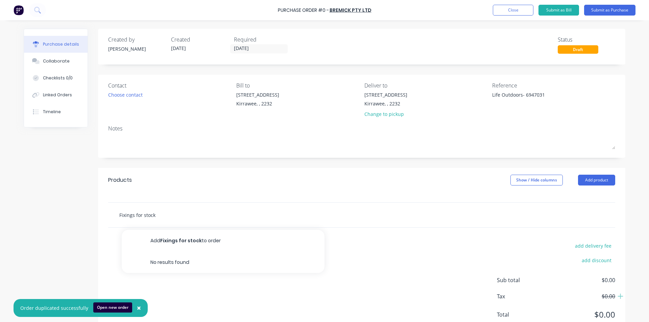
drag, startPoint x: 166, startPoint y: 213, endPoint x: 84, endPoint y: 211, distance: 81.8
click at [84, 211] on div "Created by [PERSON_NAME] Created [DATE] Required [DATE] Status Draft Contact Ch…" at bounding box center [324, 184] width 601 height 310
click at [594, 174] on div "Products Show / Hide columns Add product" at bounding box center [361, 180] width 527 height 24
click at [594, 180] on button "Add product" at bounding box center [596, 180] width 37 height 11
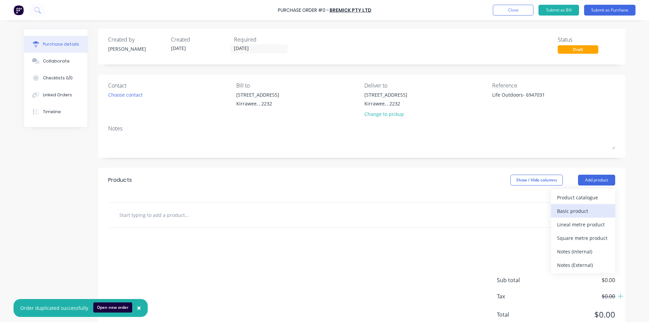
click at [576, 208] on div "Basic product" at bounding box center [583, 211] width 52 height 10
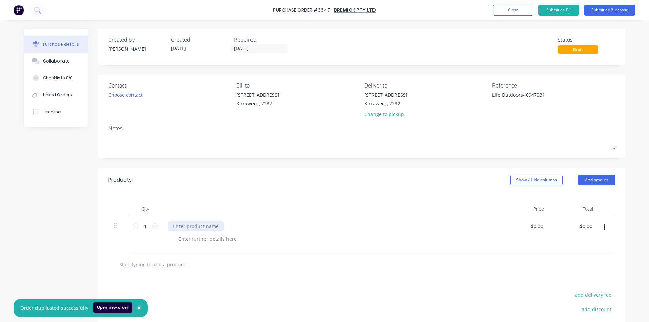
click at [194, 222] on div at bounding box center [196, 226] width 56 height 10
click at [583, 228] on input "0.00" at bounding box center [586, 226] width 16 height 10
click at [583, 228] on input "0.00" at bounding box center [587, 226] width 13 height 10
click at [427, 275] on div at bounding box center [361, 264] width 507 height 25
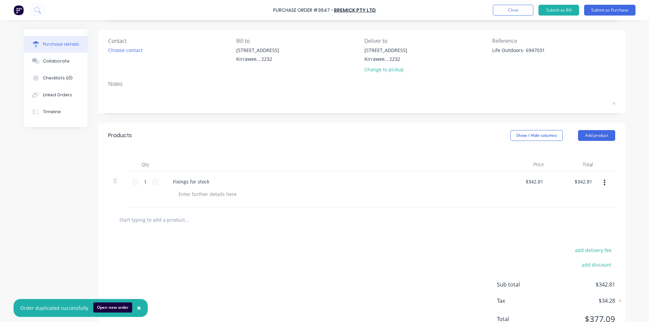
scroll to position [73, 0]
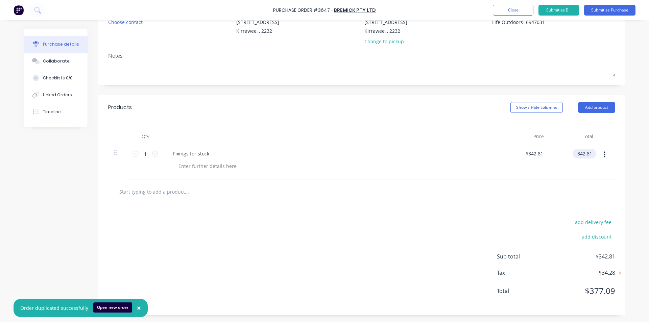
click at [589, 152] on input "342.81" at bounding box center [582, 154] width 21 height 10
click at [505, 202] on div at bounding box center [361, 191] width 507 height 25
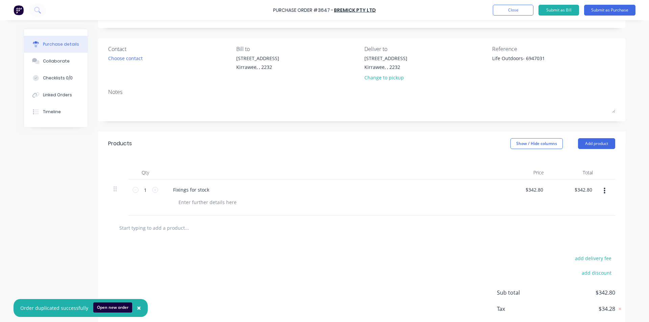
scroll to position [0, 0]
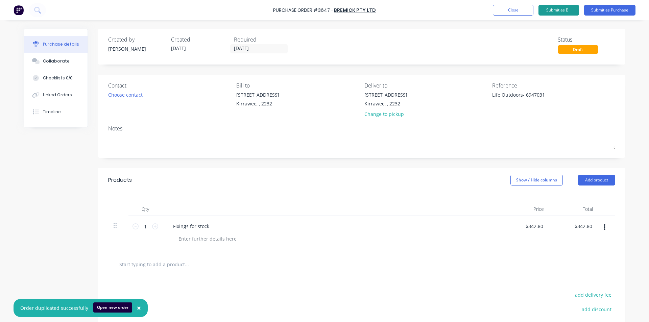
click at [564, 6] on button "Submit as Bill" at bounding box center [558, 10] width 41 height 11
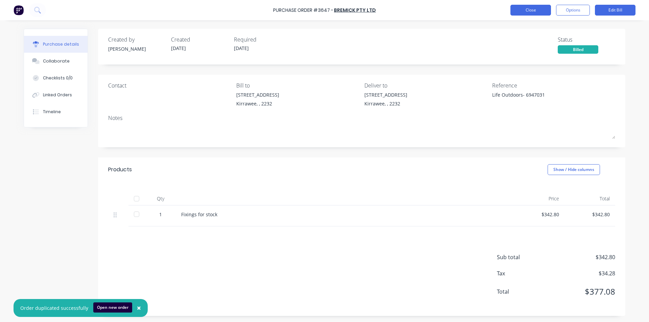
click at [528, 9] on button "Close" at bounding box center [530, 10] width 41 height 11
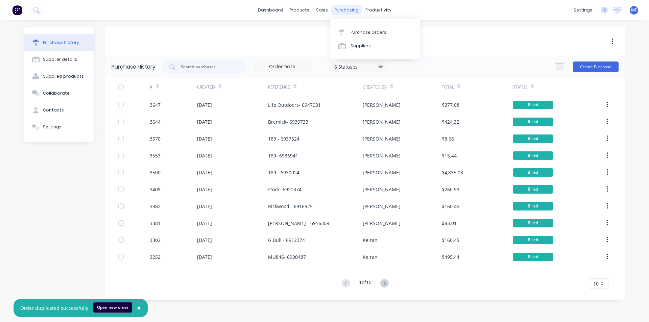
click at [348, 12] on div "purchasing" at bounding box center [346, 10] width 31 height 10
click at [380, 30] on div "Purchase Orders" at bounding box center [368, 32] width 36 height 6
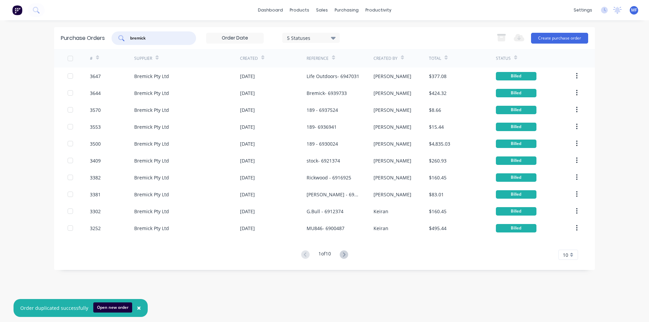
click at [153, 39] on input "bremick" at bounding box center [157, 38] width 56 height 7
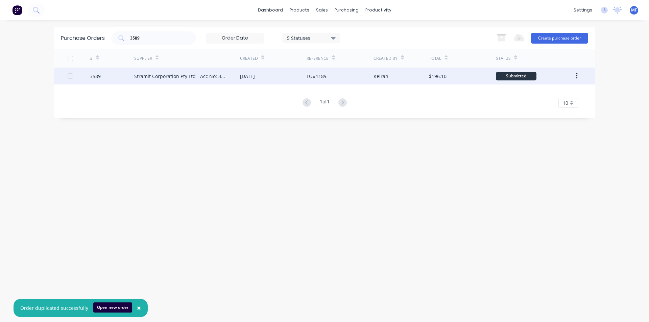
click at [180, 73] on div "Stramit Corporation Pty Ltd - Acc No: 32915" at bounding box center [180, 76] width 92 height 7
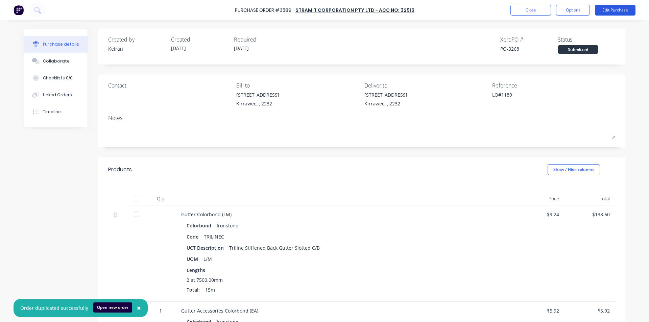
click at [618, 12] on button "Edit Purchase" at bounding box center [615, 10] width 41 height 11
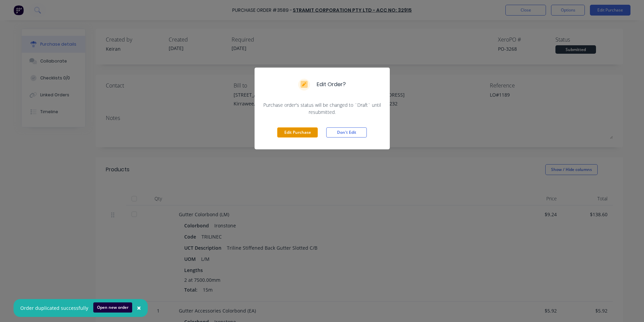
click at [295, 129] on button "Edit Purchase" at bounding box center [297, 132] width 41 height 10
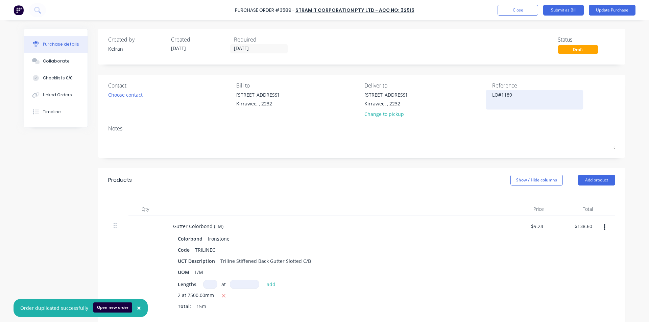
click at [526, 93] on textarea "LO#1189" at bounding box center [534, 98] width 84 height 15
drag, startPoint x: 483, startPoint y: 215, endPoint x: 501, endPoint y: 235, distance: 27.1
click at [483, 215] on div at bounding box center [331, 209] width 338 height 14
click at [577, 229] on input "138.60" at bounding box center [582, 226] width 21 height 10
click at [576, 226] on input "138.60" at bounding box center [584, 226] width 18 height 10
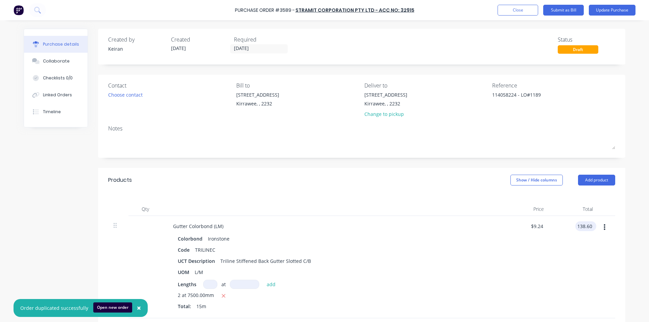
click at [576, 226] on input "138.60" at bounding box center [584, 226] width 18 height 10
click at [506, 237] on div "$9.68 $9.68" at bounding box center [524, 267] width 49 height 102
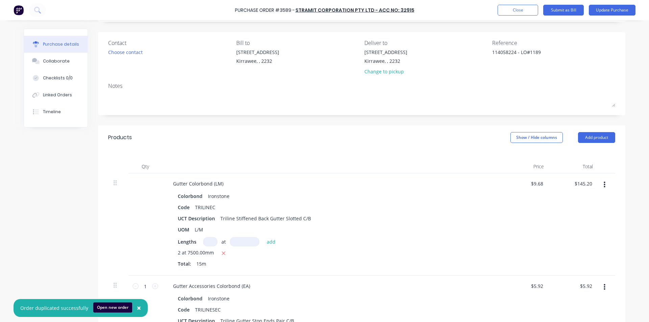
scroll to position [101, 0]
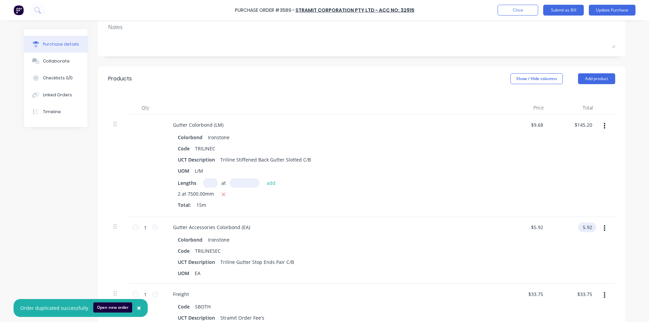
click at [582, 225] on input "5.92" at bounding box center [586, 227] width 16 height 10
click at [582, 225] on input "5.92" at bounding box center [587, 227] width 13 height 10
click at [535, 243] on div "$6.20 $6.20" at bounding box center [524, 250] width 49 height 67
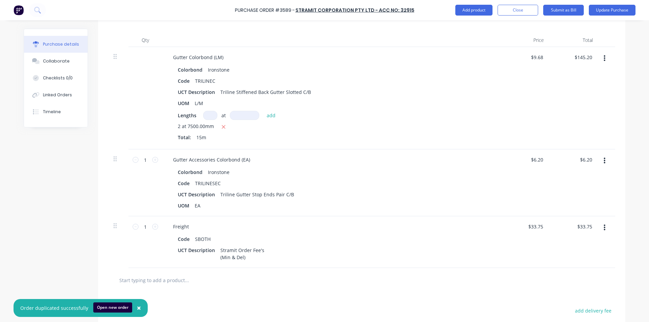
scroll to position [257, 0]
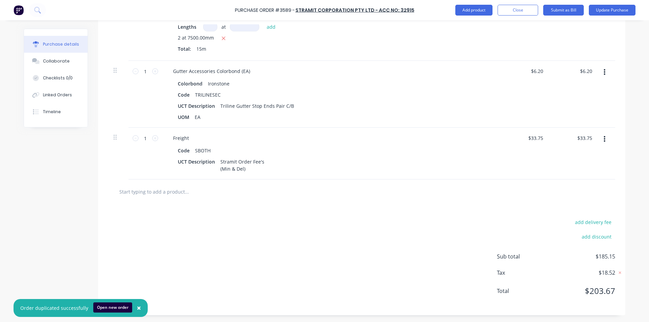
click at [519, 169] on div "$33.75 $33.75" at bounding box center [524, 154] width 49 height 52
click at [160, 192] on input "text" at bounding box center [186, 192] width 135 height 14
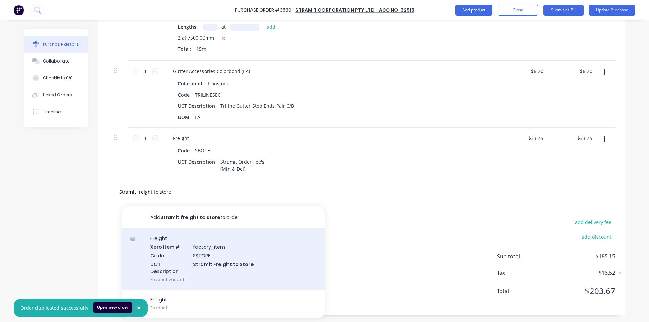
click at [199, 253] on div "Freight Xero Item # factory_item Code SSTORE UCT Description Stramit Freight to…" at bounding box center [223, 259] width 203 height 62
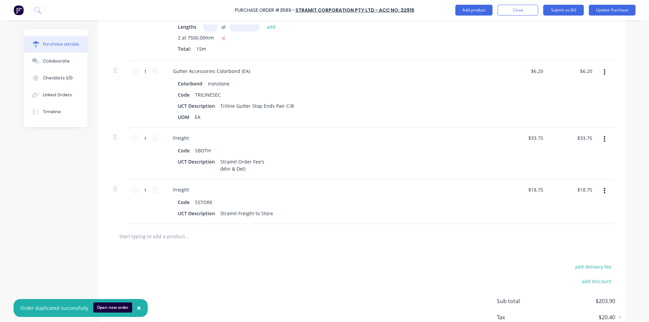
click at [604, 137] on icon "button" at bounding box center [605, 139] width 2 height 6
click at [576, 197] on button "Delete" at bounding box center [583, 198] width 57 height 14
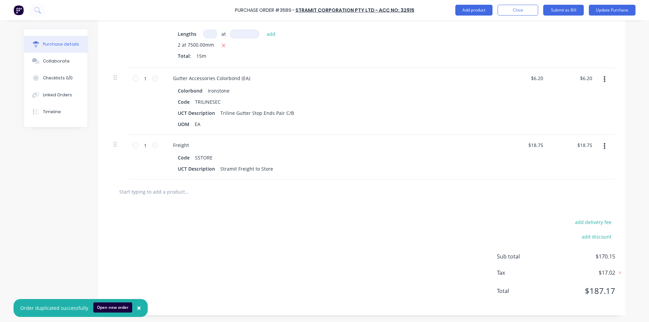
scroll to position [250, 0]
click at [425, 225] on div "add delivery fee add discount Sub total $170.15 Tax $17.02 Total $187.17" at bounding box center [361, 259] width 527 height 111
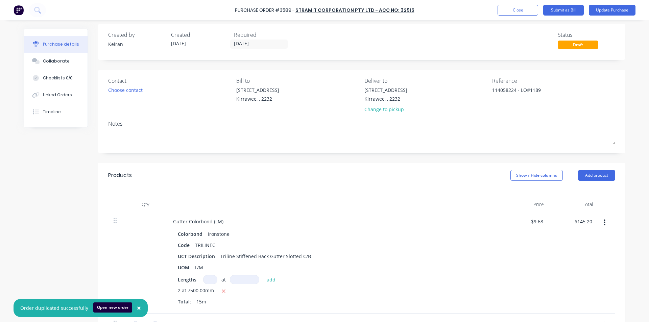
scroll to position [0, 0]
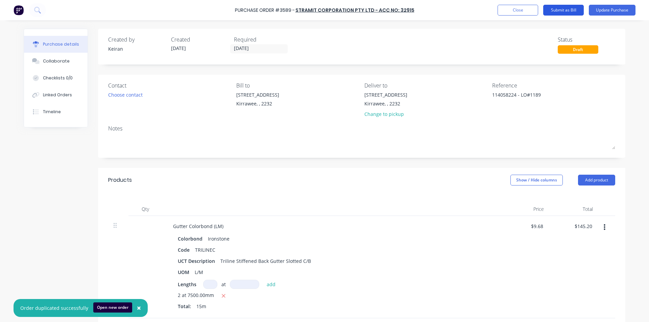
click at [564, 8] on button "Submit as Bill" at bounding box center [563, 10] width 41 height 11
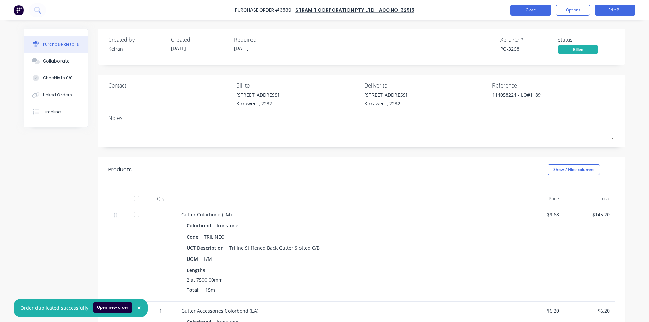
click at [533, 8] on button "Close" at bounding box center [530, 10] width 41 height 11
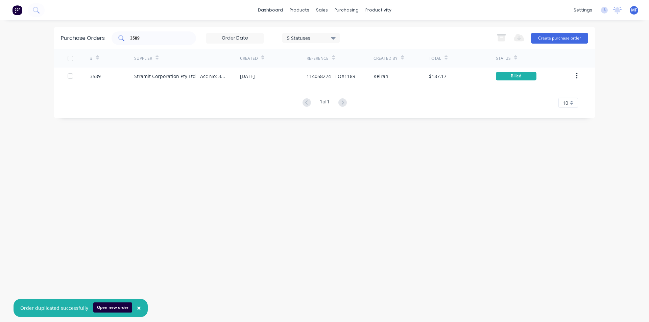
click at [164, 40] on input "3589" at bounding box center [157, 38] width 56 height 7
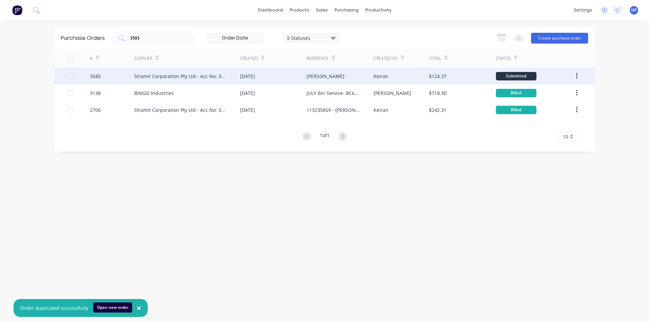
click at [131, 77] on div "3585" at bounding box center [112, 76] width 45 height 17
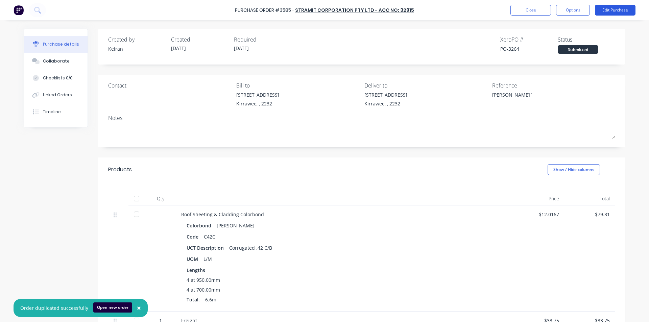
click at [608, 8] on button "Edit Purchase" at bounding box center [615, 10] width 41 height 11
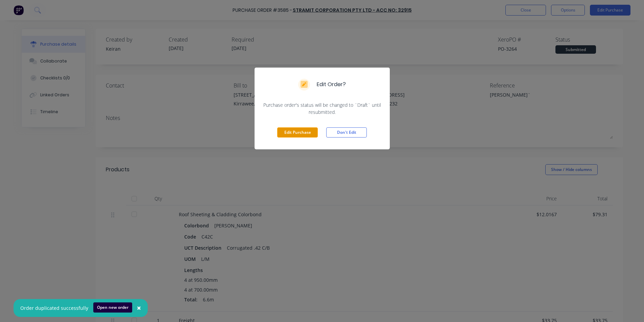
click at [304, 134] on button "Edit Purchase" at bounding box center [297, 132] width 41 height 10
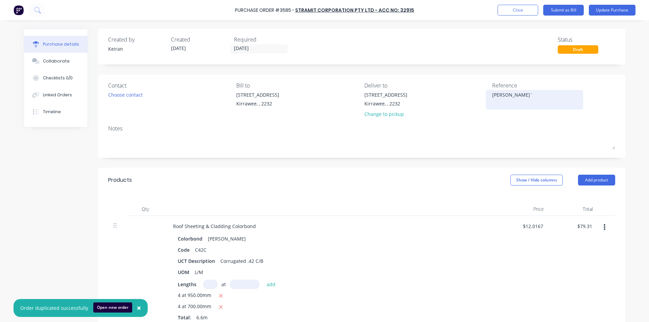
click at [492, 94] on textarea "[PERSON_NAME]`" at bounding box center [534, 98] width 84 height 15
click at [412, 235] on div "Colorbond Shale Grey" at bounding box center [331, 239] width 307 height 10
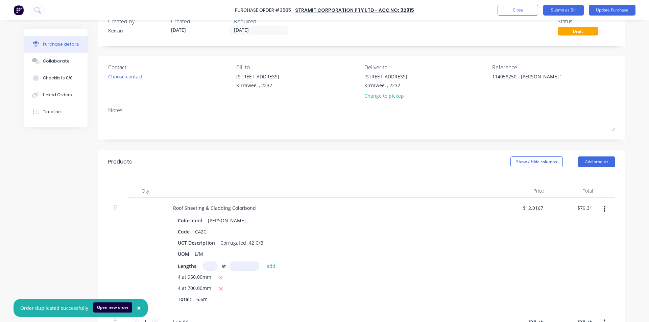
scroll to position [34, 0]
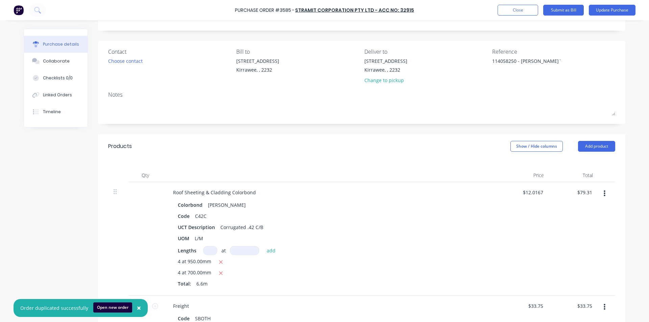
click at [447, 243] on div "Colorbond Shale Grey Code C42C UCT Description Corrugated .42 C/B UOM L/M Lengt…" at bounding box center [331, 245] width 327 height 90
click at [582, 193] on input "79.31" at bounding box center [584, 193] width 18 height 10
click at [582, 193] on input "79.31" at bounding box center [586, 193] width 16 height 10
click at [519, 228] on div "$12.5955 $12.0167" at bounding box center [524, 239] width 49 height 114
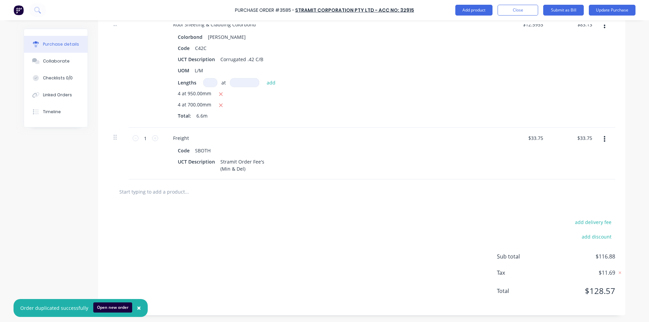
scroll to position [0, 0]
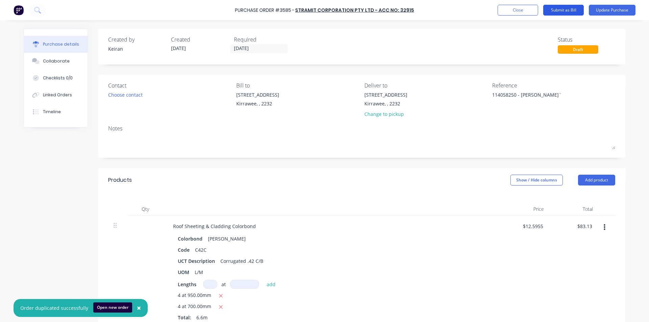
click at [560, 10] on button "Submit as Bill" at bounding box center [563, 10] width 41 height 11
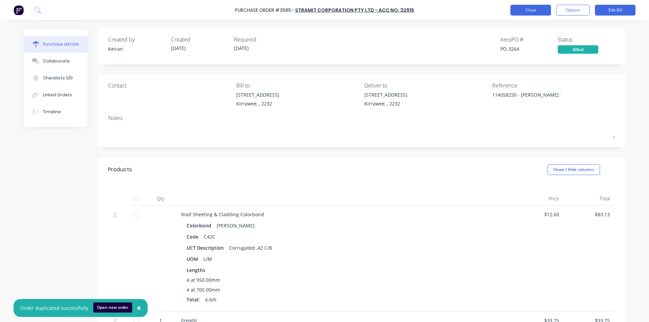
click at [532, 13] on button "Close" at bounding box center [530, 10] width 41 height 11
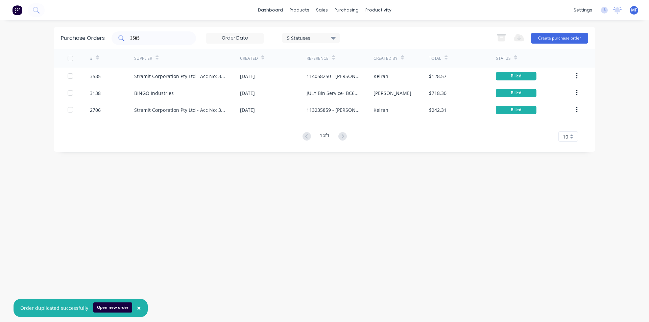
click at [160, 39] on input "3585" at bounding box center [157, 38] width 56 height 7
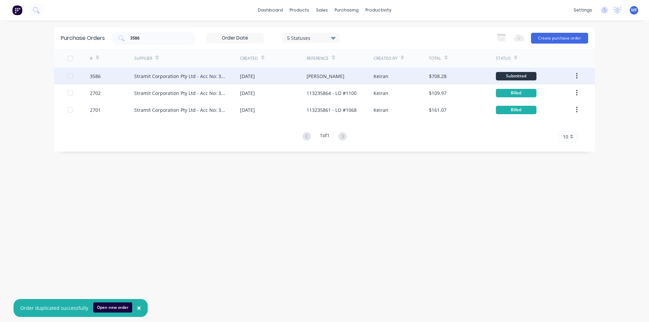
click at [180, 78] on div "Stramit Corporation Pty Ltd - Acc No: 32915" at bounding box center [180, 76] width 92 height 7
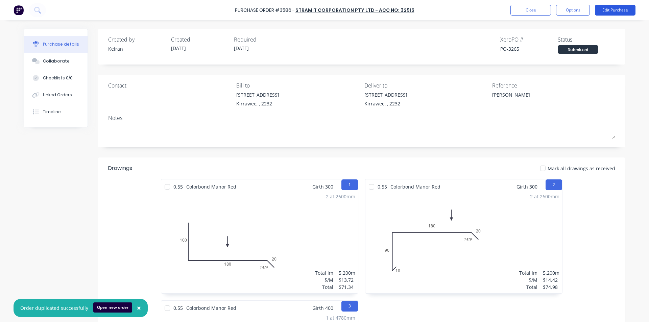
click at [620, 9] on button "Edit Purchase" at bounding box center [615, 10] width 41 height 11
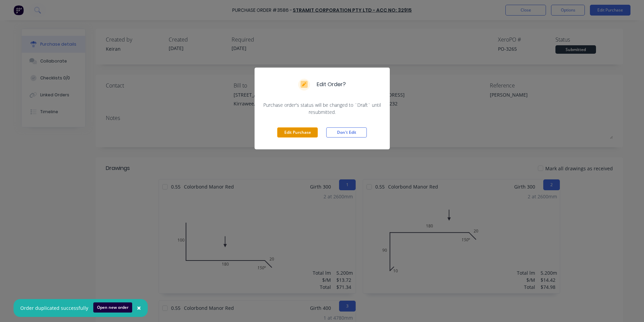
click at [291, 132] on button "Edit Purchase" at bounding box center [297, 132] width 41 height 10
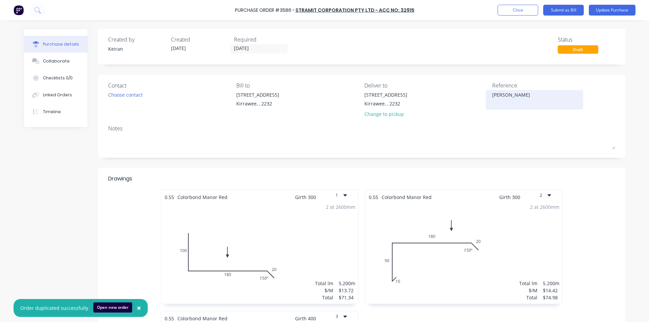
click at [528, 101] on textarea "[PERSON_NAME]" at bounding box center [534, 98] width 84 height 15
click at [526, 113] on div "Reference 114058253 - [PERSON_NAME]" at bounding box center [553, 101] width 123 height 40
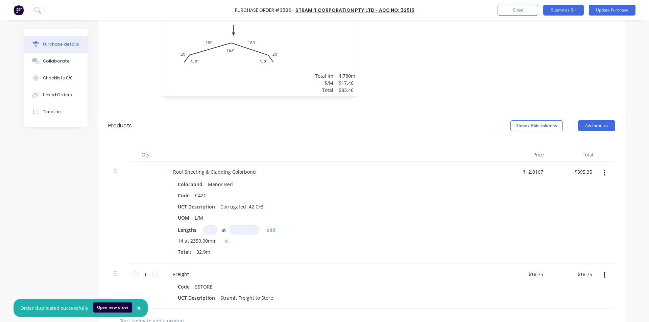
scroll to position [372, 0]
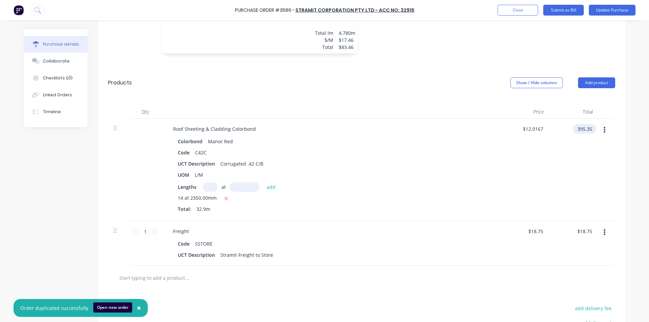
click at [581, 126] on input "395.35" at bounding box center [582, 129] width 21 height 10
click at [581, 126] on input "395.35" at bounding box center [584, 129] width 18 height 10
click at [563, 176] on div "$414.40 414.40" at bounding box center [573, 170] width 49 height 102
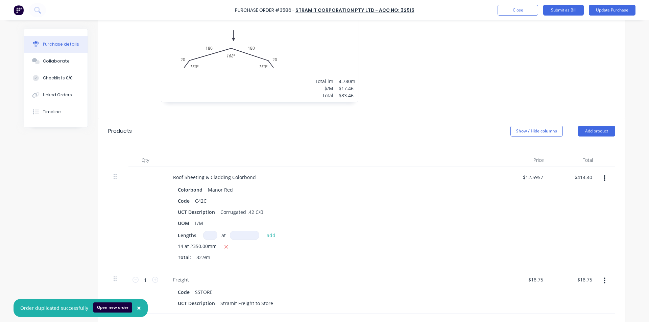
scroll to position [323, 0]
click at [588, 130] on button "Add product" at bounding box center [596, 131] width 37 height 11
click at [581, 162] on div "Basic product" at bounding box center [583, 163] width 52 height 10
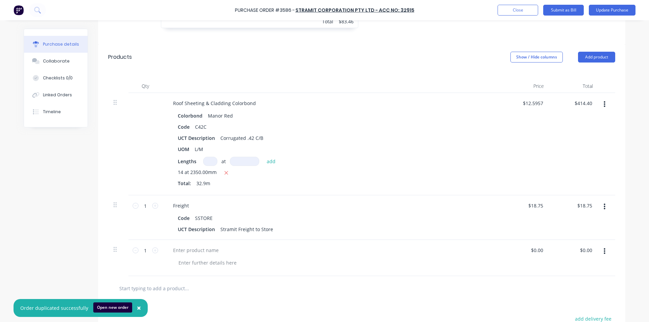
scroll to position [494, 0]
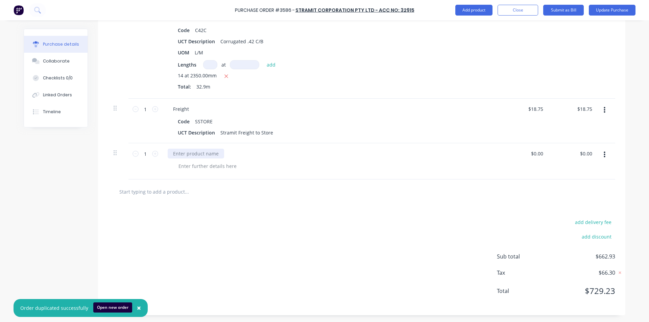
click at [185, 153] on div at bounding box center [196, 154] width 56 height 10
click at [360, 168] on div at bounding box center [334, 166] width 322 height 10
click at [581, 153] on input "0.00" at bounding box center [587, 154] width 13 height 10
click at [452, 189] on div at bounding box center [362, 192] width 496 height 14
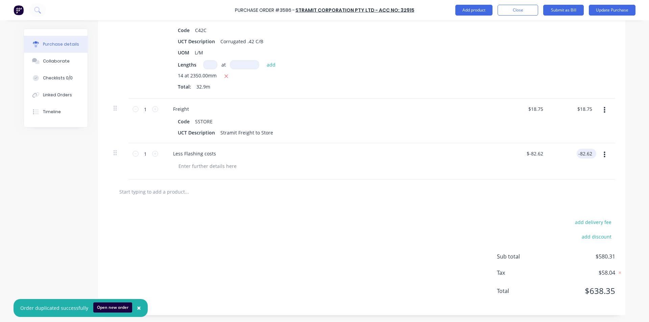
click at [590, 156] on input "-82.62" at bounding box center [584, 154] width 17 height 10
click at [488, 170] on div at bounding box center [334, 166] width 322 height 10
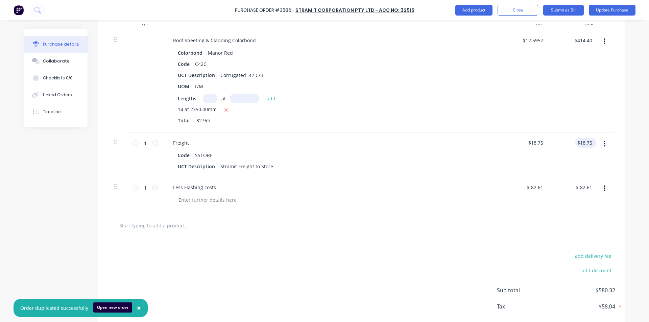
click at [591, 143] on div "$18.75 $18.75" at bounding box center [585, 143] width 21 height 10
click at [590, 143] on input "18.75" at bounding box center [584, 143] width 18 height 10
click at [570, 164] on div "$18.73 18.73" at bounding box center [573, 154] width 49 height 45
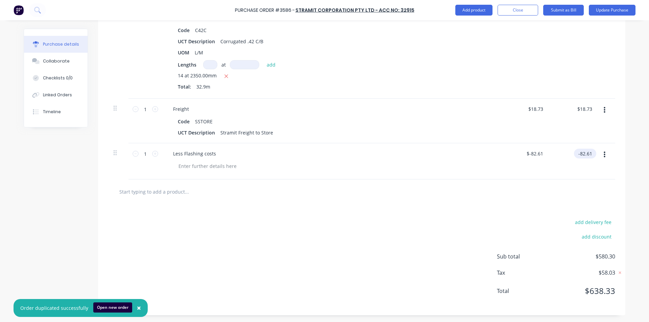
click at [589, 154] on input "-82.61" at bounding box center [584, 154] width 20 height 10
click at [558, 180] on div at bounding box center [361, 191] width 507 height 25
drag, startPoint x: 590, startPoint y: 155, endPoint x: 595, endPoint y: 154, distance: 5.2
click at [591, 154] on div "-82.62 -82.62" at bounding box center [586, 154] width 20 height 10
click at [472, 189] on div at bounding box center [362, 192] width 496 height 14
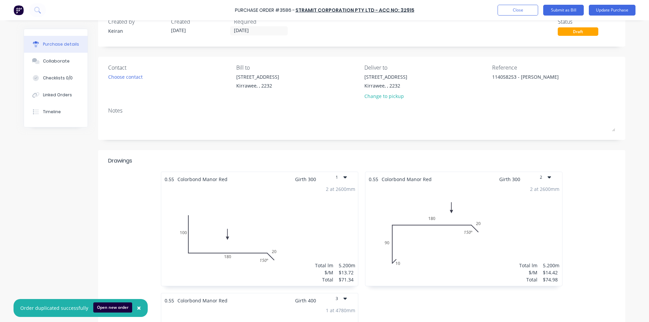
scroll to position [0, 0]
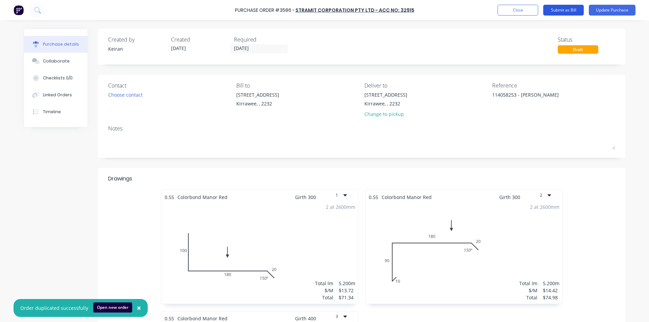
click at [566, 7] on button "Submit as Bill" at bounding box center [563, 10] width 41 height 11
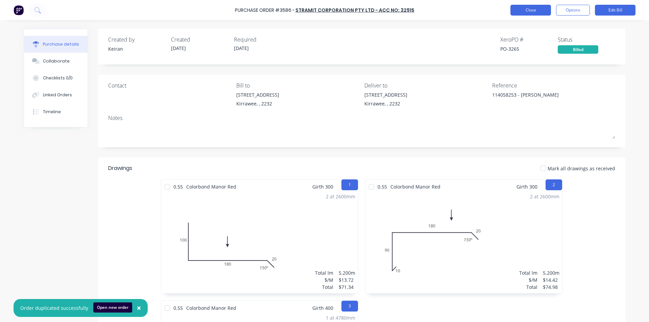
click at [534, 8] on button "Close" at bounding box center [530, 10] width 41 height 11
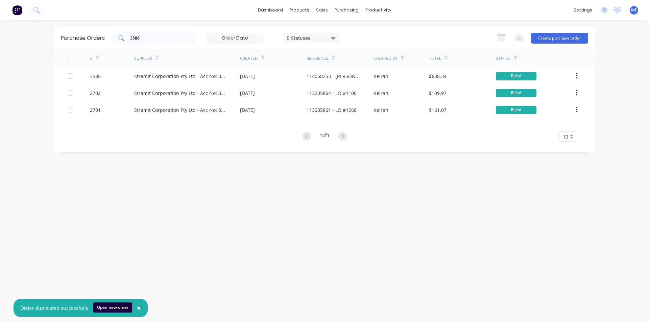
click at [142, 37] on input "3586" at bounding box center [157, 38] width 56 height 7
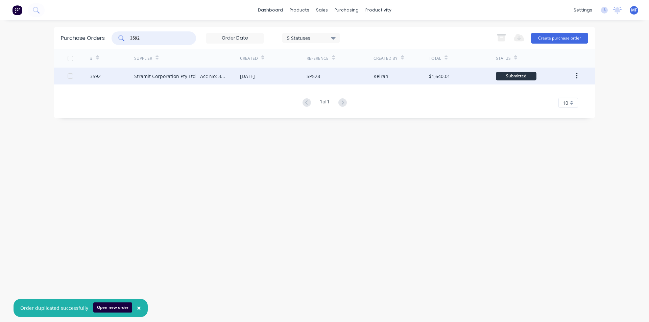
click at [180, 74] on div "Stramit Corporation Pty Ltd - Acc No: 32915" at bounding box center [180, 76] width 92 height 7
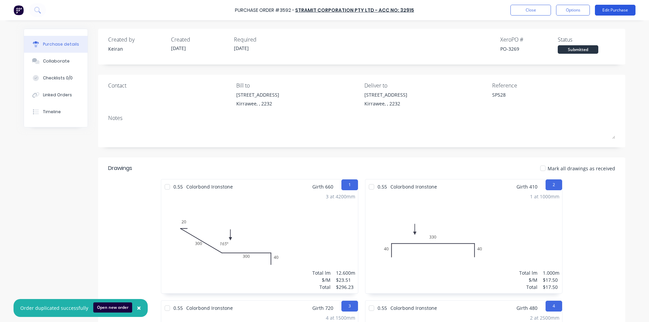
click at [607, 7] on button "Edit Purchase" at bounding box center [615, 10] width 41 height 11
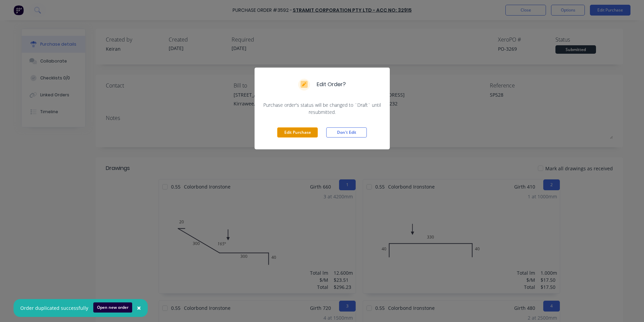
click at [287, 134] on button "Edit Purchase" at bounding box center [297, 132] width 41 height 10
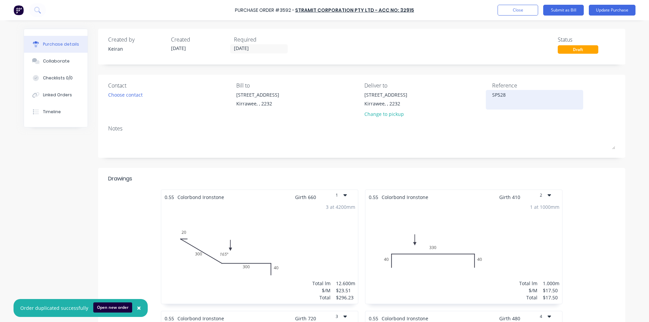
click at [519, 94] on textarea "SP528" at bounding box center [534, 98] width 84 height 15
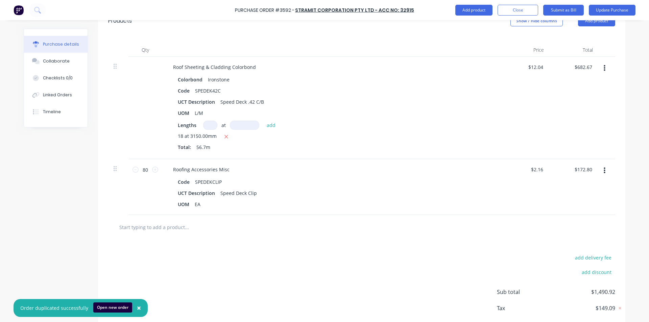
scroll to position [574, 0]
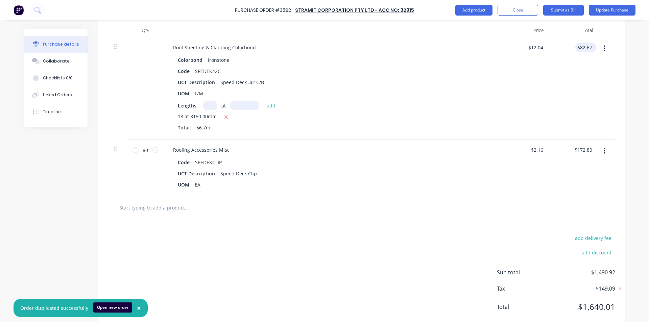
click at [584, 48] on input "682.67" at bounding box center [584, 48] width 18 height 10
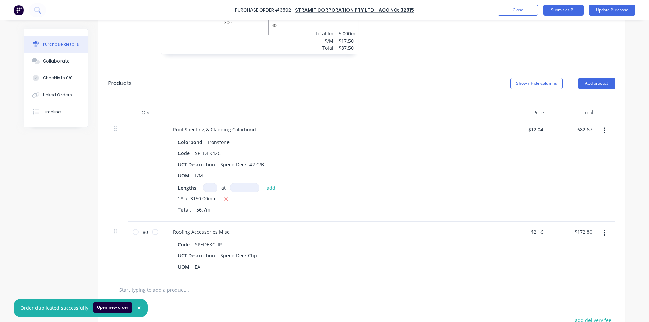
scroll to position [473, 0]
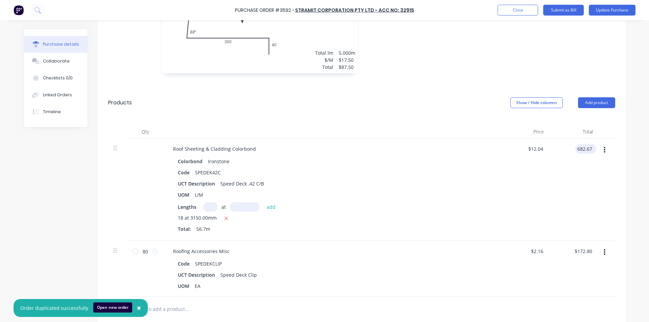
click at [582, 149] on input "682.67" at bounding box center [584, 149] width 18 height 10
click at [556, 182] on div "$715.61 $715.61" at bounding box center [573, 190] width 49 height 102
click at [580, 253] on input "172.80" at bounding box center [584, 251] width 18 height 10
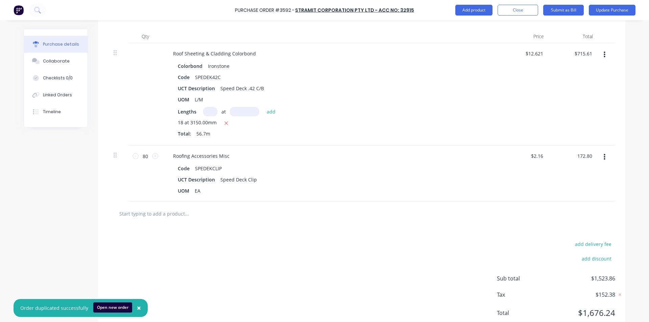
scroll to position [557, 0]
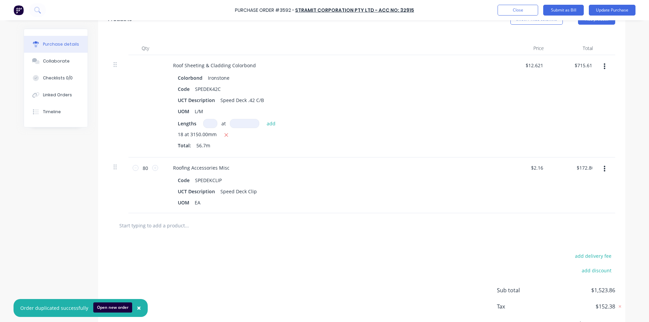
click at [152, 225] on input "text" at bounding box center [186, 226] width 135 height 14
click at [154, 227] on input "stramit freight tostore" at bounding box center [186, 226] width 135 height 14
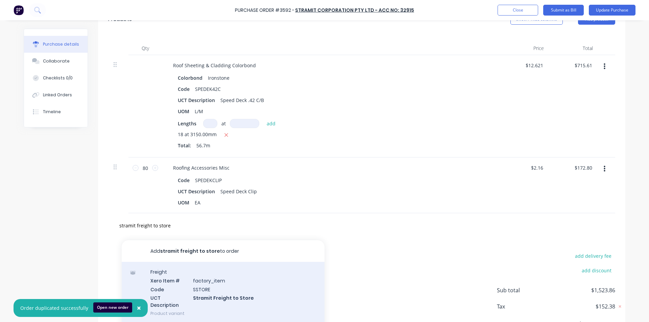
click at [225, 296] on div "Freight Xero Item # factory_item Code SSTORE UCT Description Stramit Freight to…" at bounding box center [223, 293] width 203 height 62
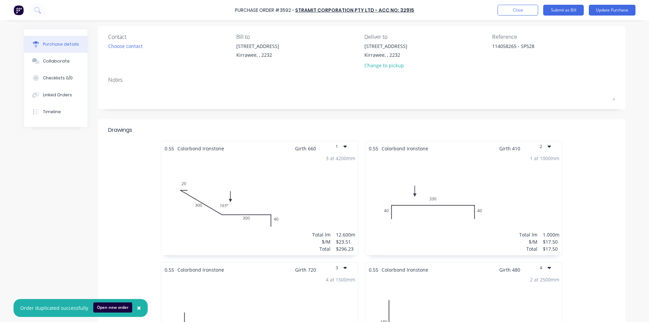
scroll to position [0, 0]
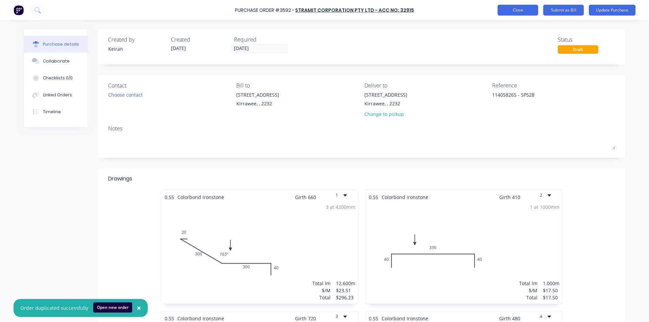
click at [517, 11] on button "Close" at bounding box center [517, 10] width 41 height 11
